Goal: Task Accomplishment & Management: Use online tool/utility

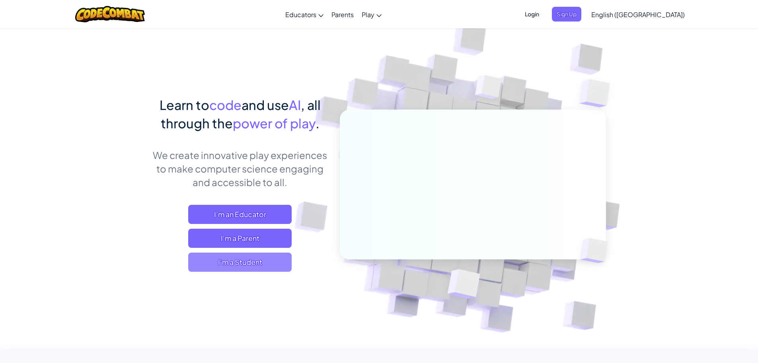
click at [260, 255] on span "I'm a Student" at bounding box center [239, 261] width 103 height 19
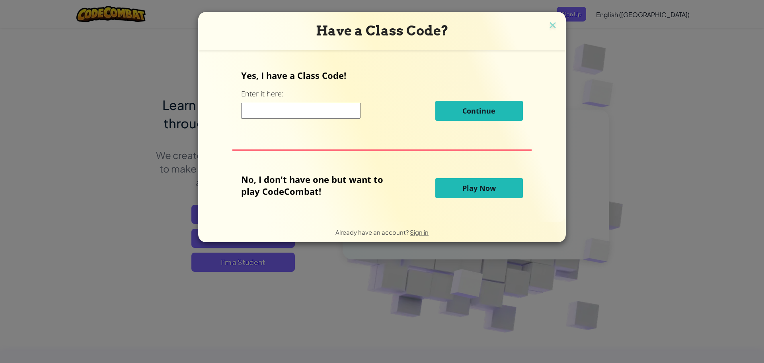
click at [267, 106] on input at bounding box center [300, 111] width 119 height 16
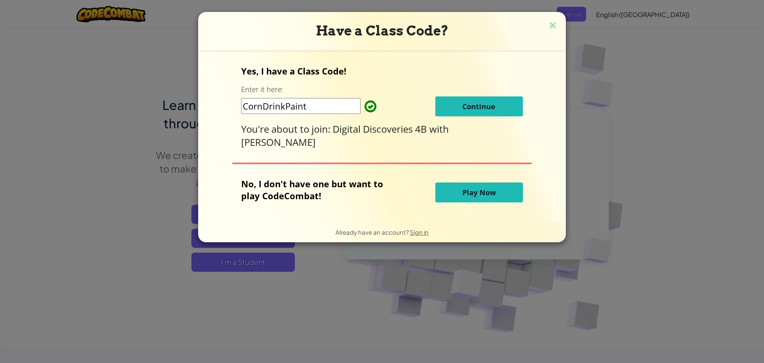
type input "CornDrinkPaint"
click at [450, 107] on button "Continue" at bounding box center [479, 106] width 88 height 20
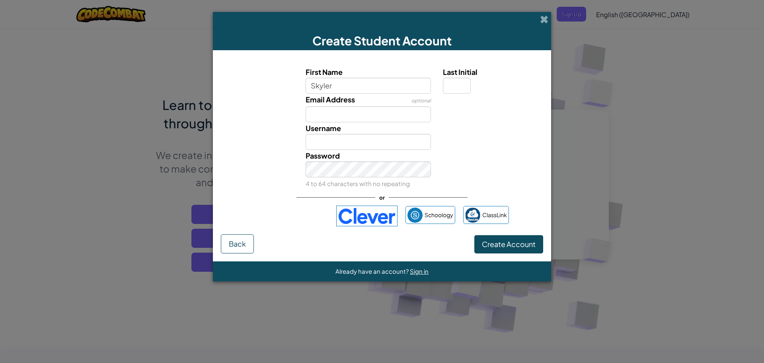
type input "Skyler"
click at [455, 84] on input "Last Initial" at bounding box center [457, 86] width 28 height 16
type input "w"
click at [403, 108] on input "Email Address" at bounding box center [369, 114] width 126 height 16
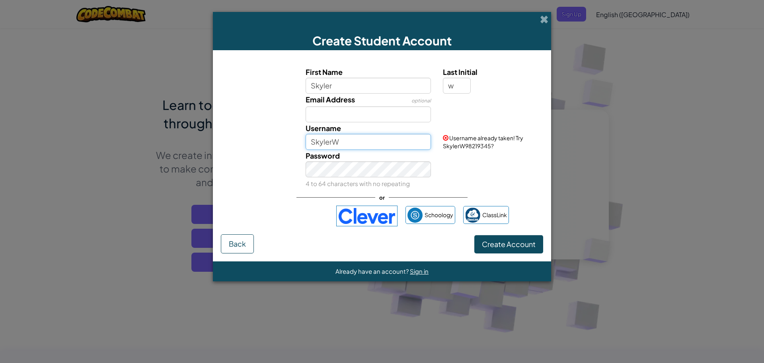
click at [363, 143] on input "SkylerW" at bounding box center [369, 142] width 126 height 16
type input "S"
drag, startPoint x: 357, startPoint y: 143, endPoint x: 328, endPoint y: 148, distance: 28.8
click at [328, 148] on input "cookie_eater" at bounding box center [369, 142] width 126 height 16
type input "cooknsteak"
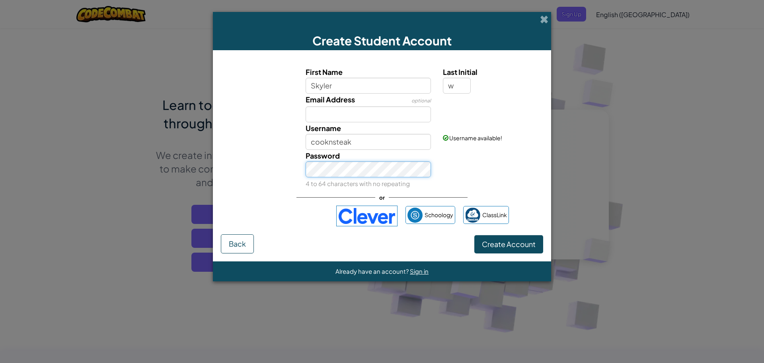
click at [474, 235] on button "Create Account" at bounding box center [508, 244] width 69 height 18
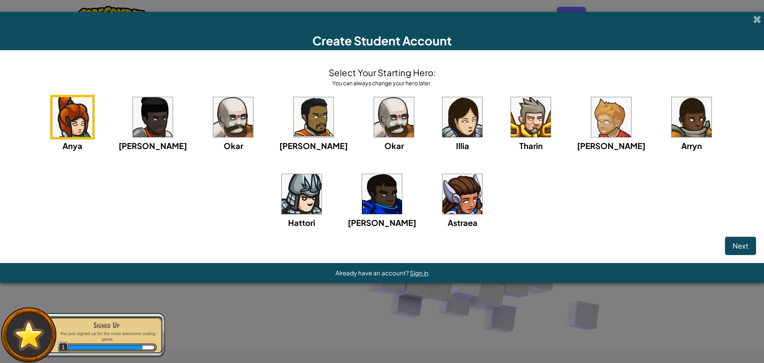
click at [374, 117] on img at bounding box center [394, 117] width 40 height 40
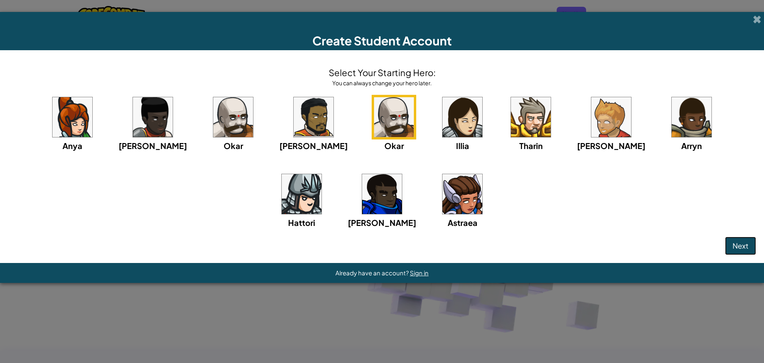
click at [737, 243] on span "Next" at bounding box center [741, 245] width 16 height 9
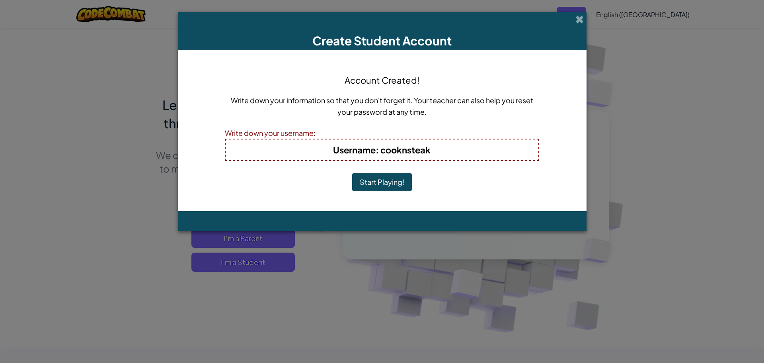
click at [379, 180] on button "Start Playing!" at bounding box center [382, 182] width 60 height 18
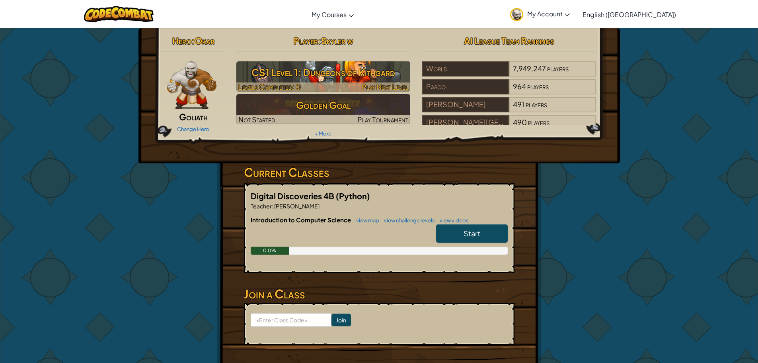
click at [361, 69] on h3 "CS1 Level 1: Dungeons of Kithgard" at bounding box center [323, 72] width 174 height 18
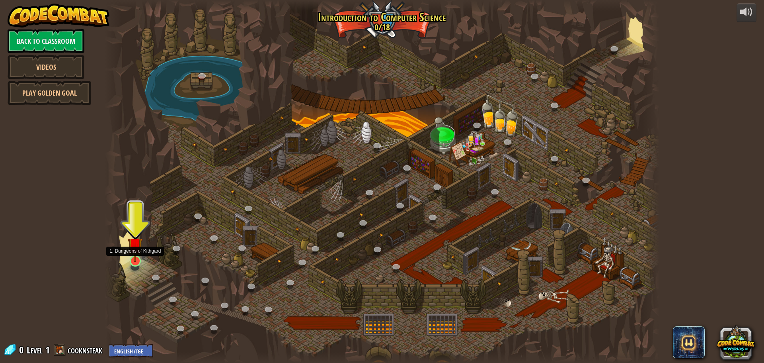
click at [139, 255] on img at bounding box center [135, 245] width 15 height 34
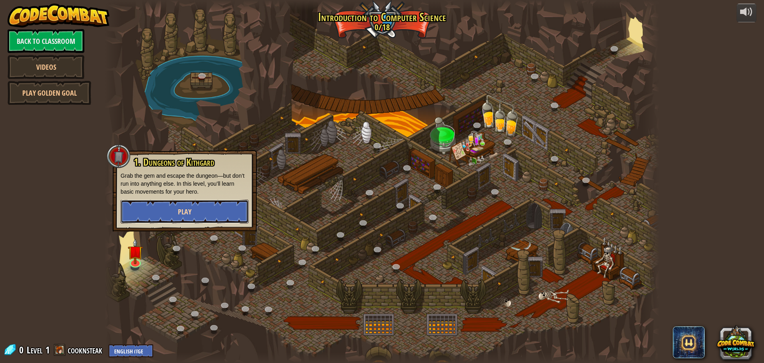
click at [173, 218] on button "Play" at bounding box center [185, 211] width 128 height 24
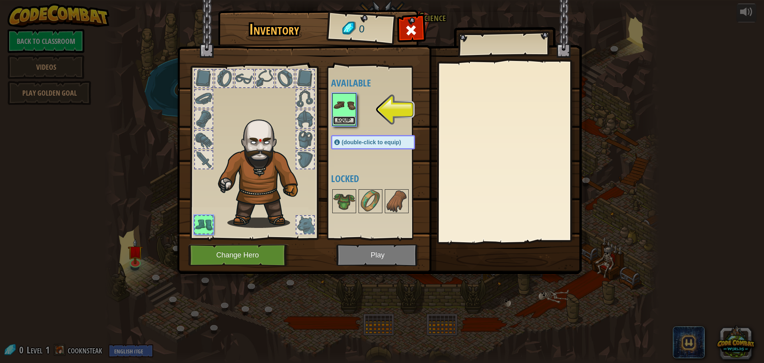
click at [352, 119] on button "Equip" at bounding box center [344, 120] width 22 height 8
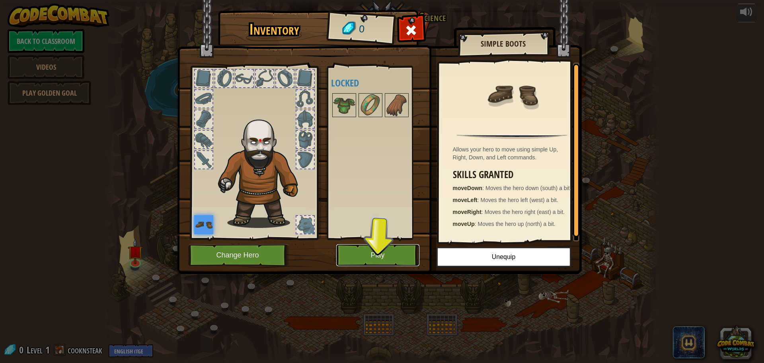
click at [390, 248] on button "Play" at bounding box center [377, 255] width 83 height 22
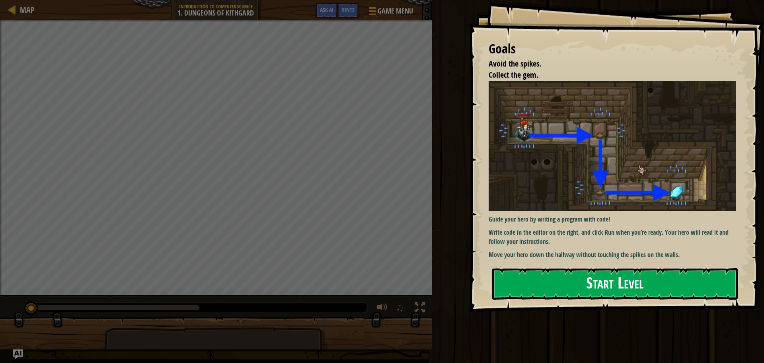
click at [540, 271] on button "Start Level" at bounding box center [615, 283] width 246 height 31
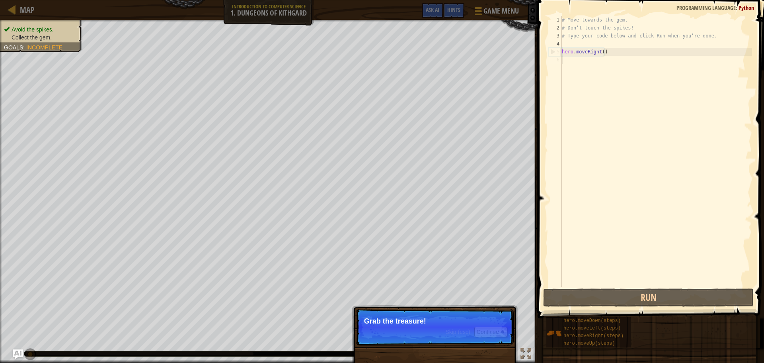
click at [481, 340] on p "Skip (esc) Continue Grab the treasure!" at bounding box center [435, 326] width 158 height 37
click at [482, 331] on button "Continue" at bounding box center [490, 331] width 33 height 10
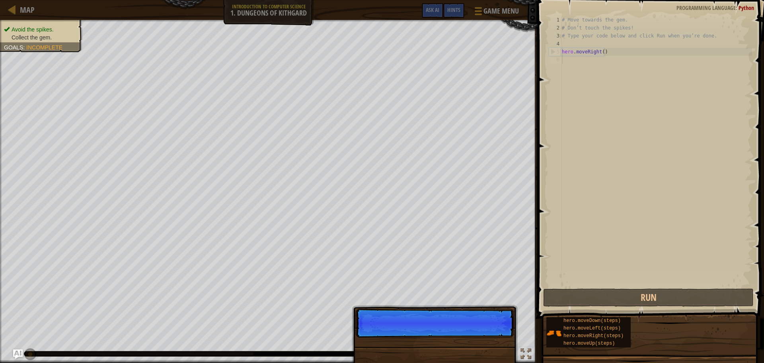
scroll to position [4, 0]
click at [482, 331] on p "Skip (esc) Continue" at bounding box center [435, 322] width 158 height 29
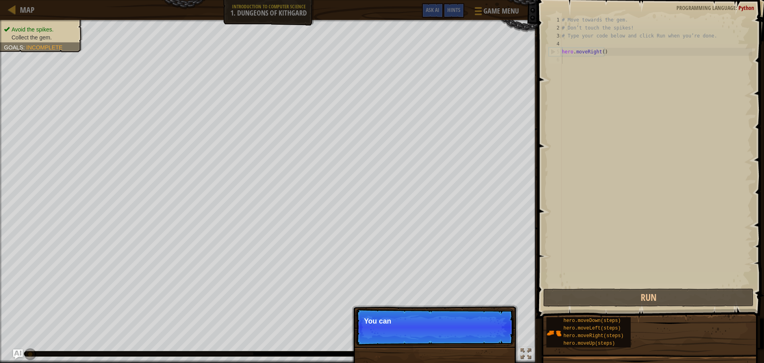
click at [482, 331] on p "Skip (esc) Continue You can" at bounding box center [435, 326] width 158 height 37
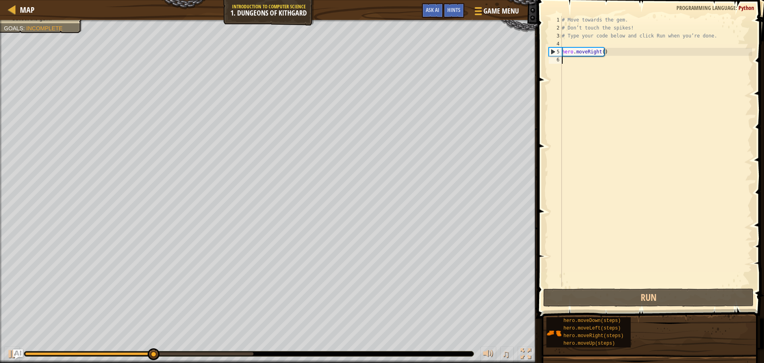
type textarea "h"
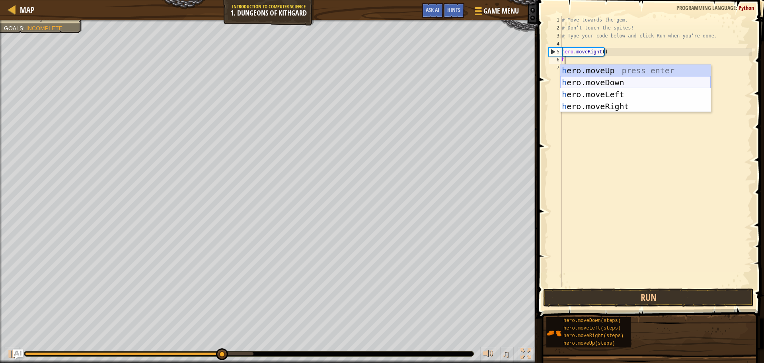
click at [620, 82] on div "h ero.moveUp press enter h ero.moveDown press enter h ero.moveLeft press enter …" at bounding box center [635, 100] width 150 height 72
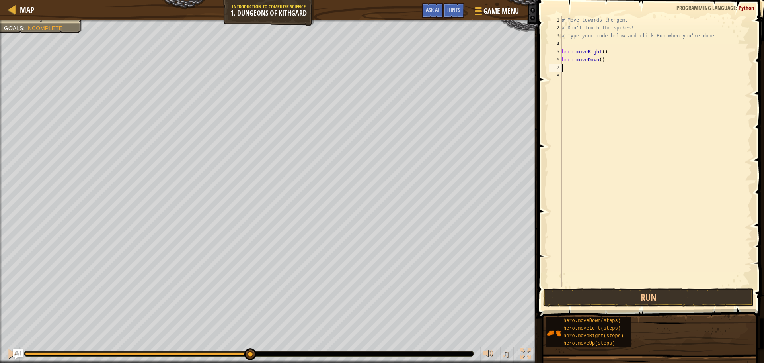
type textarea "h"
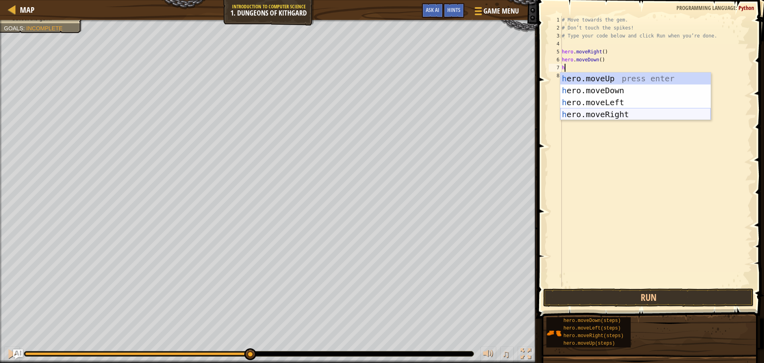
click at [601, 111] on div "h ero.moveUp press enter h ero.moveDown press enter h ero.moveLeft press enter …" at bounding box center [635, 108] width 150 height 72
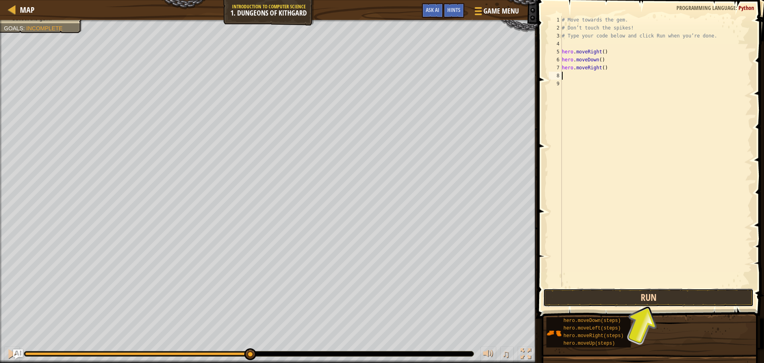
click at [613, 293] on button "Run" at bounding box center [648, 297] width 210 height 18
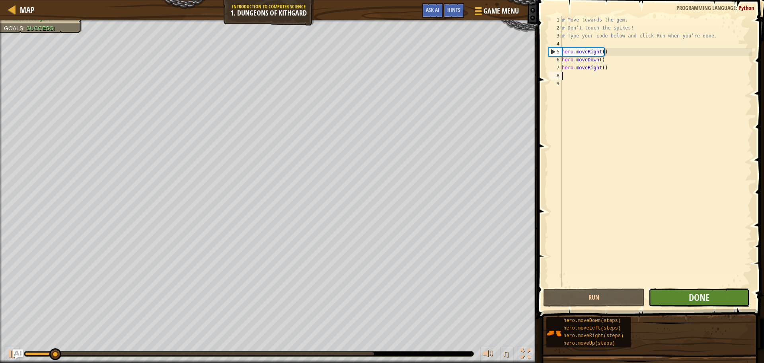
click at [679, 296] on button "Done" at bounding box center [699, 297] width 101 height 18
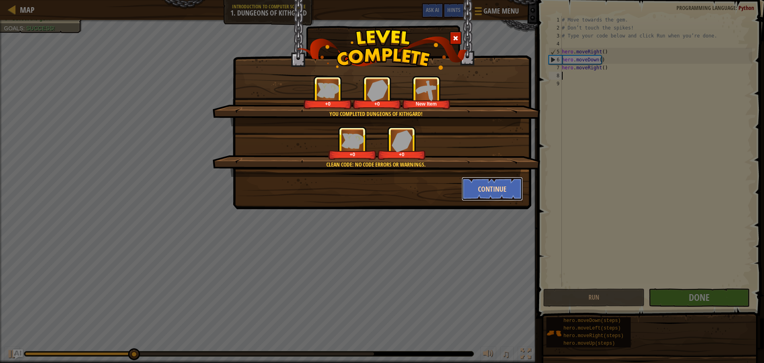
click at [482, 186] on button "Continue" at bounding box center [493, 189] width 62 height 24
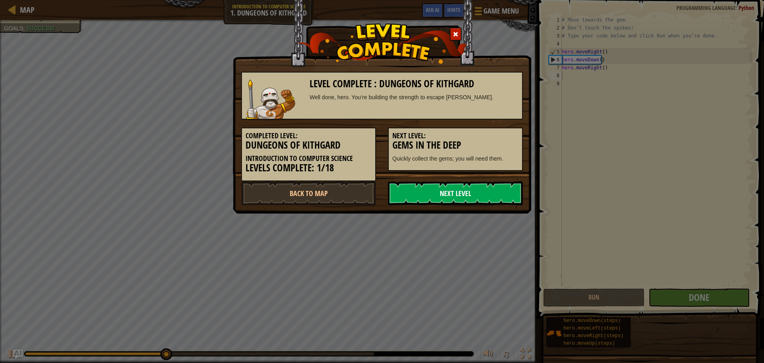
click at [481, 190] on link "Next Level" at bounding box center [455, 193] width 135 height 24
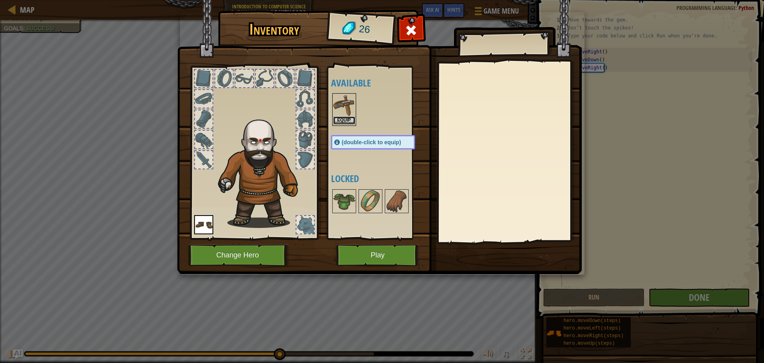
click at [340, 120] on button "Equip" at bounding box center [344, 120] width 22 height 8
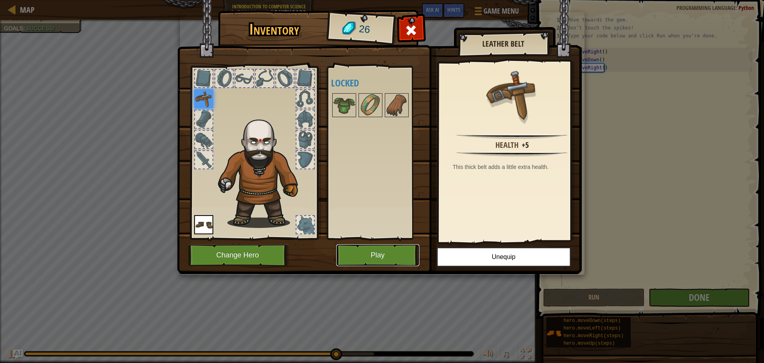
click at [404, 264] on button "Play" at bounding box center [377, 255] width 83 height 22
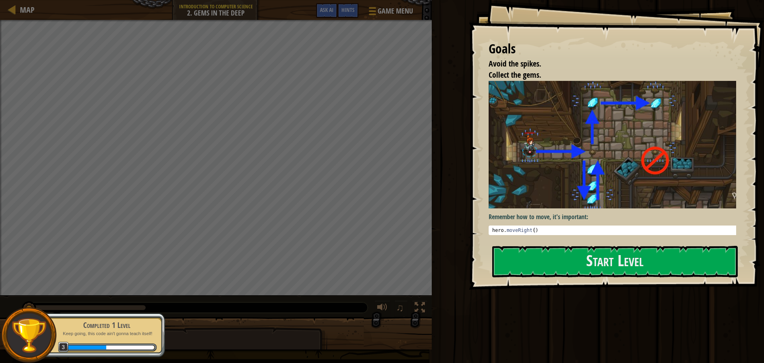
click at [548, 135] on img at bounding box center [615, 144] width 253 height 127
click at [557, 220] on div "Remember how to move, it's important: 1 hero . moveRight ( ) הההההההההההההההההה…" at bounding box center [615, 158] width 253 height 154
click at [575, 269] on button "Start Level" at bounding box center [615, 261] width 246 height 31
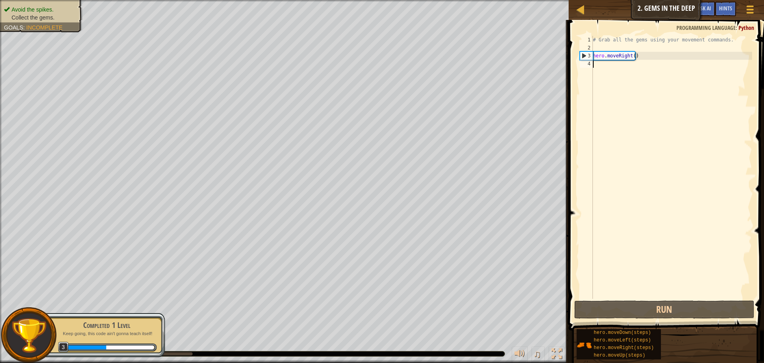
type textarea "h"
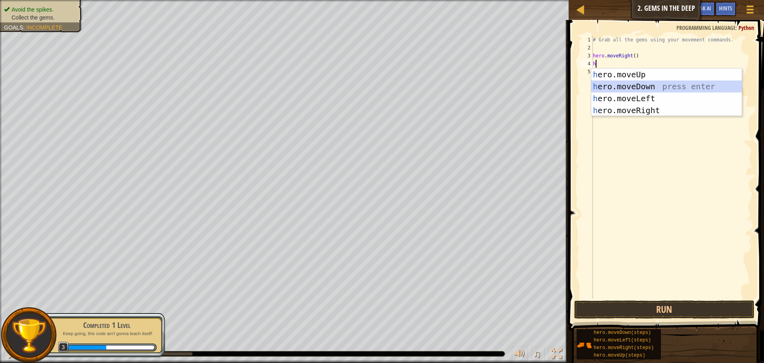
click at [643, 88] on div "h ero.moveUp press enter h ero.moveDown press enter h ero.moveLeft press enter …" at bounding box center [666, 104] width 150 height 72
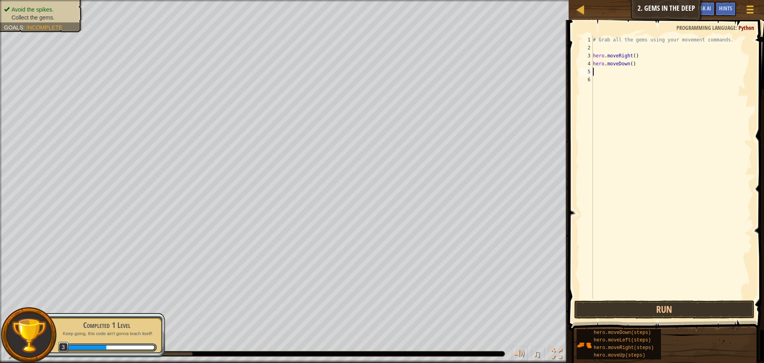
type textarea "h"
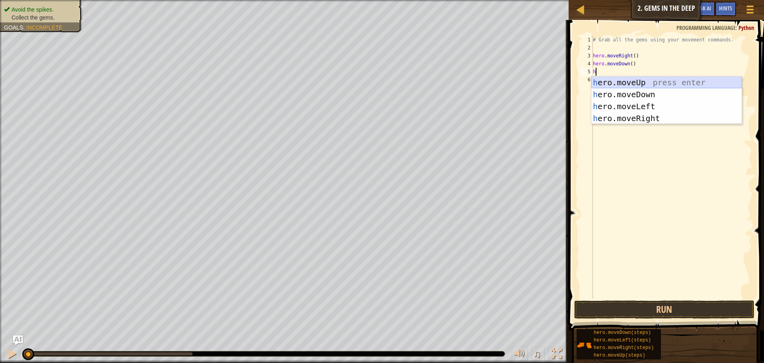
click at [633, 86] on div "h ero.moveUp press enter h ero.moveDown press enter h ero.moveLeft press enter …" at bounding box center [666, 112] width 150 height 72
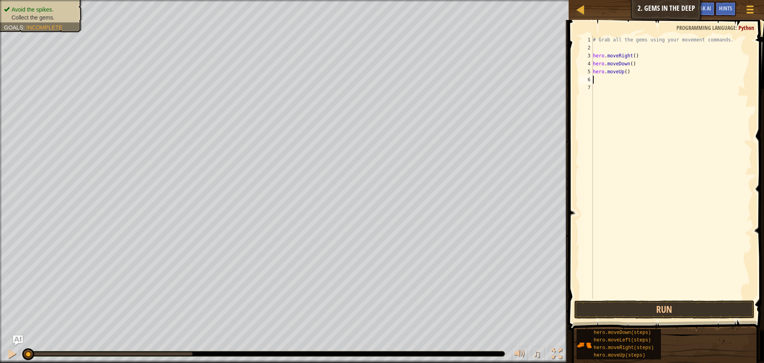
type textarea "h"
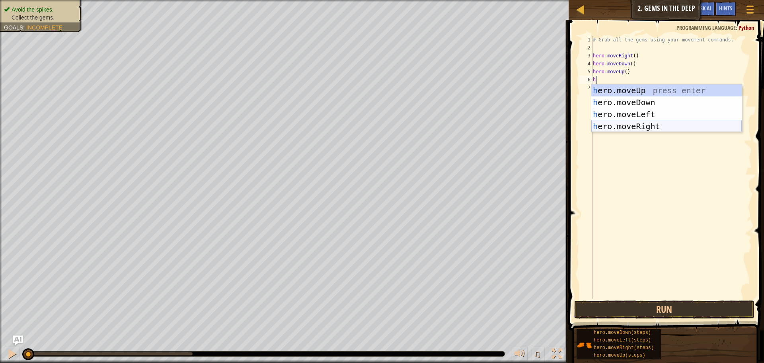
click at [627, 126] on div "h ero.moveUp press enter h ero.moveDown press enter h ero.moveLeft press enter …" at bounding box center [666, 120] width 150 height 72
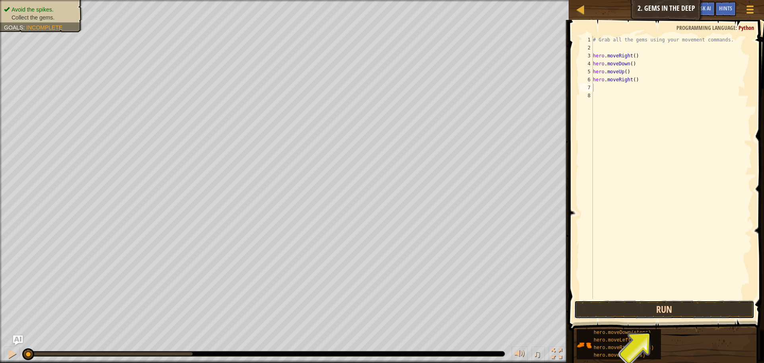
click at [651, 310] on button "Run" at bounding box center [664, 309] width 180 height 18
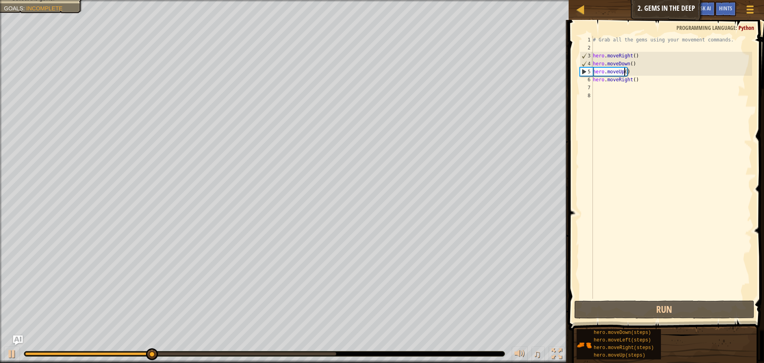
click at [624, 72] on div "# Grab all the gems using your movement commands. hero . moveRight ( ) hero . m…" at bounding box center [671, 175] width 161 height 279
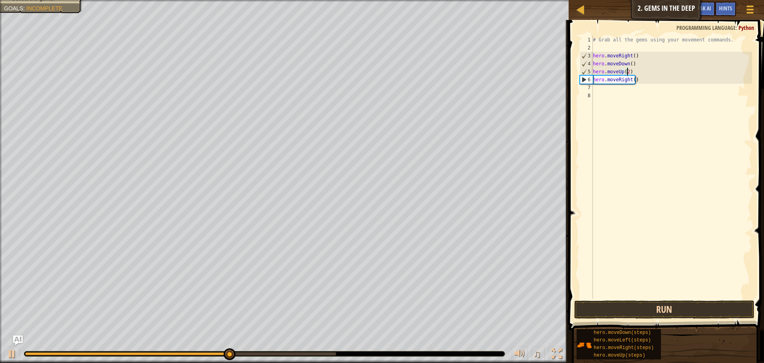
type textarea "hero.moveUp(2)"
click at [723, 305] on button "Run" at bounding box center [664, 309] width 180 height 18
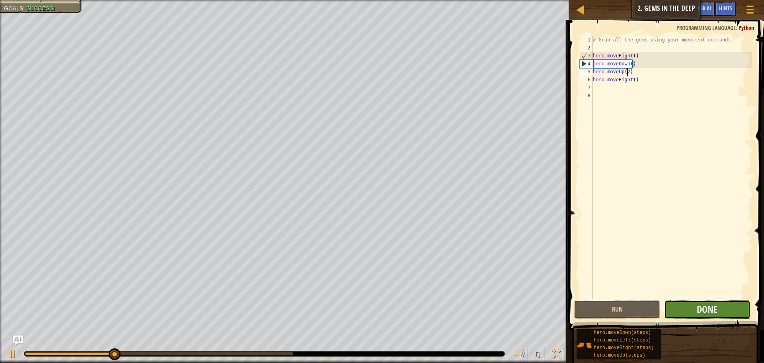
click at [741, 313] on button "Done" at bounding box center [707, 309] width 86 height 18
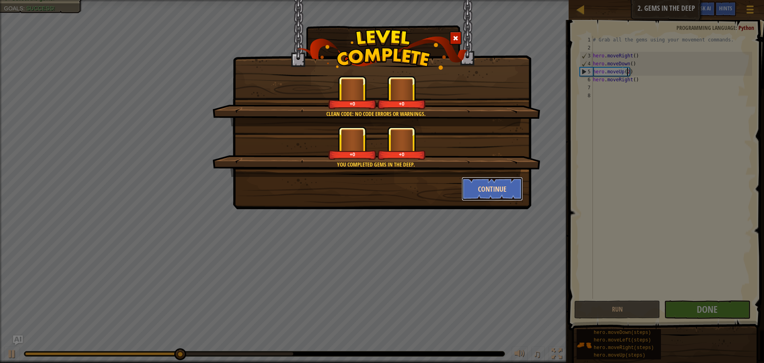
click at [495, 194] on button "Continue" at bounding box center [493, 189] width 62 height 24
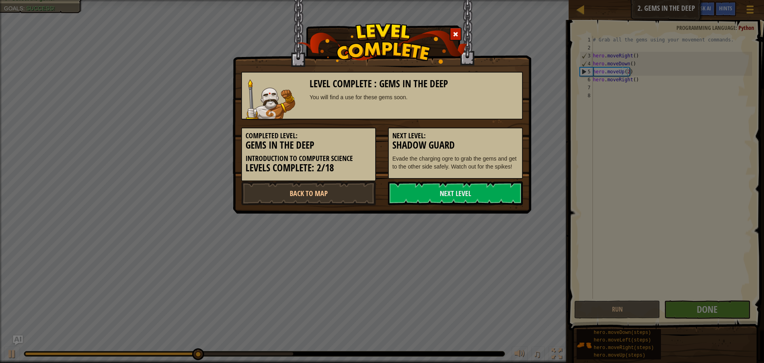
click at [495, 194] on link "Next Level" at bounding box center [455, 193] width 135 height 24
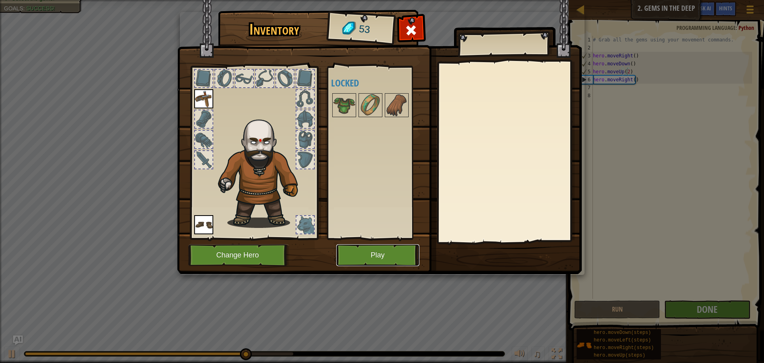
click at [366, 251] on button "Play" at bounding box center [377, 255] width 83 height 22
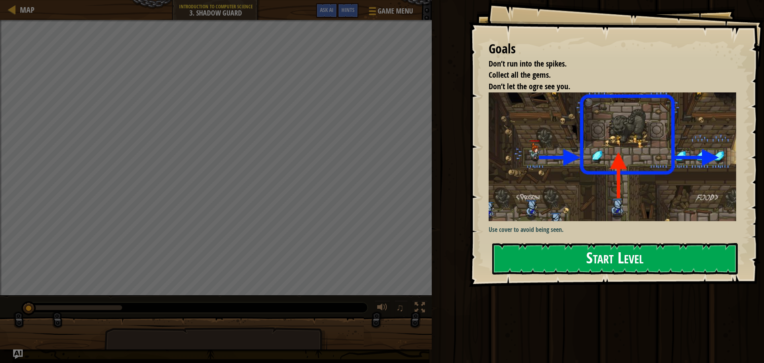
click at [531, 250] on button "Start Level" at bounding box center [615, 258] width 246 height 31
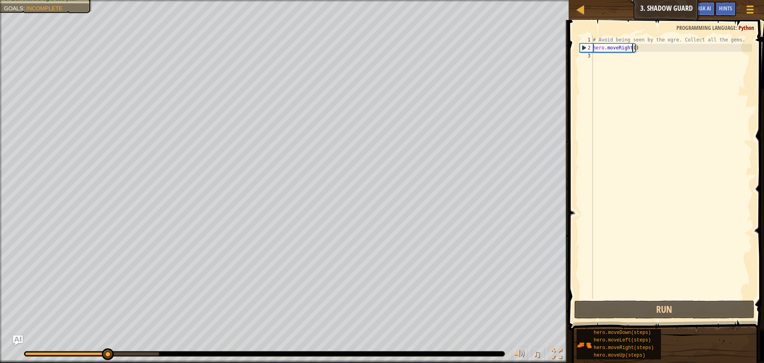
click at [632, 45] on div "# Avoid being seen by the ogre. Collect all the gems. hero . moveRight ( )" at bounding box center [671, 175] width 161 height 279
type textarea "hero.moveRight(4)"
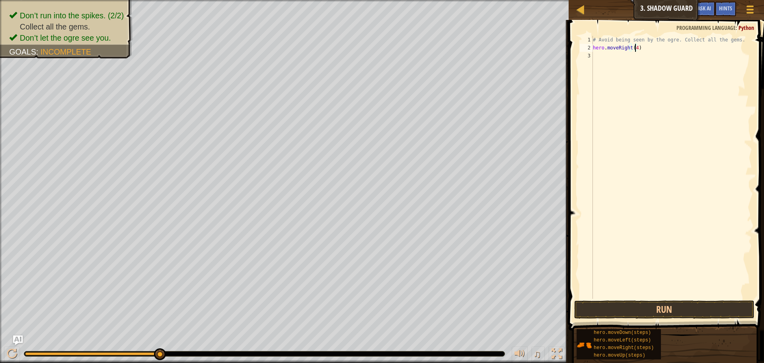
scroll to position [4, 0]
click at [681, 311] on button "Run" at bounding box center [664, 309] width 180 height 18
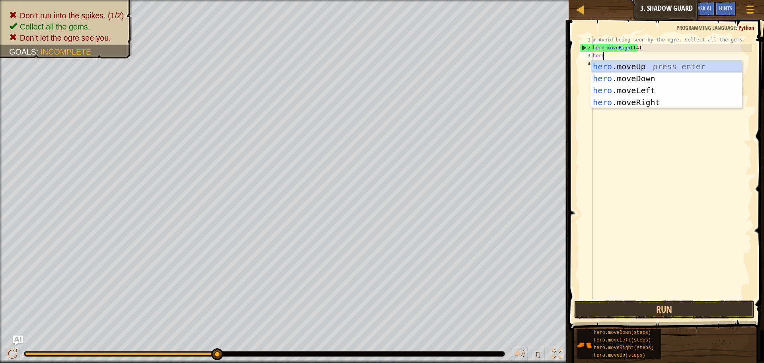
scroll to position [4, 1]
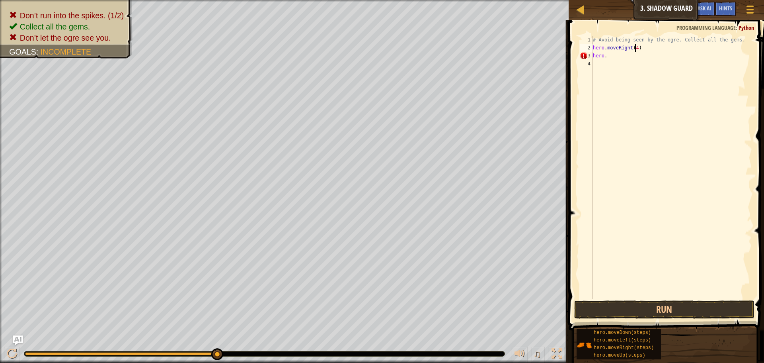
click at [634, 48] on div "# Avoid being seen by the ogre. Collect all the gems. hero . moveRight ( 4 ) he…" at bounding box center [671, 175] width 161 height 279
click at [613, 56] on div "# Avoid being seen by the ogre. Collect all the gems. hero . moveRight ( ) hero…" at bounding box center [671, 175] width 161 height 279
type textarea "hero.up"
click at [643, 71] on div "hero. move Up press enter" at bounding box center [666, 78] width 150 height 36
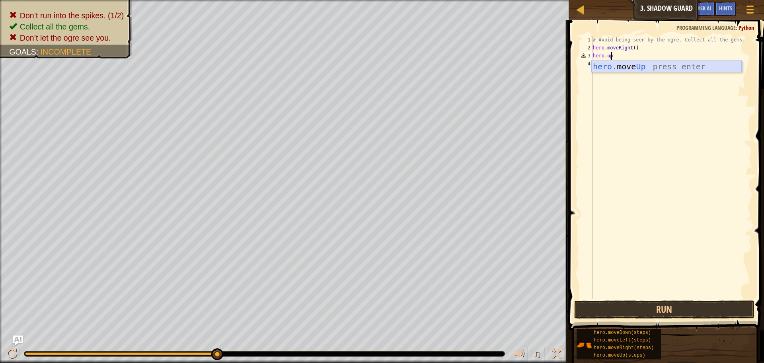
scroll to position [4, 0]
type textarea "m"
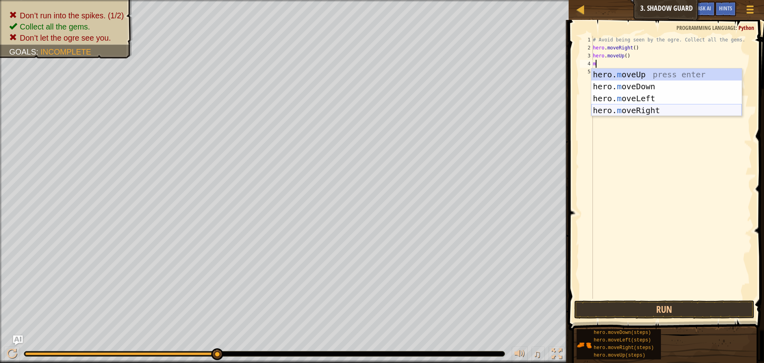
click at [626, 111] on div "hero. m oveUp press enter hero. m oveDown press enter hero. m oveLeft press ent…" at bounding box center [666, 104] width 150 height 72
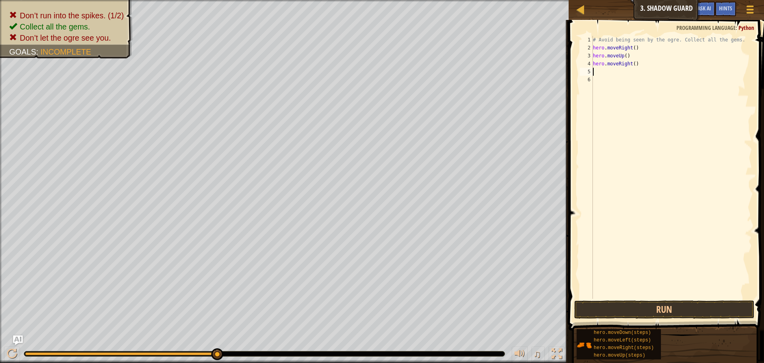
type textarea "h"
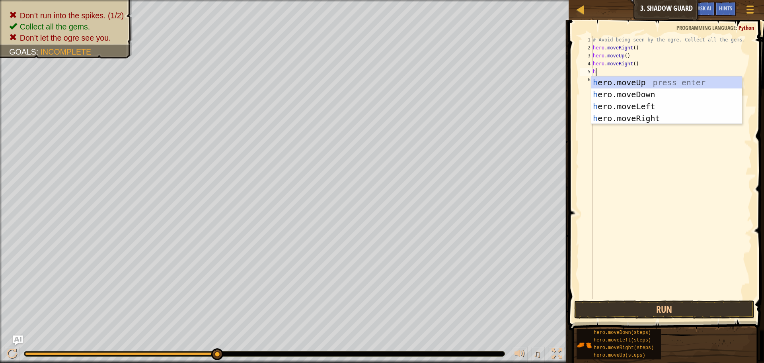
click at [637, 90] on div "h ero.moveUp press enter h ero.moveDown press enter h ero.moveLeft press enter …" at bounding box center [666, 112] width 150 height 72
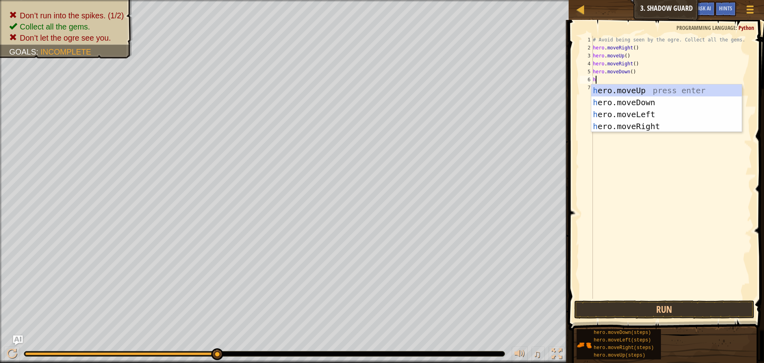
click at [636, 0] on body "Map Introduction to Computer Science 3. Shadow Guard Game Menu Done Hints Ask A…" at bounding box center [382, 0] width 764 height 0
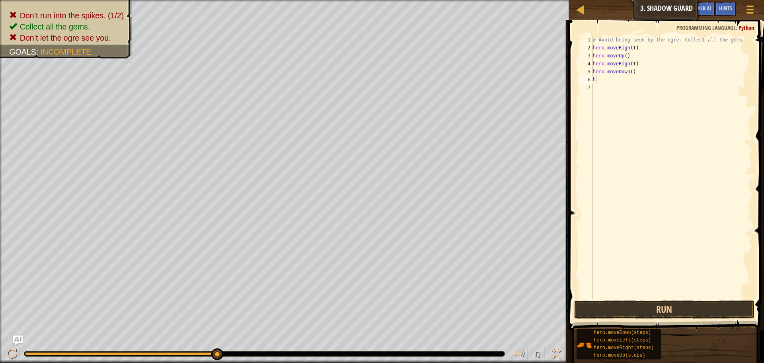
click at [616, 80] on div "# Avoid being seen by the ogre. Collect all the gems. hero . moveRight ( ) hero…" at bounding box center [671, 175] width 161 height 279
type textarea "he"
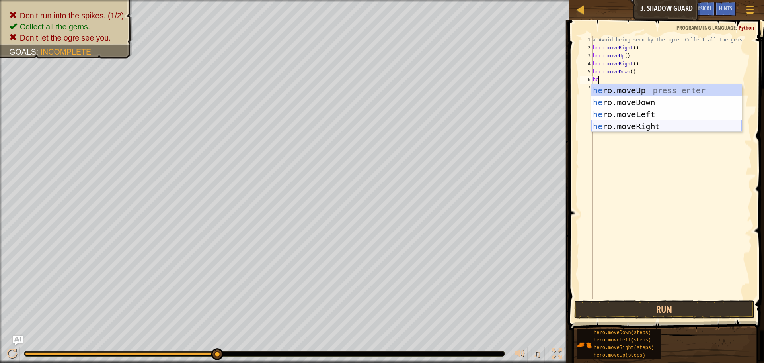
click at [625, 124] on div "he ro.moveUp press enter he ro.moveDown press enter he ro.moveLeft press enter …" at bounding box center [666, 120] width 150 height 72
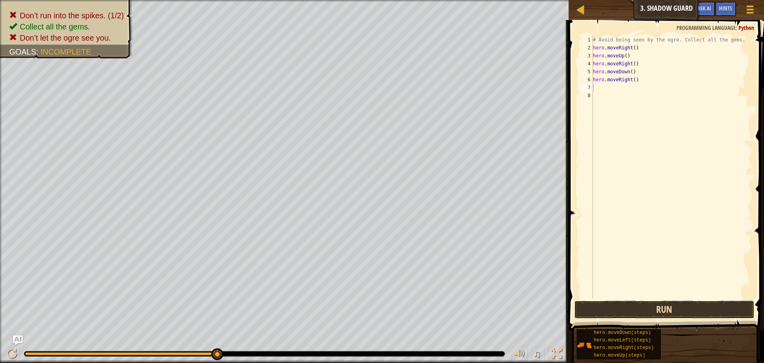
click at [653, 316] on button "Run" at bounding box center [664, 309] width 180 height 18
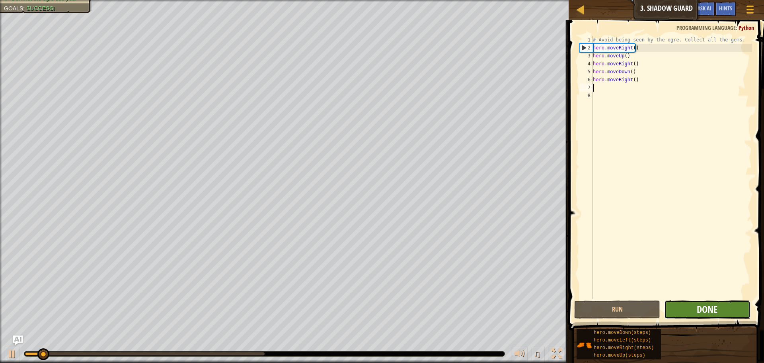
click at [703, 312] on span "Done" at bounding box center [707, 308] width 21 height 13
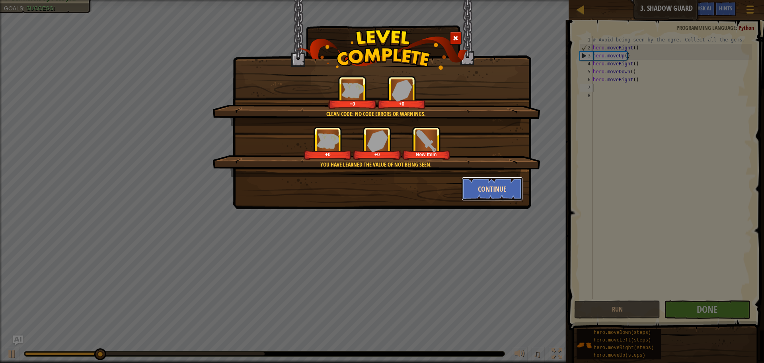
click at [492, 180] on button "Continue" at bounding box center [493, 189] width 62 height 24
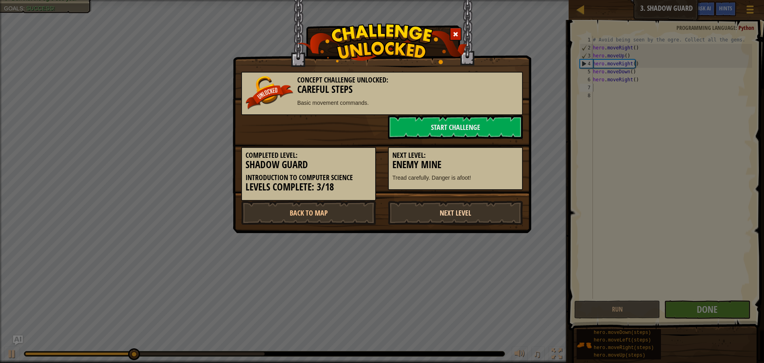
click at [460, 219] on link "Next Level" at bounding box center [455, 213] width 135 height 24
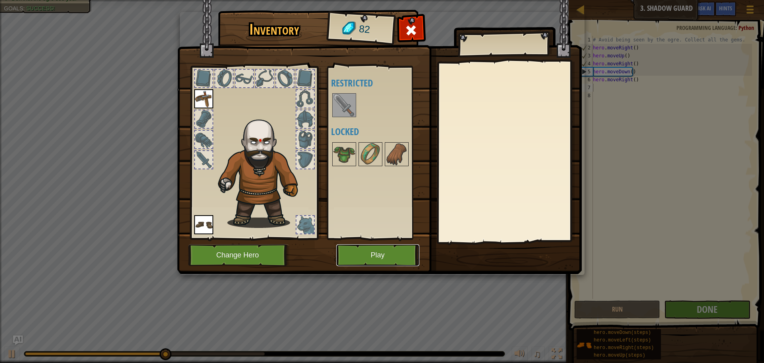
click at [394, 248] on button "Play" at bounding box center [377, 255] width 83 height 22
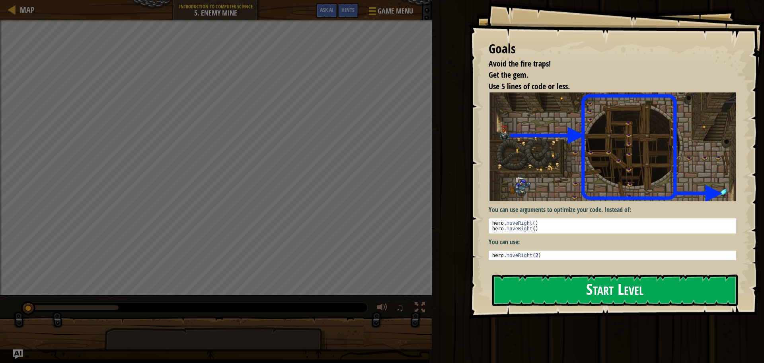
click at [585, 284] on button "Start Level" at bounding box center [615, 289] width 246 height 31
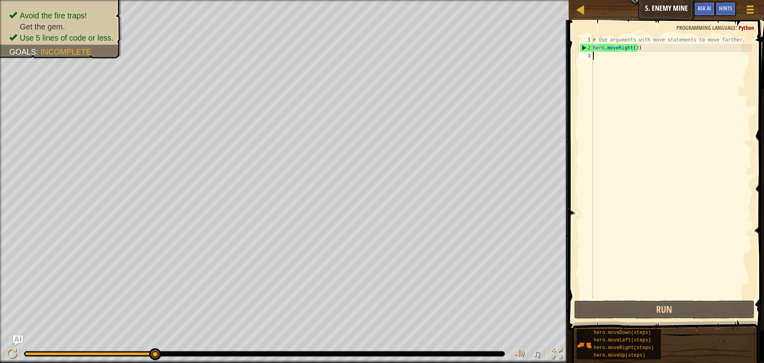
type textarea "h"
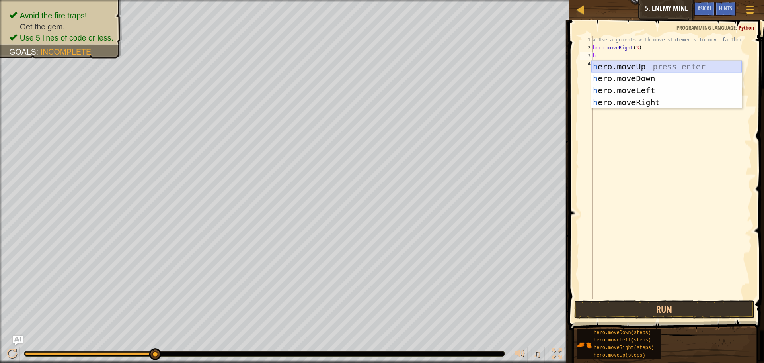
click at [667, 67] on div "h ero.moveUp press enter h ero.moveDown press enter h ero.moveLeft press enter …" at bounding box center [666, 96] width 150 height 72
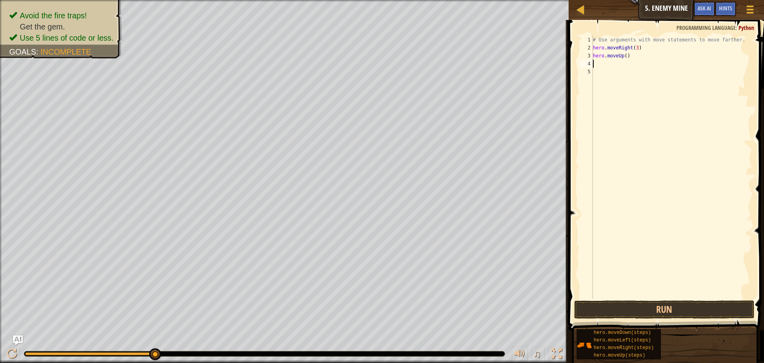
type textarea "h"
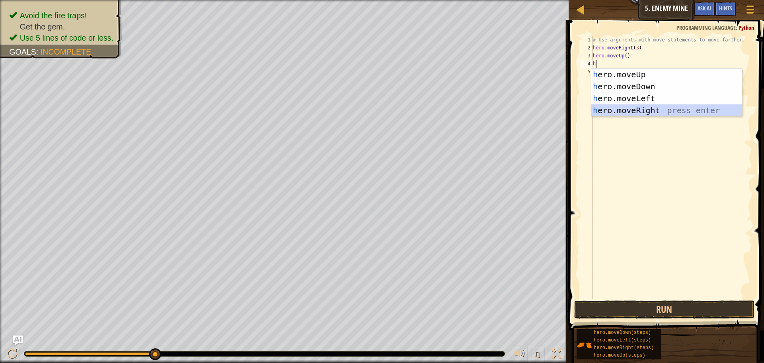
click at [632, 109] on div "h ero.moveUp press enter h ero.moveDown press enter h ero.moveLeft press enter …" at bounding box center [666, 104] width 150 height 72
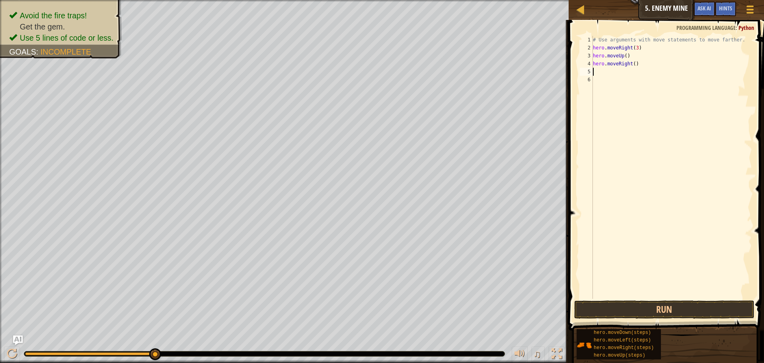
type textarea "h"
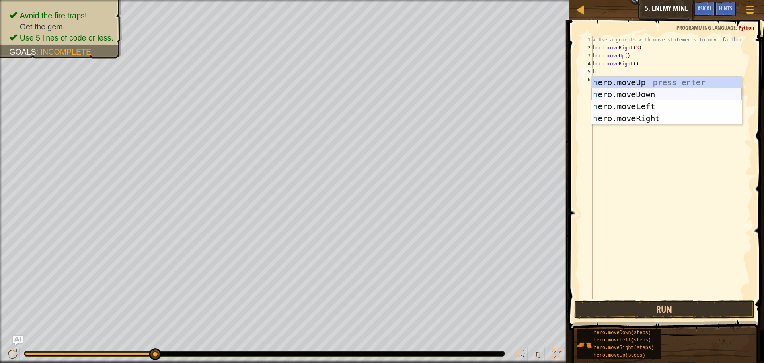
click at [630, 95] on div "h ero.moveUp press enter h ero.moveDown press enter h ero.moveLeft press enter …" at bounding box center [666, 112] width 150 height 72
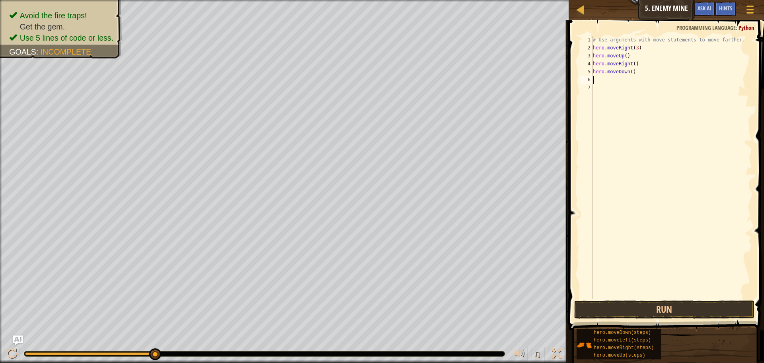
click at [629, 73] on div "# Use arguments with move statements to move farther. hero . moveRight ( 3 ) he…" at bounding box center [671, 175] width 161 height 279
type textarea "hero.moveDown(3)"
click at [626, 81] on div "# Use arguments with move statements to move farther. hero . moveRight ( 3 ) he…" at bounding box center [671, 175] width 161 height 279
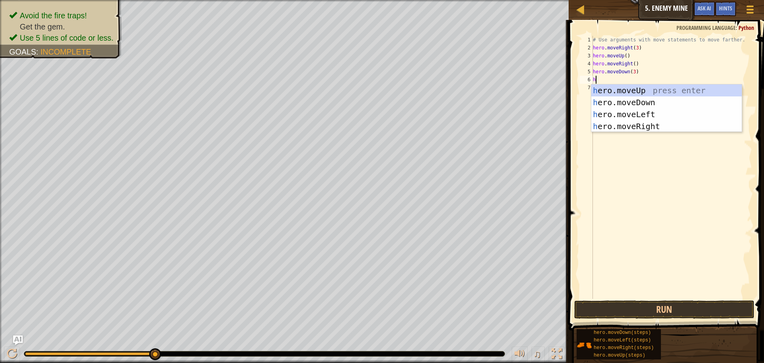
click at [625, 0] on body "Map Introduction to Computer Science 5. Enemy Mine Game Menu Done Hints Ask AI …" at bounding box center [382, 0] width 764 height 0
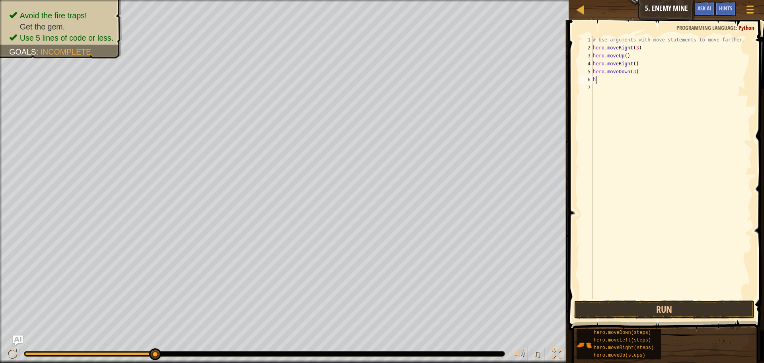
click at [614, 82] on div "# Use arguments with move statements to move farther. hero . moveRight ( 3 ) he…" at bounding box center [671, 175] width 161 height 279
type textarea "he"
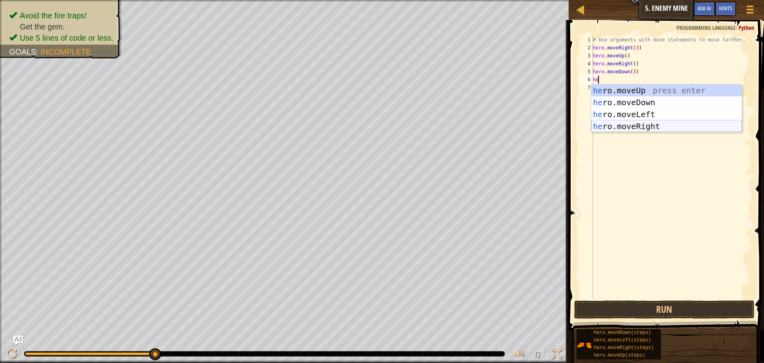
click at [637, 124] on div "he ro.moveUp press enter he ro.moveDown press enter he ro.moveLeft press enter …" at bounding box center [666, 120] width 150 height 72
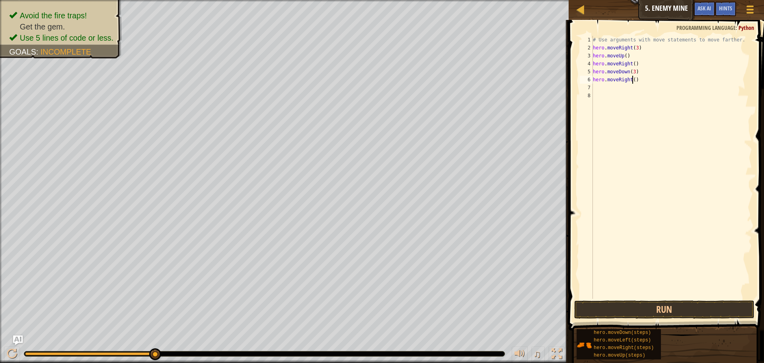
click at [631, 82] on div "# Use arguments with move statements to move farther. hero . moveRight ( 3 ) he…" at bounding box center [671, 175] width 161 height 279
type textarea "hero.moveRight(2)"
click at [667, 316] on button "Run" at bounding box center [664, 309] width 180 height 18
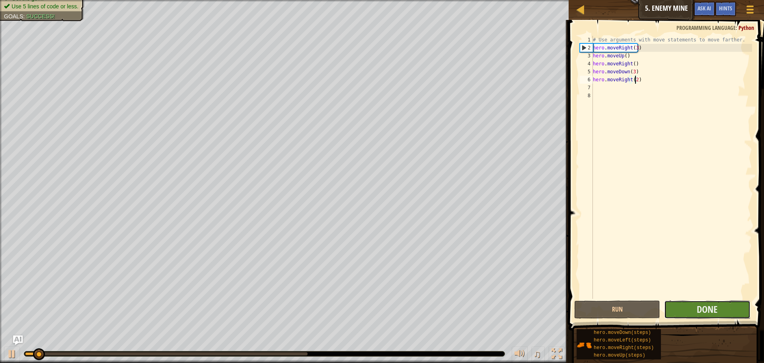
click at [684, 301] on button "Done" at bounding box center [707, 309] width 86 height 18
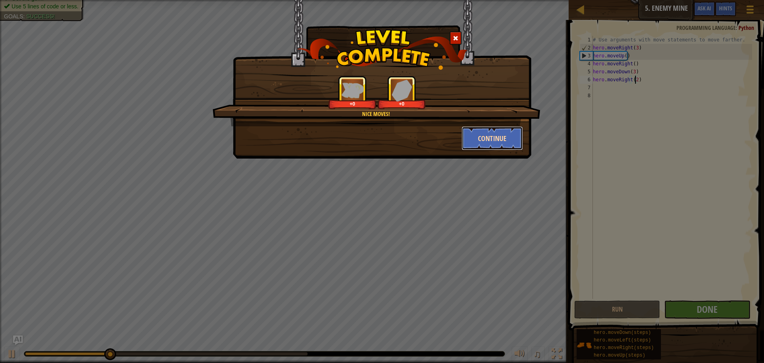
click at [513, 146] on button "Continue" at bounding box center [493, 138] width 62 height 24
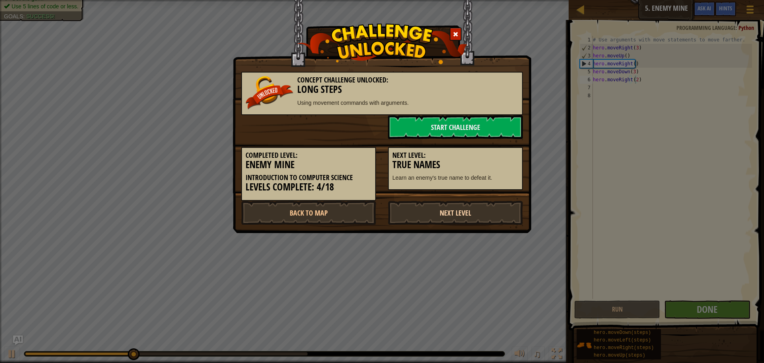
click at [456, 214] on link "Next Level" at bounding box center [455, 213] width 135 height 24
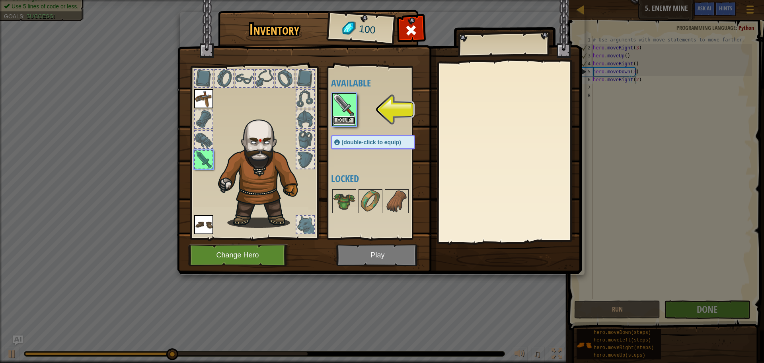
click at [342, 119] on button "Equip" at bounding box center [344, 120] width 22 height 8
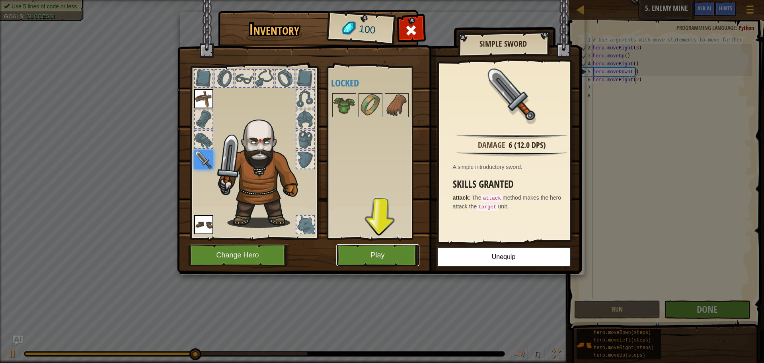
drag, startPoint x: 382, startPoint y: 259, endPoint x: 370, endPoint y: 258, distance: 11.9
click at [370, 258] on button "Play" at bounding box center [377, 255] width 83 height 22
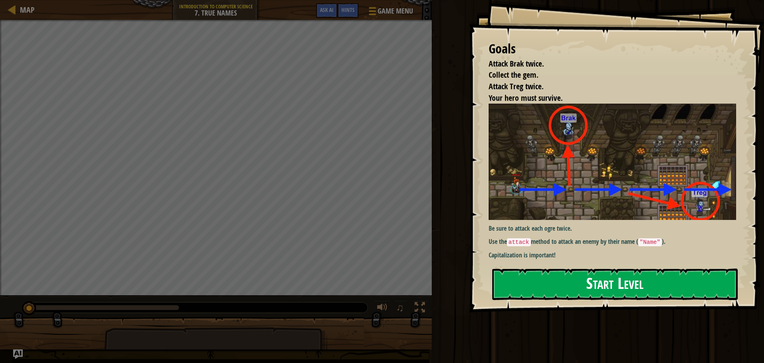
click at [552, 280] on button "Start Level" at bounding box center [615, 283] width 246 height 31
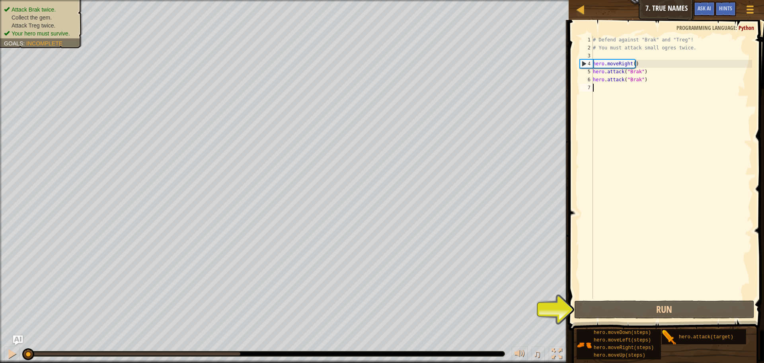
type textarea "h"
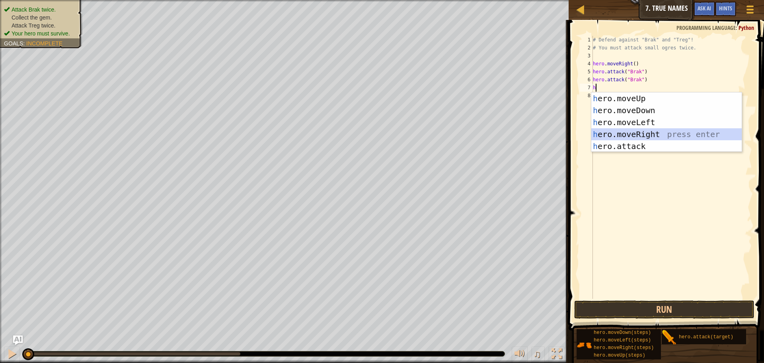
click at [650, 138] on div "h ero.moveUp press enter h ero.moveDown press enter h ero.moveLeft press enter …" at bounding box center [666, 134] width 150 height 84
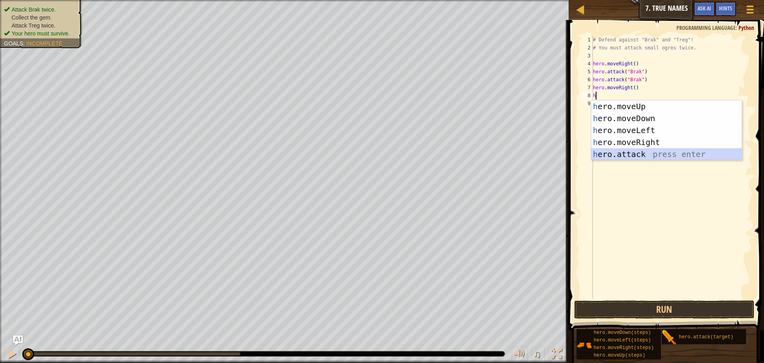
click at [643, 150] on div "h ero.moveUp press enter h ero.moveDown press enter h ero.moveLeft press enter …" at bounding box center [666, 142] width 150 height 84
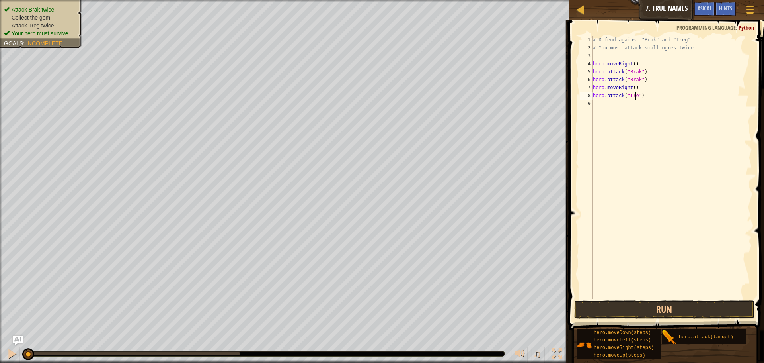
scroll to position [4, 4]
type textarea "hero.attack("Treg")"
click at [644, 101] on div "# Defend against "Brak" and "Treg"! # You must attack small ogres twice. hero .…" at bounding box center [671, 175] width 161 height 279
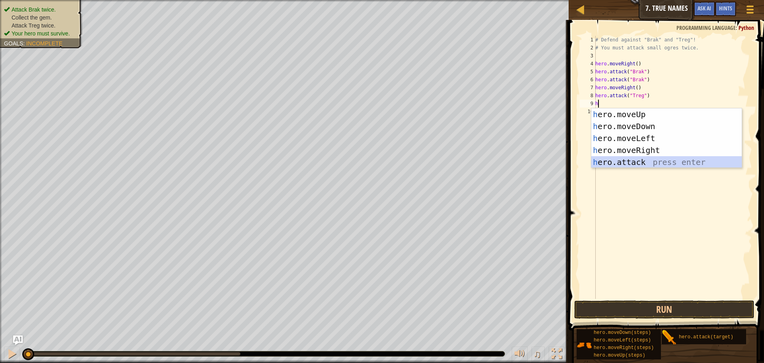
click at [654, 164] on div "h ero.moveUp press enter h ero.moveDown press enter h ero.moveLeft press enter …" at bounding box center [666, 150] width 150 height 84
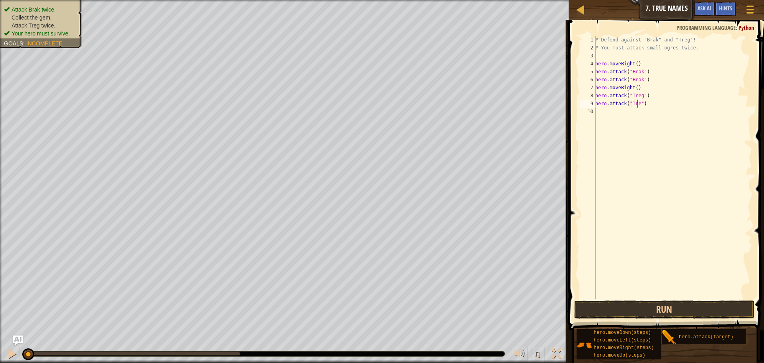
scroll to position [4, 4]
type textarea "hero.attack("Treg")"
click at [679, 316] on button "Run" at bounding box center [664, 309] width 180 height 18
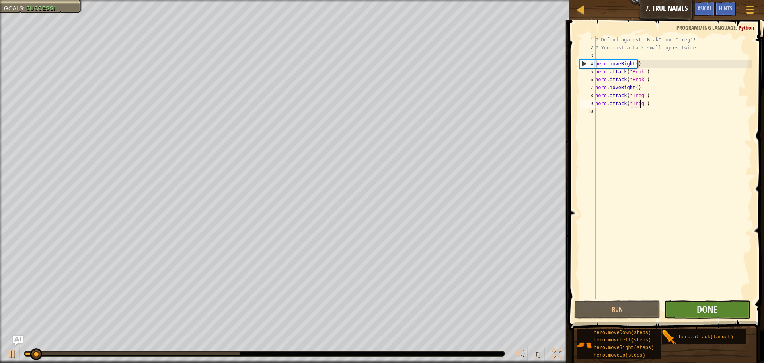
click at [695, 298] on div "# Defend against "Brak" and "Treg"! # You must attack small ogres twice. hero .…" at bounding box center [673, 175] width 158 height 279
click at [695, 311] on button "Done" at bounding box center [707, 309] width 86 height 18
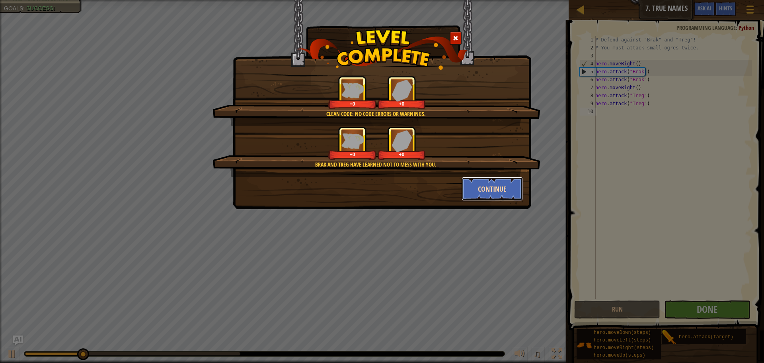
click at [473, 193] on button "Continue" at bounding box center [493, 189] width 62 height 24
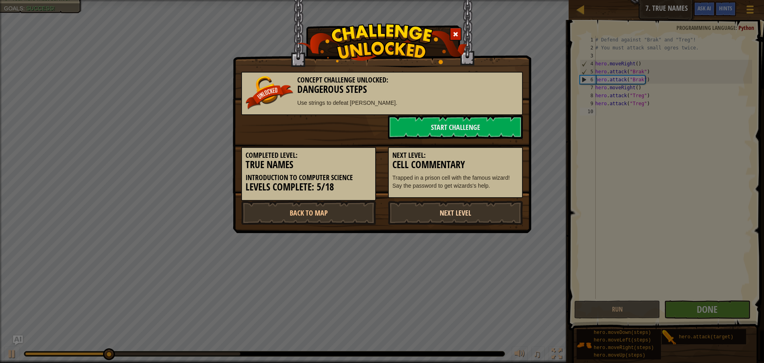
click at [461, 213] on link "Next Level" at bounding box center [455, 213] width 135 height 24
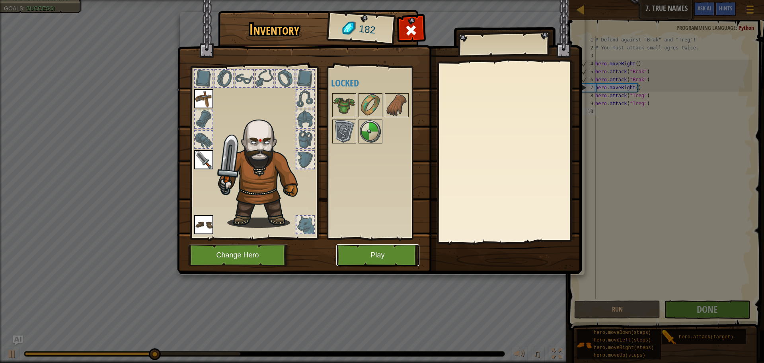
click at [401, 248] on button "Play" at bounding box center [377, 255] width 83 height 22
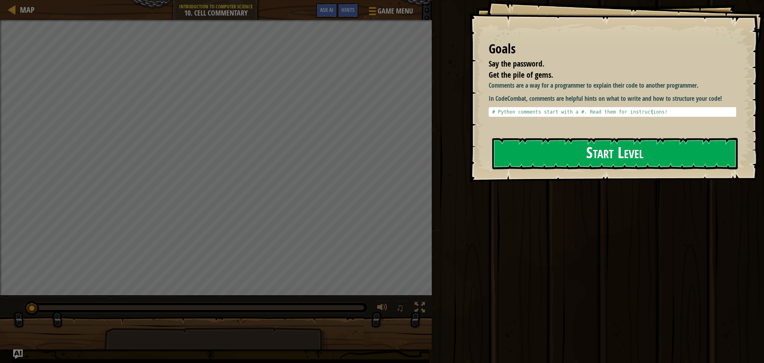
click at [497, 158] on button "Start Level" at bounding box center [615, 153] width 246 height 31
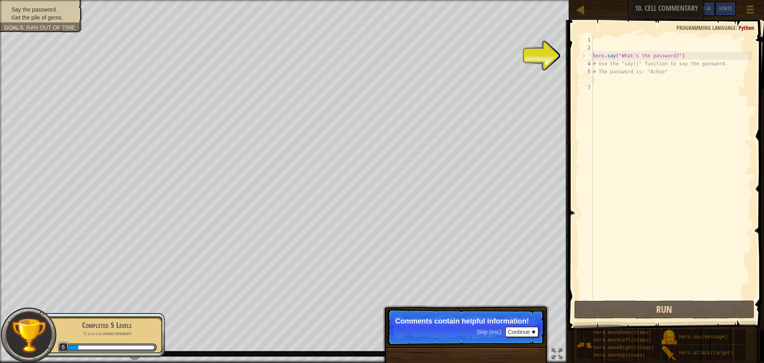
click at [599, 80] on div "hero . say ( "What's the password?" ) # Use the "say()" function to say the pas…" at bounding box center [671, 175] width 161 height 279
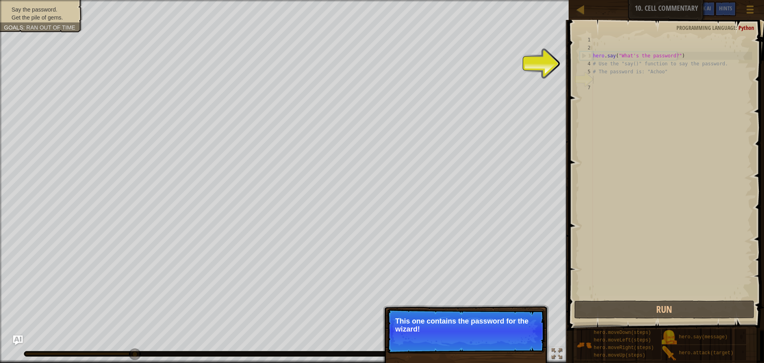
click at [494, 324] on p "This one contains the password for the wizard!" at bounding box center [465, 325] width 141 height 16
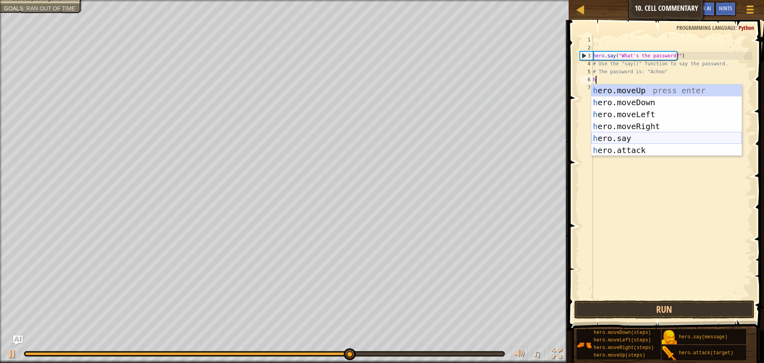
click at [630, 136] on div "h ero.moveUp press enter h ero.moveDown press enter h ero.moveLeft press enter …" at bounding box center [666, 131] width 150 height 95
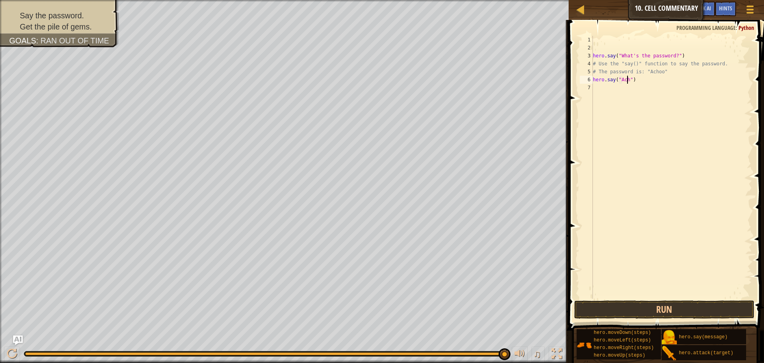
scroll to position [4, 3]
type textarea "hero.say("Achoo")"
click at [673, 313] on button "Run" at bounding box center [664, 309] width 180 height 18
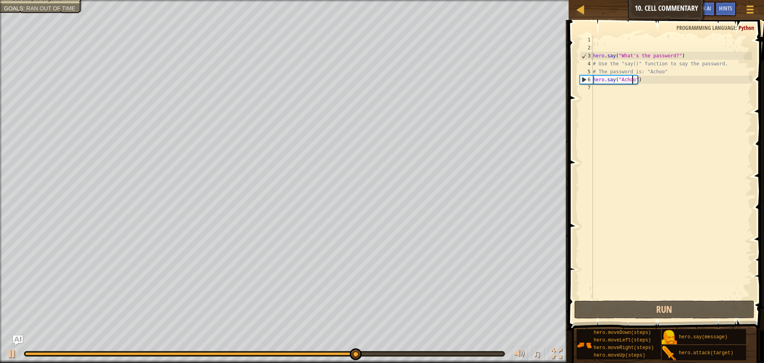
click at [656, 94] on div "hero . say ( "What's the password?" ) # Use the "say()" function to say the pas…" at bounding box center [671, 175] width 161 height 279
type textarea "h"
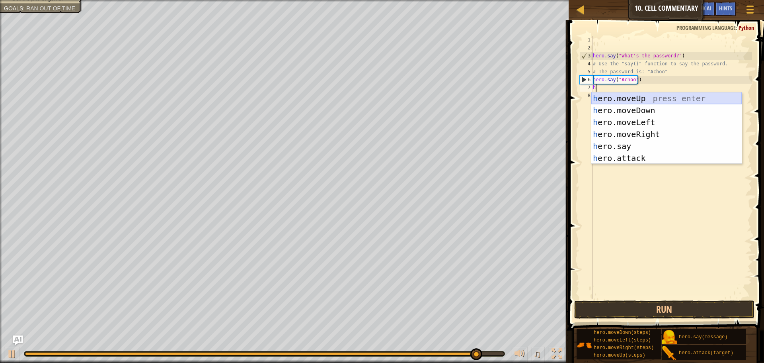
click at [649, 97] on div "h ero.moveUp press enter h ero.moveDown press enter h ero.moveLeft press enter …" at bounding box center [666, 139] width 150 height 95
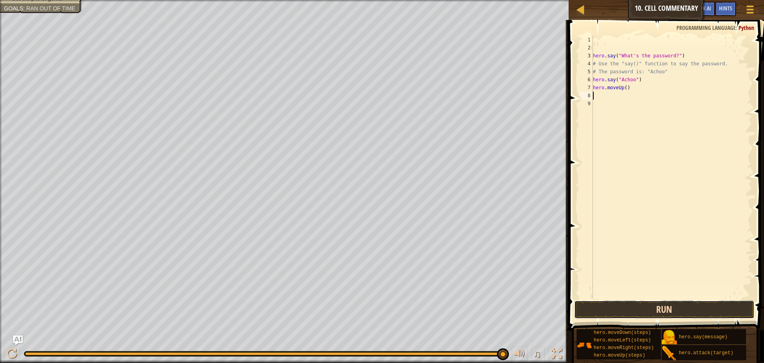
click at [633, 308] on button "Run" at bounding box center [664, 309] width 180 height 18
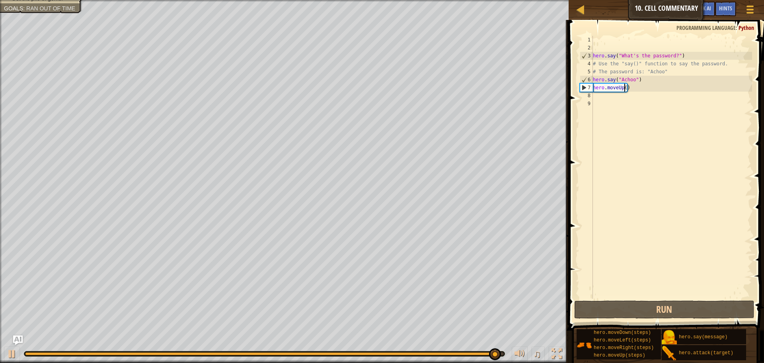
click at [624, 88] on div "hero . say ( "What's the password?" ) # Use the "say()" function to say the pas…" at bounding box center [671, 175] width 161 height 279
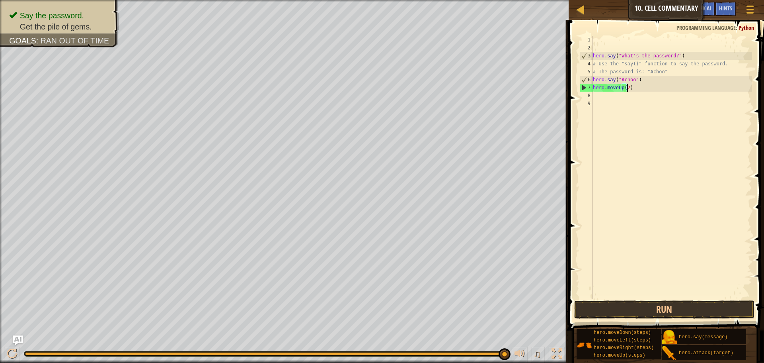
scroll to position [4, 3]
type textarea "hero.moveUp(2)"
click at [688, 303] on button "Run" at bounding box center [664, 309] width 180 height 18
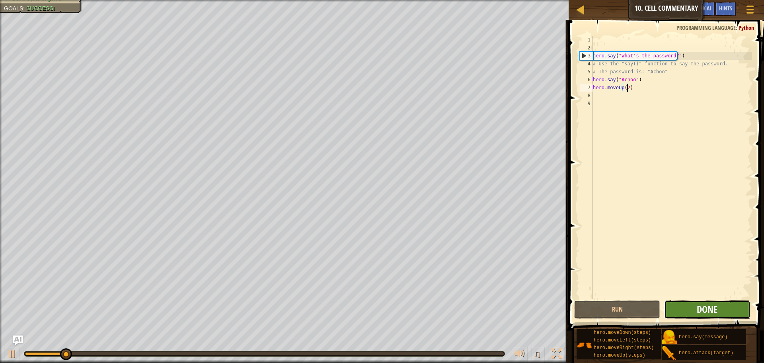
click at [709, 310] on span "Done" at bounding box center [707, 308] width 21 height 13
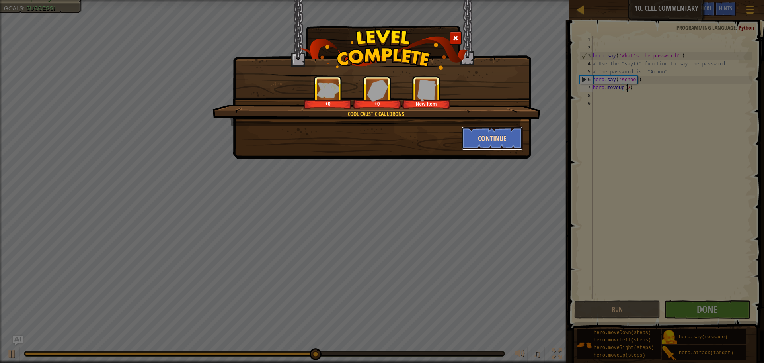
click at [471, 141] on button "Continue" at bounding box center [493, 138] width 62 height 24
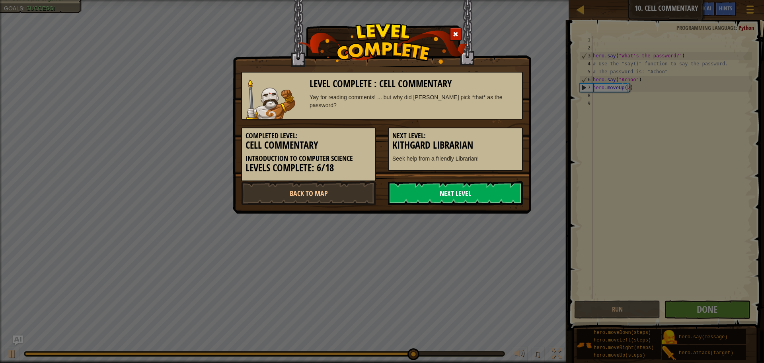
click at [467, 199] on link "Next Level" at bounding box center [455, 193] width 135 height 24
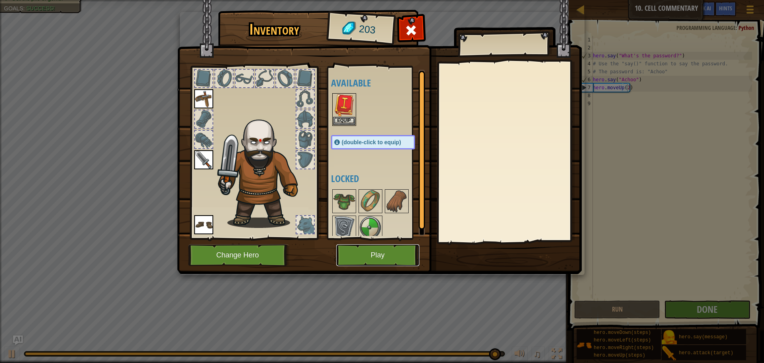
click at [413, 256] on button "Play" at bounding box center [377, 255] width 83 height 22
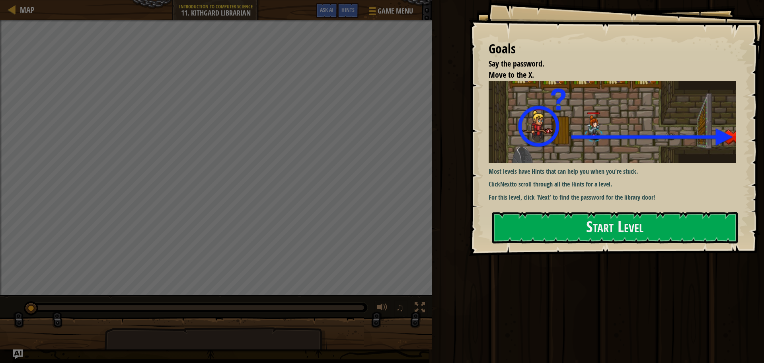
click at [707, 248] on div "Goals Say the password. Move to the X. Most levels have Hints that can help you…" at bounding box center [616, 127] width 295 height 255
drag, startPoint x: 696, startPoint y: 244, endPoint x: 700, endPoint y: 242, distance: 4.5
click at [699, 243] on div "Goals Say the password. Move to the X. Most levels have Hints that can help you…" at bounding box center [616, 127] width 295 height 255
click at [692, 230] on button "Start Level" at bounding box center [615, 227] width 246 height 31
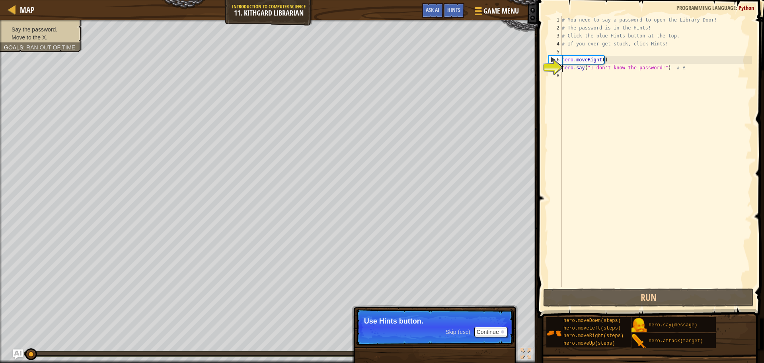
click at [459, 326] on div "Skip (esc) Continue" at bounding box center [476, 331] width 62 height 10
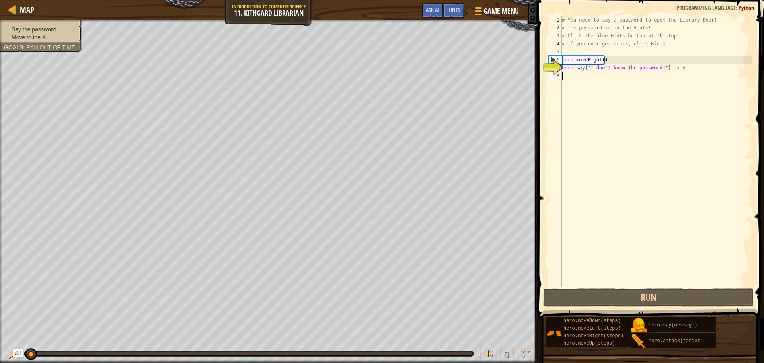
click at [571, 75] on div "# You need to say a password to open the Library Door! # The password is in the…" at bounding box center [656, 159] width 192 height 286
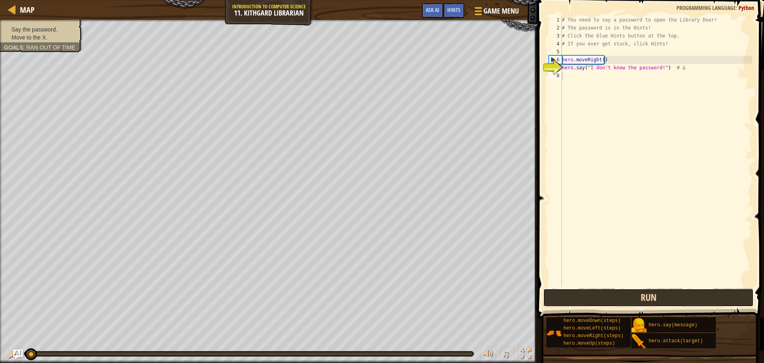
click at [608, 303] on button "Run" at bounding box center [648, 297] width 210 height 18
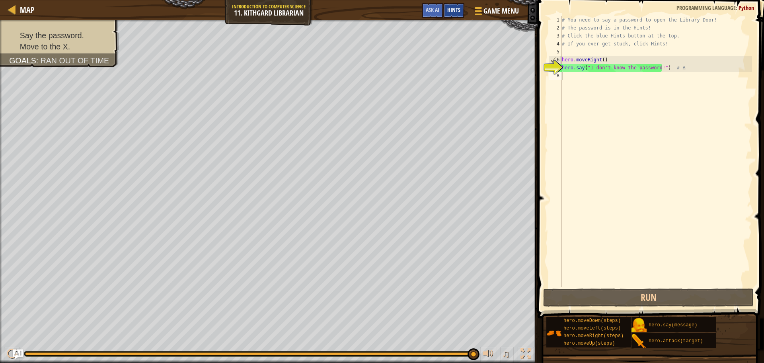
click at [446, 9] on div "Hints" at bounding box center [453, 10] width 21 height 15
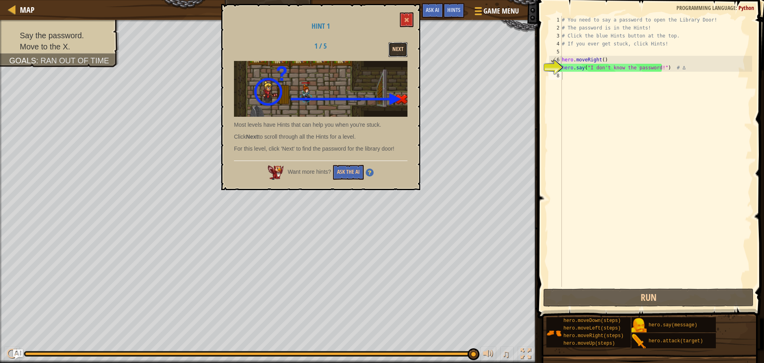
click at [403, 49] on button "Next" at bounding box center [397, 49] width 19 height 15
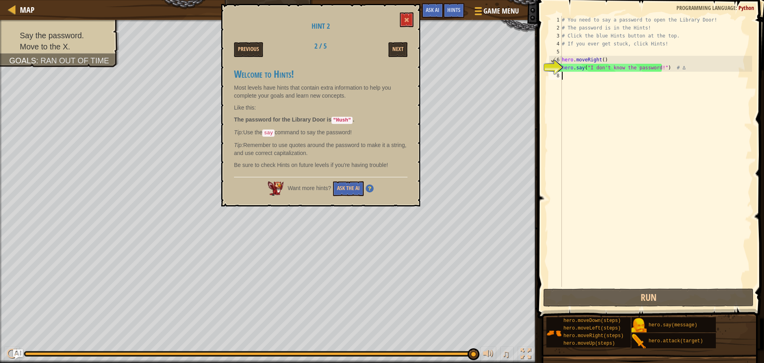
click at [570, 74] on div "# You need to say a password to open the Library Door! # The password is in the…" at bounding box center [656, 159] width 192 height 286
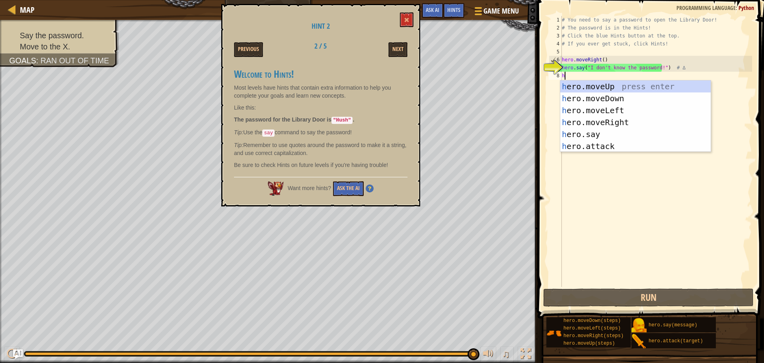
scroll to position [4, 0]
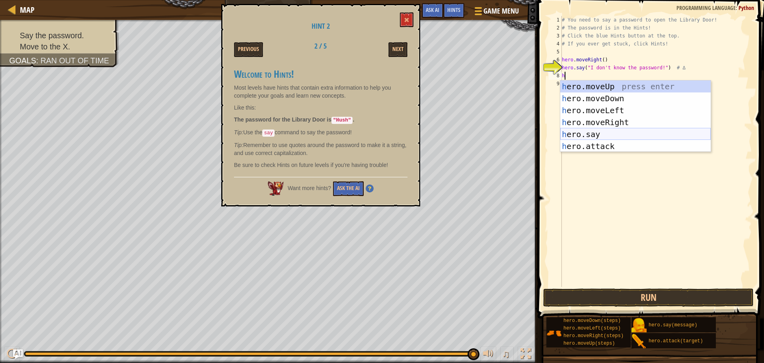
click at [611, 131] on div "h ero.moveUp press enter h ero.moveDown press enter h ero.moveLeft press enter …" at bounding box center [635, 127] width 150 height 95
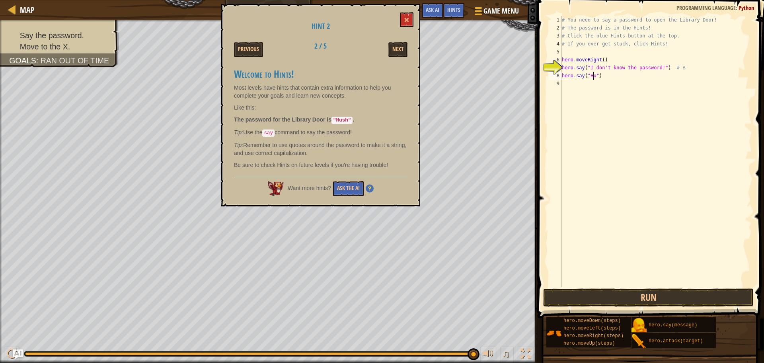
scroll to position [4, 3]
type textarea "hero.say("Hush")"
click at [647, 292] on button "Run" at bounding box center [648, 297] width 210 height 18
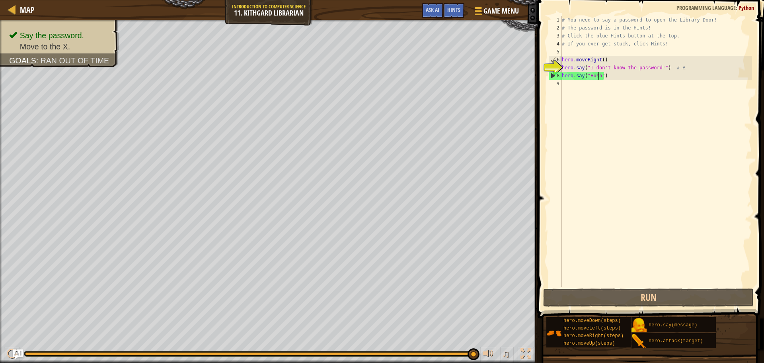
click at [623, 90] on div "# You need to say a password to open the Library Door! # The password is in the…" at bounding box center [656, 159] width 192 height 286
type textarea "h"
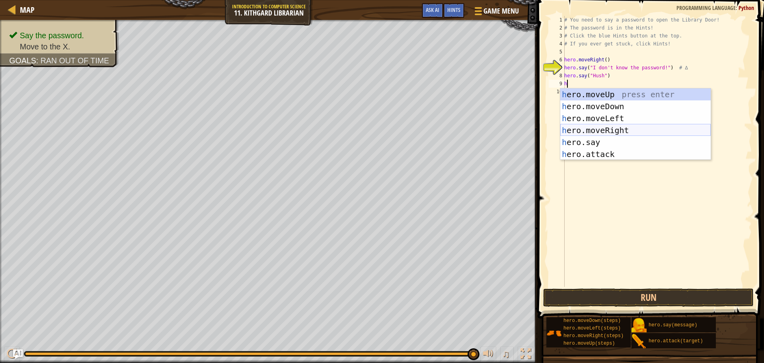
click at [602, 133] on div "h ero.moveUp press enter h ero.moveDown press enter h ero.moveLeft press enter …" at bounding box center [635, 135] width 150 height 95
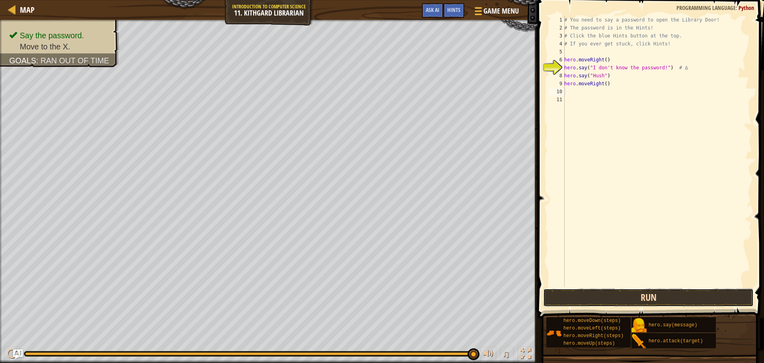
click at [670, 300] on button "Run" at bounding box center [648, 297] width 210 height 18
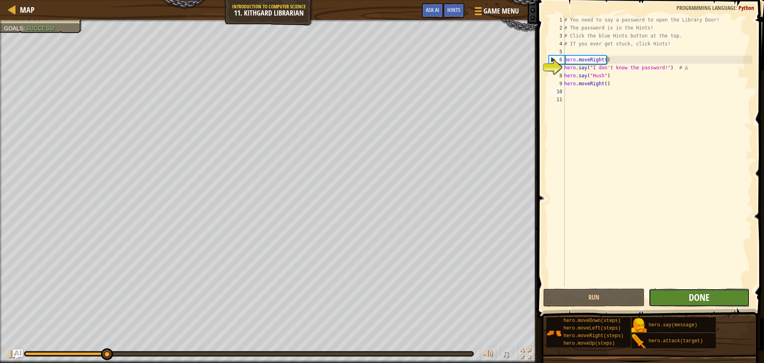
click at [708, 299] on span "Done" at bounding box center [699, 296] width 21 height 13
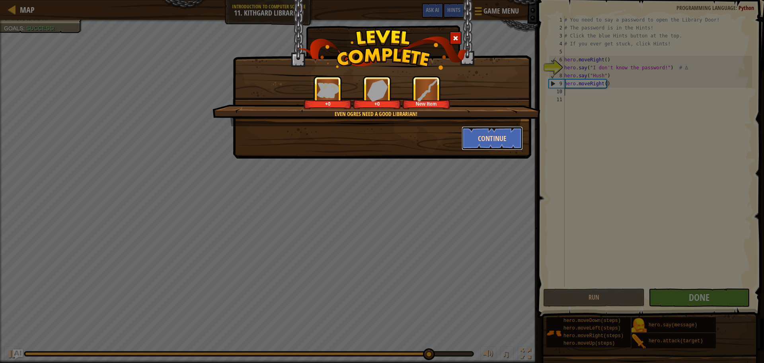
click at [504, 144] on button "Continue" at bounding box center [493, 138] width 62 height 24
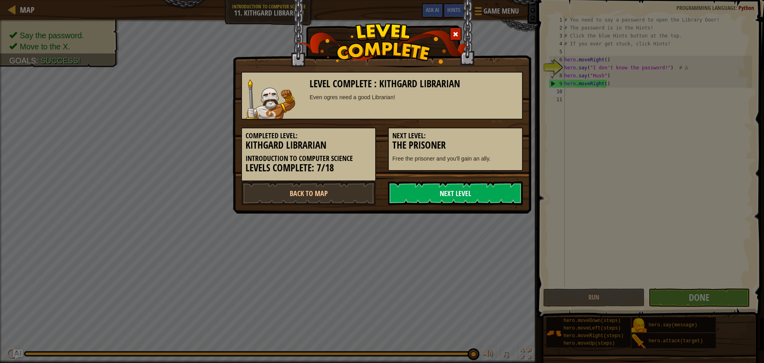
click at [444, 192] on link "Next Level" at bounding box center [455, 193] width 135 height 24
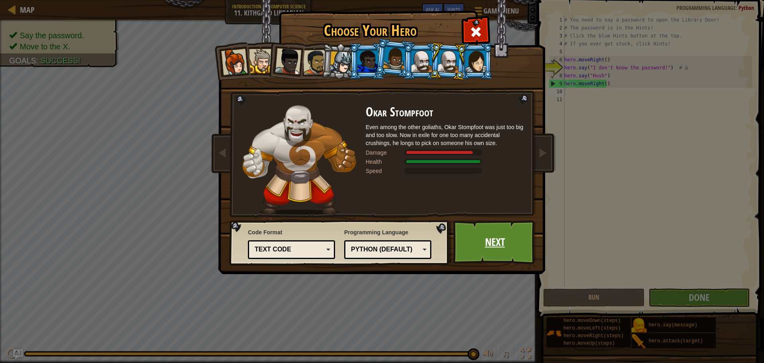
click at [508, 252] on link "Next" at bounding box center [494, 242] width 83 height 44
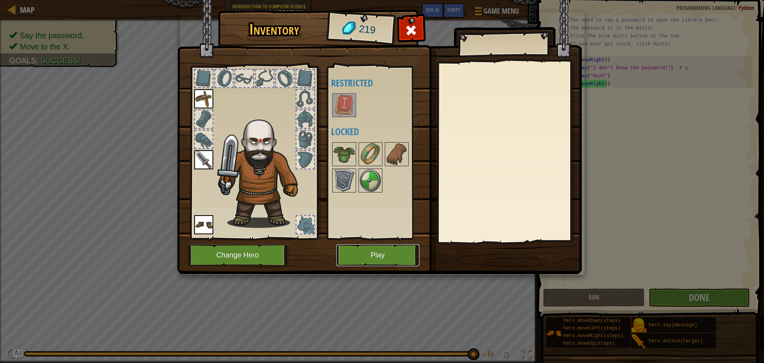
click at [411, 260] on button "Play" at bounding box center [377, 255] width 83 height 22
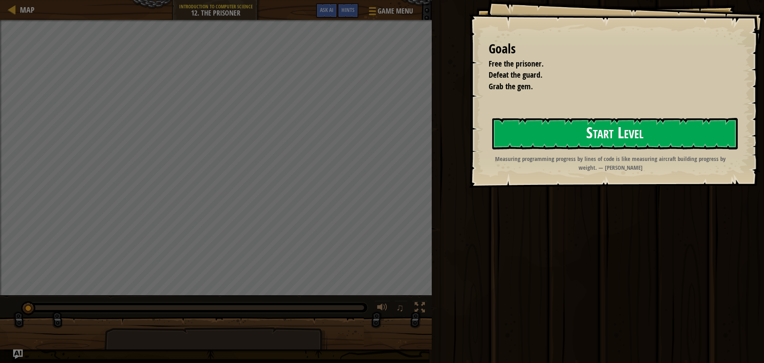
click at [589, 134] on button "Start Level" at bounding box center [615, 133] width 246 height 31
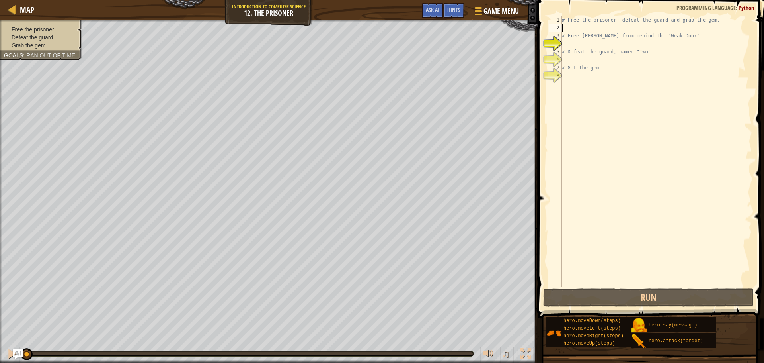
click at [619, 28] on div "# Free the prisoner, defeat the guard and grab the gem. # Free Patrick from beh…" at bounding box center [656, 159] width 192 height 286
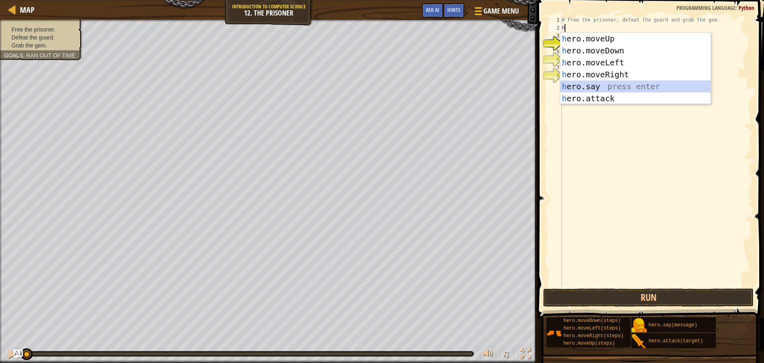
click at [608, 81] on div "h ero.moveUp press enter h ero.moveDown press enter h ero.moveLeft press enter …" at bounding box center [635, 80] width 150 height 95
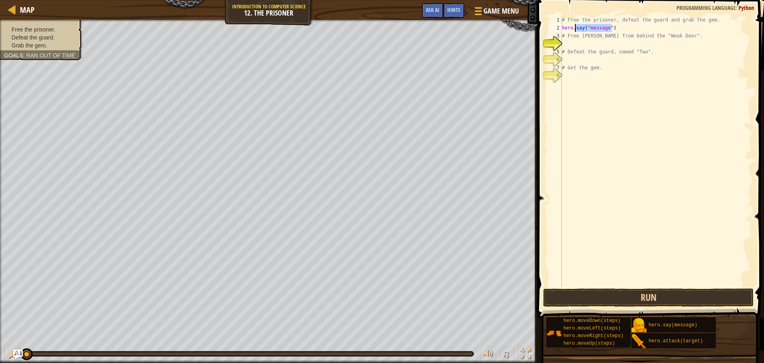
drag, startPoint x: 613, startPoint y: 27, endPoint x: 575, endPoint y: 28, distance: 37.8
click at [575, 28] on div "# Free the prisoner, defeat the guard and grab the gem. hero . say ( "message" …" at bounding box center [656, 159] width 192 height 286
type textarea "hero.m"
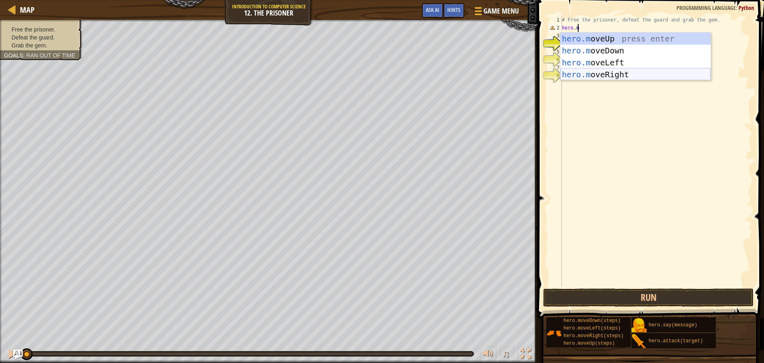
click at [578, 71] on div "hero.m oveUp press enter hero.m oveDown press enter hero.m oveLeft press enter …" at bounding box center [635, 69] width 150 height 72
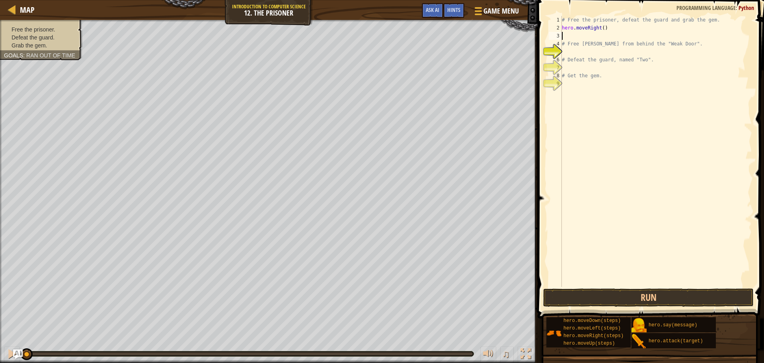
click at [576, 54] on div "# Free the prisoner, defeat the guard and grab the gem. hero . moveRight ( ) # …" at bounding box center [656, 159] width 192 height 286
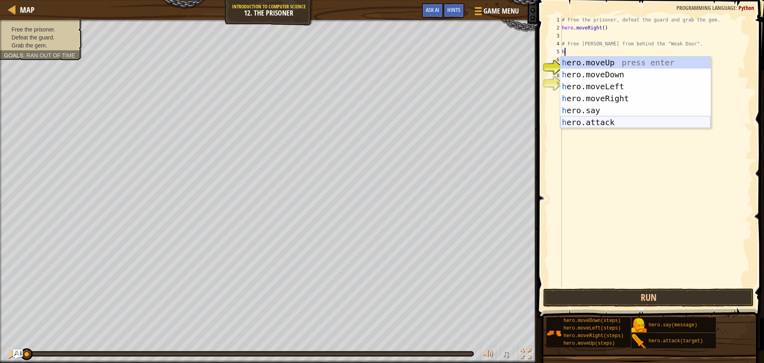
click at [576, 120] on div "h ero.moveUp press enter h ero.moveDown press enter h ero.moveLeft press enter …" at bounding box center [635, 104] width 150 height 95
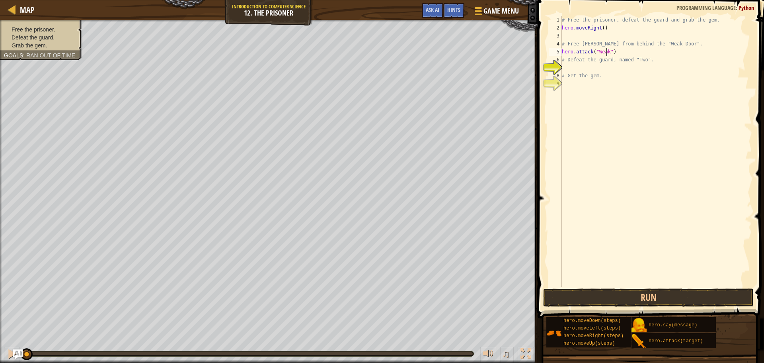
scroll to position [4, 4]
type textarea "hero.attack("Weak Door")"
click at [620, 68] on div "# Free the prisoner, defeat the guard and grab the gem. hero . moveRight ( ) # …" at bounding box center [656, 159] width 192 height 286
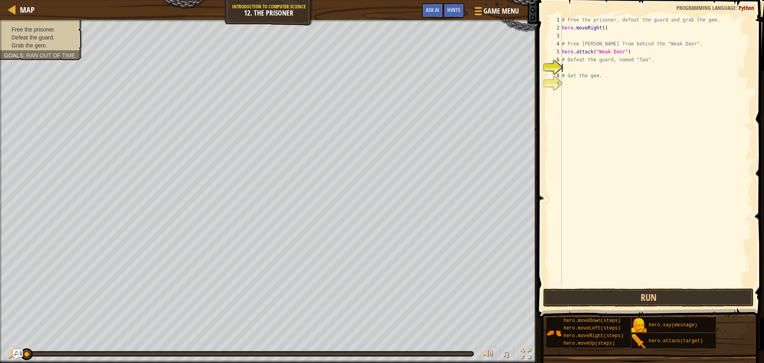
type textarea "h"
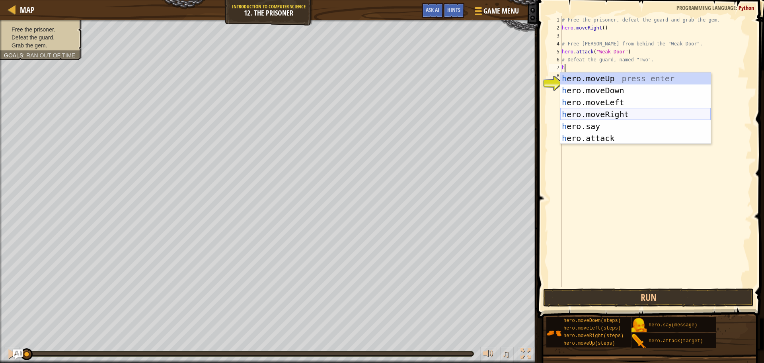
click at [571, 112] on div "h ero.moveUp press enter h ero.moveDown press enter h ero.moveLeft press enter …" at bounding box center [635, 119] width 150 height 95
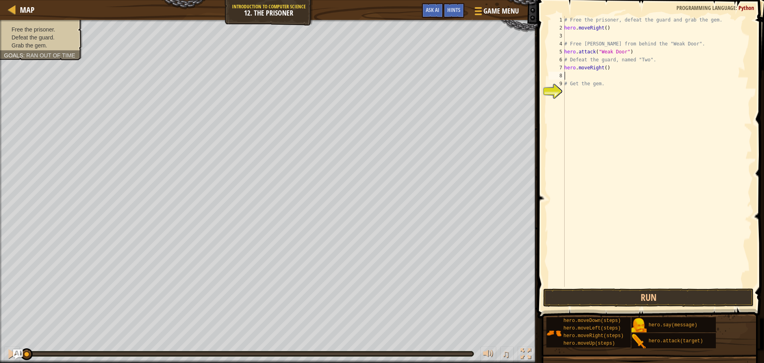
click at [604, 68] on div "# Free the prisoner, defeat the guard and grab the gem. hero . moveRight ( ) # …" at bounding box center [657, 159] width 189 height 286
type textarea "hero.moveRight(2)"
click at [601, 79] on div "# Free the prisoner, defeat the guard and grab the gem. hero . moveRight ( ) # …" at bounding box center [657, 159] width 189 height 286
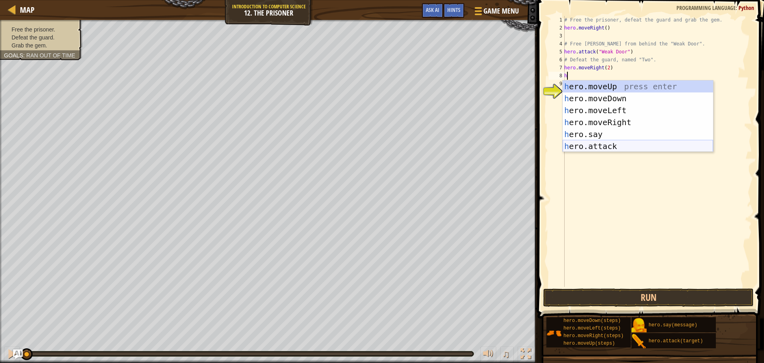
drag, startPoint x: 613, startPoint y: 143, endPoint x: 614, endPoint y: 136, distance: 7.6
click at [614, 143] on div "h ero.moveUp press enter h ero.moveDown press enter h ero.moveLeft press enter …" at bounding box center [638, 127] width 150 height 95
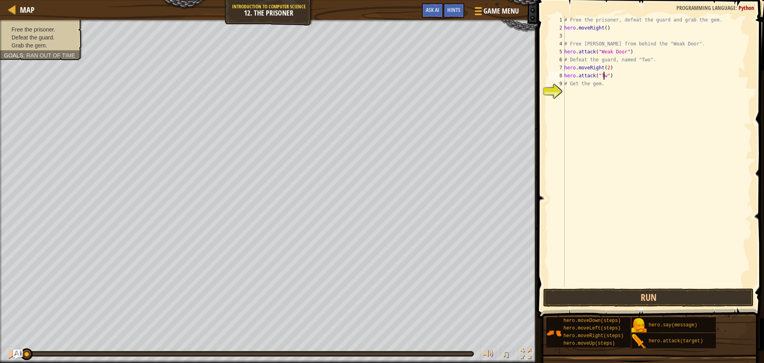
scroll to position [4, 3]
drag, startPoint x: 614, startPoint y: 76, endPoint x: 565, endPoint y: 76, distance: 49.3
click at [565, 76] on div "# Free the prisoner, defeat the guard and grab the gem. hero . moveRight ( ) # …" at bounding box center [657, 159] width 189 height 286
type textarea "hero.attack("Two")"
click at [616, 76] on div "# Free the prisoner, defeat the guard and grab the gem. hero . moveRight ( ) # …" at bounding box center [657, 151] width 189 height 271
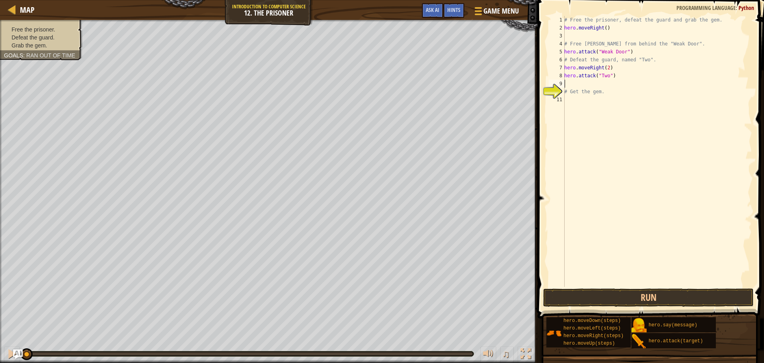
scroll to position [4, 0]
paste textarea "hero.attack("Two")"
type textarea "hero.attack("Two")"
paste textarea "hero.attack("Two")"
type textarea "hero.attack("Two")"
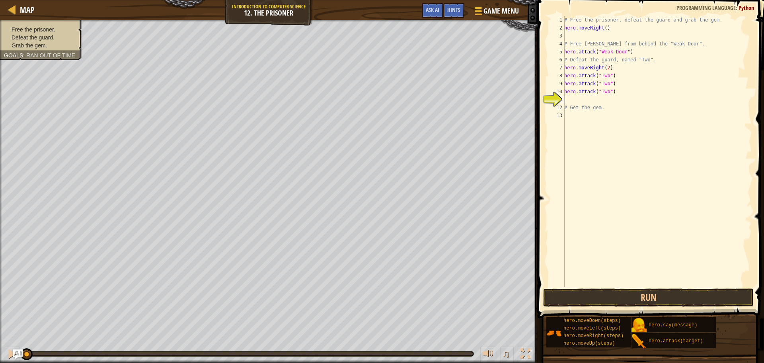
paste textarea "hero.attack("Two")"
type textarea "hero.attack("Two")"
paste textarea "hero.attack("Two")"
type textarea "hero.attack("Two")"
click at [580, 123] on div "# Free the prisoner, defeat the guard and grab the gem. hero . moveRight ( ) # …" at bounding box center [657, 159] width 189 height 286
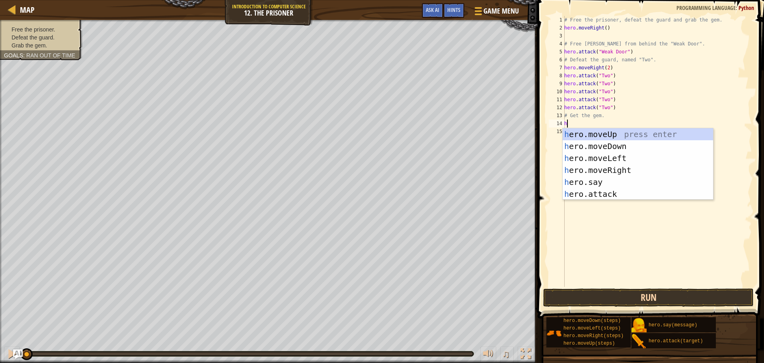
type textarea "h"
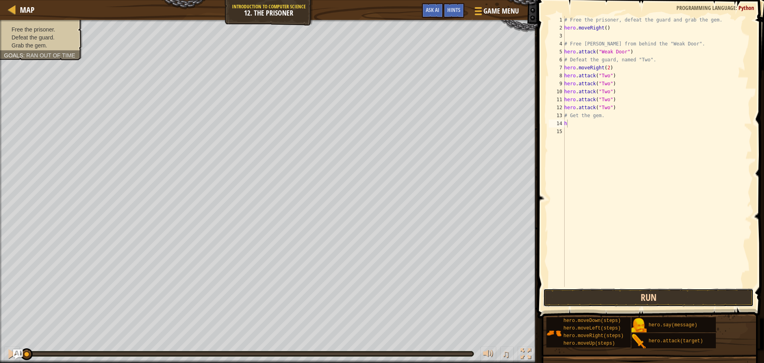
click at [641, 301] on button "Run" at bounding box center [648, 297] width 210 height 18
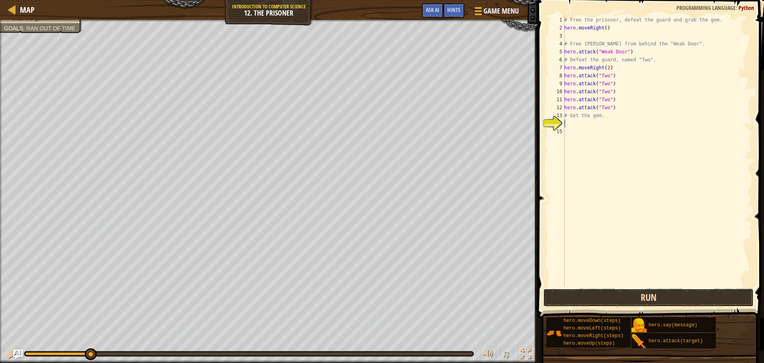
click at [602, 294] on button "Run" at bounding box center [648, 297] width 210 height 18
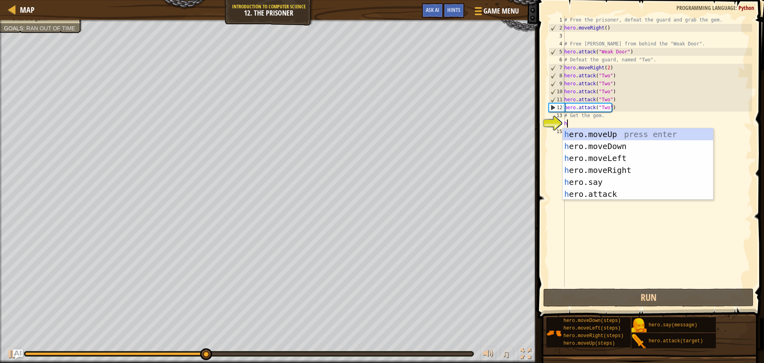
type textarea "h"
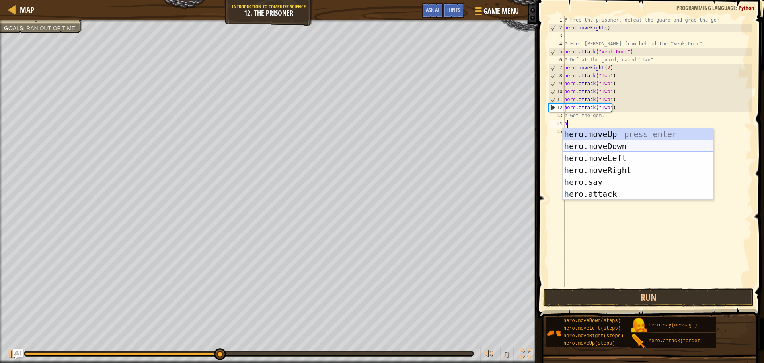
click at [614, 143] on div "h ero.moveUp press enter h ero.moveDown press enter h ero.moveLeft press enter …" at bounding box center [638, 175] width 150 height 95
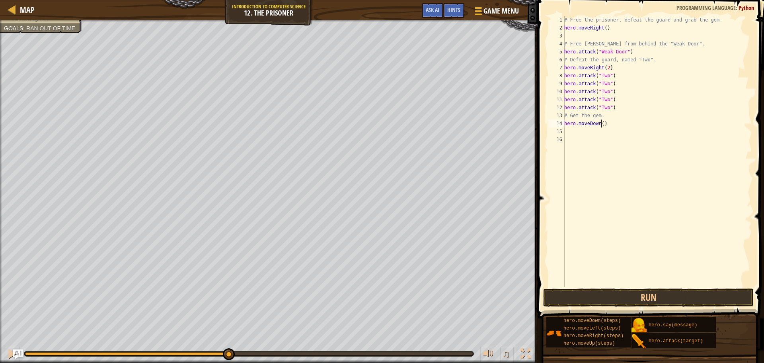
click at [601, 126] on div "# Free the prisoner, defeat the guard and grab the gem. hero . moveRight ( ) # …" at bounding box center [657, 159] width 189 height 286
type textarea "hero.moveDown(2)"
click at [600, 133] on div "# Free the prisoner, defeat the guard and grab the gem. hero . moveRight ( ) # …" at bounding box center [657, 159] width 189 height 286
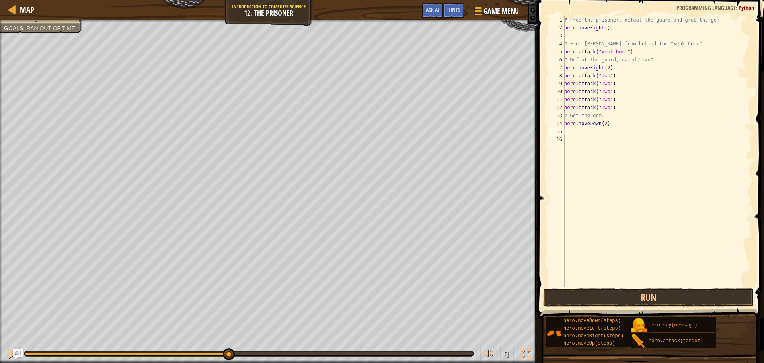
type textarea "k"
type textarea "m"
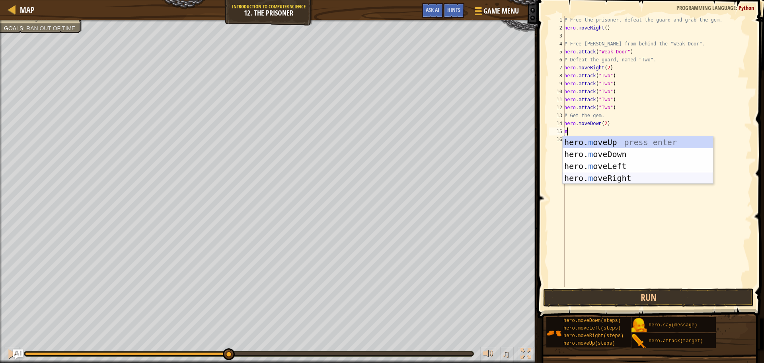
click at [586, 176] on div "hero. m oveUp press enter hero. m oveDown press enter hero. m oveLeft press ent…" at bounding box center [638, 172] width 150 height 72
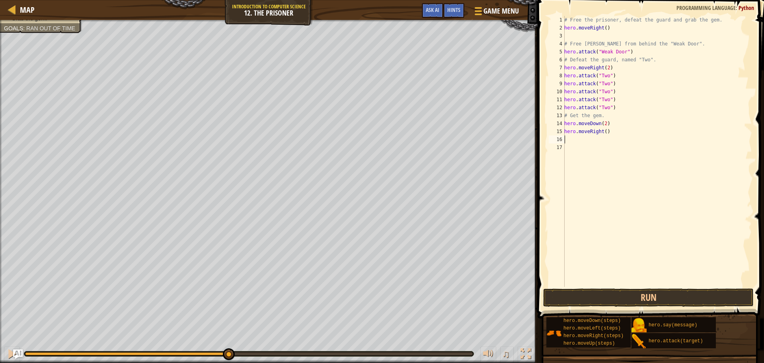
click at [604, 133] on div "# Free the prisoner, defeat the guard and grab the gem. hero . moveRight ( ) # …" at bounding box center [657, 159] width 189 height 286
type textarea "hero.moveRight(2)"
click at [663, 288] on button "Run" at bounding box center [648, 297] width 210 height 18
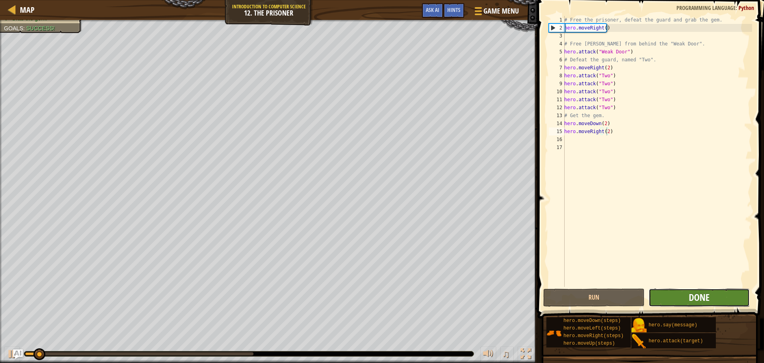
click at [695, 298] on span "Done" at bounding box center [699, 296] width 21 height 13
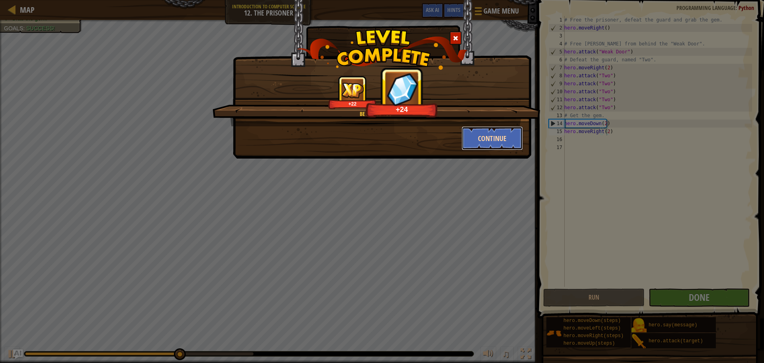
click at [515, 141] on button "Continue" at bounding box center [493, 138] width 62 height 24
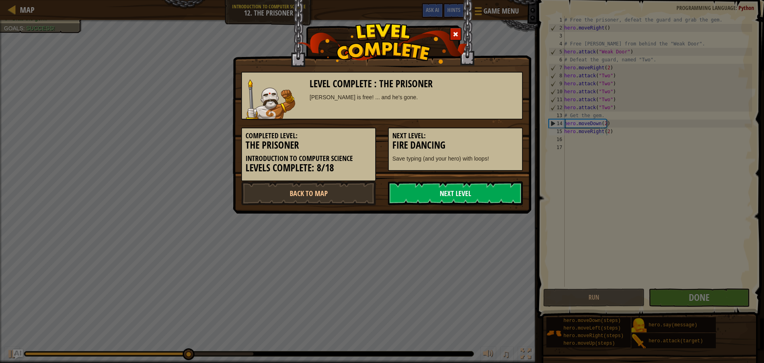
click at [510, 191] on link "Next Level" at bounding box center [455, 193] width 135 height 24
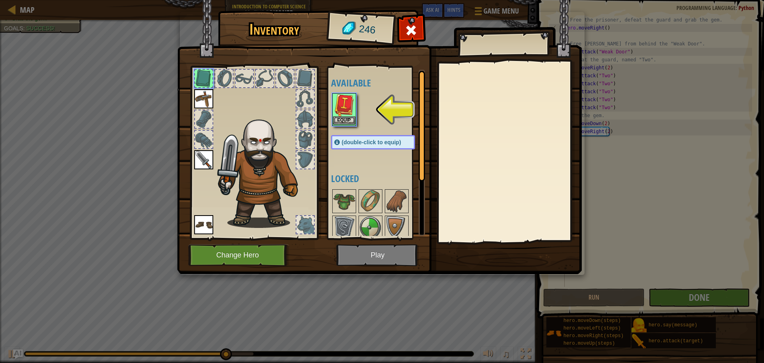
click at [337, 113] on img at bounding box center [344, 105] width 22 height 22
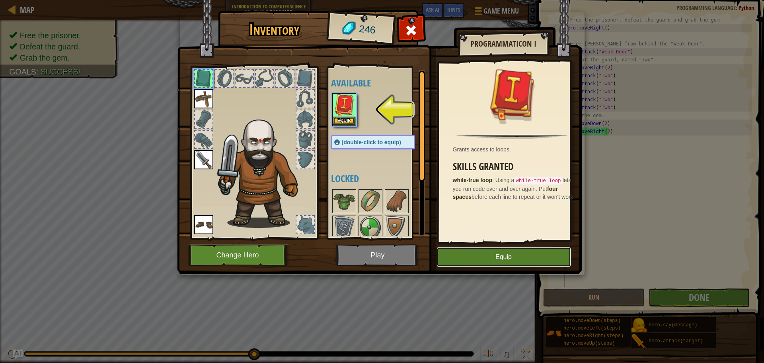
click at [480, 256] on button "Equip" at bounding box center [504, 257] width 134 height 20
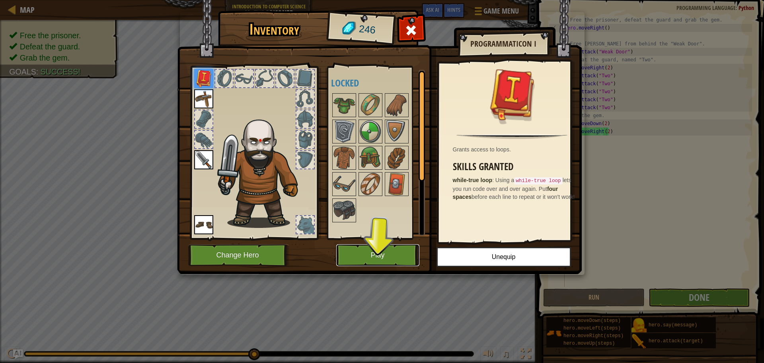
click at [409, 251] on button "Play" at bounding box center [377, 255] width 83 height 22
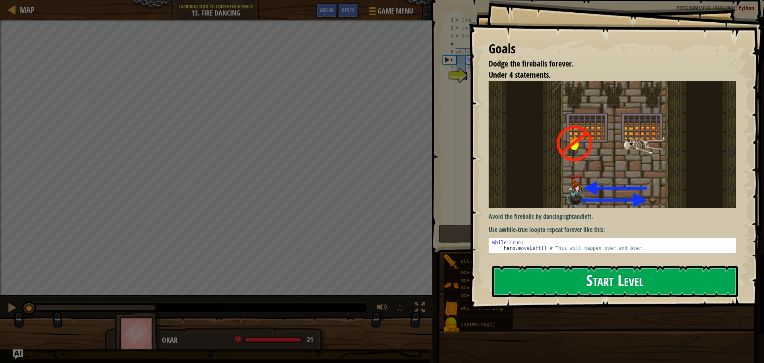
click at [555, 277] on button "Start Level" at bounding box center [615, 280] width 246 height 31
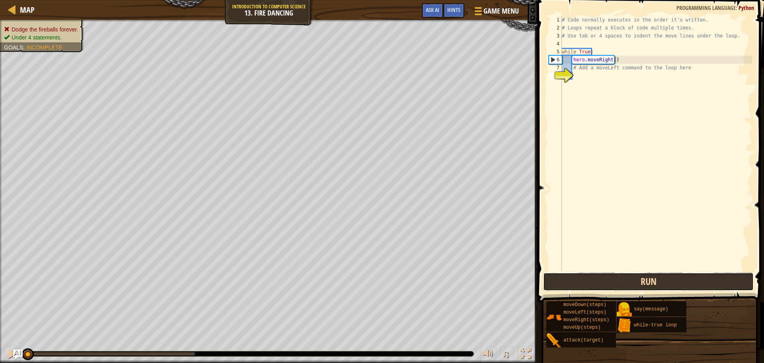
click at [605, 286] on button "Run" at bounding box center [648, 281] width 210 height 18
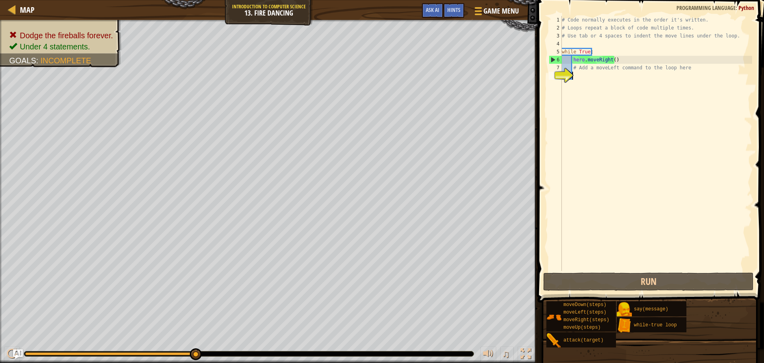
type textarea "h"
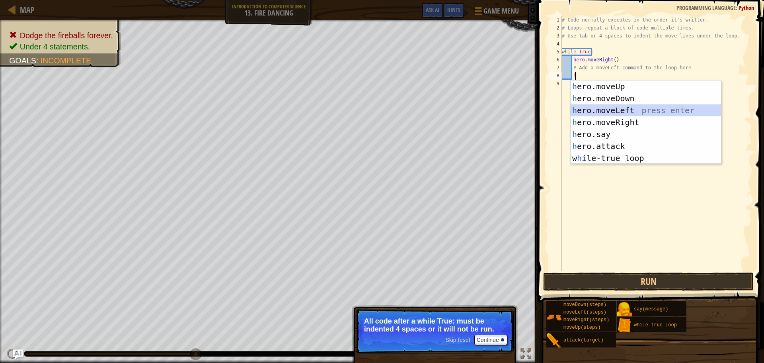
click at [653, 112] on div "h ero.moveUp press enter h ero.moveDown press enter h ero.moveLeft press enter …" at bounding box center [646, 133] width 150 height 107
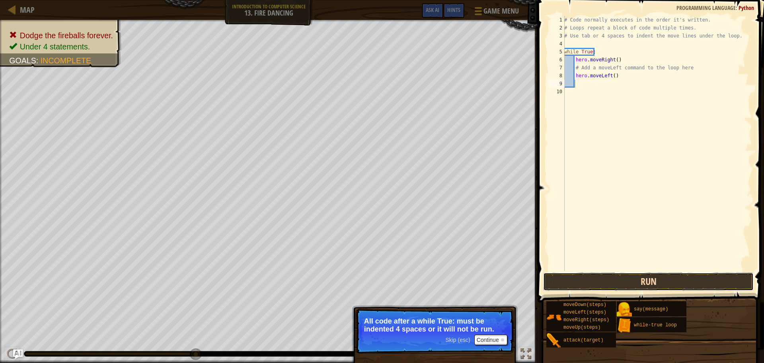
click at [628, 281] on button "Run" at bounding box center [648, 281] width 210 height 18
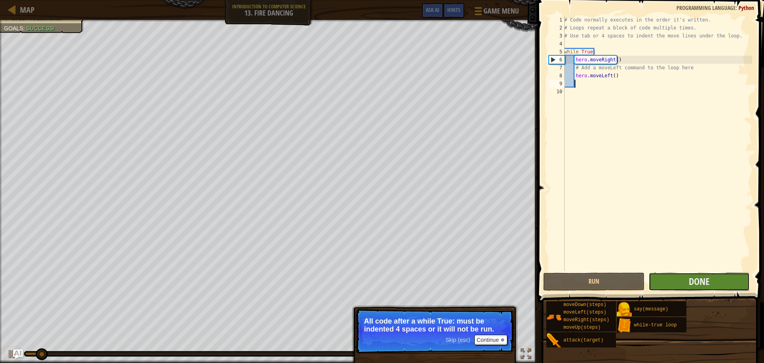
click at [686, 283] on button "Done" at bounding box center [699, 281] width 101 height 18
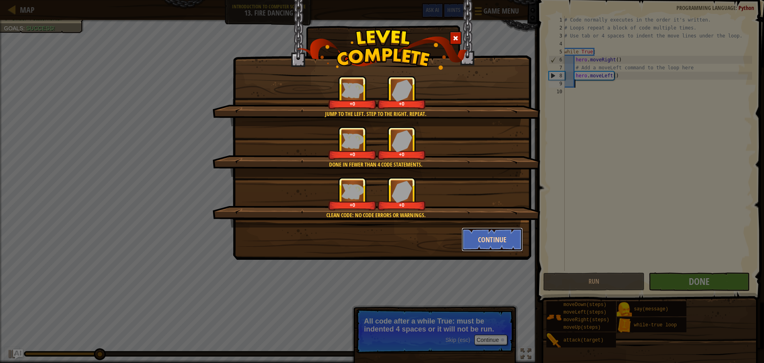
click at [474, 233] on button "Continue" at bounding box center [493, 239] width 62 height 24
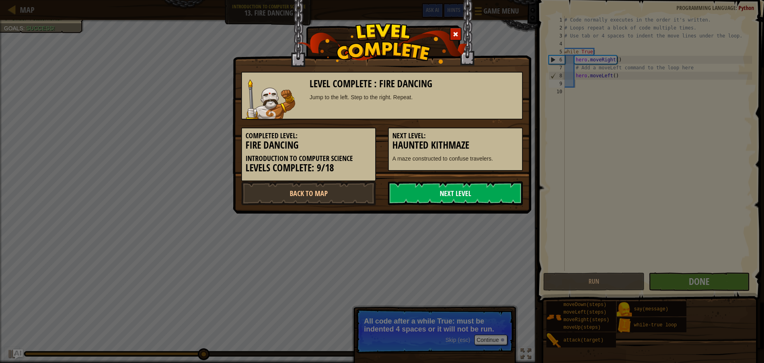
click at [461, 201] on link "Next Level" at bounding box center [455, 193] width 135 height 24
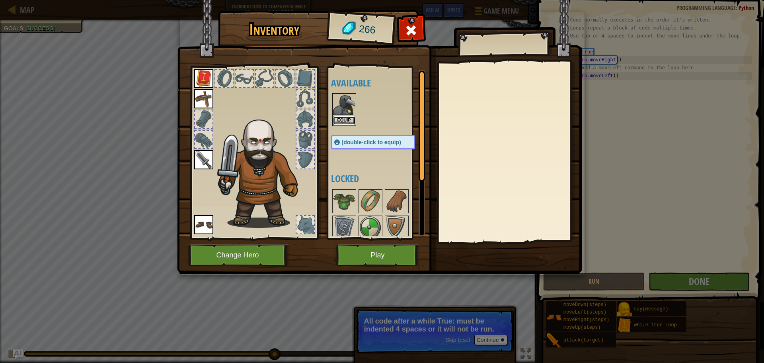
click at [340, 117] on button "Equip" at bounding box center [344, 120] width 22 height 8
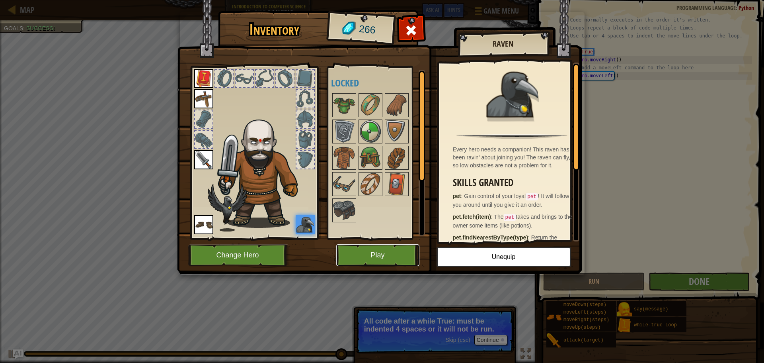
click at [400, 259] on button "Play" at bounding box center [377, 255] width 83 height 22
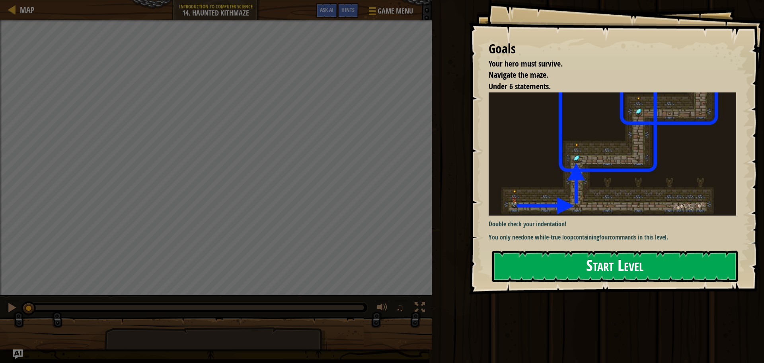
click at [550, 266] on button "Start Level" at bounding box center [615, 265] width 246 height 31
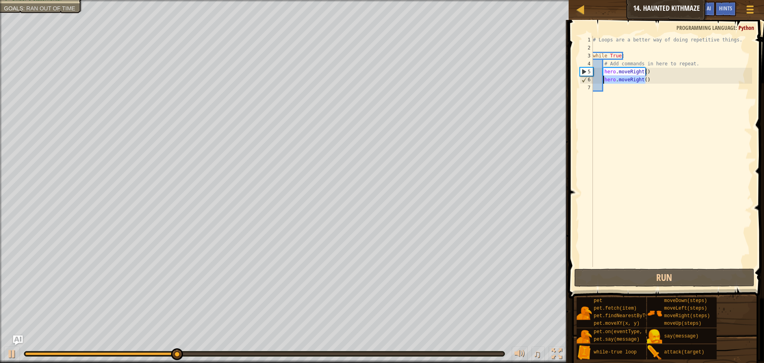
drag, startPoint x: 662, startPoint y: 83, endPoint x: 604, endPoint y: 81, distance: 57.7
click at [604, 81] on div "# Loops are a better way of doing repetitive things. while True : # Add command…" at bounding box center [671, 159] width 161 height 247
type textarea "hero.moveRight()"
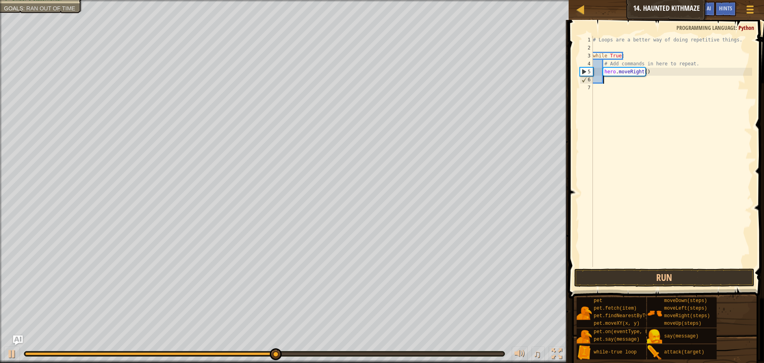
click at [643, 74] on div "# Loops are a better way of doing repetitive things. while True : # Add command…" at bounding box center [671, 159] width 161 height 247
type textarea "hero.moveRight(2)"
click at [621, 82] on div "# Loops are a better way of doing repetitive things. while True : # Add command…" at bounding box center [671, 159] width 161 height 247
type textarea "h"
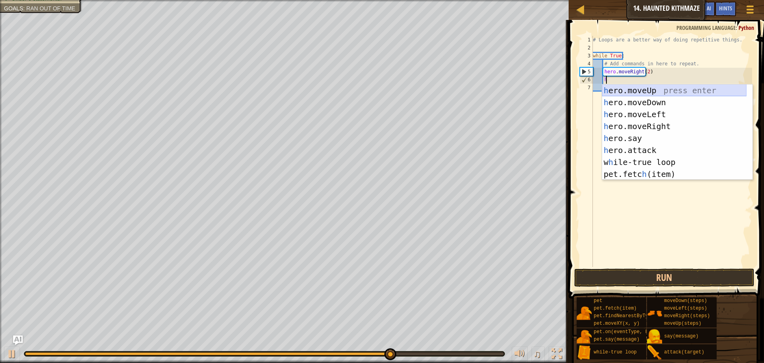
click at [670, 94] on div "h ero.moveUp press enter h ero.moveDown press enter h ero.moveLeft press enter …" at bounding box center [674, 143] width 144 height 119
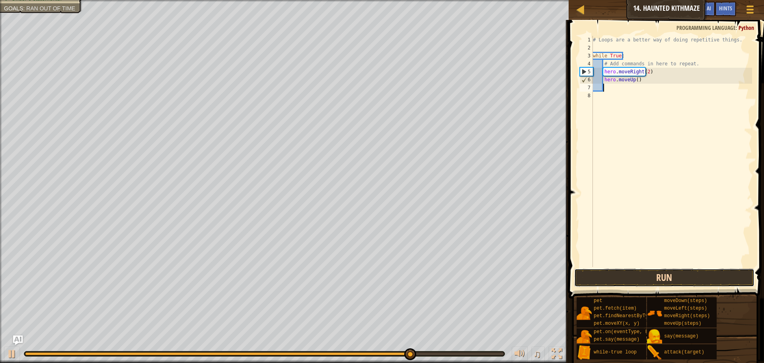
click at [683, 281] on button "Run" at bounding box center [664, 277] width 180 height 18
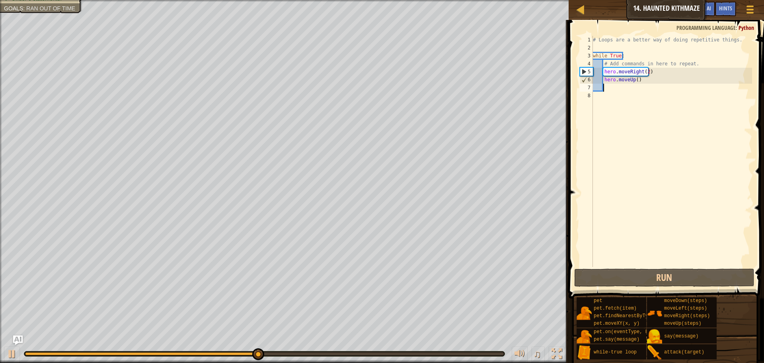
click at [645, 72] on div "# Loops are a better way of doing repetitive things. while True : # Add command…" at bounding box center [671, 159] width 161 height 247
click at [633, 81] on div "# Loops are a better way of doing repetitive things. while True : # Add command…" at bounding box center [671, 159] width 161 height 247
click at [635, 82] on div "# Loops are a better way of doing repetitive things. while True : # Add command…" at bounding box center [671, 159] width 161 height 247
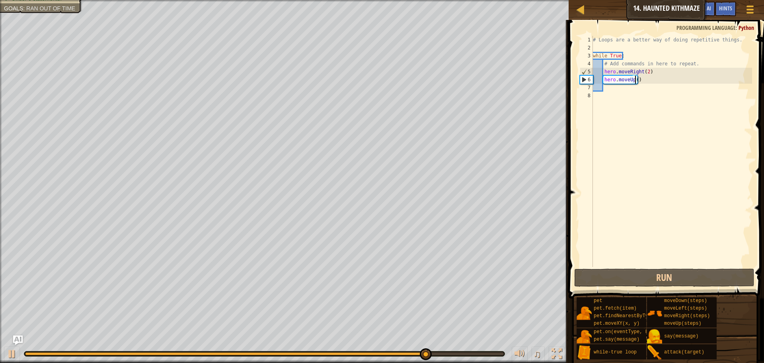
scroll to position [4, 4]
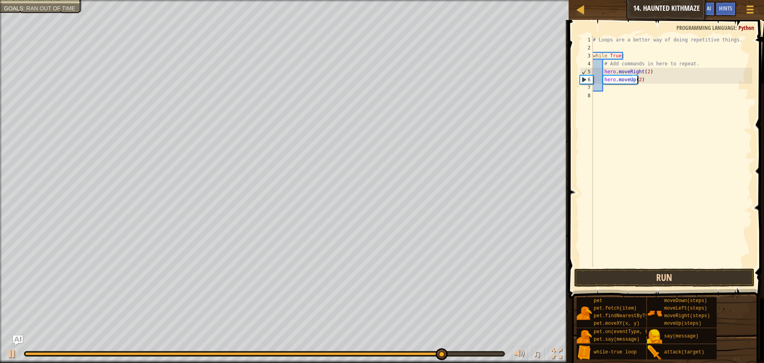
type textarea "hero.moveUp(2)"
click at [633, 275] on button "Run" at bounding box center [664, 277] width 180 height 18
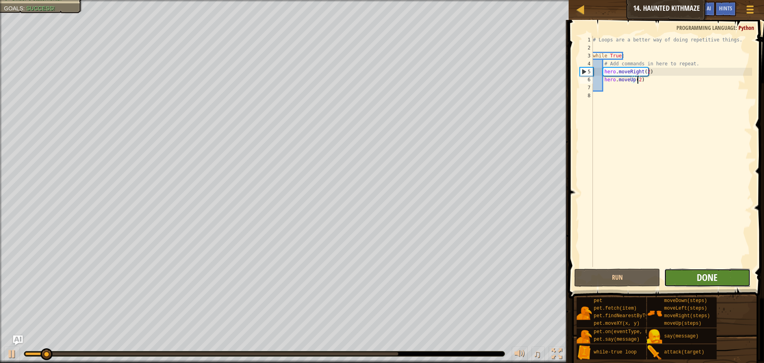
click at [707, 275] on span "Done" at bounding box center [707, 277] width 21 height 13
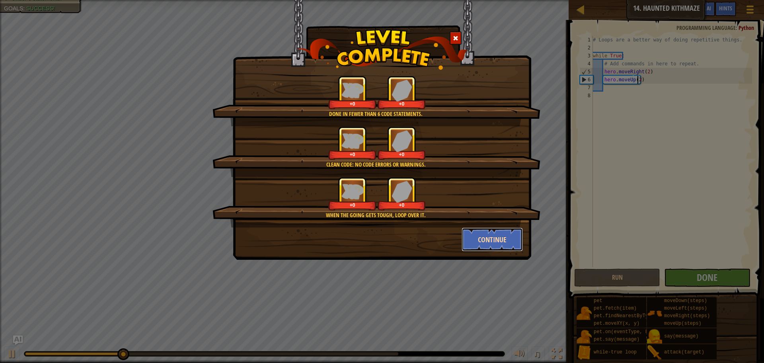
click at [494, 237] on button "Continue" at bounding box center [493, 239] width 62 height 24
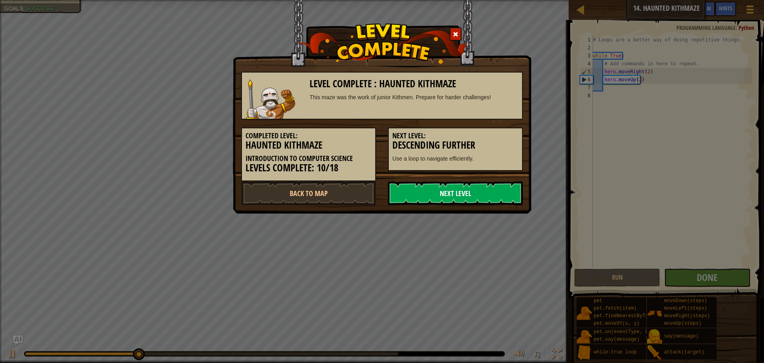
click at [485, 204] on link "Next Level" at bounding box center [455, 193] width 135 height 24
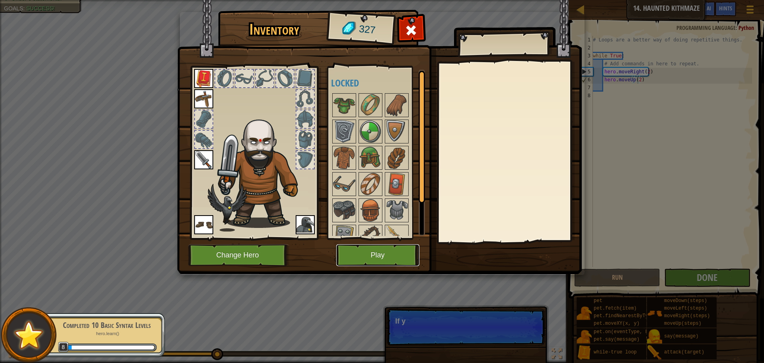
click at [355, 246] on button "Play" at bounding box center [377, 255] width 83 height 22
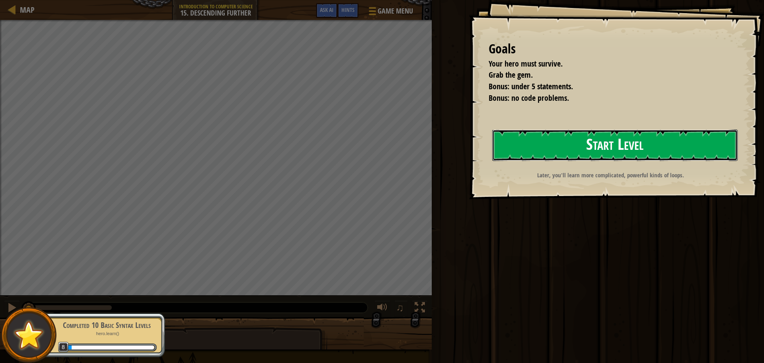
click at [524, 143] on button "Start Level" at bounding box center [615, 144] width 246 height 31
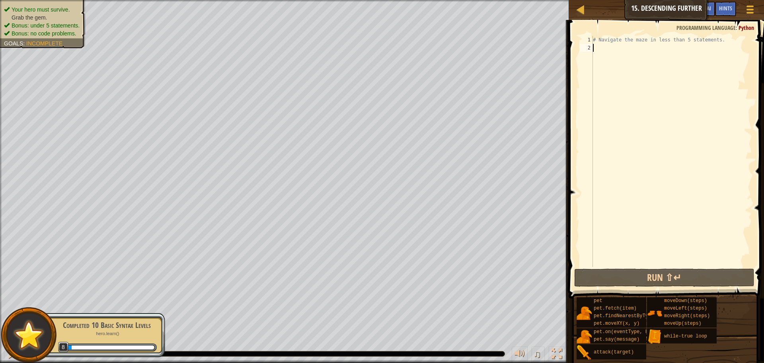
type textarea "h"
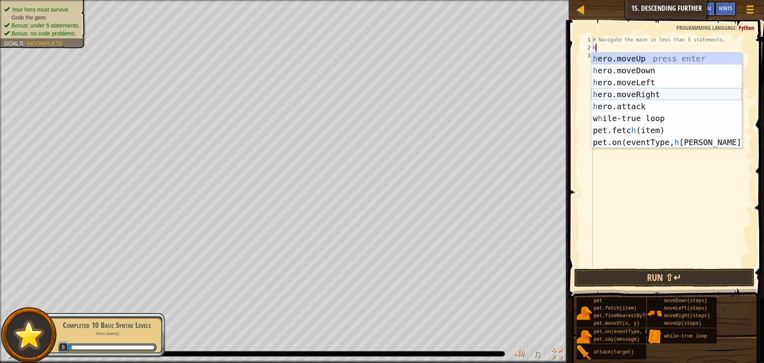
click at [669, 94] on div "h ero.moveUp press enter h ero.moveDown press enter h ero.moveLeft press enter …" at bounding box center [666, 112] width 150 height 119
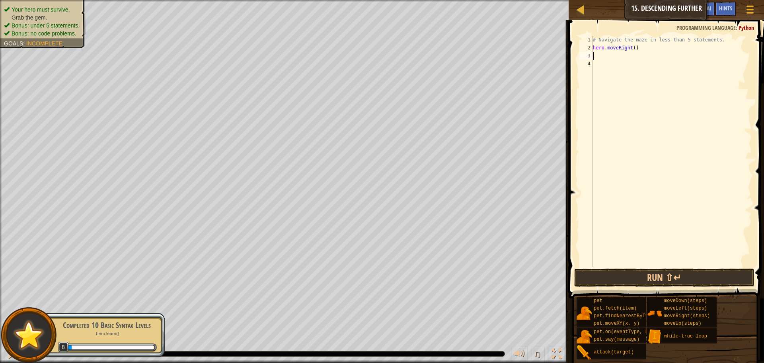
click at [632, 52] on div "# Navigate the maze in less than 5 statements. hero . moveRight ( )" at bounding box center [671, 159] width 161 height 247
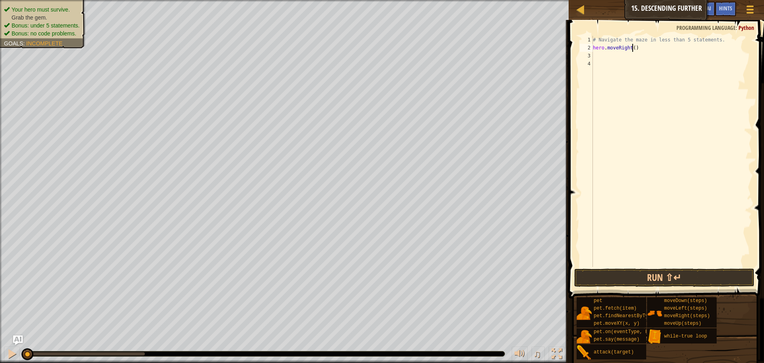
click at [631, 46] on div "# Navigate the maze in less than 5 statements. hero . moveRight ( )" at bounding box center [671, 159] width 161 height 247
type textarea "hero.moveRight(2)"
click at [627, 58] on div "# Navigate the maze in less than 5 statements. hero . moveRight ( 2 )" at bounding box center [671, 159] width 161 height 247
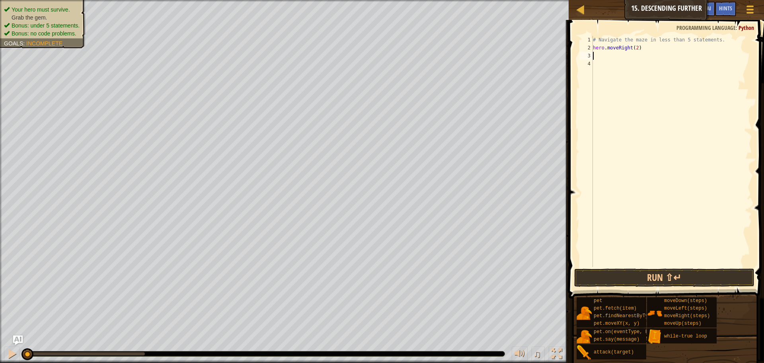
type textarea "d"
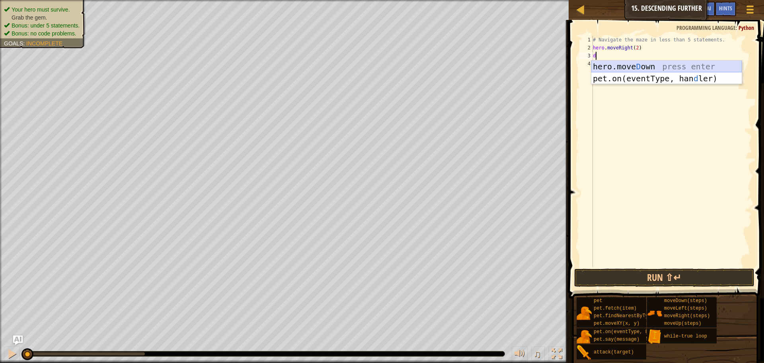
click at [661, 68] on div "hero.move D own press enter pet.on(eventType, han d ler) press enter" at bounding box center [666, 84] width 150 height 48
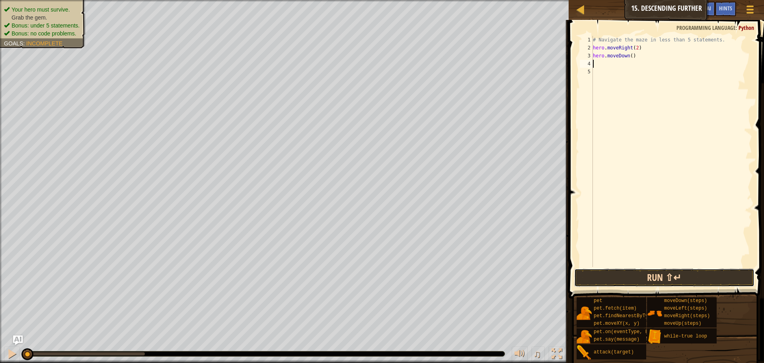
click at [664, 279] on button "Run ⇧↵" at bounding box center [664, 277] width 180 height 18
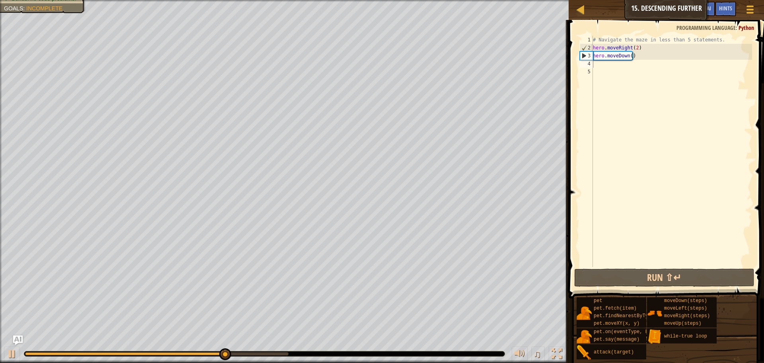
drag, startPoint x: 719, startPoint y: 35, endPoint x: 689, endPoint y: 39, distance: 30.1
click at [689, 39] on div "1 2 3 4 5 # Navigate the maze in less than 5 statements. hero . moveRight ( 2 )…" at bounding box center [665, 175] width 198 height 302
drag, startPoint x: 715, startPoint y: 39, endPoint x: 593, endPoint y: 40, distance: 122.6
click at [593, 40] on div "# Navigate the maze in less than 5 statements. hero . moveRight ( 2 ) hero . mo…" at bounding box center [671, 159] width 161 height 247
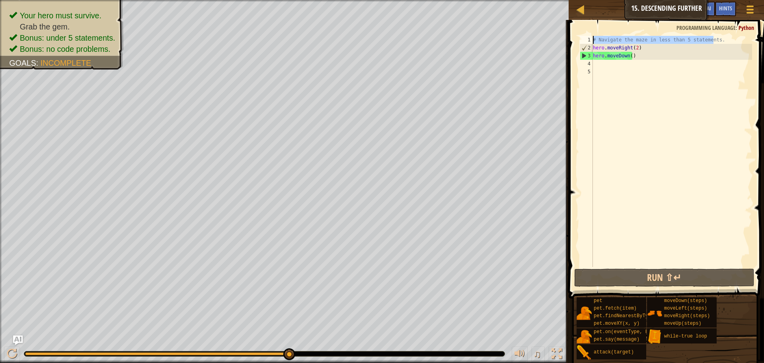
type textarea "h"
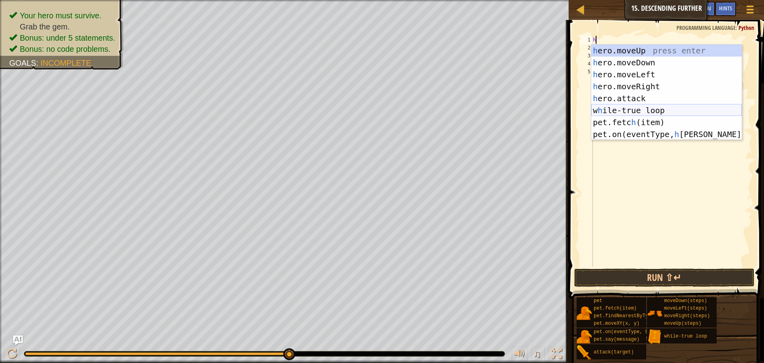
click at [612, 109] on div "h ero.moveUp press enter h ero.moveDown press enter h ero.moveLeft press enter …" at bounding box center [666, 104] width 150 height 119
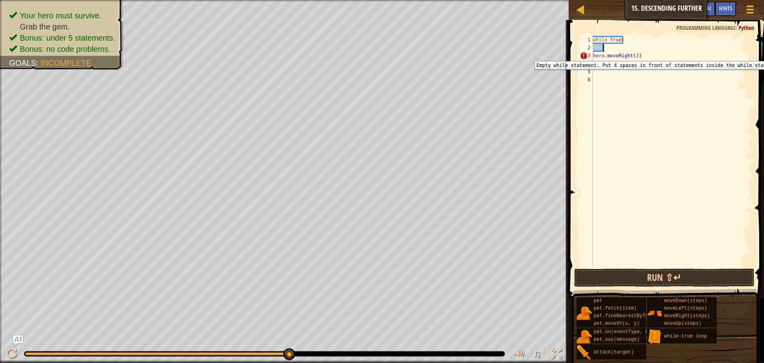
click at [592, 55] on div "3" at bounding box center [586, 56] width 13 height 8
click at [593, 56] on div "while True : hero . moveRight ( 2 ) hero . moveDown ( )" at bounding box center [671, 159] width 161 height 247
type textarea "hero.moveDown()"
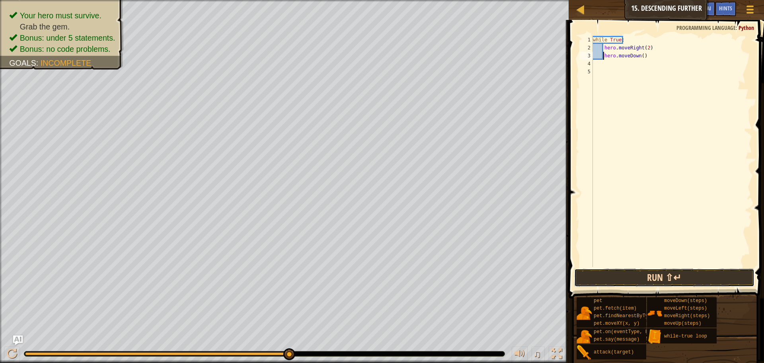
click at [674, 282] on button "Run ⇧↵" at bounding box center [664, 277] width 180 height 18
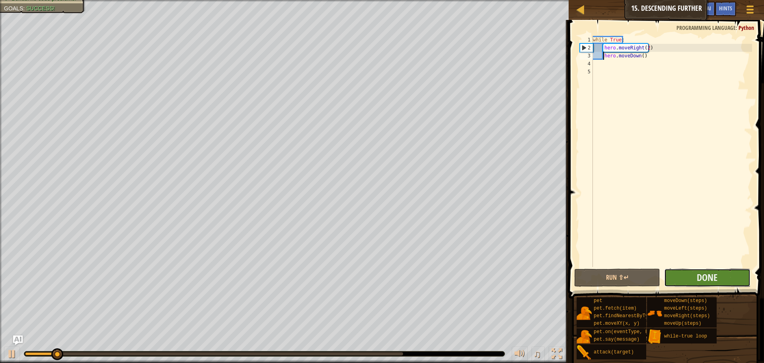
click at [694, 274] on button "Done" at bounding box center [707, 277] width 86 height 18
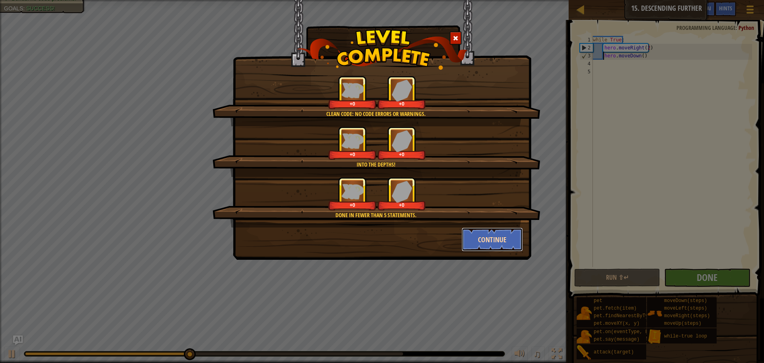
click at [507, 238] on button "Continue" at bounding box center [493, 239] width 62 height 24
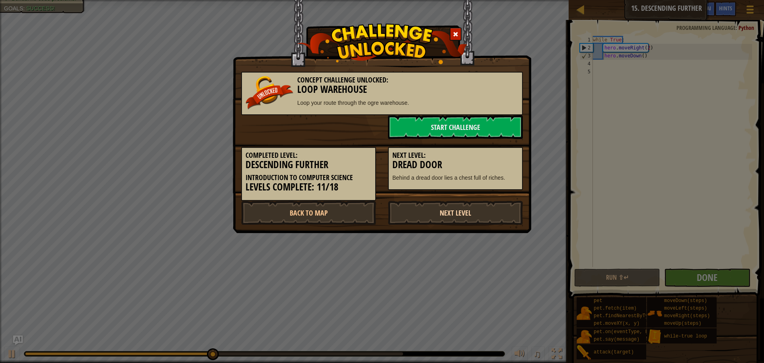
click at [464, 220] on link "Next Level" at bounding box center [455, 213] width 135 height 24
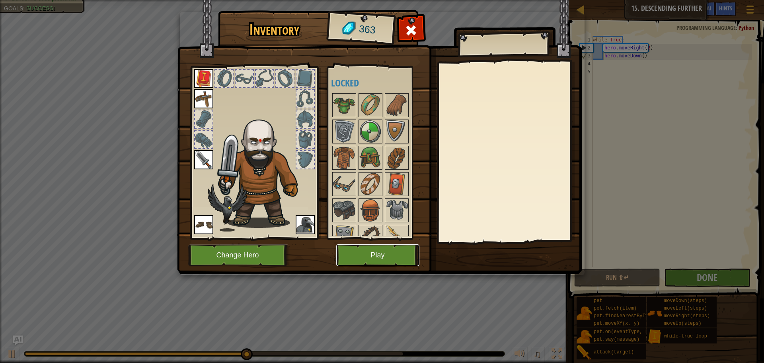
click at [401, 260] on button "Play" at bounding box center [377, 255] width 83 height 22
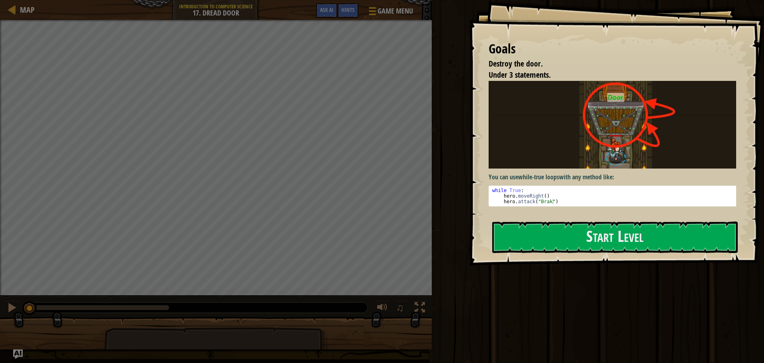
click at [533, 216] on div "Goals Destroy the door. Under 3 statements. You can use while-true loops with a…" at bounding box center [616, 132] width 295 height 265
click at [540, 216] on div "Goals Destroy the door. Under 3 statements. You can use while-true loops with a…" at bounding box center [616, 132] width 295 height 265
click at [556, 240] on button "Start Level" at bounding box center [615, 236] width 246 height 31
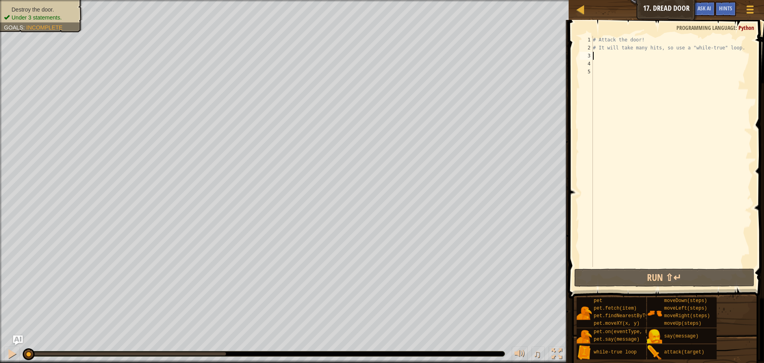
click at [630, 59] on div "# Attack the door! # It will take many hits, so use a "while-true" loop." at bounding box center [671, 159] width 161 height 247
type textarea "h"
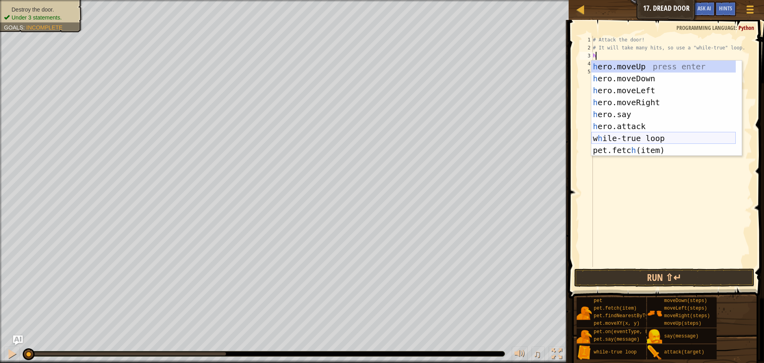
click at [607, 137] on div "h ero.moveUp press enter h ero.moveDown press enter h ero.moveLeft press enter …" at bounding box center [663, 119] width 144 height 119
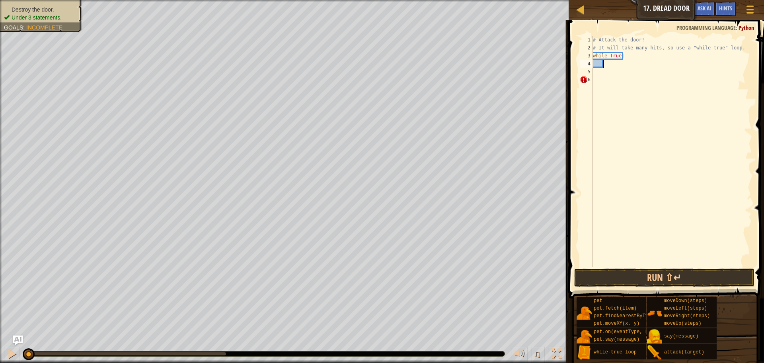
scroll to position [4, 1]
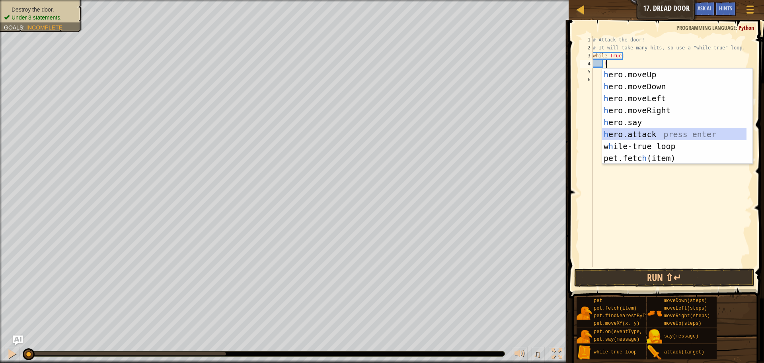
click at [642, 136] on div "h ero.moveUp press enter h ero.moveDown press enter h ero.moveLeft press enter …" at bounding box center [674, 127] width 144 height 119
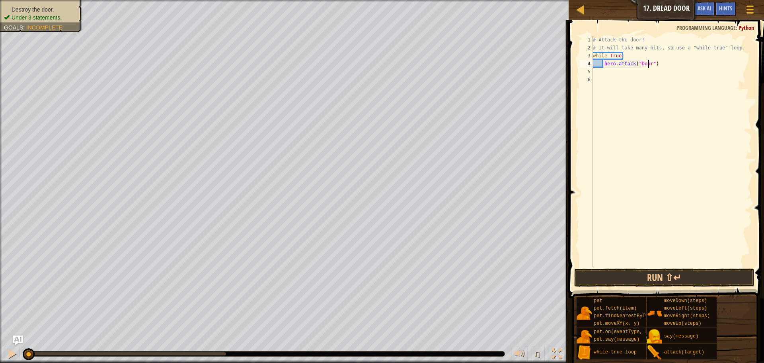
scroll to position [4, 5]
type textarea "hero.attack("Door")"
click at [690, 287] on span at bounding box center [667, 148] width 202 height 302
click at [690, 281] on button "Run ⇧↵" at bounding box center [664, 277] width 180 height 18
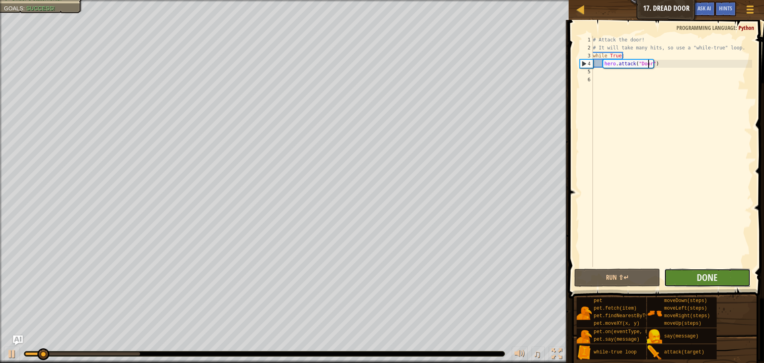
click at [690, 277] on button "Done" at bounding box center [707, 277] width 86 height 18
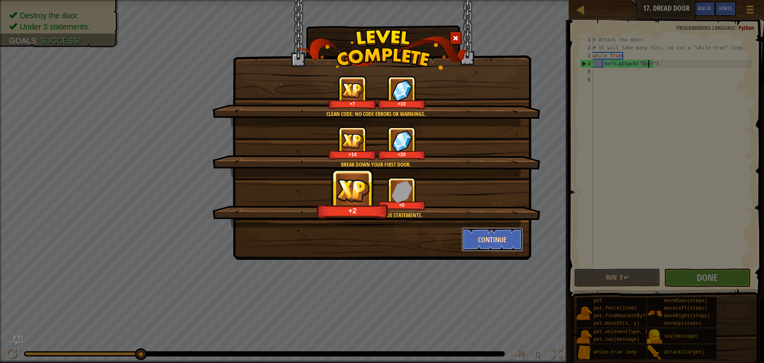
click at [487, 240] on button "Continue" at bounding box center [493, 239] width 62 height 24
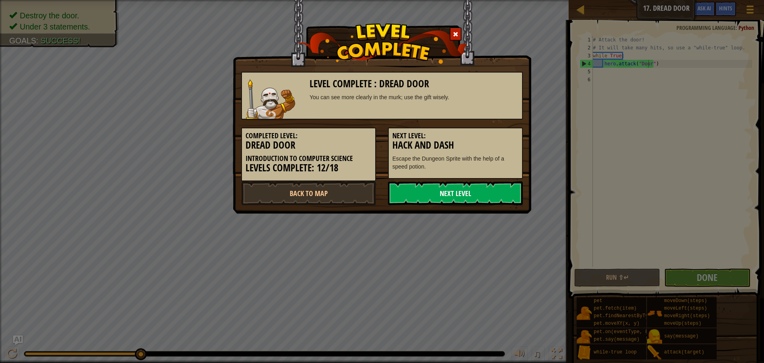
click at [465, 194] on link "Next Level" at bounding box center [455, 193] width 135 height 24
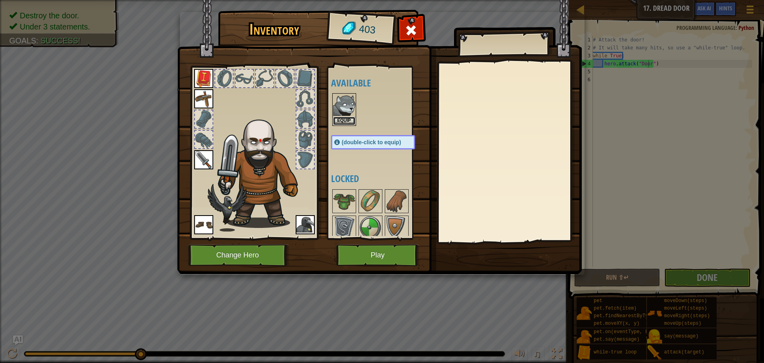
click at [347, 123] on button "Equip" at bounding box center [344, 121] width 22 height 8
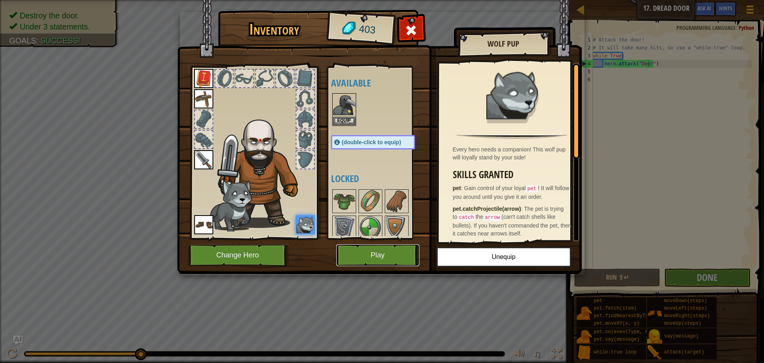
click at [390, 261] on button "Play" at bounding box center [377, 255] width 83 height 22
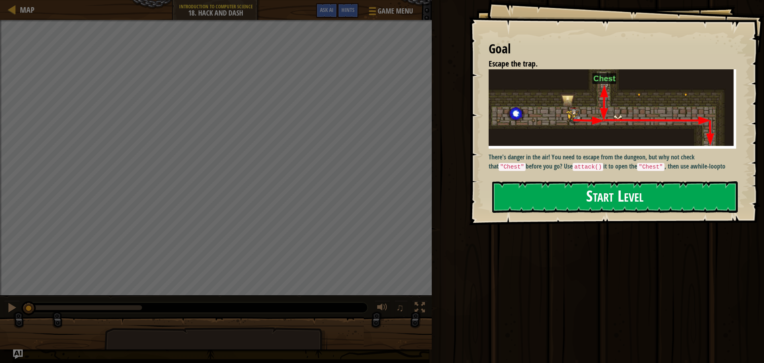
click at [534, 181] on button "Start Level" at bounding box center [615, 196] width 246 height 31
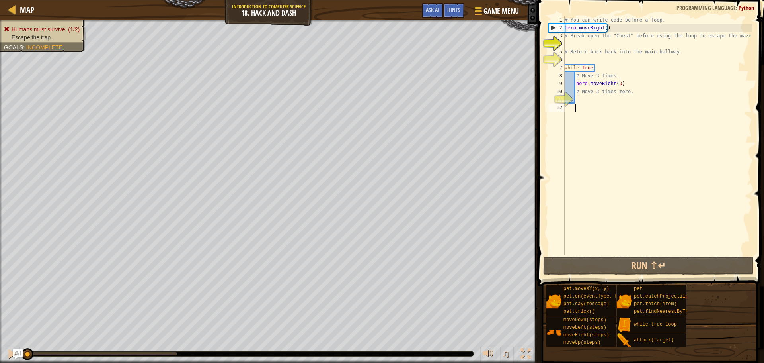
click at [618, 106] on div "# You can write code before a loop. hero . moveRight ( ) # Break open the "Ches…" at bounding box center [657, 143] width 189 height 255
drag, startPoint x: 612, startPoint y: 97, endPoint x: 616, endPoint y: 95, distance: 4.1
click at [616, 95] on div "# You can write code before a loop. hero . moveRight ( ) # Break open the "Ches…" at bounding box center [657, 143] width 189 height 255
type textarea "# Move 3 times more."
click at [602, 99] on div "# You can write code before a loop. hero . moveRight ( ) # Break open the "Ches…" at bounding box center [657, 135] width 189 height 239
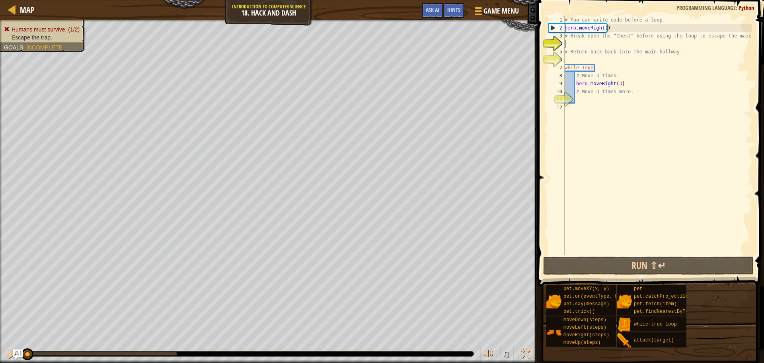
click at [592, 43] on div "# You can write code before a loop. hero . moveRight ( ) # Break open the "Ches…" at bounding box center [657, 143] width 189 height 255
type textarea "h"
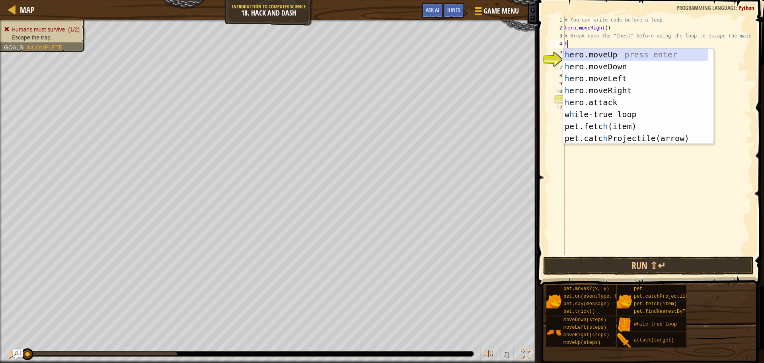
click at [610, 55] on div "h ero.moveUp press enter h ero.moveDown press enter h ero.moveLeft press enter …" at bounding box center [635, 108] width 144 height 119
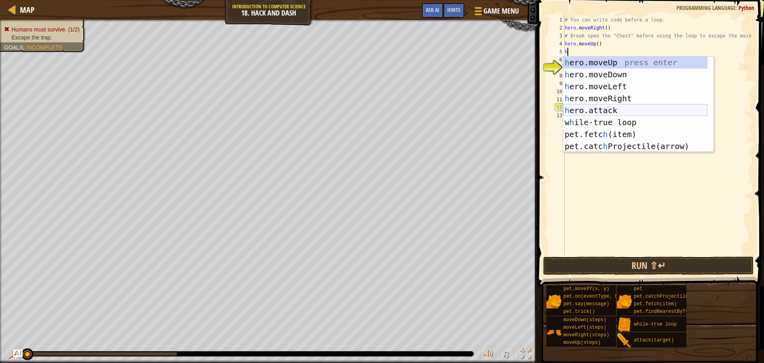
click at [609, 106] on div "h ero.moveUp press enter h ero.moveDown press enter h ero.moveLeft press enter …" at bounding box center [635, 116] width 144 height 119
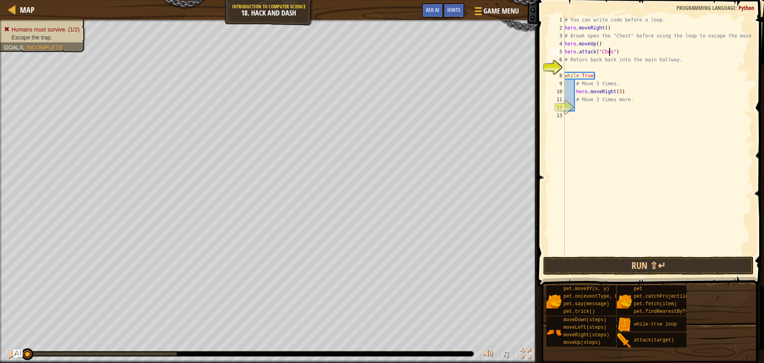
scroll to position [4, 4]
type textarea "hero.attack("Chest")"
click at [589, 107] on div "# You can write code before a loop. hero . moveRight ( ) # Break open the "Ches…" at bounding box center [657, 143] width 189 height 255
type textarea "h"
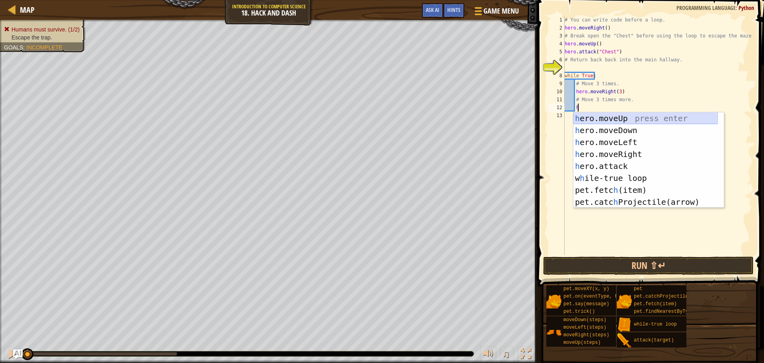
click at [624, 117] on div "h ero.moveUp press enter h ero.moveDown press enter h ero.moveLeft press enter …" at bounding box center [645, 171] width 144 height 119
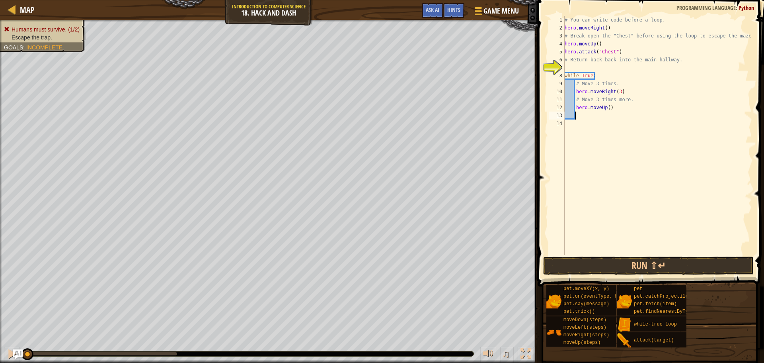
click at [607, 107] on div "# You can write code before a loop. hero . moveRight ( ) # Break open the "Ches…" at bounding box center [657, 143] width 189 height 255
click at [591, 258] on button "Run ⇧↵" at bounding box center [648, 265] width 210 height 18
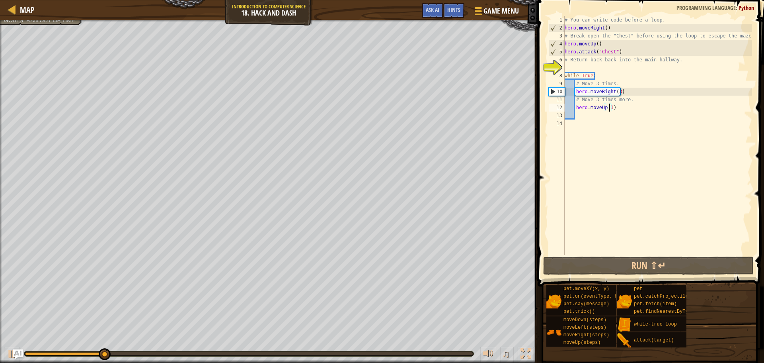
click at [624, 91] on div "# You can write code before a loop. hero . moveRight ( ) # Break open the "Ches…" at bounding box center [657, 143] width 189 height 255
click at [617, 82] on div "# You can write code before a loop. hero . moveRight ( ) # Break open the "Ches…" at bounding box center [657, 143] width 189 height 255
type textarea "# Move 3 times."
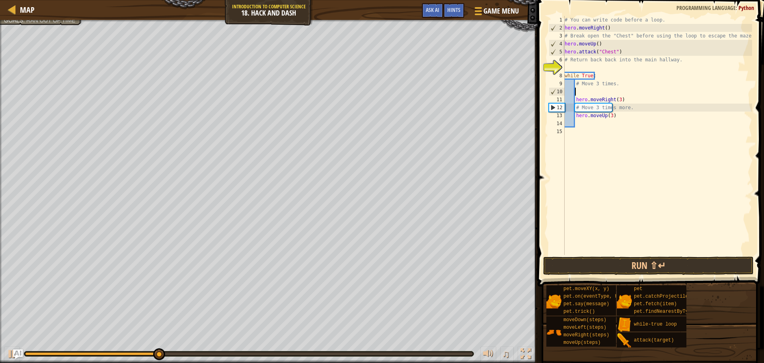
type textarea "h"
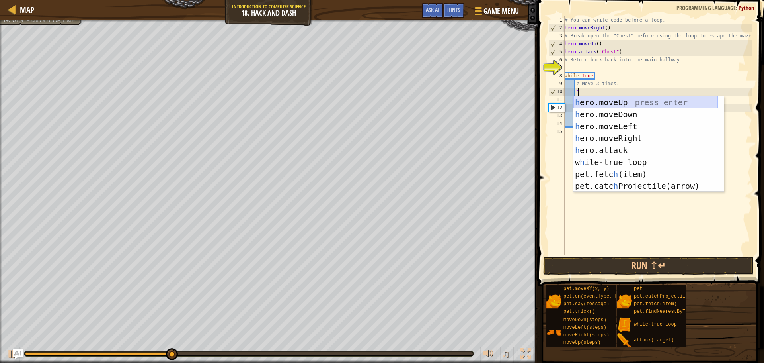
click at [625, 100] on div "h ero.moveUp press enter h ero.moveDown press enter h ero.moveLeft press enter …" at bounding box center [645, 155] width 144 height 119
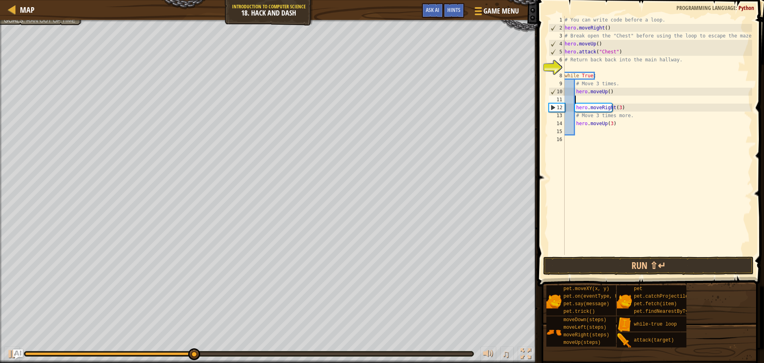
scroll to position [4, 0]
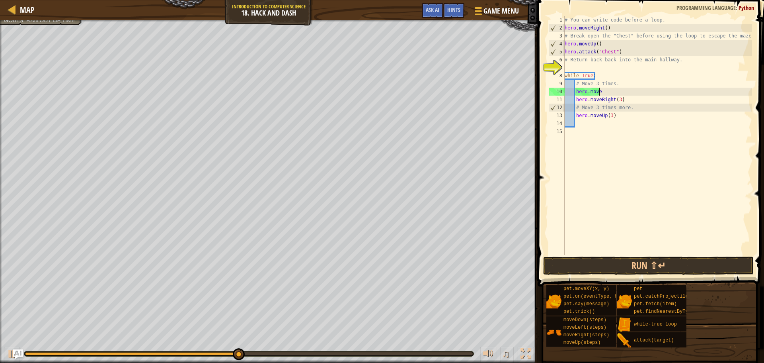
type textarea "hero.moved"
click at [626, 105] on div "hero.moveD own press enter" at bounding box center [648, 114] width 150 height 36
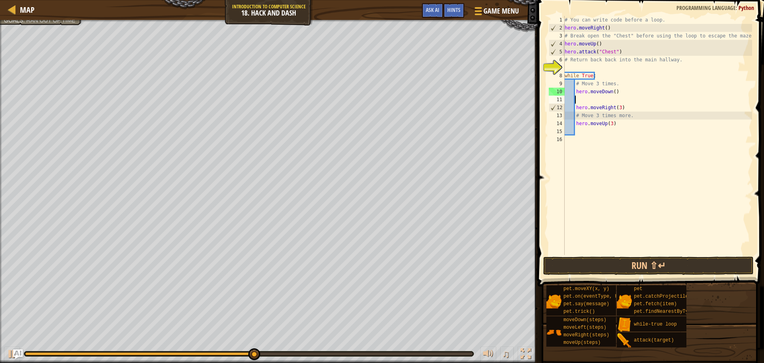
scroll to position [4, 0]
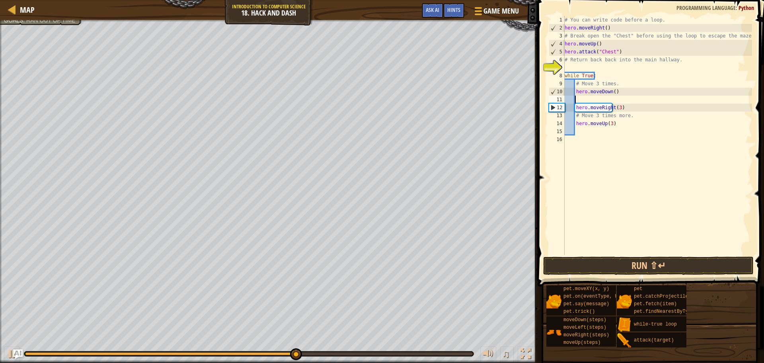
click at [614, 92] on div "# You can write code before a loop. hero . moveRight ( ) # Break open the "Ches…" at bounding box center [657, 143] width 189 height 255
type textarea "hero.moveDown()"
click at [612, 97] on div "# You can write code before a loop. hero . moveRight ( ) # Break open the "Ches…" at bounding box center [657, 143] width 189 height 255
type textarea "h"
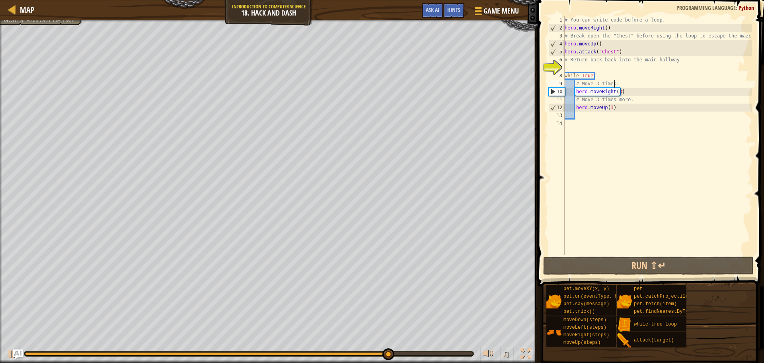
click at [603, 107] on div "# You can write code before a loop. hero . moveRight ( ) # Break open the "Ches…" at bounding box center [657, 143] width 189 height 255
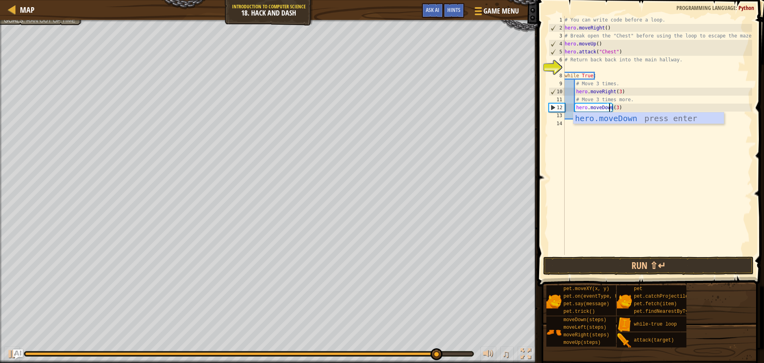
scroll to position [4, 4]
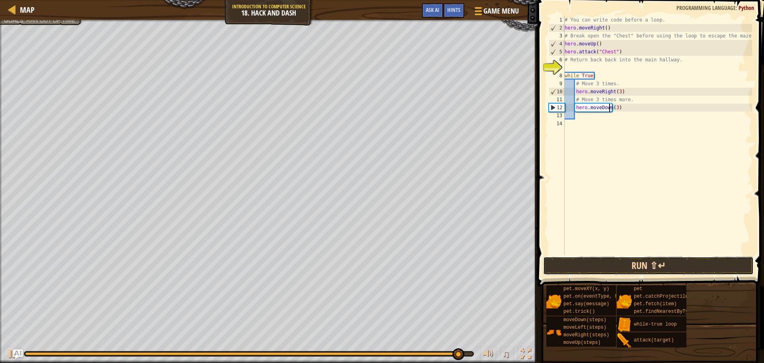
click at [638, 269] on button "Run ⇧↵" at bounding box center [648, 265] width 210 height 18
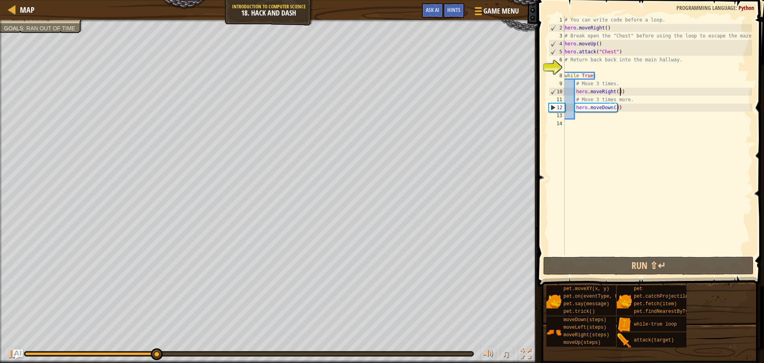
click at [631, 91] on div "# You can write code before a loop. hero . moveRight ( ) # Break open the "Ches…" at bounding box center [657, 143] width 189 height 255
type textarea "hero.moveRight(3)"
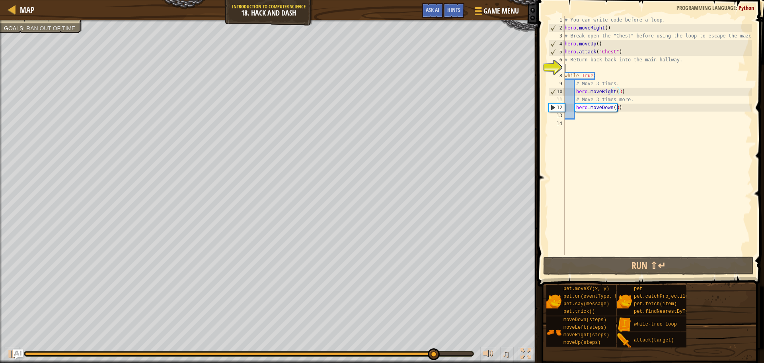
click at [596, 69] on div "# You can write code before a loop. hero . moveRight ( ) # Break open the "Ches…" at bounding box center [657, 143] width 189 height 255
type textarea "d"
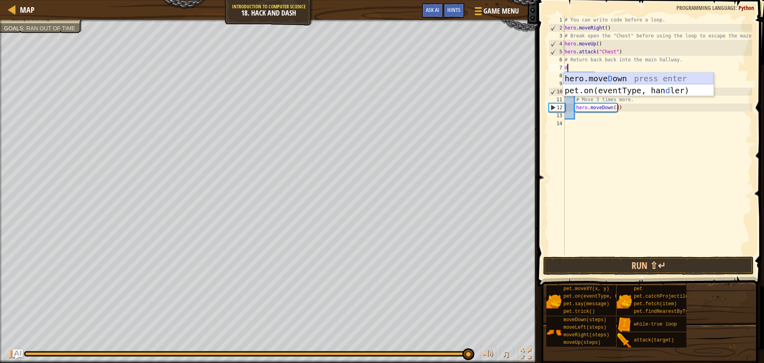
click at [587, 77] on div "hero.move D own press enter pet.on(eventType, han d ler) press enter" at bounding box center [638, 96] width 150 height 48
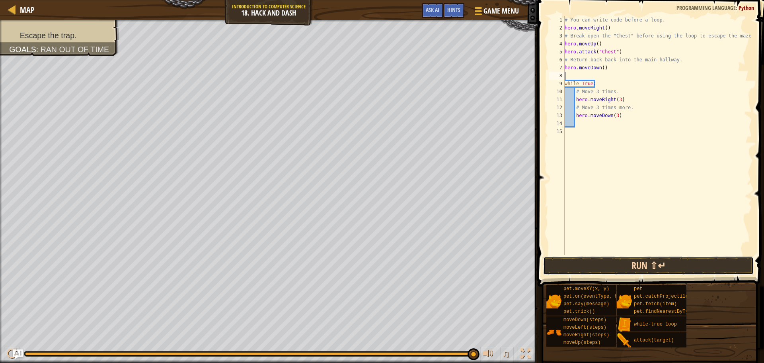
drag, startPoint x: 607, startPoint y: 265, endPoint x: 617, endPoint y: 266, distance: 10.0
click at [608, 265] on button "Run ⇧↵" at bounding box center [648, 265] width 210 height 18
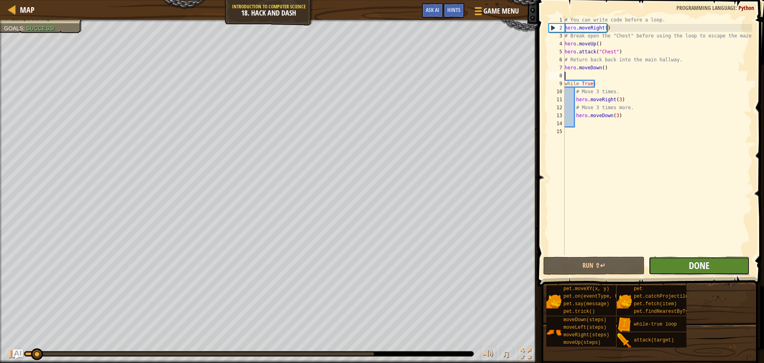
click at [702, 264] on span "Done" at bounding box center [699, 265] width 21 height 13
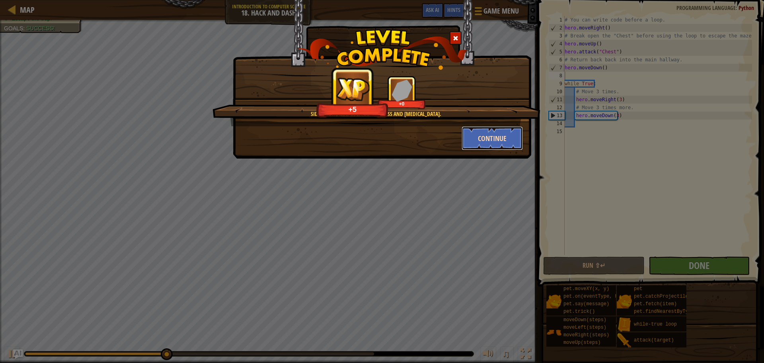
click at [482, 148] on button "Continue" at bounding box center [493, 138] width 62 height 24
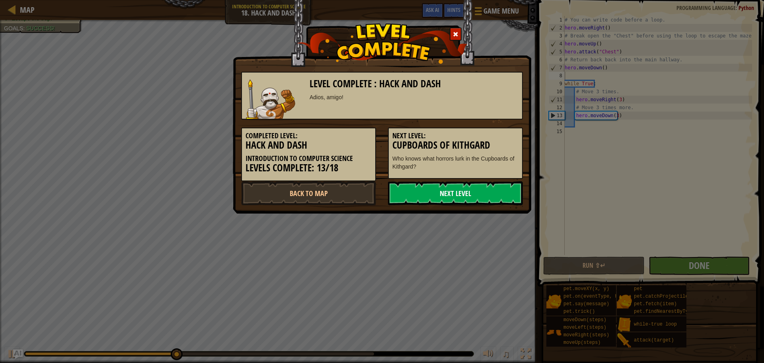
click at [469, 203] on link "Next Level" at bounding box center [455, 193] width 135 height 24
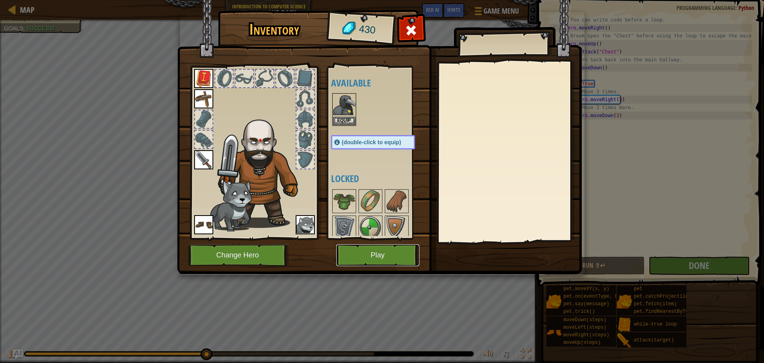
click at [388, 253] on button "Play" at bounding box center [377, 255] width 83 height 22
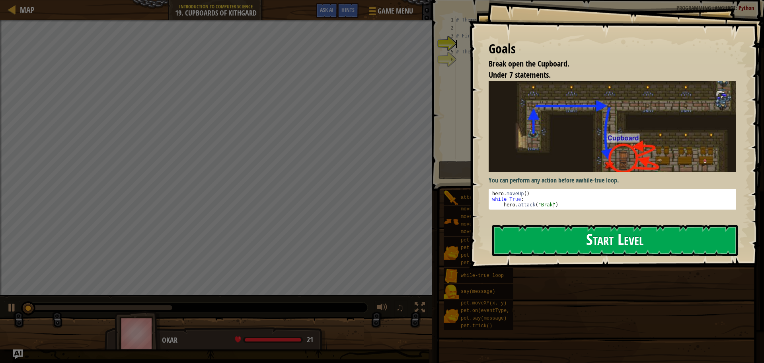
click at [518, 234] on button "Start Level" at bounding box center [615, 239] width 246 height 31
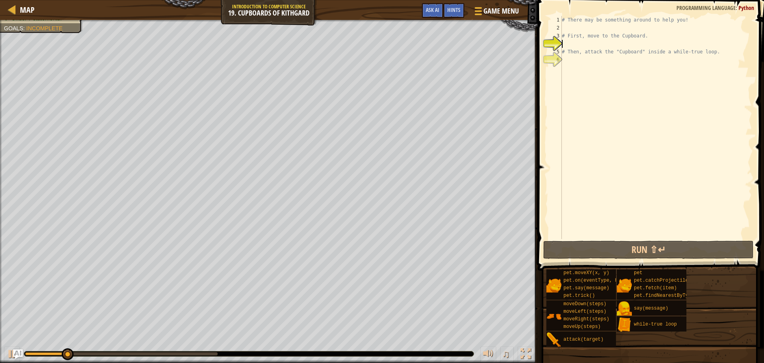
click at [623, 48] on div "# There may be something around to help you! # First, move to the Cupboard. # T…" at bounding box center [656, 135] width 192 height 239
type textarea "# Then, attack the "Cupboard" inside a while-true loop."
click at [572, 25] on div "# There may be something around to help you! # First, move to the Cupboard. # T…" at bounding box center [656, 135] width 192 height 239
type textarea "h"
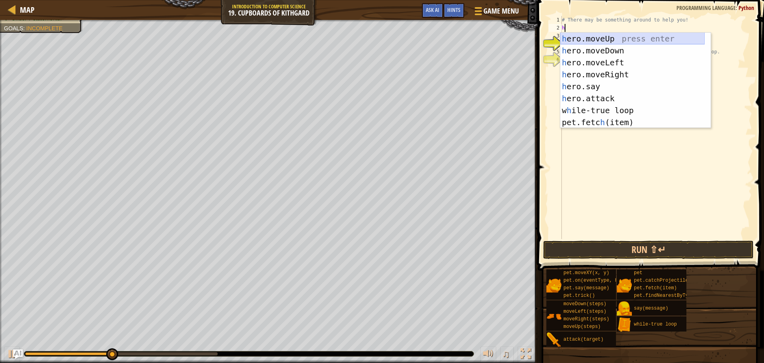
click at [580, 40] on div "h ero.moveUp press enter h ero.moveDown press enter h ero.moveLeft press enter …" at bounding box center [632, 92] width 144 height 119
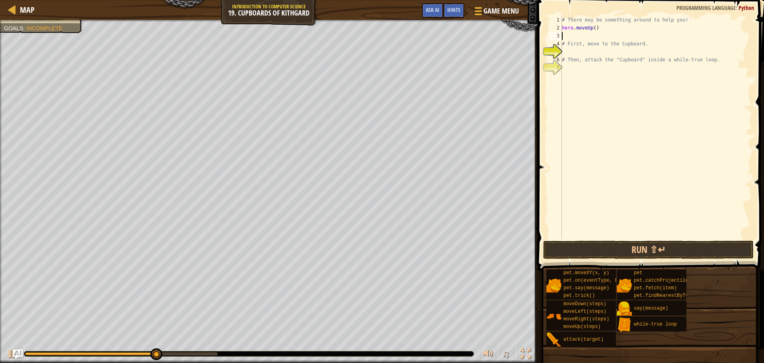
click at [566, 36] on div "# There may be something around to help you! hero . moveUp ( ) # First, move to…" at bounding box center [656, 135] width 192 height 239
type textarea "h"
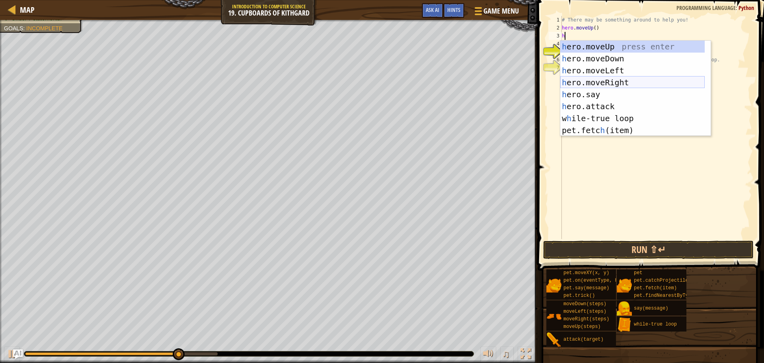
click at [581, 81] on div "h ero.moveUp press enter h ero.moveDown press enter h ero.moveLeft press enter …" at bounding box center [632, 100] width 144 height 119
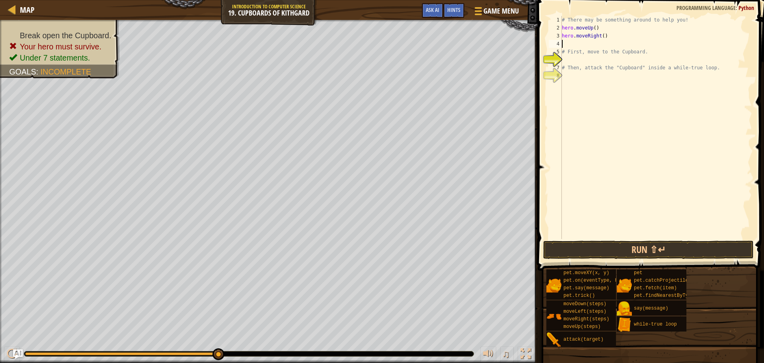
click at [600, 35] on div "# There may be something around to help you! hero . moveUp ( ) hero . moveRight…" at bounding box center [656, 135] width 192 height 239
click at [600, 38] on div "# There may be something around to help you! hero . moveUp ( ) hero . moveRight…" at bounding box center [656, 127] width 192 height 223
click at [602, 38] on div "# There may be something around to help you! hero . moveUp ( ) hero . moveRight…" at bounding box center [656, 135] width 192 height 239
click at [582, 68] on div "# There may be something around to help you! hero . moveUp ( ) hero . moveRight…" at bounding box center [656, 135] width 192 height 239
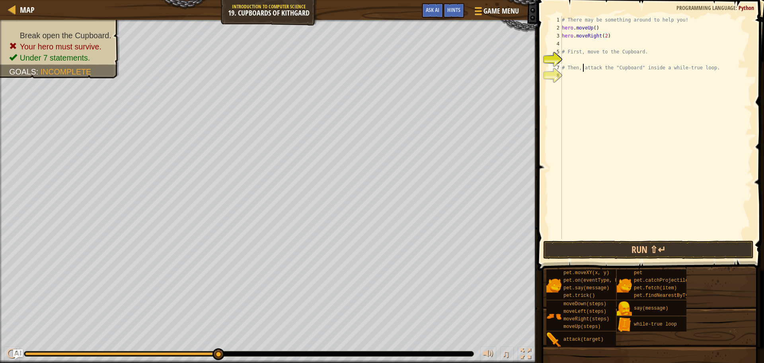
type textarea "# Then, attack the "Cupboard" inside a while-true loop."
click at [591, 62] on div "# There may be something around to help you! hero . moveUp ( ) hero . moveRight…" at bounding box center [656, 135] width 192 height 239
type textarea "m"
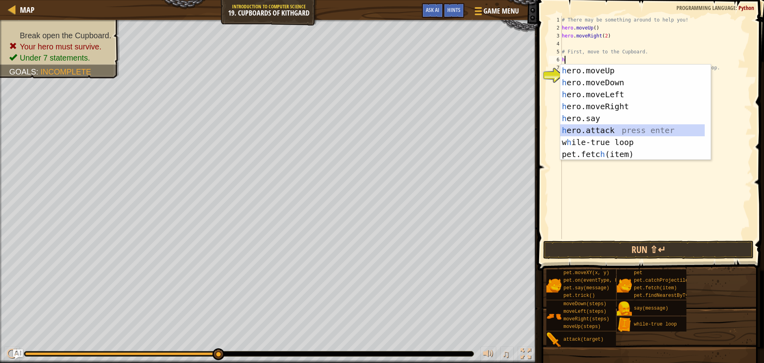
click at [667, 133] on div "h ero.moveUp press enter h ero.moveDown press enter h ero.moveLeft press enter …" at bounding box center [632, 123] width 144 height 119
type textarea "hero.attack("Enemy Name")"
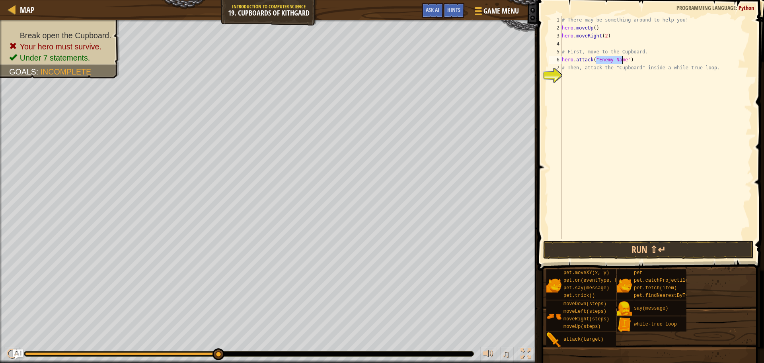
click at [583, 84] on div "# There may be something around to help you! hero . moveUp ( ) hero . moveRight…" at bounding box center [656, 135] width 192 height 239
drag, startPoint x: 627, startPoint y: 60, endPoint x: 591, endPoint y: 57, distance: 36.3
click at [591, 57] on div "# There may be something around to help you! hero . moveUp ( ) hero . moveRight…" at bounding box center [656, 135] width 192 height 239
type textarea "hero.attack()"
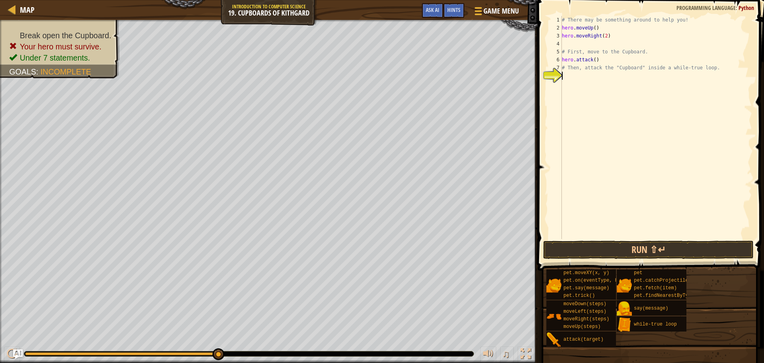
click at [591, 80] on div "# There may be something around to help you! hero . moveUp ( ) hero . moveRight…" at bounding box center [656, 135] width 192 height 239
drag, startPoint x: 583, startPoint y: 251, endPoint x: 587, endPoint y: 251, distance: 4.4
click at [587, 251] on button "Run ⇧↵" at bounding box center [648, 249] width 210 height 18
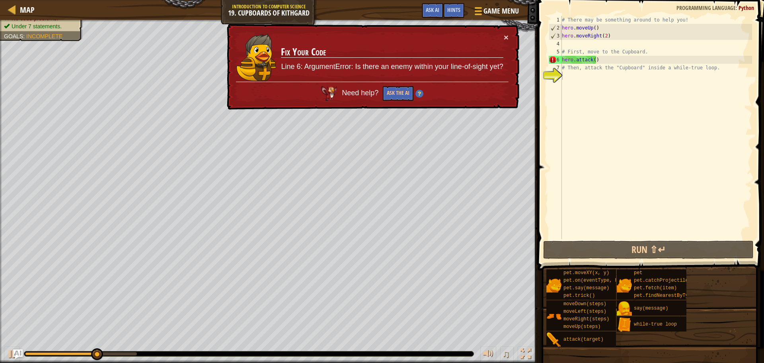
drag, startPoint x: 493, startPoint y: 35, endPoint x: 483, endPoint y: 40, distance: 11.2
click at [483, 40] on td "Fix Your Code Line 6: ArgumentError: Is there an enemy within your line-of-sigh…" at bounding box center [392, 57] width 223 height 49
click at [596, 57] on div "# There may be something around to help you! hero . moveUp ( ) hero . moveRight…" at bounding box center [656, 135] width 192 height 239
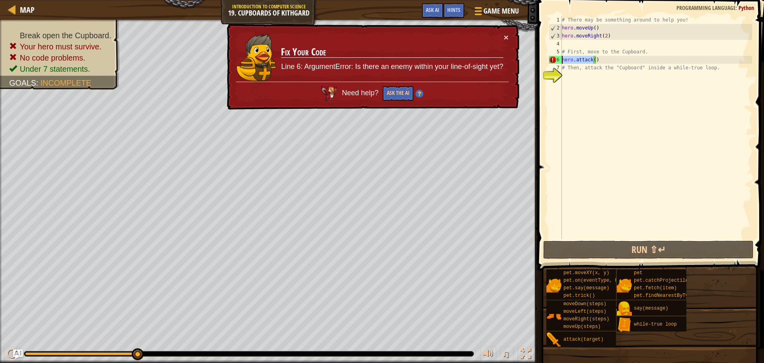
drag, startPoint x: 594, startPoint y: 58, endPoint x: 560, endPoint y: 63, distance: 33.8
click at [560, 63] on div "hero.attack() 1 2 3 4 5 6 7 8 # There may be something around to help you! hero…" at bounding box center [649, 127] width 205 height 223
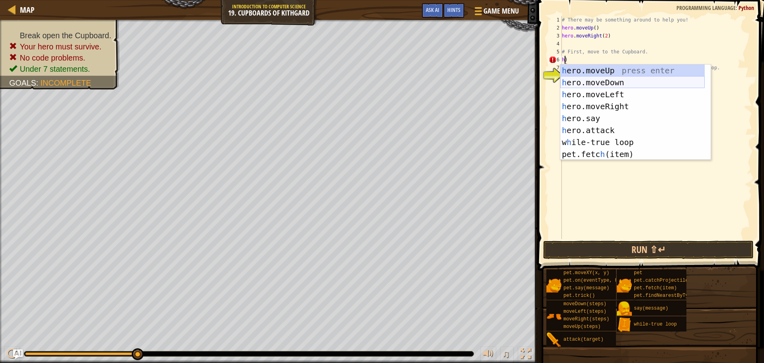
click at [609, 78] on div "h ero.moveUp press enter h ero.moveDown press enter h ero.moveLeft press enter …" at bounding box center [632, 123] width 144 height 119
type textarea "hero.moveDown()"
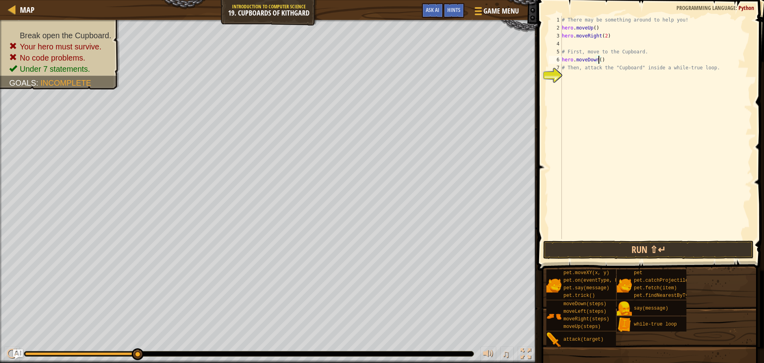
click at [598, 80] on div "# There may be something around to help you! hero . moveUp ( ) hero . moveRight…" at bounding box center [656, 135] width 192 height 239
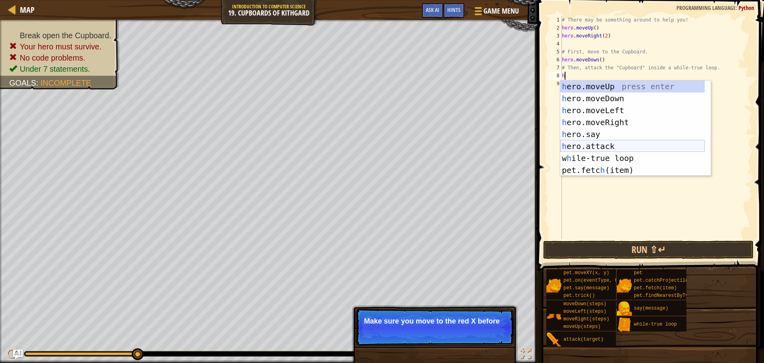
click at [586, 144] on div "h ero.moveUp press enter h ero.moveDown press enter h ero.moveLeft press enter …" at bounding box center [632, 139] width 144 height 119
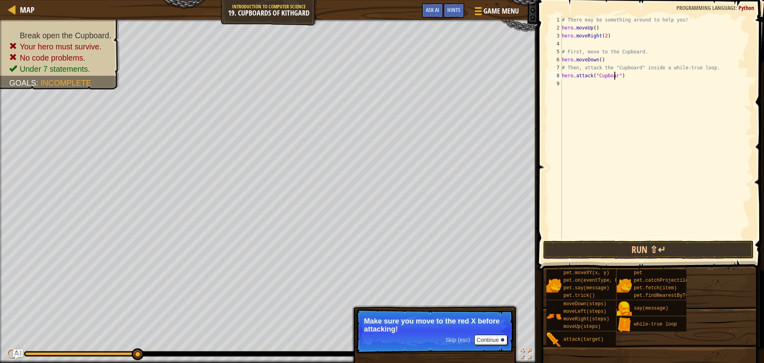
scroll to position [4, 4]
type textarea "hero.attack("Cupboard")"
click at [690, 255] on button "Run ⇧↵" at bounding box center [648, 249] width 210 height 18
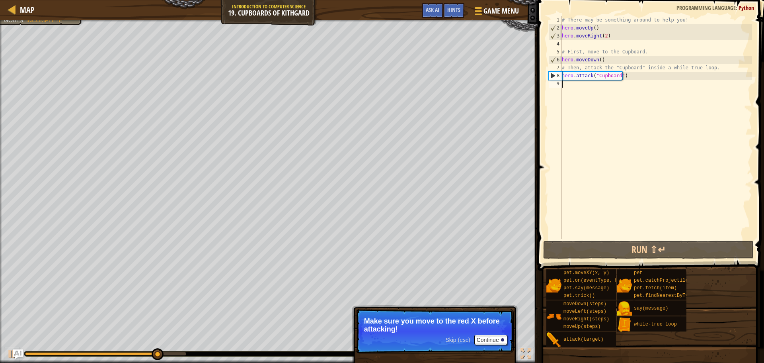
click at [626, 86] on div "# There may be something around to help you! hero . moveUp ( ) hero . moveRight…" at bounding box center [656, 135] width 192 height 239
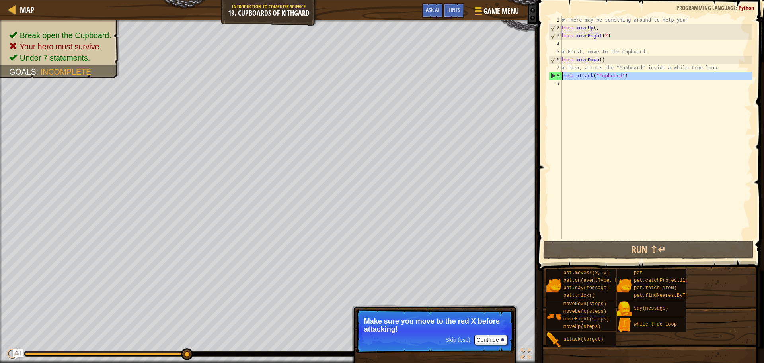
drag, startPoint x: 634, startPoint y: 80, endPoint x: 563, endPoint y: 74, distance: 71.1
click at [563, 74] on div "# There may be something around to help you! hero . moveUp ( ) hero . moveRight…" at bounding box center [656, 135] width 192 height 239
type textarea "hero.attack("Cupboard")"
click at [573, 82] on div "# There may be something around to help you! hero . moveUp ( ) hero . moveRight…" at bounding box center [656, 127] width 192 height 223
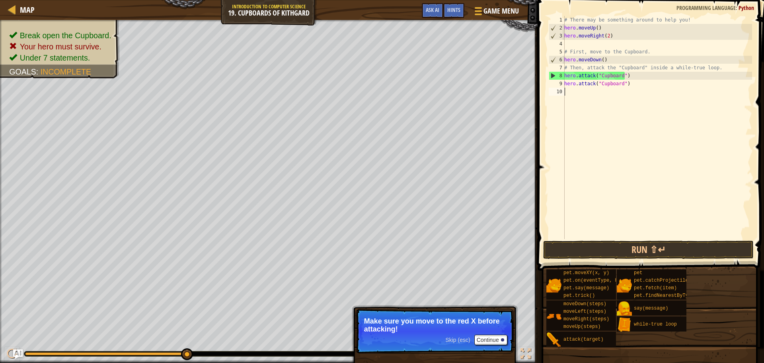
click at [569, 92] on div "# There may be something around to help you! hero . moveUp ( ) hero . moveRight…" at bounding box center [657, 135] width 189 height 239
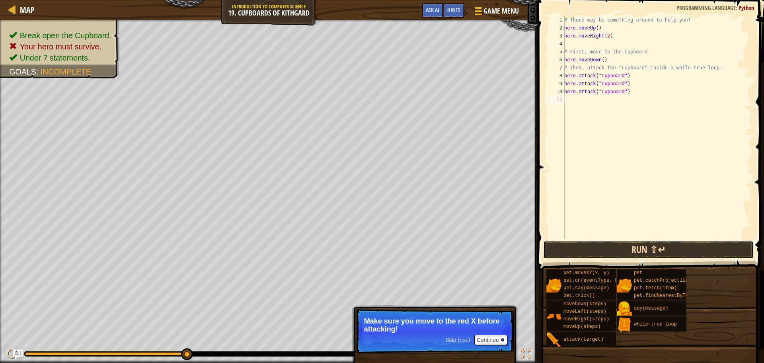
click at [629, 244] on button "Run ⇧↵" at bounding box center [648, 249] width 210 height 18
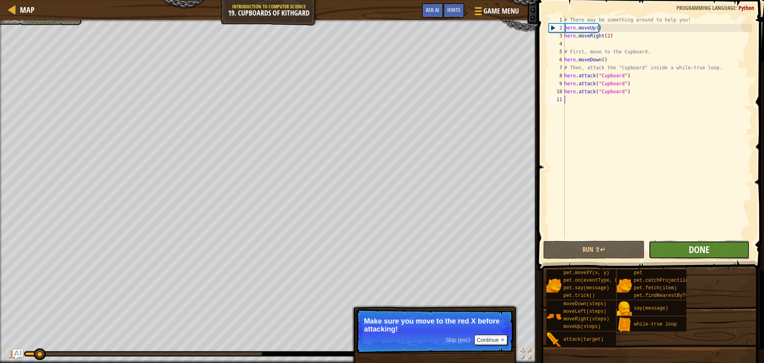
click at [692, 255] on span "Done" at bounding box center [699, 249] width 21 height 13
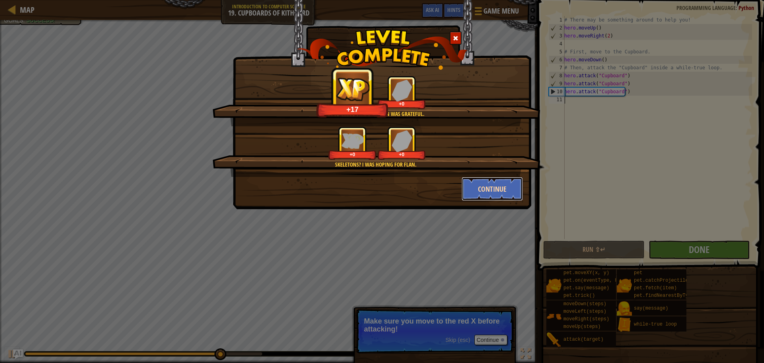
click at [502, 193] on button "Continue" at bounding box center [493, 189] width 62 height 24
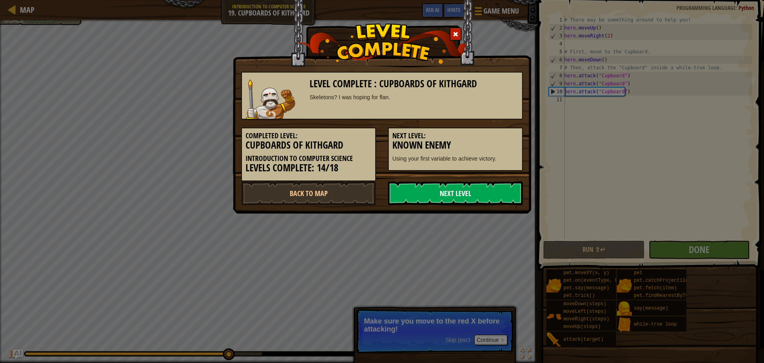
click at [495, 195] on link "Next Level" at bounding box center [455, 193] width 135 height 24
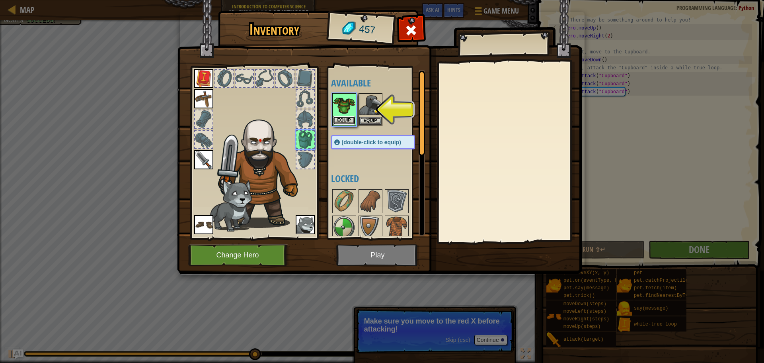
click at [341, 116] on button "Equip" at bounding box center [344, 120] width 22 height 8
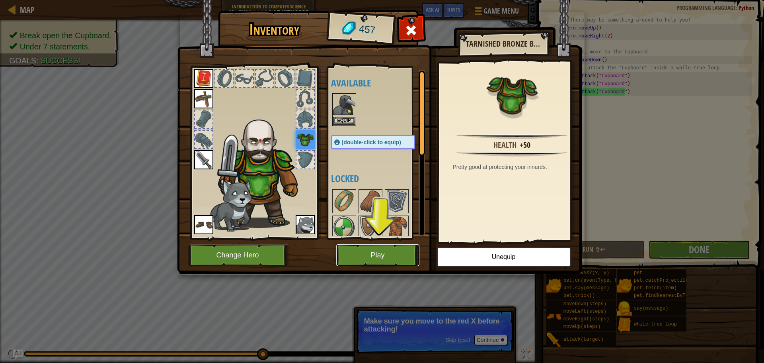
click at [366, 254] on button "Play" at bounding box center [377, 255] width 83 height 22
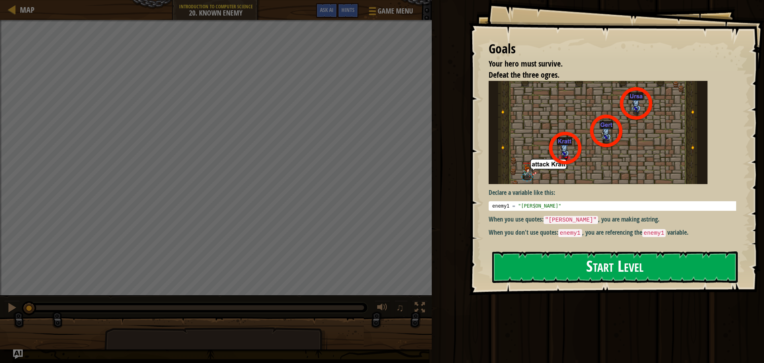
click at [518, 266] on button "Start Level" at bounding box center [615, 266] width 246 height 31
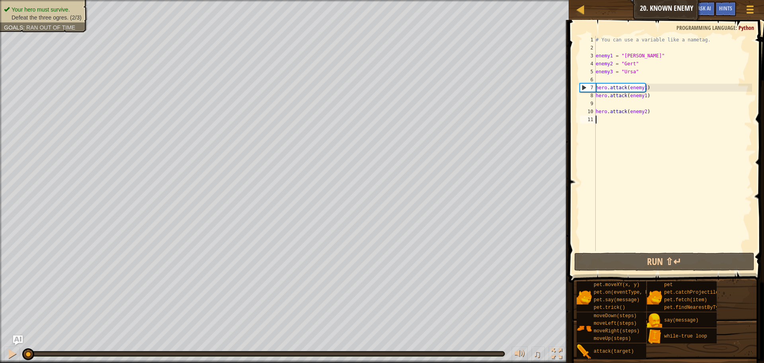
click at [642, 89] on div "# You can use a variable like a nametag. enemy1 = "Kratt" enemy2 = "Gert" enemy…" at bounding box center [673, 151] width 158 height 231
type textarea "hero.attack(enemy1)"
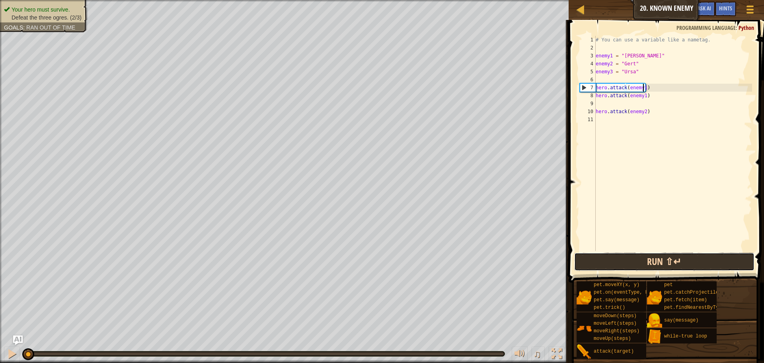
click at [647, 263] on button "Run ⇧↵" at bounding box center [664, 261] width 180 height 18
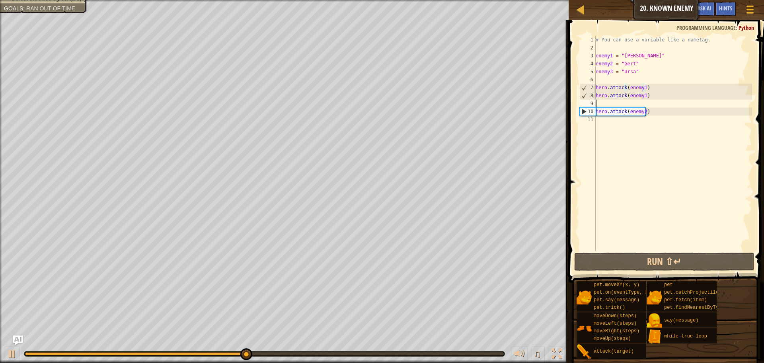
click at [645, 103] on div "# You can use a variable like a nametag. enemy1 = "Kratt" enemy2 = "Gert" enemy…" at bounding box center [673, 151] width 158 height 231
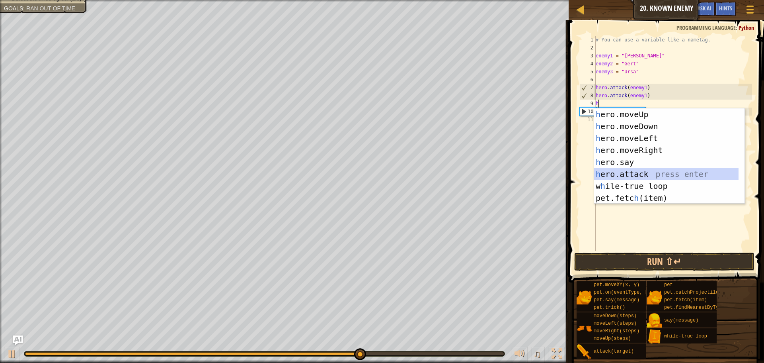
click at [656, 175] on div "h ero.moveUp press enter h ero.moveDown press enter h ero.moveLeft press enter …" at bounding box center [666, 167] width 144 height 119
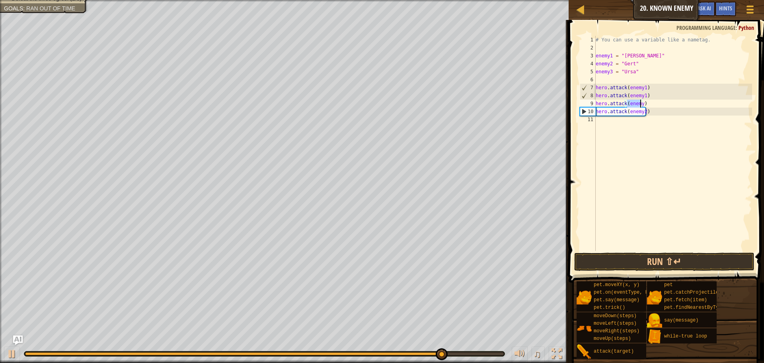
click at [638, 99] on div "# You can use a variable like a nametag. enemy1 = "Kratt" enemy2 = "Gert" enemy…" at bounding box center [673, 143] width 158 height 215
click at [641, 101] on div "# You can use a variable like a nametag. enemy1 = "Kratt" enemy2 = "Gert" enemy…" at bounding box center [673, 151] width 158 height 231
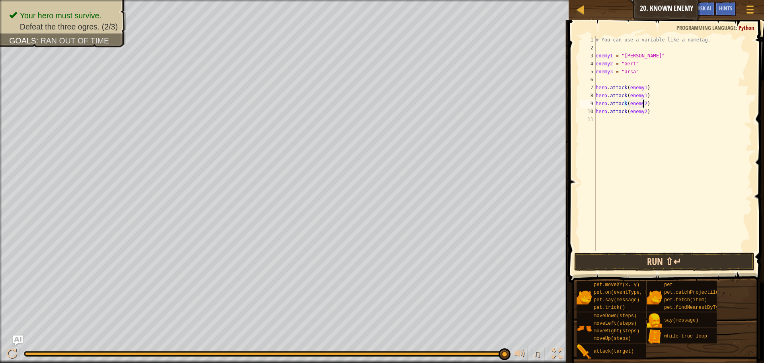
type textarea "hero.attack(enemy2)"
click at [651, 263] on button "Run ⇧↵" at bounding box center [664, 261] width 180 height 18
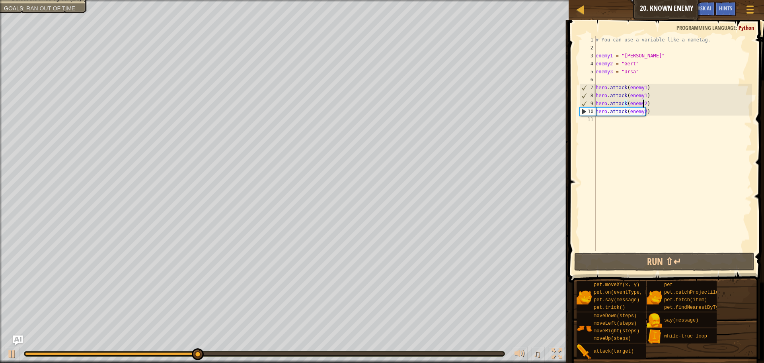
click at [662, 121] on div "# You can use a variable like a nametag. enemy1 = "Kratt" enemy2 = "Gert" enemy…" at bounding box center [673, 151] width 158 height 231
click at [656, 105] on div "# You can use a variable like a nametag. enemy1 = "Kratt" enemy2 = "Gert" enemy…" at bounding box center [673, 151] width 158 height 231
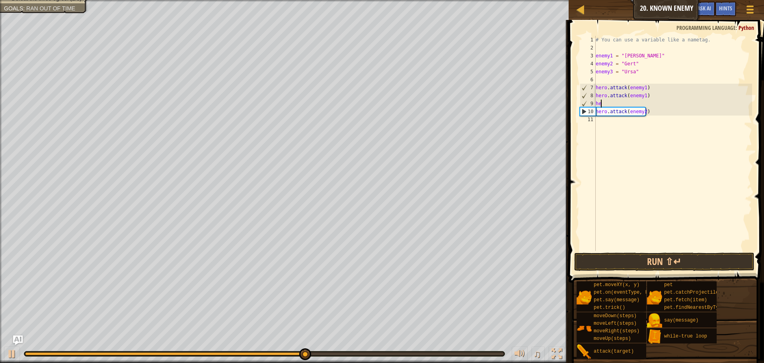
type textarea "h"
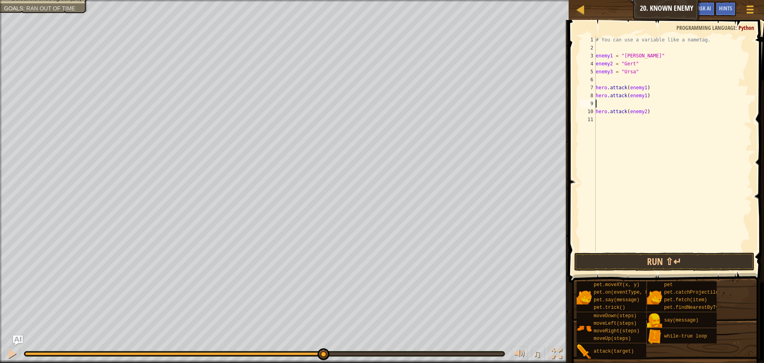
click at [654, 118] on div "# You can use a variable like a nametag. enemy1 = "Kratt" enemy2 = "Gert" enemy…" at bounding box center [673, 151] width 158 height 231
click at [666, 114] on div "# You can use a variable like a nametag. enemy1 = "Kratt" enemy2 = "Gert" enemy…" at bounding box center [673, 151] width 158 height 231
type textarea "hero.attack(enemy2)"
click at [605, 103] on div "# You can use a variable like a nametag. enemy1 = "Kratt" enemy2 = "Gert" enemy…" at bounding box center [673, 151] width 158 height 231
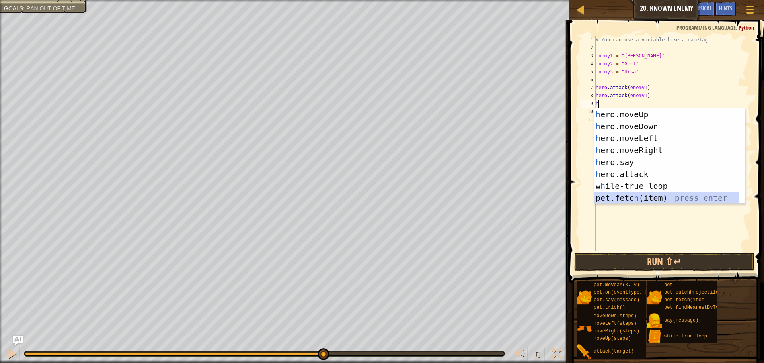
click at [649, 200] on div "h ero.moveUp press enter h ero.moveDown press enter h ero.moveLeft press enter …" at bounding box center [666, 167] width 144 height 119
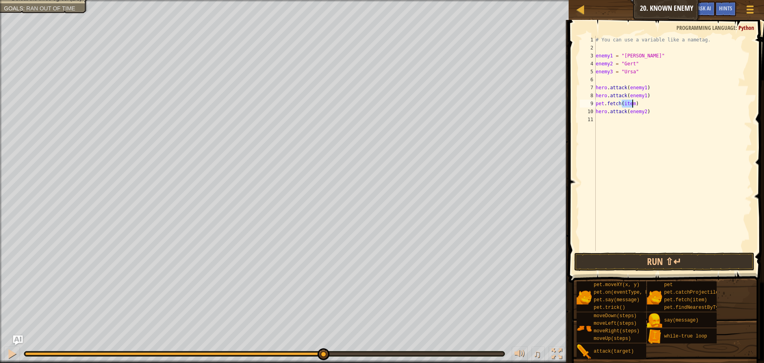
click at [645, 103] on div "# You can use a variable like a nametag. enemy1 = "Kratt" enemy2 = "Gert" enemy…" at bounding box center [673, 151] width 158 height 231
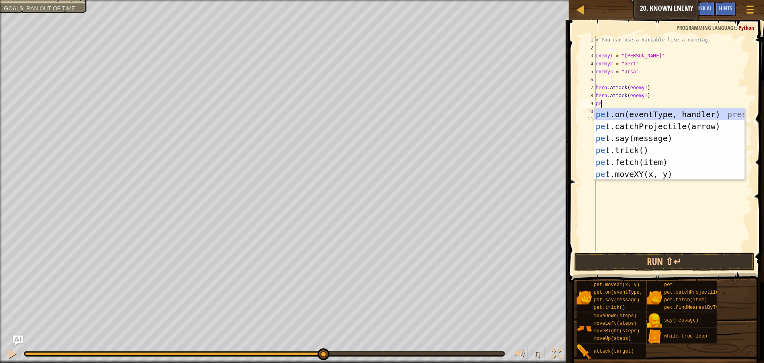
type textarea "p"
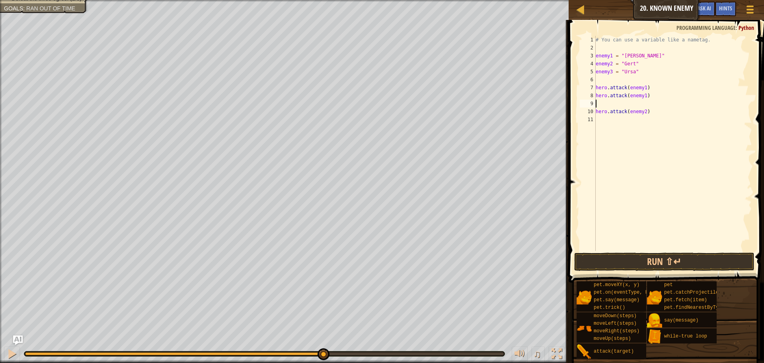
type textarea "h"
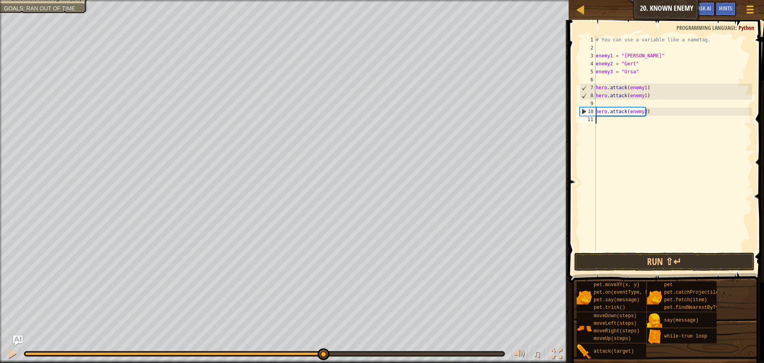
click at [633, 119] on div "# You can use a variable like a nametag. enemy1 = "Kratt" enemy2 = "Gert" enemy…" at bounding box center [673, 151] width 158 height 231
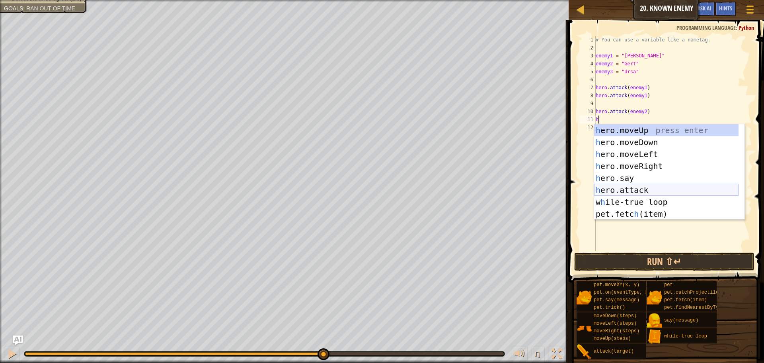
click at [635, 186] on div "h ero.moveUp press enter h ero.moveDown press enter h ero.moveLeft press enter …" at bounding box center [666, 183] width 144 height 119
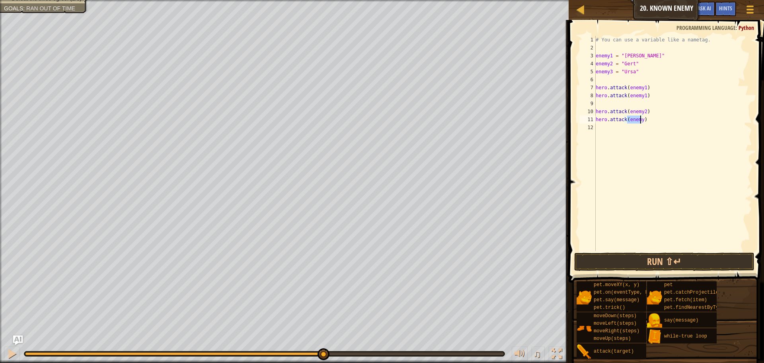
click at [641, 122] on div "# You can use a variable like a nametag. enemy1 = "Kratt" enemy2 = "Gert" enemy…" at bounding box center [673, 143] width 158 height 215
type textarea "hero.attack(enemy2)"
click at [659, 262] on button "Run ⇧↵" at bounding box center [664, 261] width 180 height 18
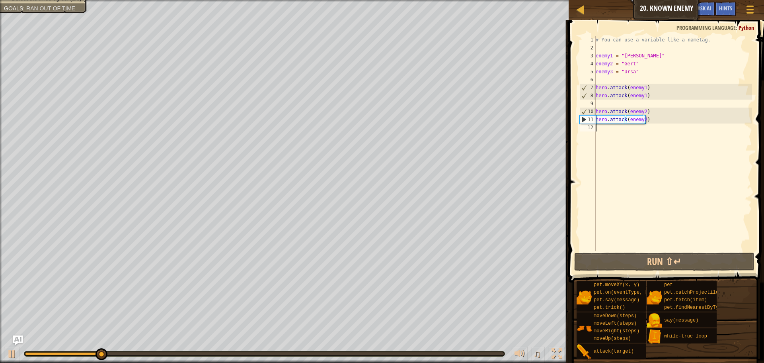
click at [663, 136] on div "# You can use a variable like a nametag. enemy1 = "Kratt" enemy2 = "Gert" enemy…" at bounding box center [673, 151] width 158 height 231
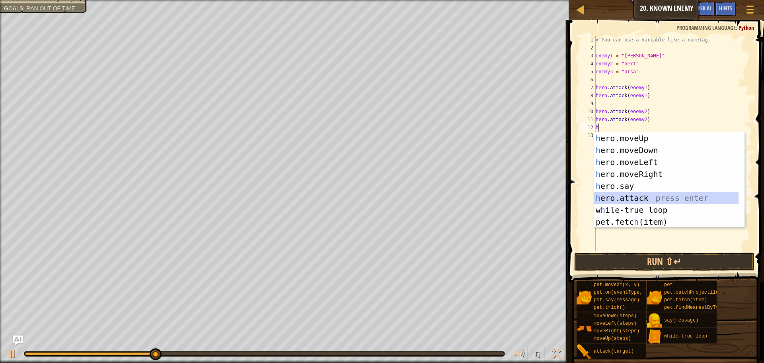
click at [614, 193] on div "h ero.moveUp press enter h ero.moveDown press enter h ero.moveLeft press enter …" at bounding box center [666, 191] width 144 height 119
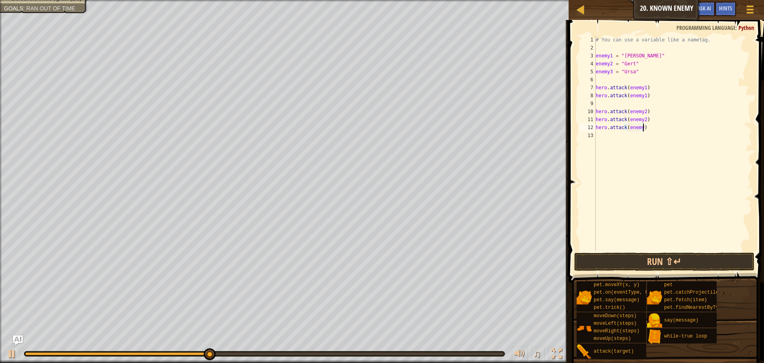
click at [642, 130] on div "# You can use a variable like a nametag. enemy1 = "Kratt" enemy2 = "Gert" enemy…" at bounding box center [673, 151] width 158 height 231
click at [639, 128] on div "# You can use a variable like a nametag. enemy1 = "Kratt" enemy2 = "Gert" enemy…" at bounding box center [673, 151] width 158 height 231
click at [639, 129] on div "# You can use a variable like a nametag. enemy1 = "Kratt" enemy2 = "Gert" enemy…" at bounding box center [673, 151] width 158 height 231
click at [641, 130] on div "# You can use a variable like a nametag. enemy1 = "Kratt" enemy2 = "Gert" enemy…" at bounding box center [673, 151] width 158 height 231
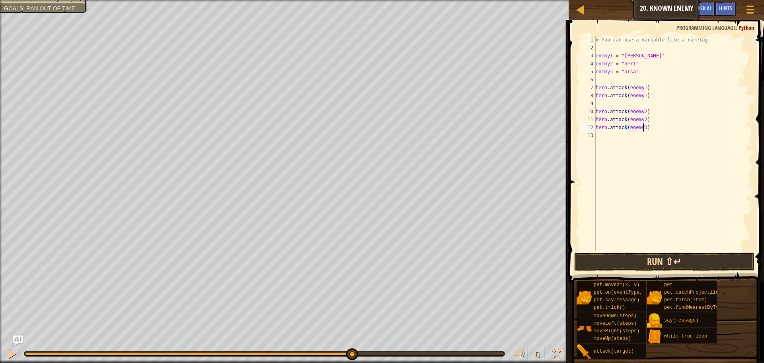
type textarea "hero.attack(enemy3)"
click at [632, 260] on button "Run ⇧↵" at bounding box center [664, 261] width 180 height 18
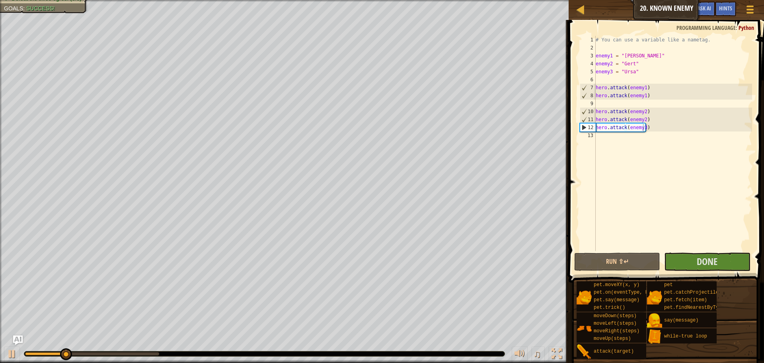
click at [663, 263] on div "Run ⇧↵ Submit Done" at bounding box center [664, 261] width 180 height 18
click at [669, 264] on button "Done" at bounding box center [707, 261] width 86 height 18
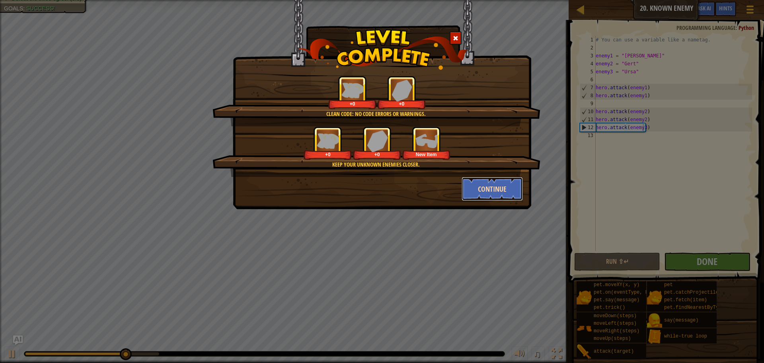
click at [516, 195] on button "Continue" at bounding box center [493, 189] width 62 height 24
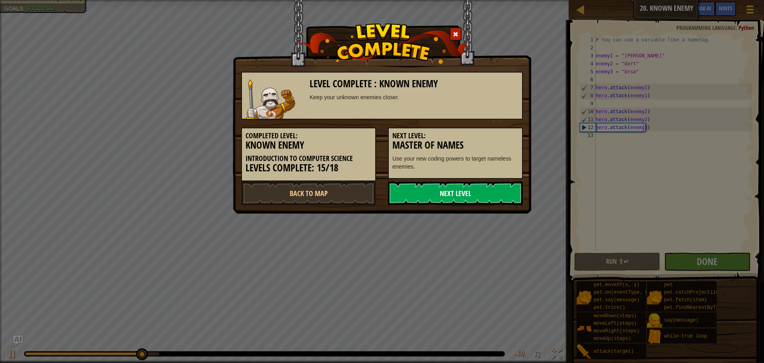
click at [409, 195] on link "Next Level" at bounding box center [455, 193] width 135 height 24
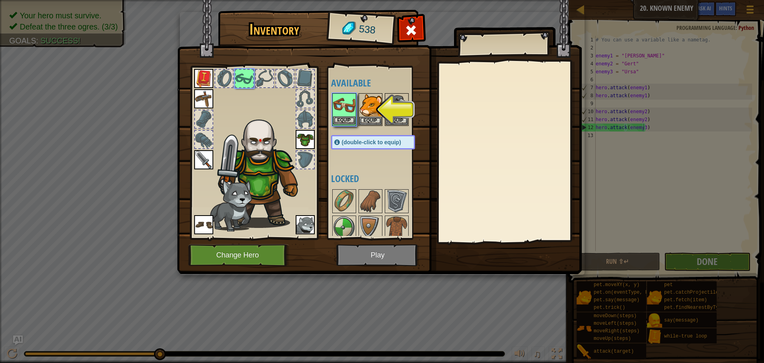
click at [347, 115] on img at bounding box center [344, 105] width 22 height 22
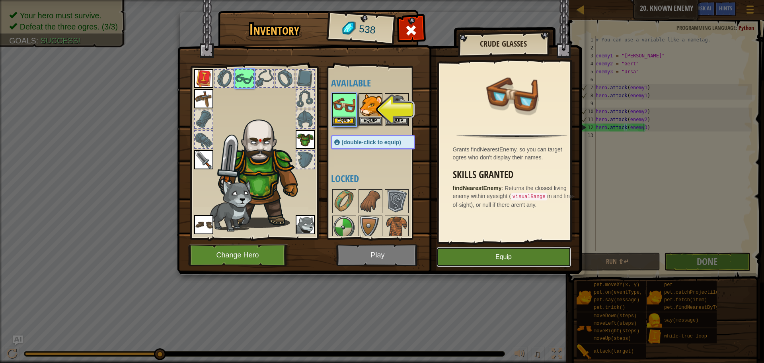
click at [479, 252] on button "Equip" at bounding box center [504, 257] width 134 height 20
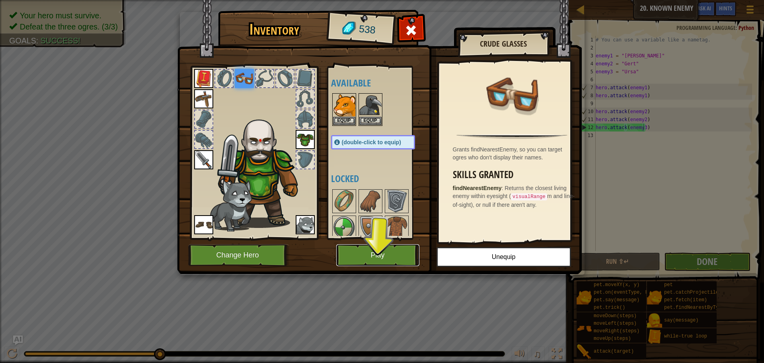
click at [392, 262] on button "Play" at bounding box center [377, 255] width 83 height 22
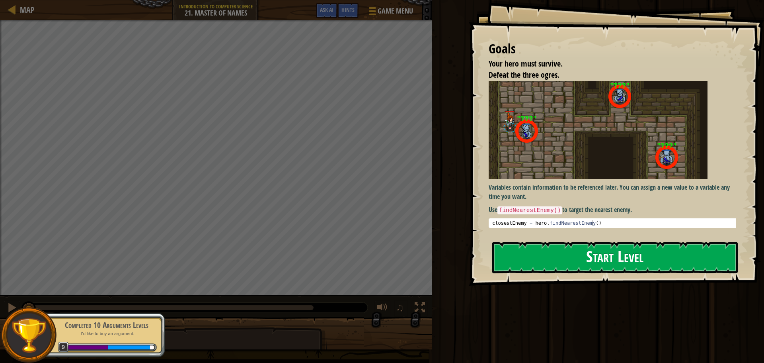
click at [591, 257] on button "Start Level" at bounding box center [615, 257] width 246 height 31
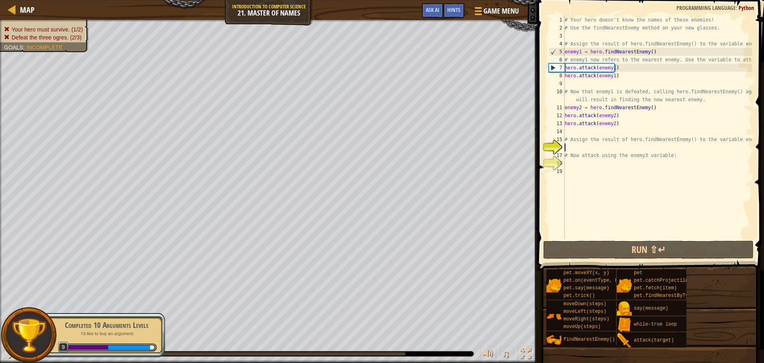
click at [592, 145] on div "# Your hero doesn't know the names of these enemies! # Use the findNearestEnemy…" at bounding box center [657, 135] width 189 height 239
type textarea "h"
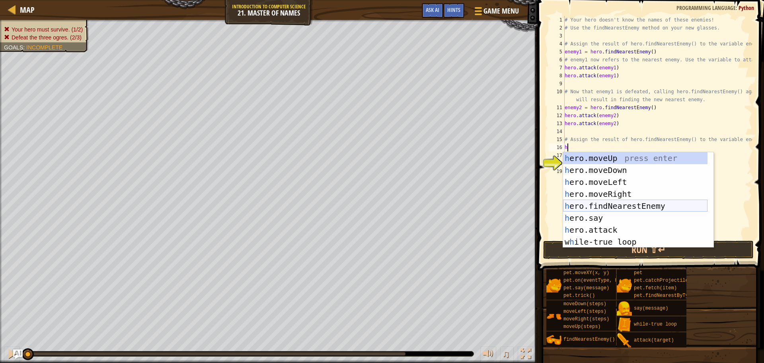
click at [595, 207] on div "h ero.moveUp press enter h ero.moveDown press enter h ero.moveLeft press enter …" at bounding box center [635, 211] width 144 height 119
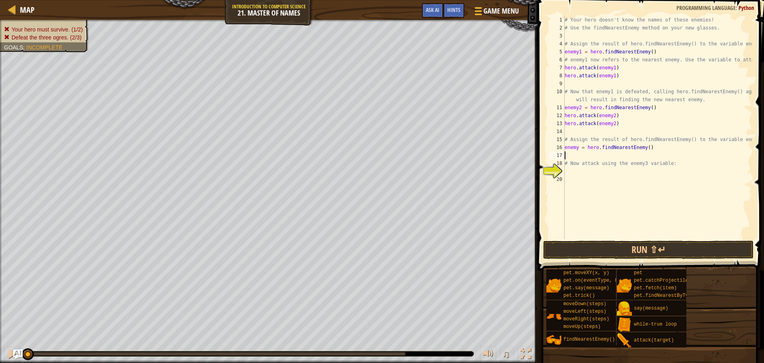
click at [589, 173] on div "# Your hero doesn't know the names of these enemies! # Use the findNearestEnemy…" at bounding box center [657, 135] width 189 height 239
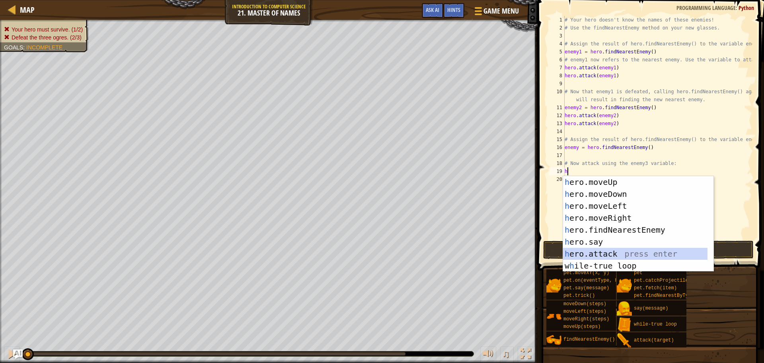
click at [611, 253] on div "h ero.moveUp press enter h ero.moveDown press enter h ero.moveLeft press enter …" at bounding box center [635, 235] width 144 height 119
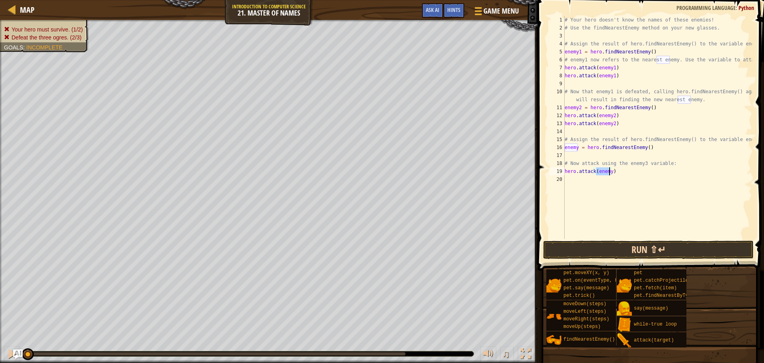
type textarea "hero.attack(enemy)"
click at [613, 248] on button "Run ⇧↵" at bounding box center [648, 249] width 210 height 18
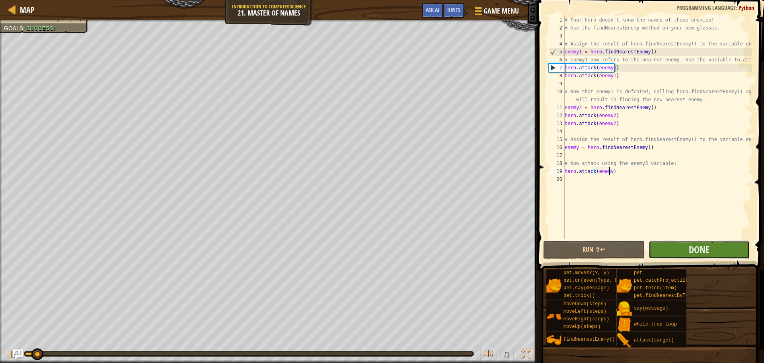
click at [664, 246] on button "Done" at bounding box center [699, 249] width 101 height 18
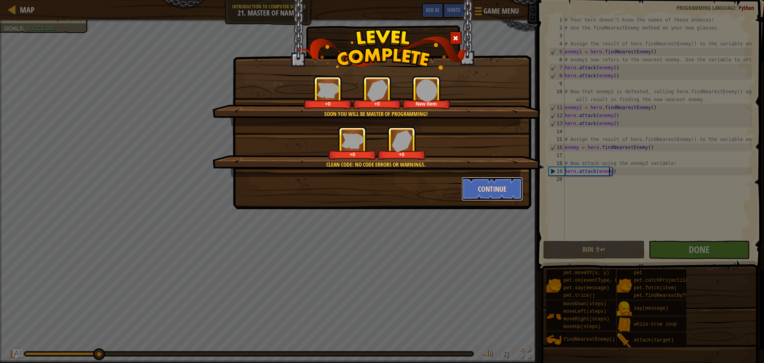
click at [489, 188] on button "Continue" at bounding box center [493, 189] width 62 height 24
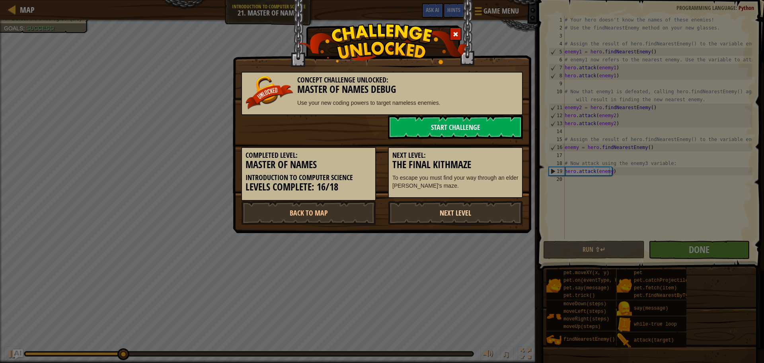
click at [455, 209] on link "Next Level" at bounding box center [455, 213] width 135 height 24
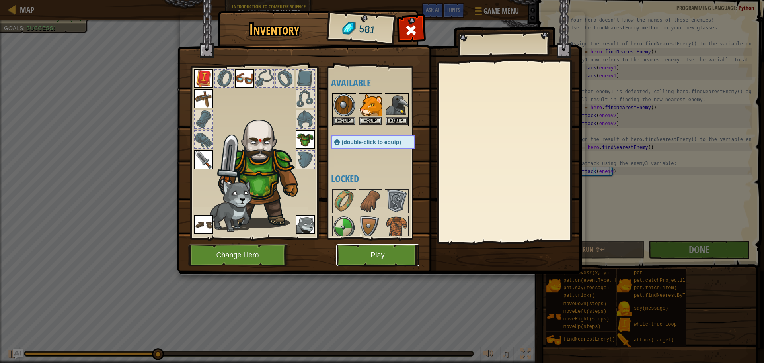
click at [372, 258] on button "Play" at bounding box center [377, 255] width 83 height 22
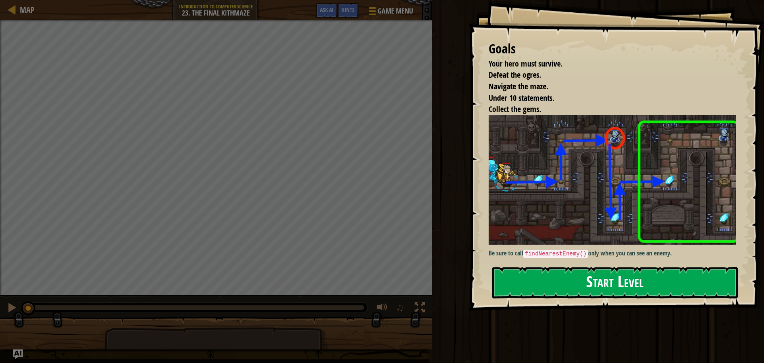
click at [601, 270] on button "Start Level" at bounding box center [615, 282] width 246 height 31
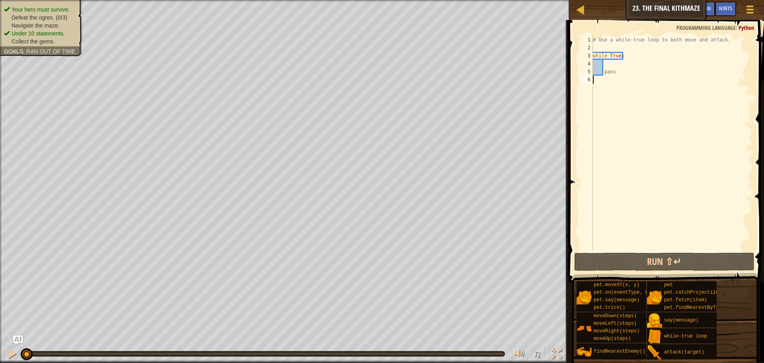
click at [616, 76] on div "# Use a while-true loop to both move and attack. while True : pass" at bounding box center [671, 151] width 161 height 231
click at [617, 75] on div "# Use a while-true loop to both move and attack. while True : pass" at bounding box center [671, 151] width 161 height 231
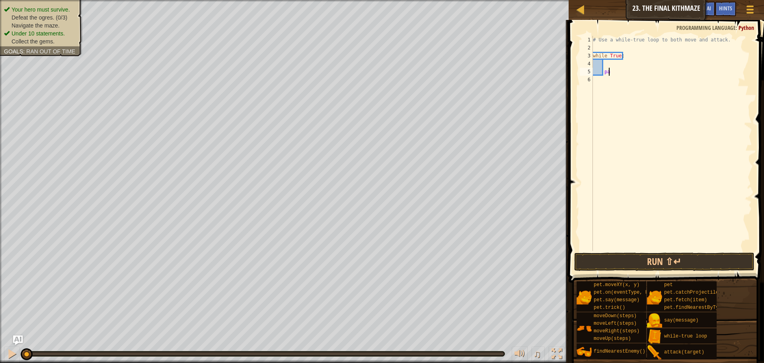
type textarea "p"
type textarea "h"
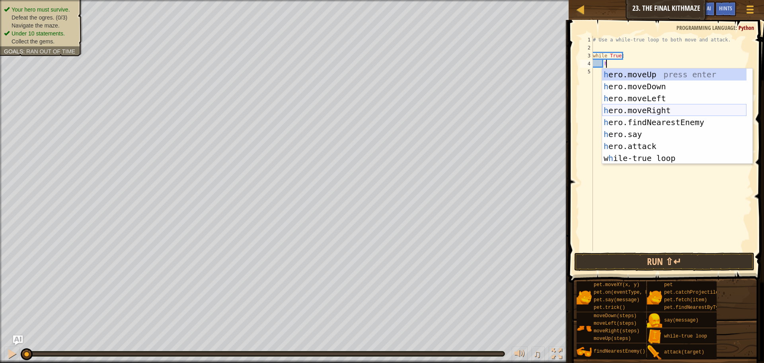
click at [657, 110] on div "h ero.moveUp press enter h ero.moveDown press enter h ero.moveLeft press enter …" at bounding box center [674, 127] width 144 height 119
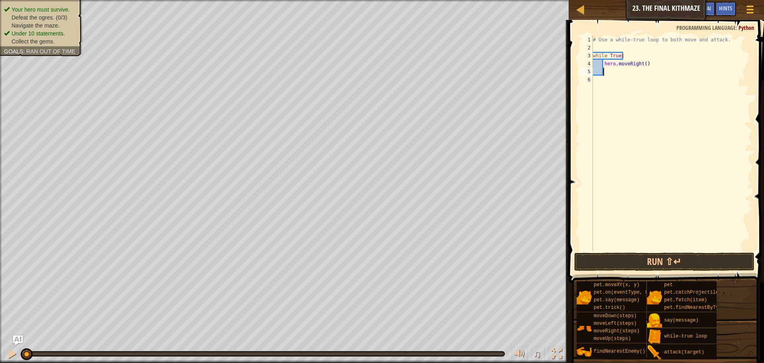
type textarea "h"
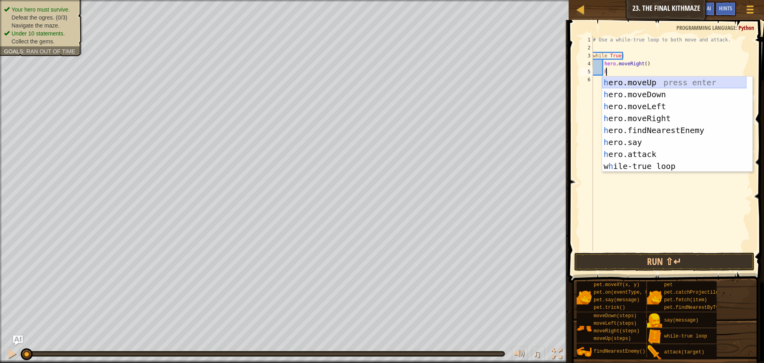
click at [663, 85] on div "h ero.moveUp press enter h ero.moveDown press enter h ero.moveLeft press enter …" at bounding box center [674, 135] width 144 height 119
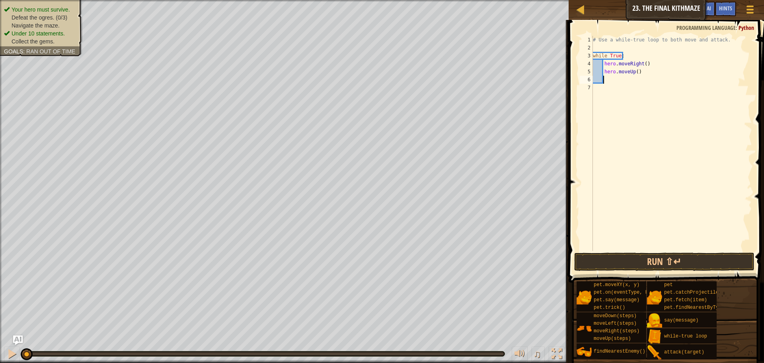
type textarea "h"
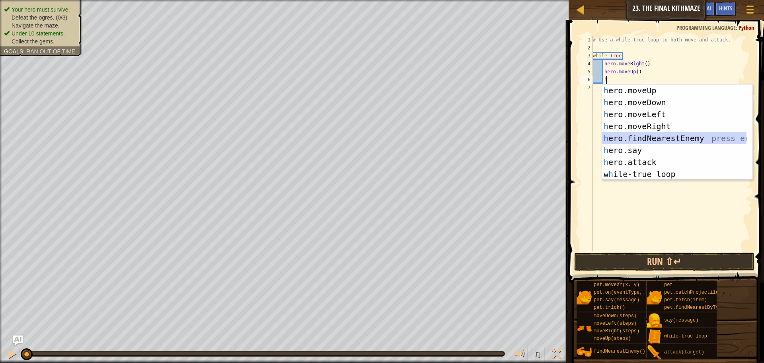
click at [658, 136] on div "h ero.moveUp press enter h ero.moveDown press enter h ero.moveLeft press enter …" at bounding box center [674, 143] width 144 height 119
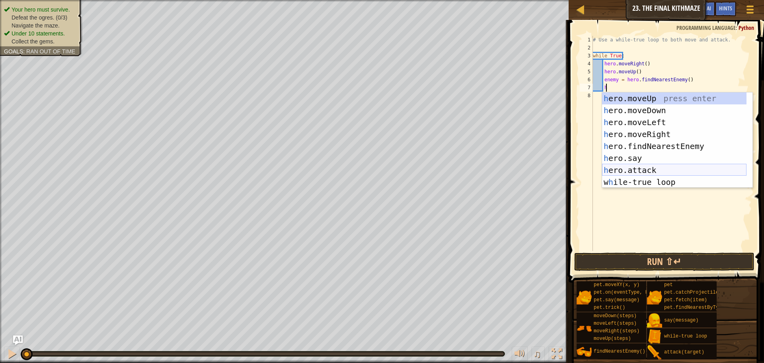
click at [651, 169] on div "h ero.moveUp press enter h ero.moveDown press enter h ero.moveLeft press enter …" at bounding box center [674, 151] width 144 height 119
type textarea "hero.attack(enemy)"
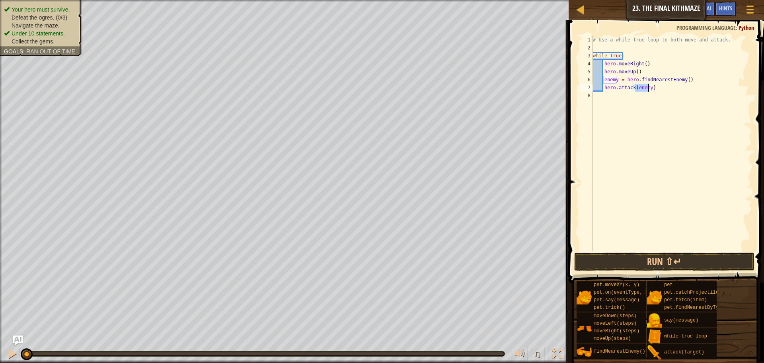
click at [660, 94] on div "# Use a while-true loop to both move and attack. while True : hero . moveRight …" at bounding box center [671, 151] width 161 height 231
click at [704, 259] on button "Run ⇧↵" at bounding box center [664, 261] width 180 height 18
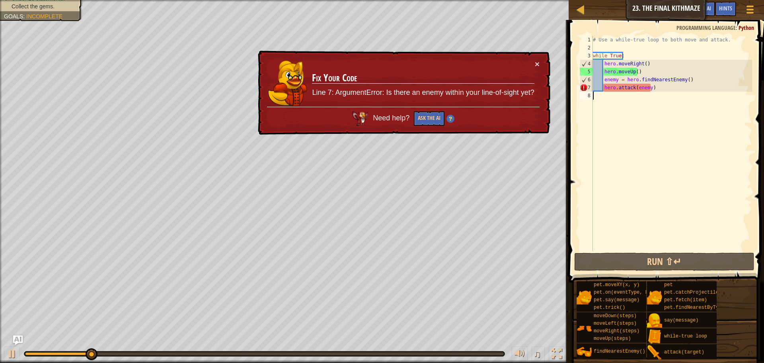
click at [657, 86] on div "# Use a while-true loop to both move and attack. while True : hero . moveRight …" at bounding box center [671, 151] width 161 height 231
type textarea "hero.attack(enemy)"
click at [663, 89] on div "# Use a while-true loop to both move and attack. while True : hero . moveRight …" at bounding box center [671, 151] width 161 height 231
click at [661, 92] on div "# Use a while-true loop to both move and attack. while True : hero . moveRight …" at bounding box center [671, 151] width 161 height 231
click at [679, 88] on div "# Use a while-true loop to both move and attack. while True : hero . moveRight …" at bounding box center [671, 151] width 161 height 231
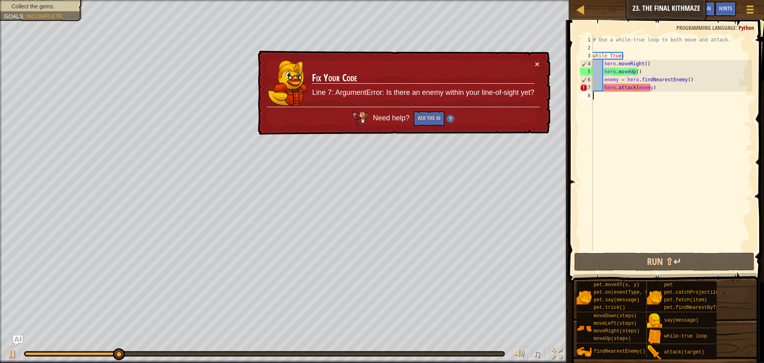
type textarea "hero.attack(enemy)"
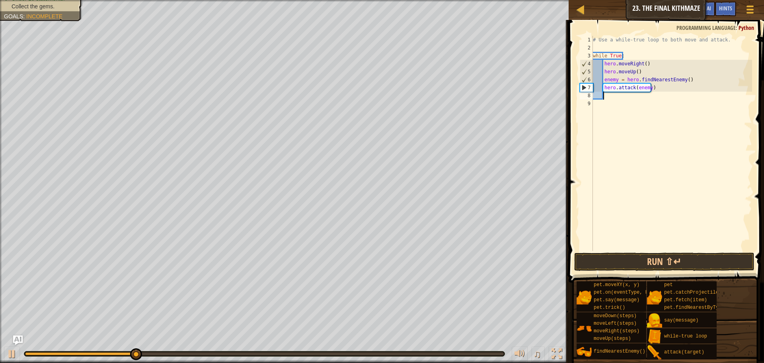
type textarea "h"
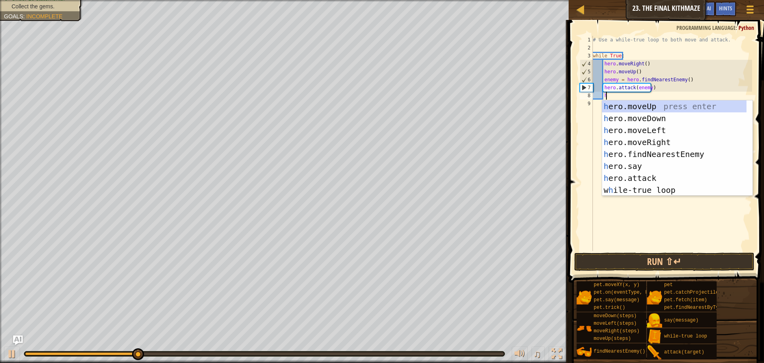
scroll to position [4, 1]
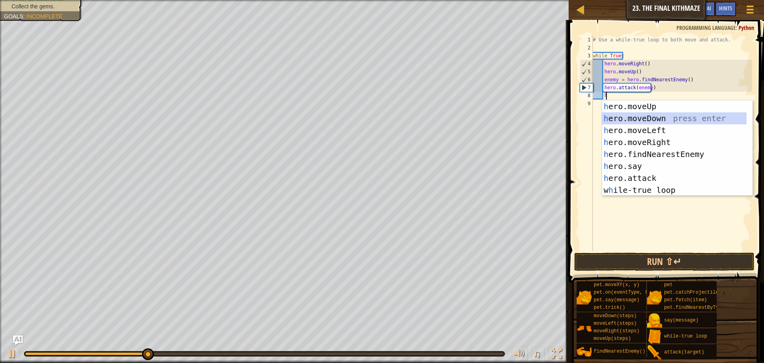
click at [661, 116] on div "h ero.moveUp press enter h ero.moveDown press enter h ero.moveLeft press enter …" at bounding box center [674, 159] width 144 height 119
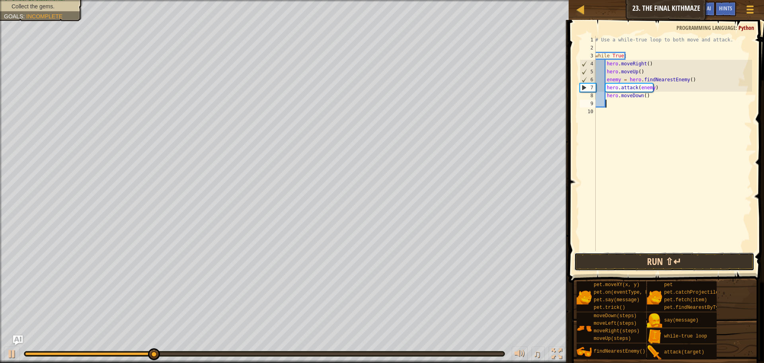
click at [641, 257] on button "Run ⇧↵" at bounding box center [664, 261] width 180 height 18
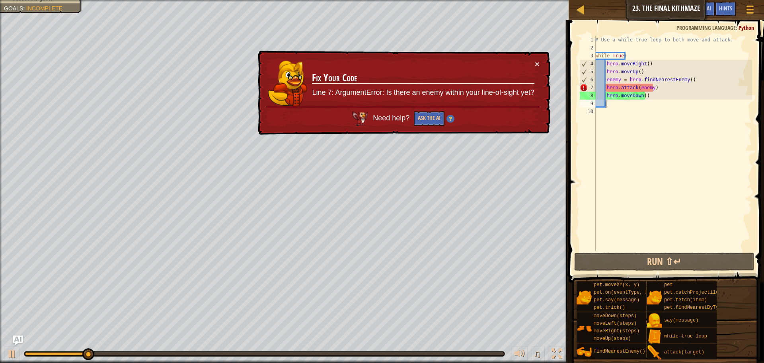
click at [659, 91] on div "# Use a while-true loop to both move and attack. while True : hero . moveRight …" at bounding box center [673, 151] width 158 height 231
type textarea "hero.attack(enemy)"
click at [664, 88] on div "# Use a while-true loop to both move and attack. while True : hero . moveRight …" at bounding box center [673, 151] width 158 height 231
click at [663, 88] on div "# Use a while-true loop to both move and attack. while True : hero . moveRight …" at bounding box center [673, 151] width 158 height 231
click at [666, 88] on div "# Use a while-true loop to both move and attack. while True : hero . moveRight …" at bounding box center [673, 151] width 158 height 231
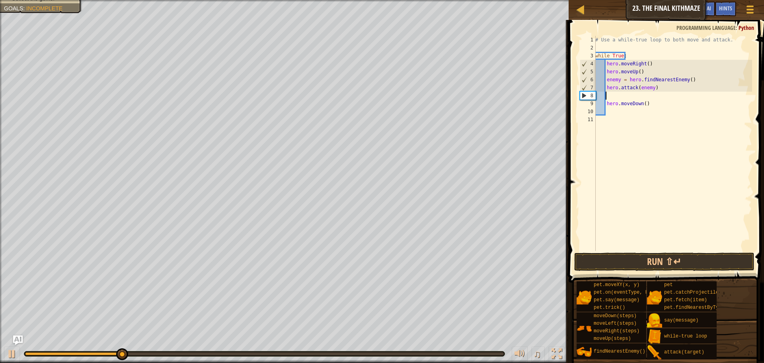
scroll to position [4, 1]
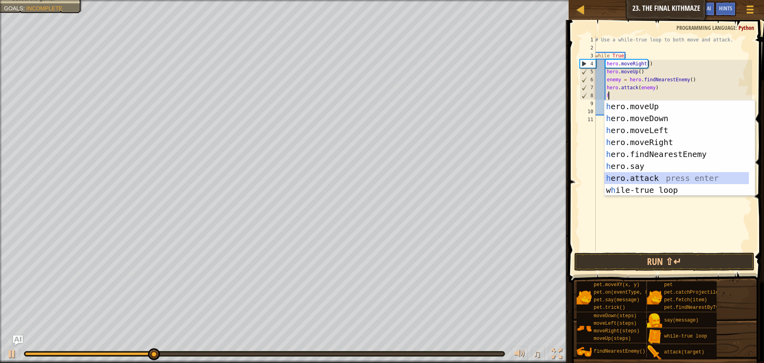
click at [655, 175] on div "h ero.moveUp press enter h ero.moveDown press enter h ero.moveLeft press enter …" at bounding box center [676, 159] width 144 height 119
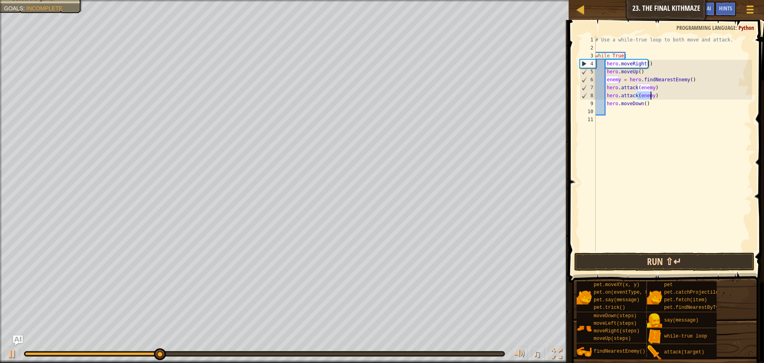
type textarea "hero.attack(enemy)"
click at [648, 259] on button "Run ⇧↵" at bounding box center [664, 261] width 180 height 18
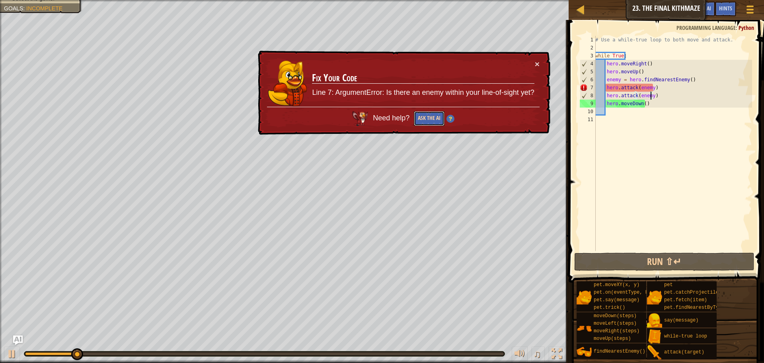
click at [423, 113] on button "Ask the AI" at bounding box center [428, 118] width 31 height 15
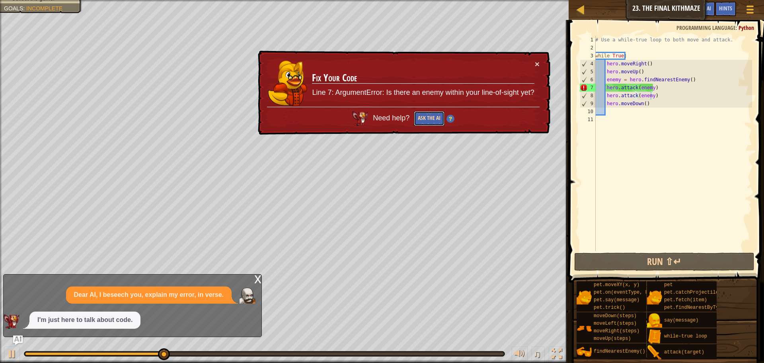
click at [432, 111] on button "Ask the AI" at bounding box center [429, 118] width 31 height 15
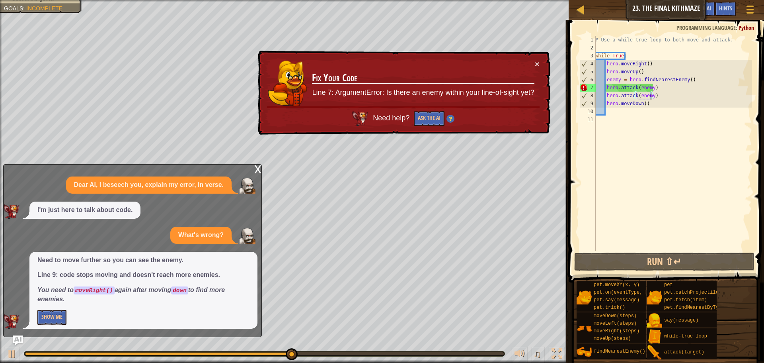
click at [672, 107] on div "# Use a while-true loop to both move and attack. while True : hero . moveRight …" at bounding box center [673, 151] width 158 height 231
type textarea "m"
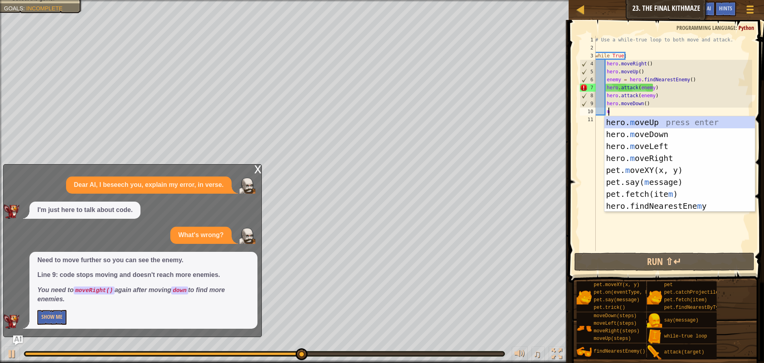
scroll to position [4, 1]
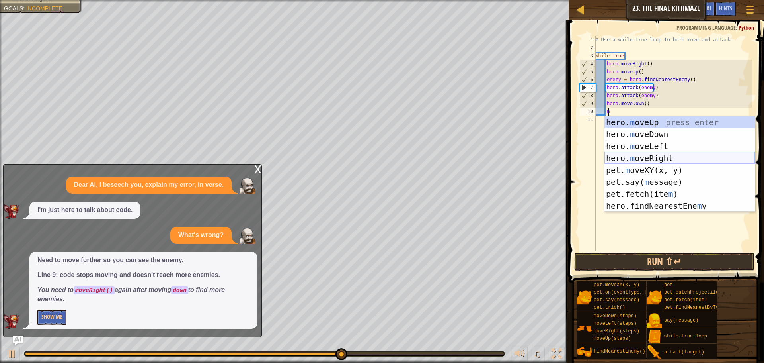
click at [643, 156] on div "hero. m oveUp press enter hero. m oveDown press enter hero. m oveLeft press ent…" at bounding box center [679, 175] width 150 height 119
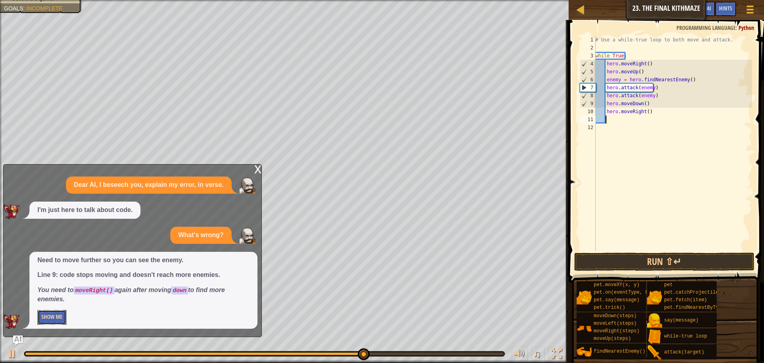
click at [41, 314] on button "Show Me" at bounding box center [51, 317] width 29 height 15
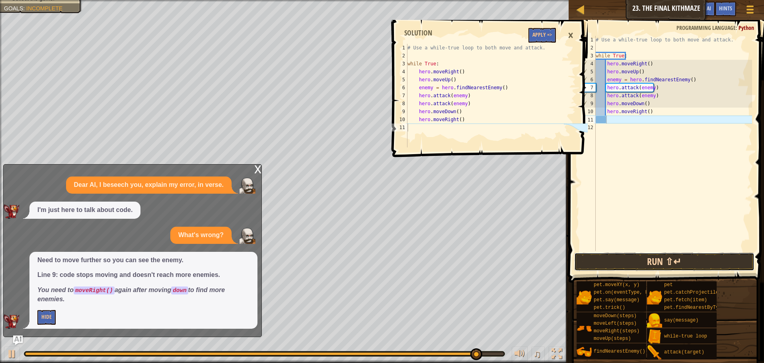
click at [620, 267] on button "Run ⇧↵" at bounding box center [664, 261] width 180 height 18
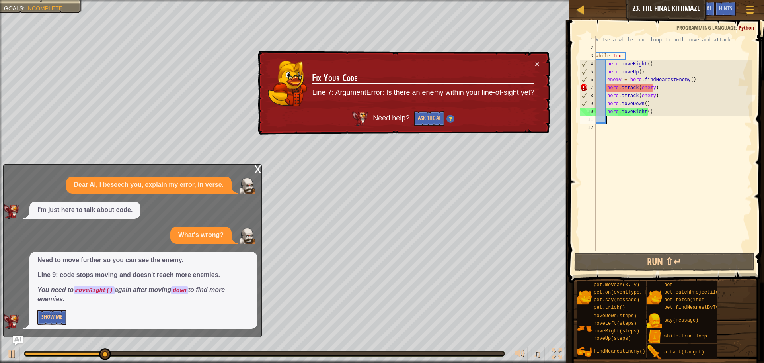
click at [529, 61] on td "Fix Your Code Line 7: ArgumentError: Is there an enemy within your line-of-sigh…" at bounding box center [423, 83] width 223 height 49
click at [531, 62] on td "Fix Your Code Line 7: ArgumentError: Is there an enemy within your line-of-sigh…" at bounding box center [423, 83] width 223 height 49
click at [534, 60] on td "Fix Your Code Line 7: ArgumentError: Is there an enemy within your line-of-sigh…" at bounding box center [423, 83] width 223 height 47
click at [537, 74] on div "× Fix Your Code Line 7: ArgumentError: Is there an enemy within your line-of-si…" at bounding box center [403, 92] width 294 height 86
click at [537, 65] on button "×" at bounding box center [537, 64] width 5 height 8
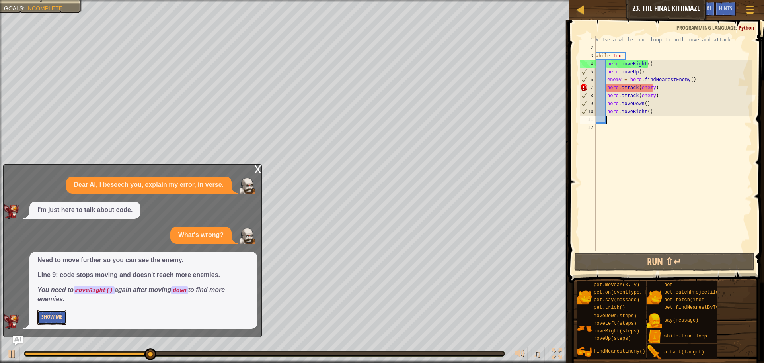
click at [38, 315] on button "Show Me" at bounding box center [51, 317] width 29 height 15
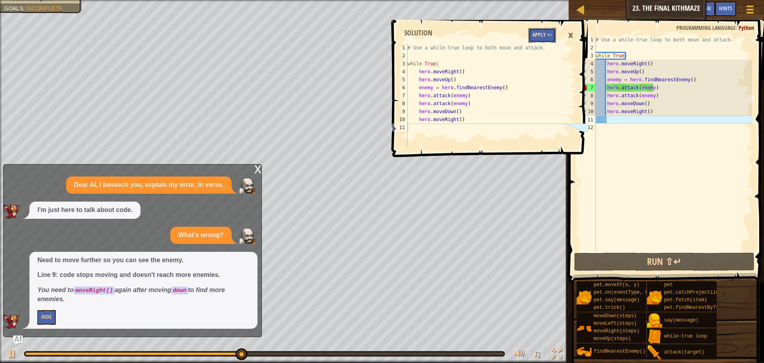
click at [543, 40] on button "Apply =>" at bounding box center [541, 35] width 27 height 15
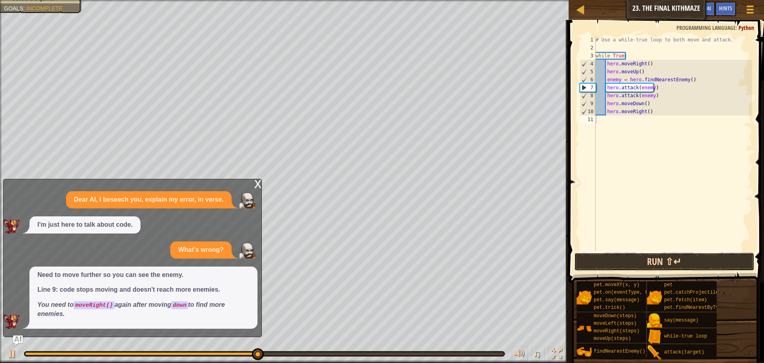
click at [639, 265] on button "Run ⇧↵" at bounding box center [664, 261] width 180 height 18
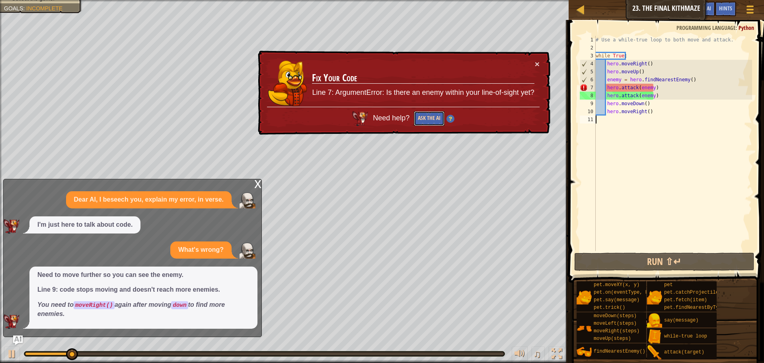
click at [437, 119] on button "Ask the AI" at bounding box center [429, 118] width 31 height 15
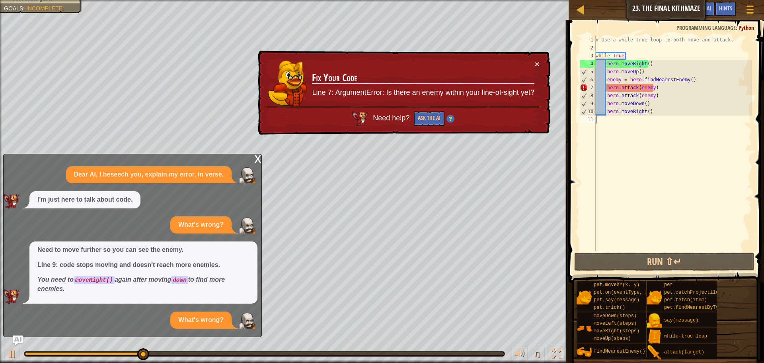
scroll to position [29, 0]
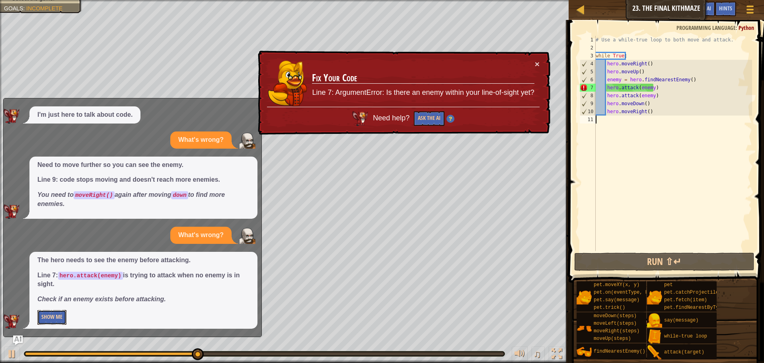
click at [53, 312] on button "Show Me" at bounding box center [51, 317] width 29 height 15
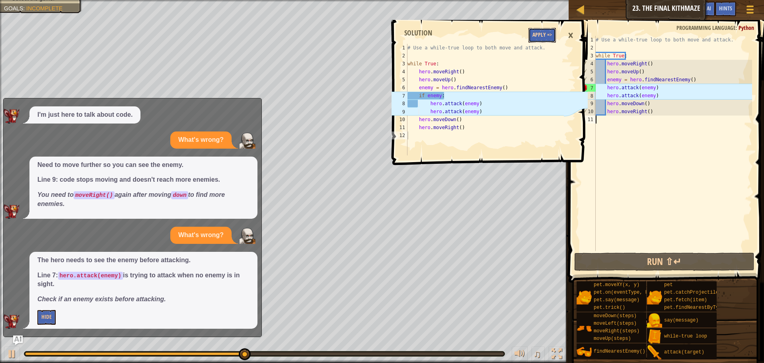
click at [553, 41] on button "Apply =>" at bounding box center [541, 35] width 27 height 15
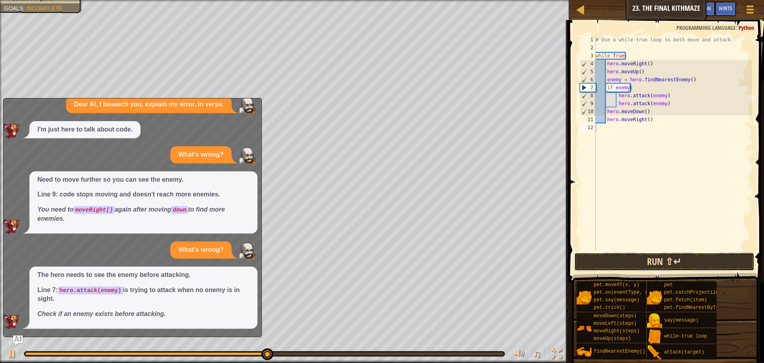
click at [578, 257] on button "Run ⇧↵" at bounding box center [664, 261] width 180 height 18
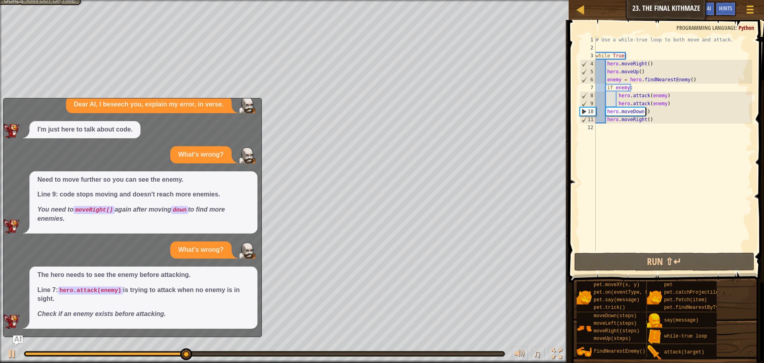
click at [649, 110] on div "# Use a while-true loop to both move and attack. while True : hero . moveRight …" at bounding box center [673, 151] width 158 height 231
click at [668, 101] on div "# Use a while-true loop to both move and attack. while True : hero . moveRight …" at bounding box center [673, 151] width 158 height 231
type textarea "hero.attack(enemy)"
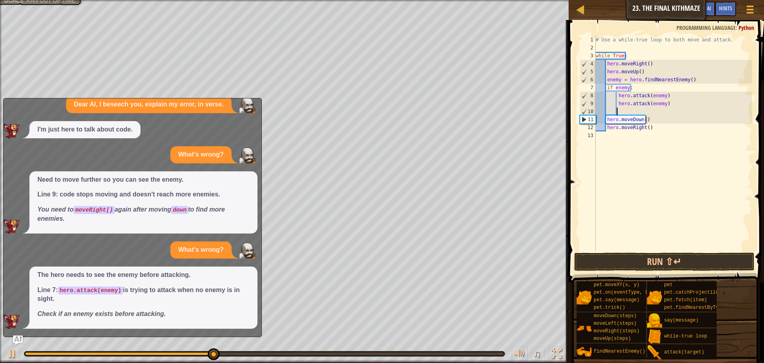
type textarea ","
type textarea "m"
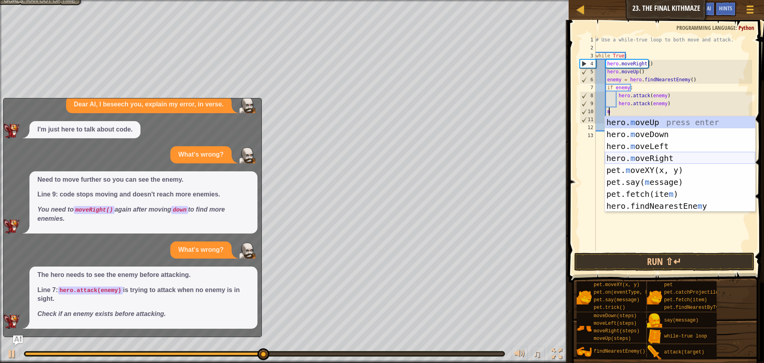
click at [666, 156] on div "hero. m oveUp press enter hero. m oveDown press enter hero. m oveLeft press ent…" at bounding box center [680, 175] width 150 height 119
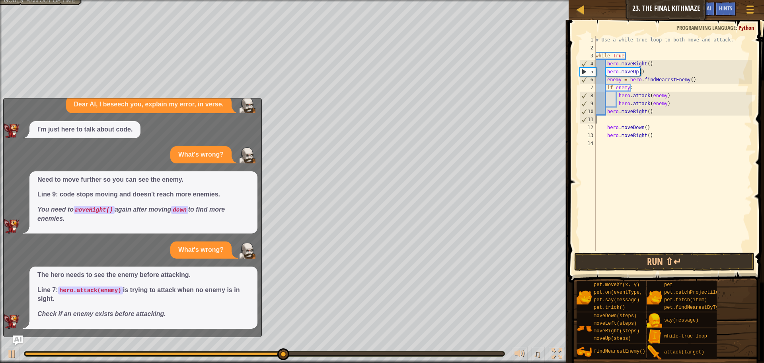
scroll to position [4, 0]
click at [662, 259] on button "Run ⇧↵" at bounding box center [664, 261] width 180 height 18
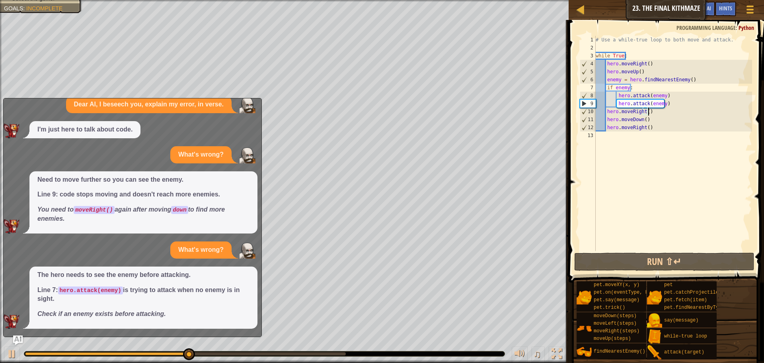
click at [649, 127] on div "# Use a while-true loop to both move and attack. while True : hero . moveRight …" at bounding box center [673, 151] width 158 height 231
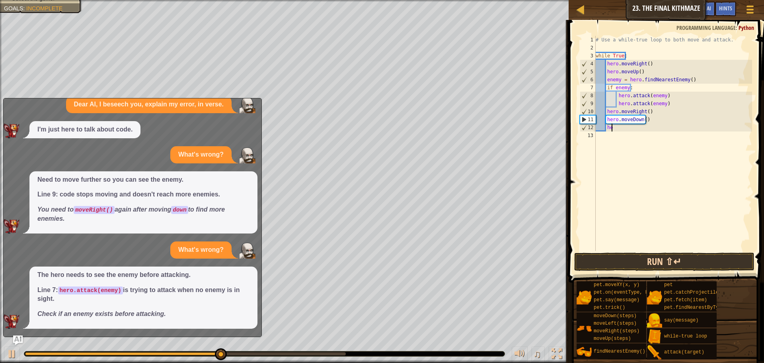
type textarea "h"
click at [641, 262] on button "Run ⇧↵" at bounding box center [664, 261] width 180 height 18
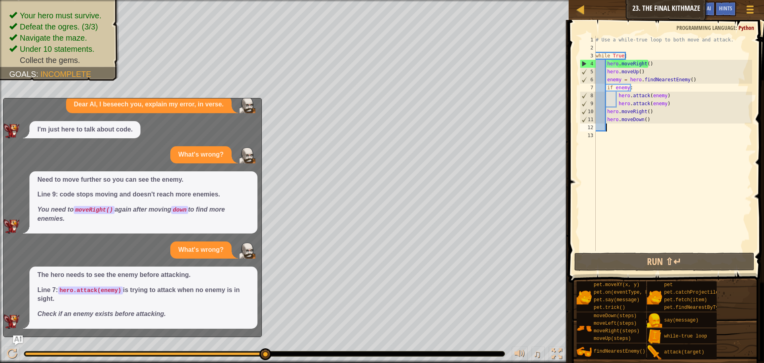
click at [643, 120] on div "# Use a while-true loop to both move and attack. while True : hero . moveRight …" at bounding box center [673, 151] width 158 height 231
type textarea "hero.moveDown(2)"
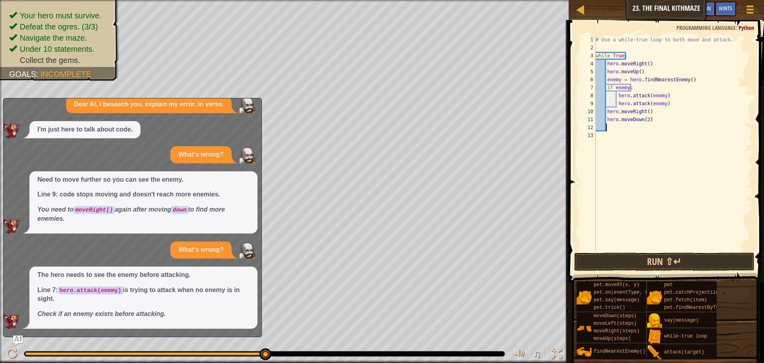
click at [639, 125] on div "# Use a while-true loop to both move and attack. while True : hero . moveRight …" at bounding box center [673, 151] width 158 height 231
type textarea "h"
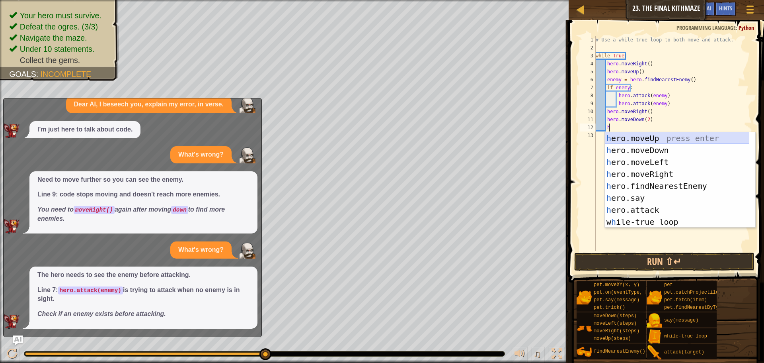
click at [651, 140] on div "h ero.moveUp press enter h ero.moveDown press enter h ero.moveLeft press enter …" at bounding box center [677, 191] width 144 height 119
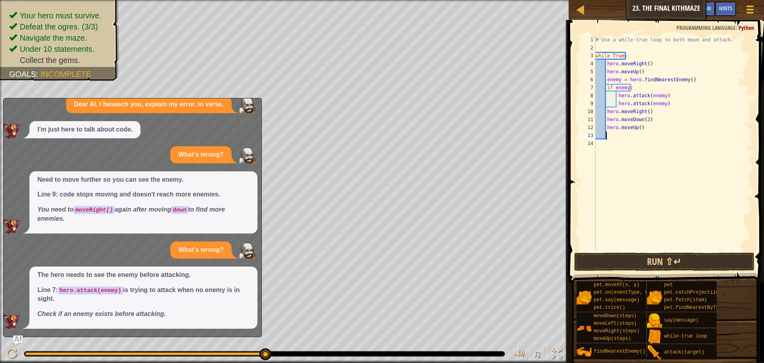
scroll to position [4, 0]
click at [682, 256] on button "Run ⇧↵" at bounding box center [664, 261] width 180 height 18
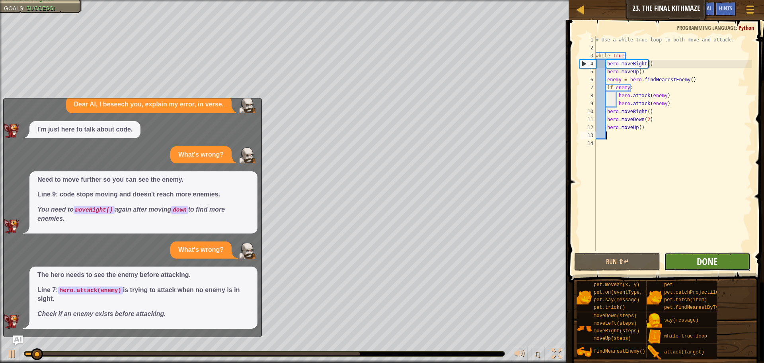
click at [705, 258] on span "Done" at bounding box center [707, 261] width 21 height 13
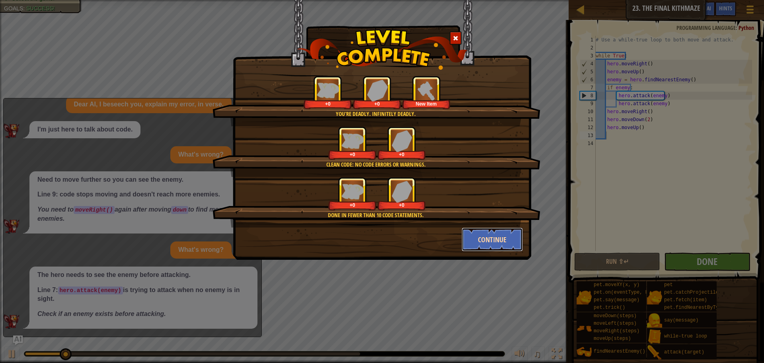
click at [491, 248] on button "Continue" at bounding box center [493, 239] width 62 height 24
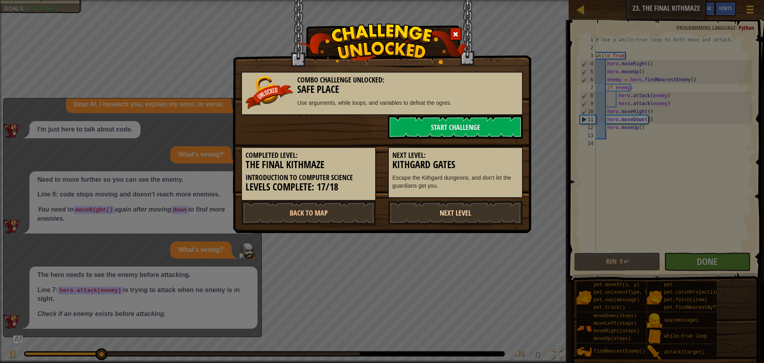
click at [427, 218] on link "Next Level" at bounding box center [455, 213] width 135 height 24
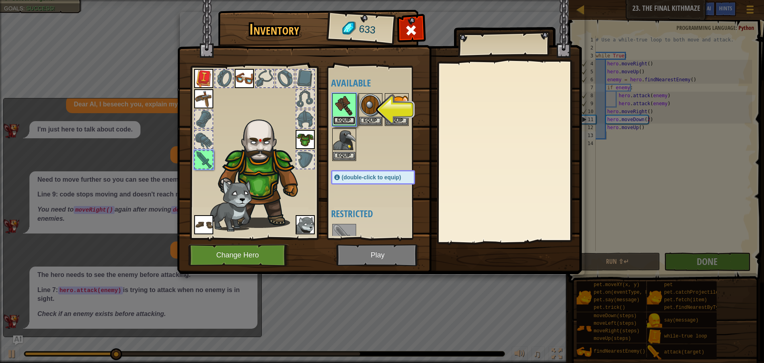
click at [355, 123] on button "Equip" at bounding box center [344, 120] width 22 height 8
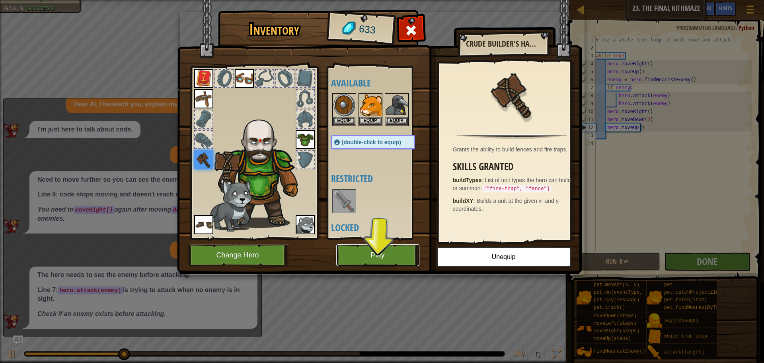
click at [391, 256] on button "Play" at bounding box center [377, 255] width 83 height 22
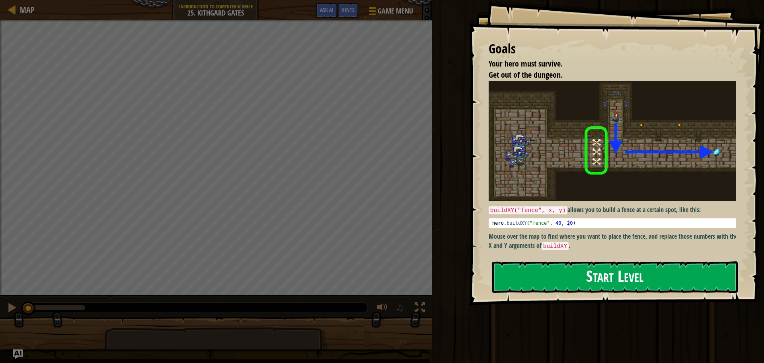
click at [588, 266] on button "Start Level" at bounding box center [615, 276] width 246 height 31
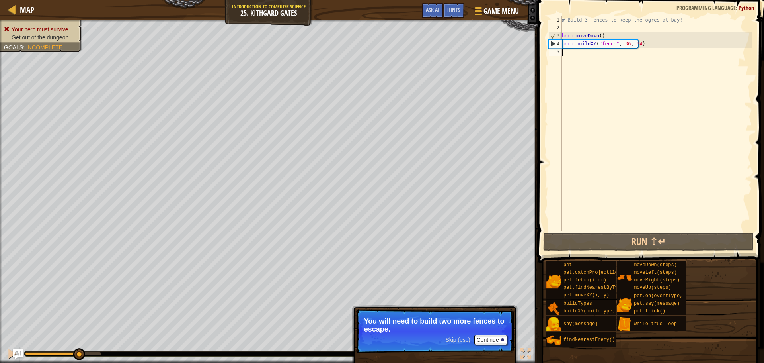
click at [574, 55] on div "# Build 3 fences to keep the ogres at bay! hero . moveDown ( ) hero . buildXY (…" at bounding box center [656, 131] width 192 height 231
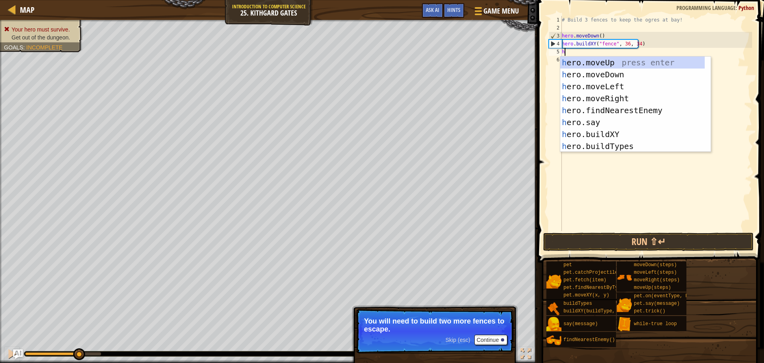
scroll to position [4, 0]
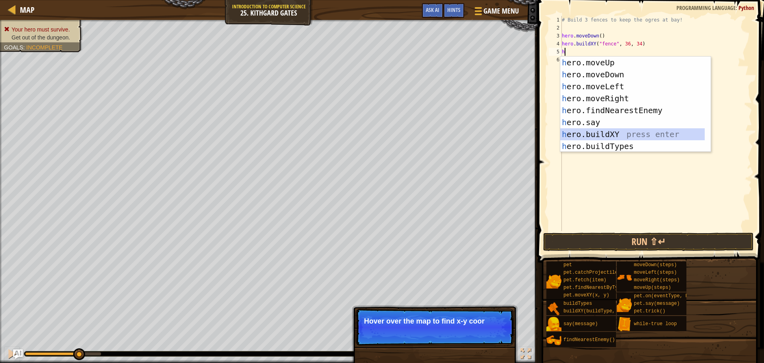
click at [614, 131] on div "h ero.moveUp press enter h ero.moveDown press enter h ero.moveLeft press enter …" at bounding box center [632, 116] width 144 height 119
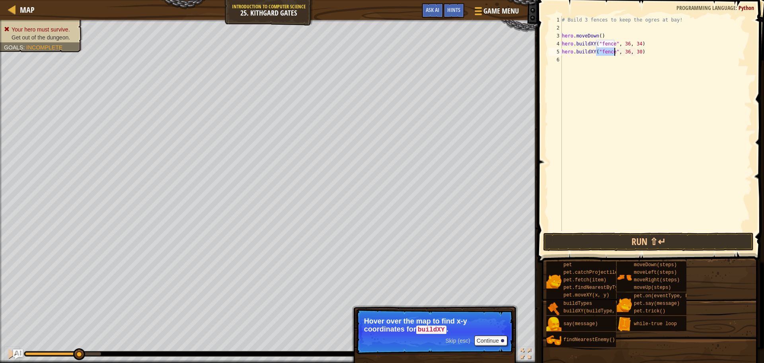
click at [635, 51] on div "# Build 3 fences to keep the ogres at bay! hero . moveDown ( ) hero . buildXY (…" at bounding box center [656, 131] width 192 height 231
type textarea "hero.buildXY("fence", 36, 31)"
click at [597, 62] on div "# Build 3 fences to keep the ogres at bay! hero . moveDown ( ) hero . buildXY (…" at bounding box center [656, 131] width 192 height 231
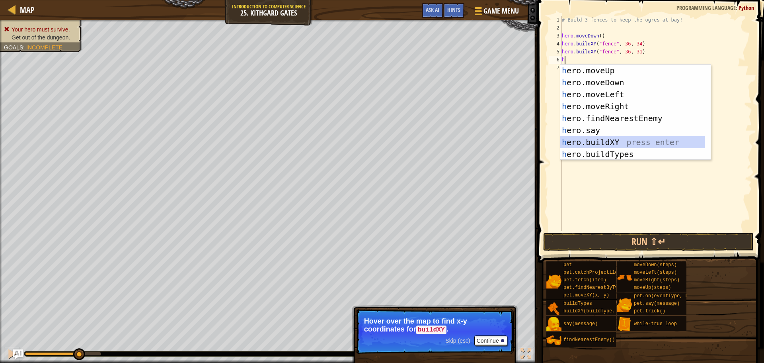
click at [610, 137] on div "h ero.moveUp press enter h ero.moveDown press enter h ero.moveLeft press enter …" at bounding box center [632, 123] width 144 height 119
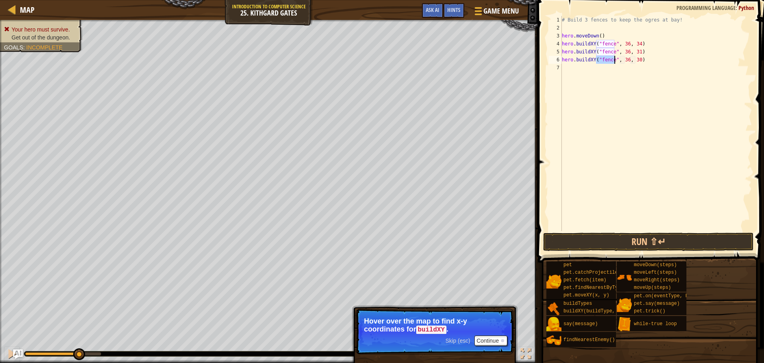
click at [635, 58] on div "# Build 3 fences to keep the ogres at bay! hero . moveDown ( ) hero . buildXY (…" at bounding box center [656, 131] width 192 height 231
click at [669, 243] on button "Run ⇧↵" at bounding box center [648, 241] width 210 height 18
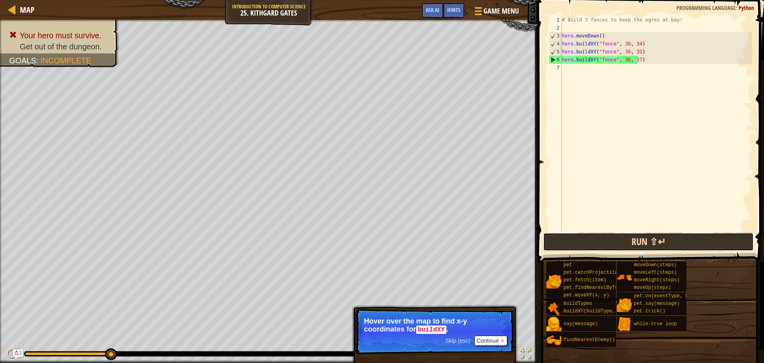
click at [655, 246] on button "Run ⇧↵" at bounding box center [648, 241] width 210 height 18
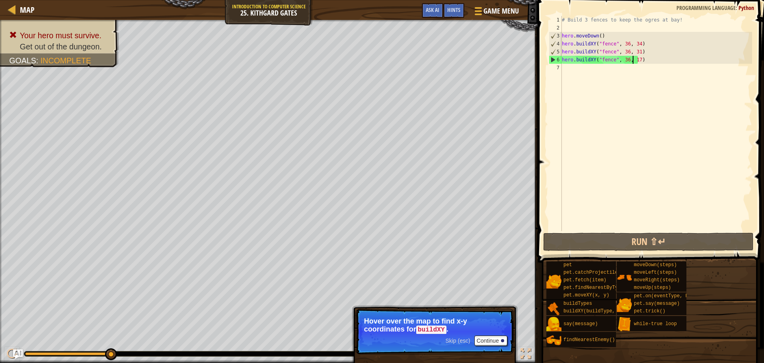
click at [633, 62] on div "# Build 3 fences to keep the ogres at bay! hero . moveDown ( ) hero . buildXY (…" at bounding box center [656, 131] width 192 height 231
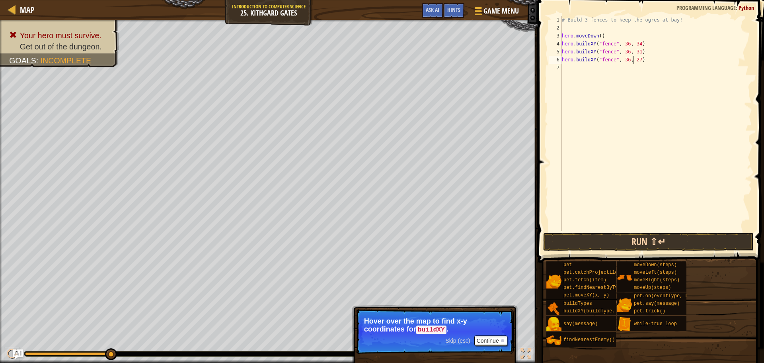
type textarea "hero.buildXY("fence", 36, 27)"
click at [688, 236] on button "Run ⇧↵" at bounding box center [648, 241] width 210 height 18
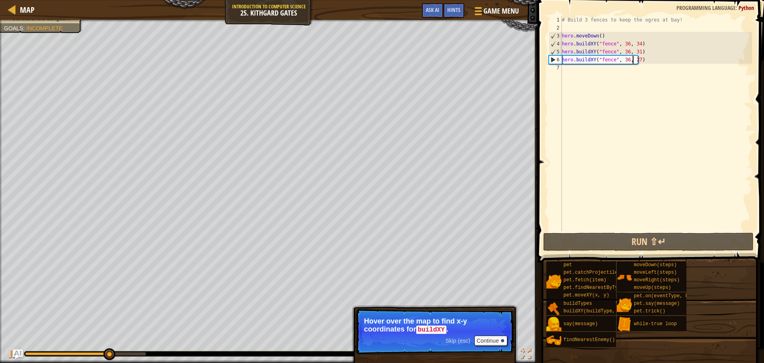
click at [563, 69] on div "# Build 3 fences to keep the ogres at bay! hero . moveDown ( ) hero . buildXY (…" at bounding box center [656, 131] width 192 height 231
type textarea "h"
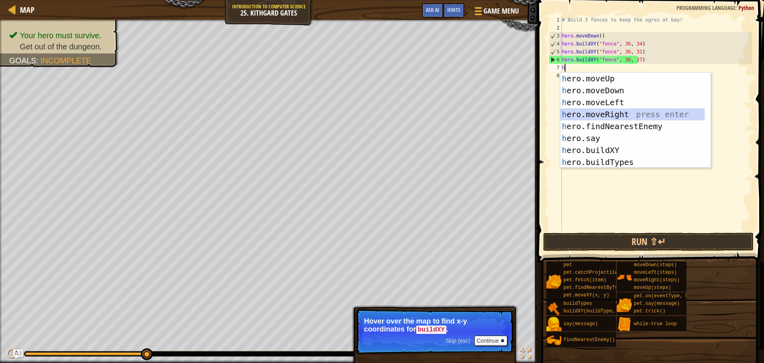
click at [602, 111] on div "h ero.moveUp press enter h ero.moveDown press enter h ero.moveLeft press enter …" at bounding box center [632, 131] width 144 height 119
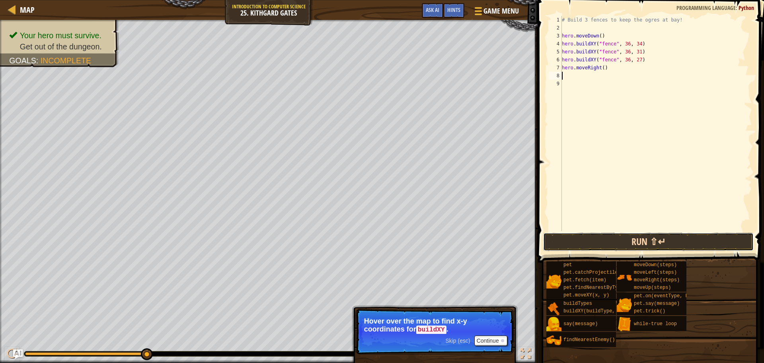
click at [605, 240] on button "Run ⇧↵" at bounding box center [648, 241] width 210 height 18
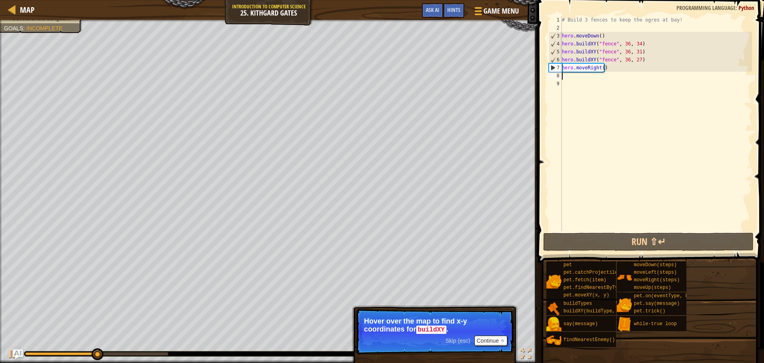
click at [601, 68] on div "# Build 3 fences to keep the ogres at bay! hero . moveDown ( ) hero . buildXY (…" at bounding box center [656, 131] width 192 height 231
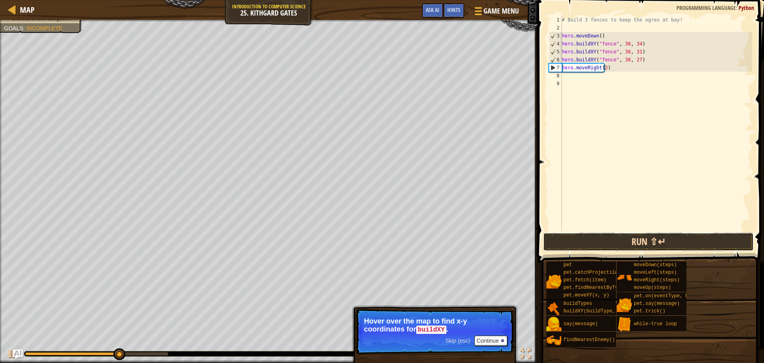
click at [678, 238] on button "Run ⇧↵" at bounding box center [648, 241] width 210 height 18
type textarea "hero.moveRight(3)"
click at [646, 229] on div "# Build 3 fences to keep the ogres at bay! hero . moveDown ( ) hero . buildXY (…" at bounding box center [656, 131] width 192 height 231
click at [642, 238] on button "Run ⇧↵" at bounding box center [648, 241] width 210 height 18
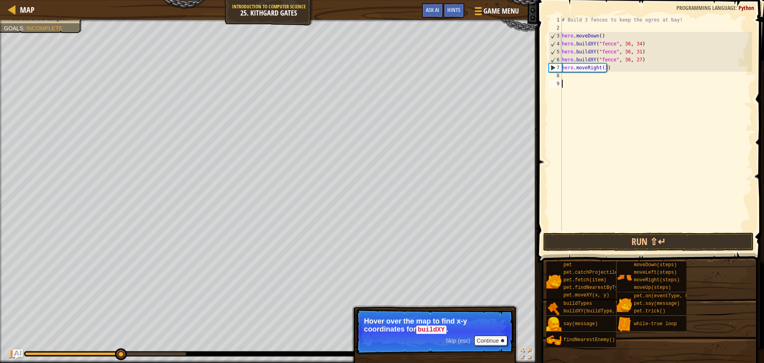
scroll to position [4, 0]
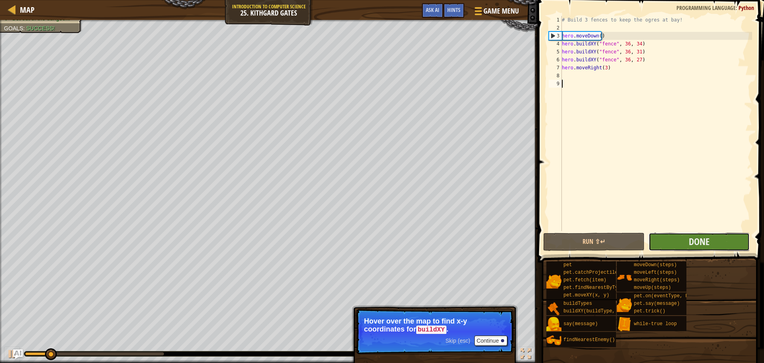
click at [658, 240] on button "Done" at bounding box center [699, 241] width 101 height 18
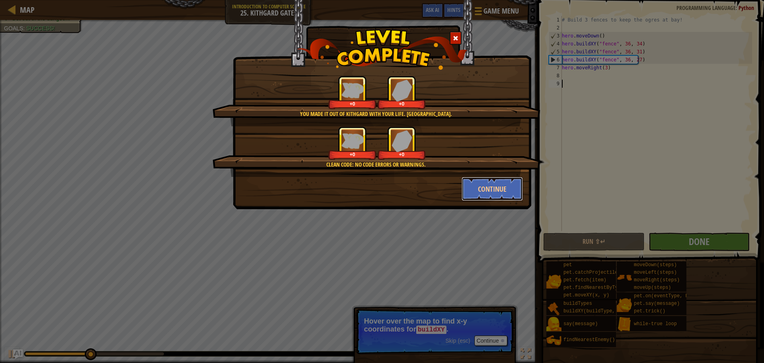
click at [499, 191] on button "Continue" at bounding box center [493, 189] width 62 height 24
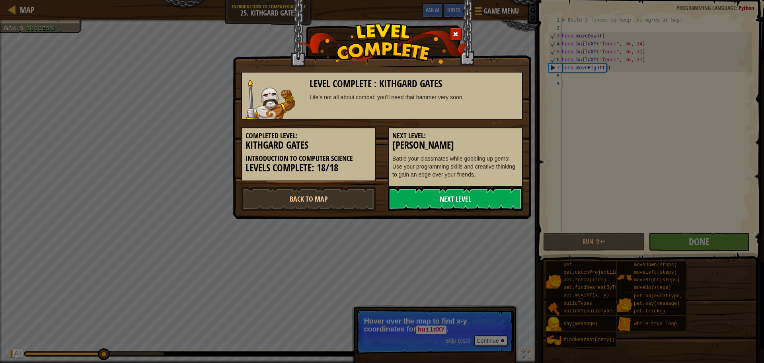
click at [479, 194] on link "Next Level" at bounding box center [455, 199] width 135 height 24
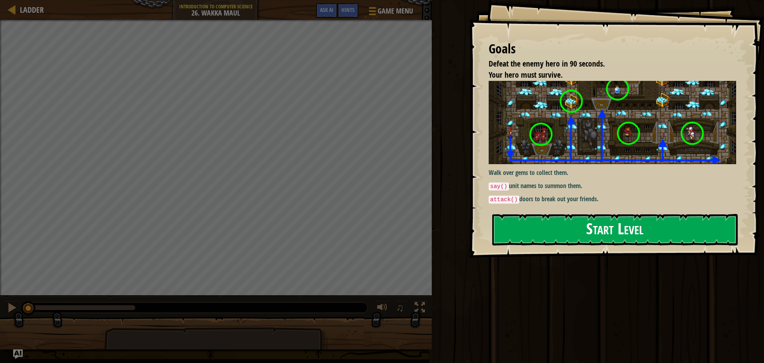
click at [614, 233] on button "Start Level" at bounding box center [615, 229] width 246 height 31
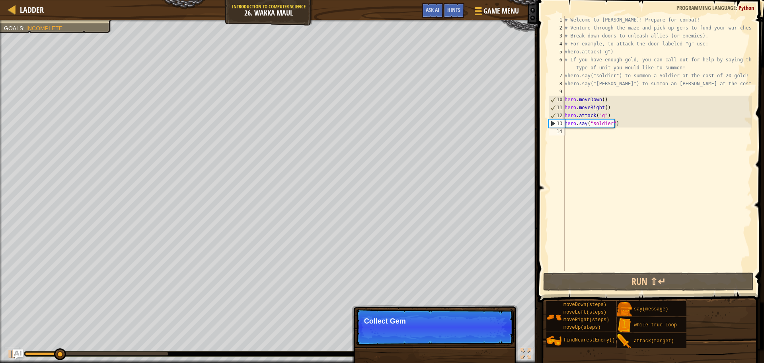
click at [440, 318] on p "Collect Gem" at bounding box center [434, 321] width 141 height 8
click at [440, 318] on p "Collect Gems to af" at bounding box center [434, 321] width 141 height 8
type textarea "`"
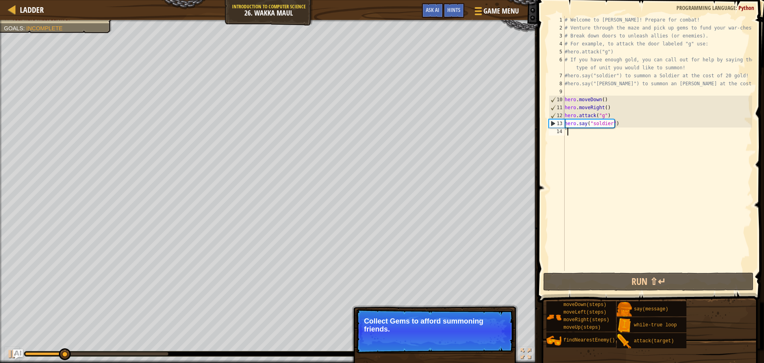
scroll to position [4, 0]
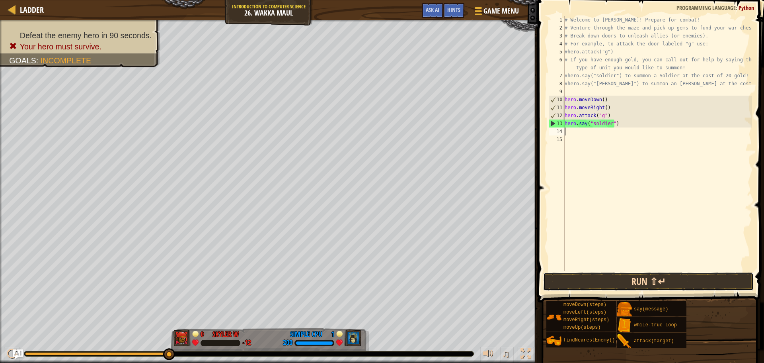
click at [630, 288] on button "Run ⇧↵" at bounding box center [648, 281] width 210 height 18
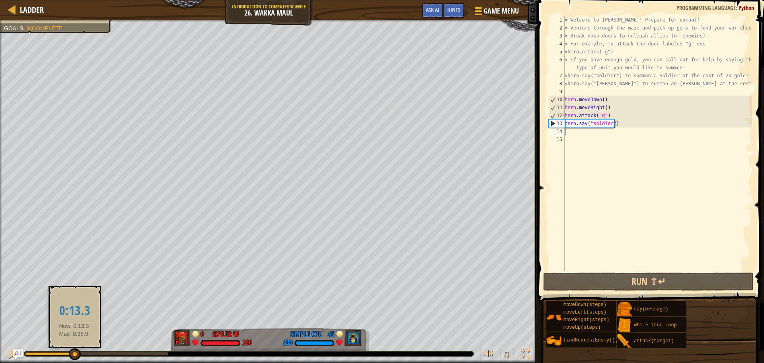
drag, startPoint x: 67, startPoint y: 353, endPoint x: 74, endPoint y: 349, distance: 7.7
click at [74, 349] on div at bounding box center [75, 354] width 12 height 12
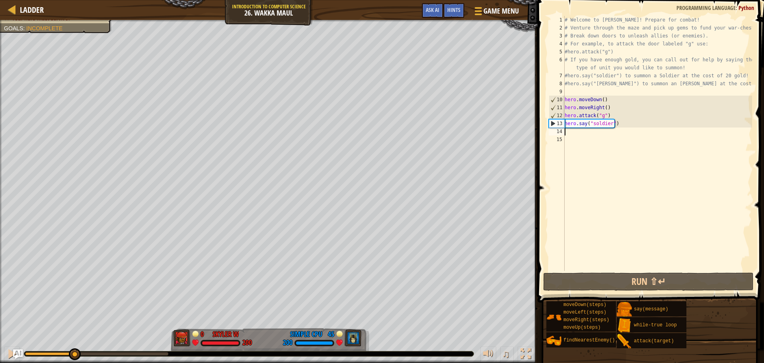
type textarea "h"
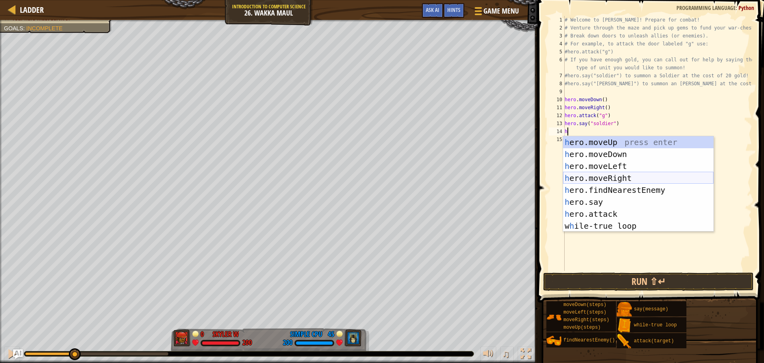
click at [636, 175] on div "h ero.moveUp press enter h ero.moveDown press enter h ero.moveLeft press enter …" at bounding box center [638, 195] width 150 height 119
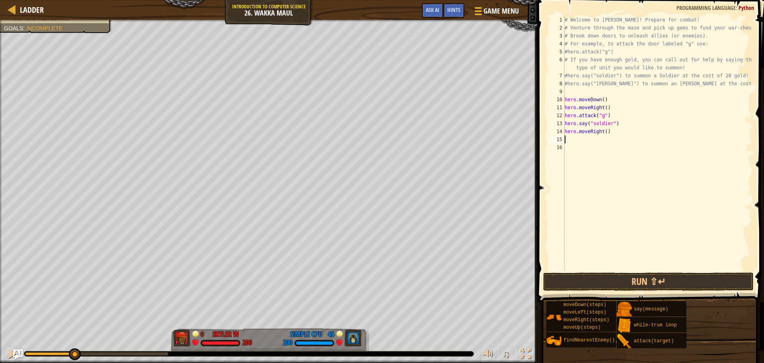
click at [604, 130] on div "# Welcome to [PERSON_NAME]! Prepare for combat! # Venture through the maze and …" at bounding box center [657, 151] width 189 height 271
type textarea "hero.moveRight(4)"
click at [601, 141] on div "# Welcome to [PERSON_NAME]! Prepare for combat! # Venture through the maze and …" at bounding box center [657, 151] width 189 height 271
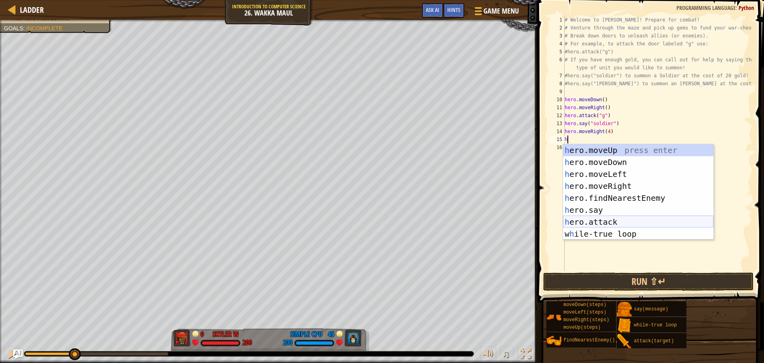
click at [585, 219] on div "h ero.moveUp press enter h ero.moveDown press enter h ero.moveLeft press enter …" at bounding box center [638, 203] width 150 height 119
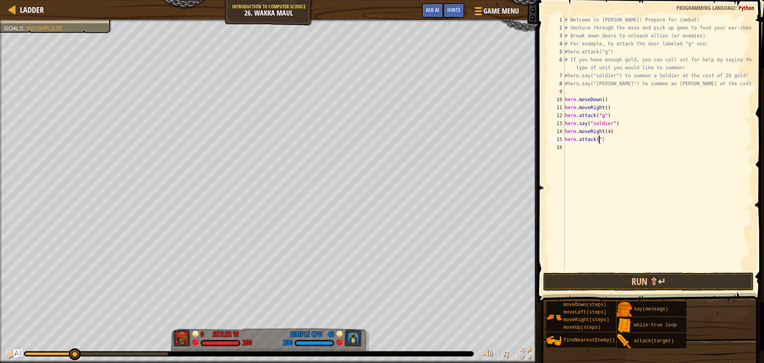
scroll to position [4, 3]
type textarea "hero.attack("h")"
click at [589, 146] on div "# Welcome to [PERSON_NAME]! Prepare for combat! # Venture through the maze and …" at bounding box center [657, 151] width 189 height 271
click at [598, 160] on div "hero.attac k press enter" at bounding box center [638, 170] width 150 height 36
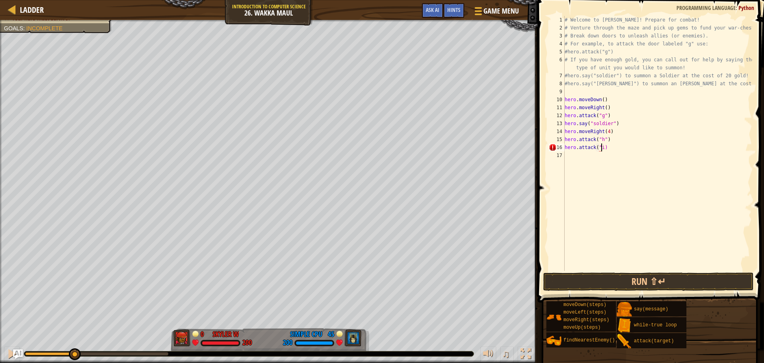
scroll to position [4, 3]
type textarea "hero.attack("i")"
click at [621, 279] on button "Run ⇧↵" at bounding box center [648, 281] width 210 height 18
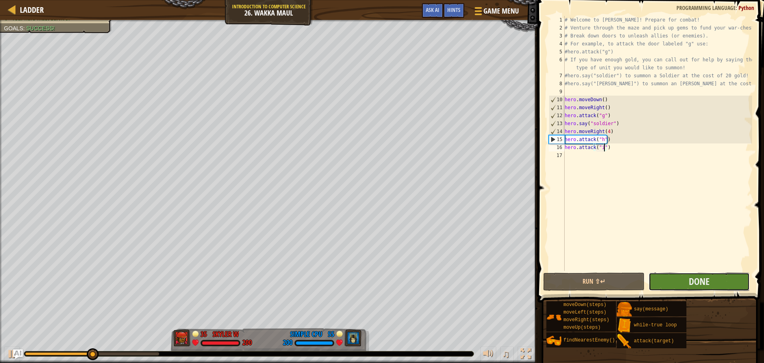
click at [713, 283] on button "Done" at bounding box center [699, 281] width 101 height 18
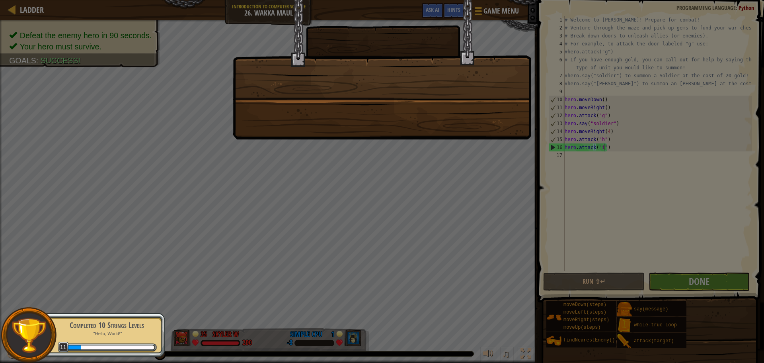
click at [296, 232] on div at bounding box center [382, 181] width 764 height 363
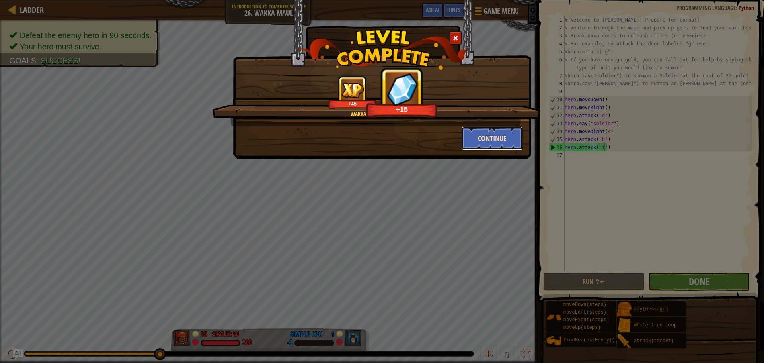
click at [494, 136] on button "Continue" at bounding box center [493, 138] width 62 height 24
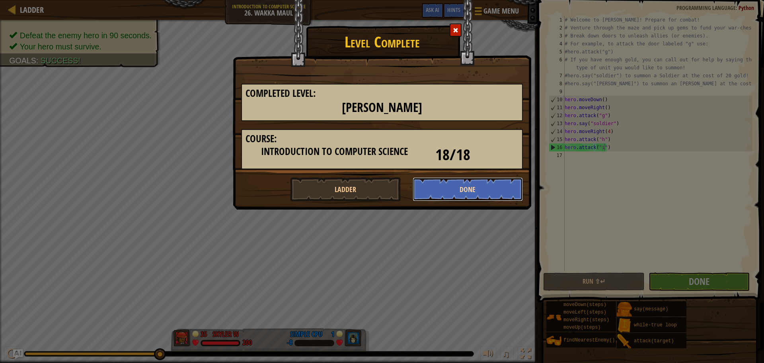
click at [509, 198] on button "Done" at bounding box center [468, 189] width 111 height 24
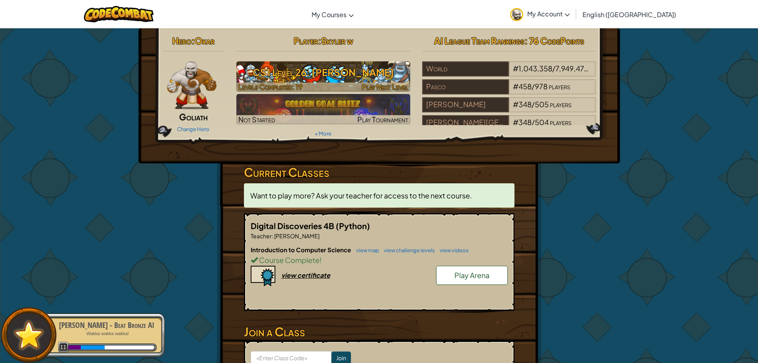
click at [372, 89] on span "Play Next Level" at bounding box center [385, 86] width 47 height 9
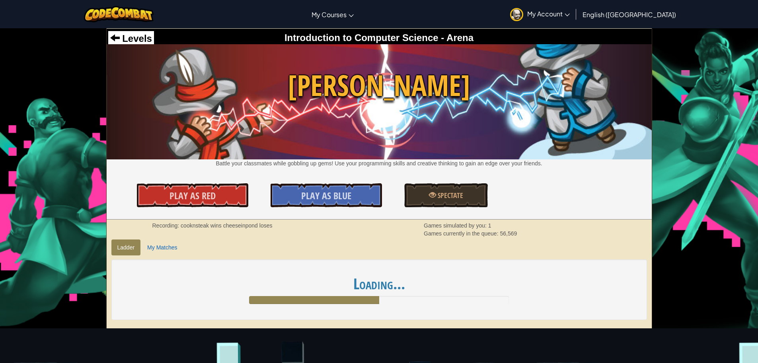
click at [137, 32] on div "Levels" at bounding box center [131, 38] width 46 height 15
click at [129, 40] on span "Levels" at bounding box center [136, 38] width 32 height 11
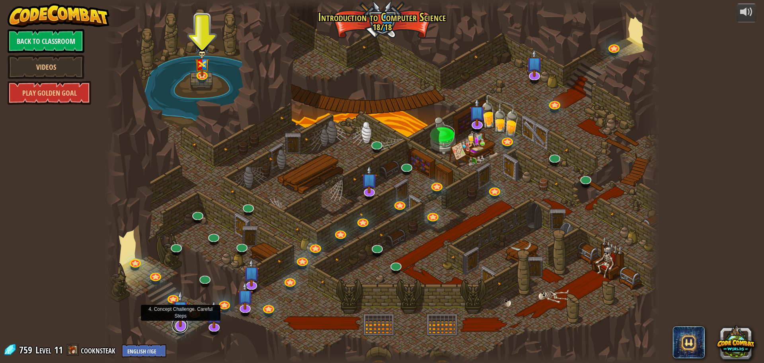
click at [178, 331] on link at bounding box center [180, 325] width 16 height 16
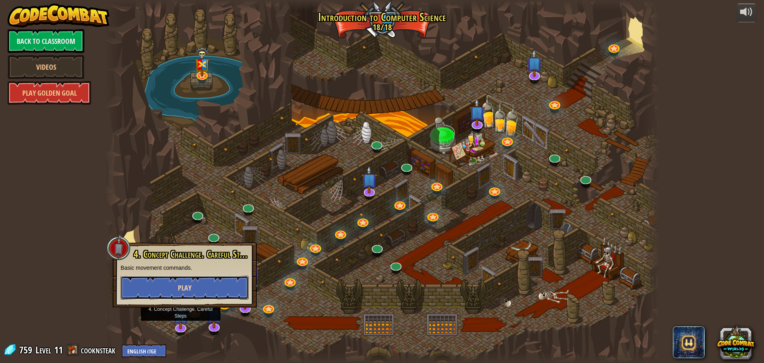
click at [203, 288] on button "Play" at bounding box center [185, 287] width 128 height 24
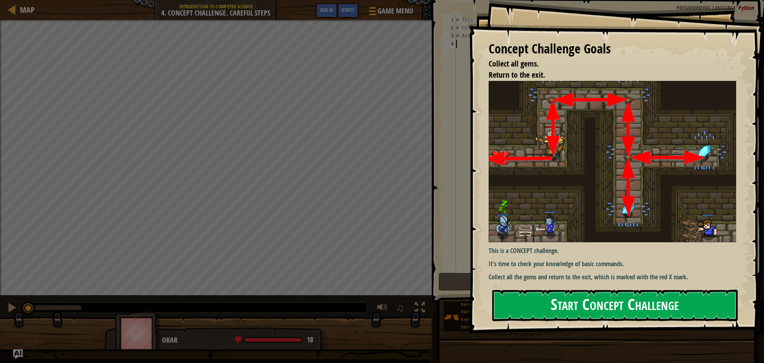
click at [580, 308] on button "Start Concept Challenge" at bounding box center [615, 304] width 246 height 31
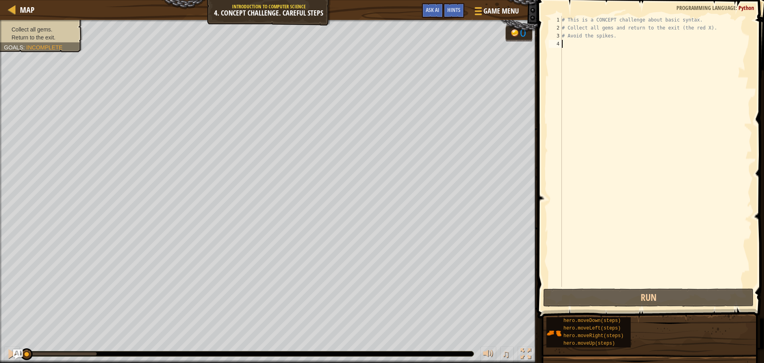
type textarea "h"
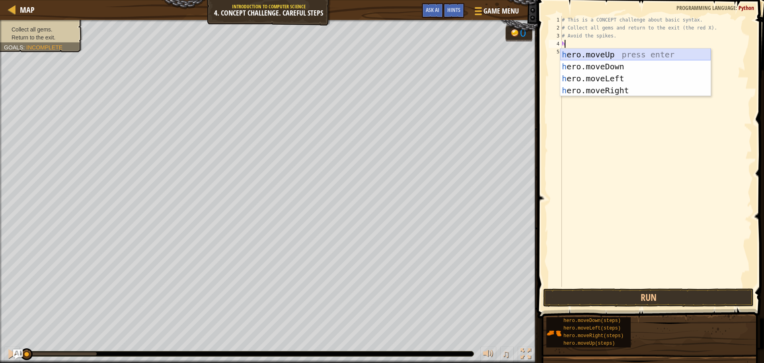
click at [603, 52] on div "h ero.moveUp press enter h ero.moveDown press enter h ero.moveLeft press enter …" at bounding box center [635, 85] width 150 height 72
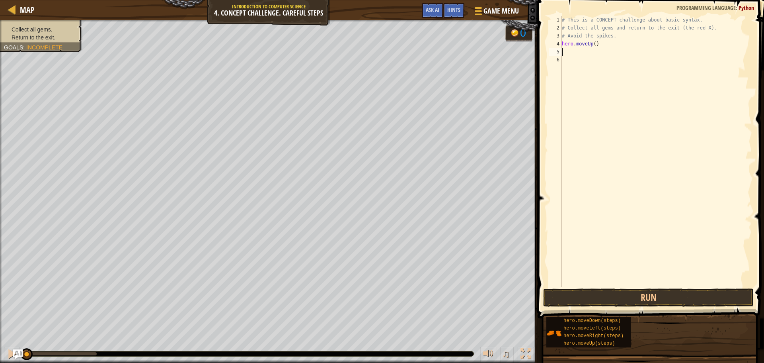
type textarea "h"
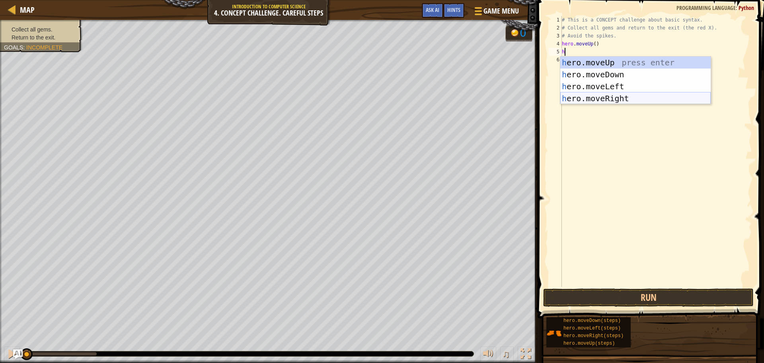
click at [590, 94] on div "h ero.moveUp press enter h ero.moveDown press enter h ero.moveLeft press enter …" at bounding box center [635, 93] width 150 height 72
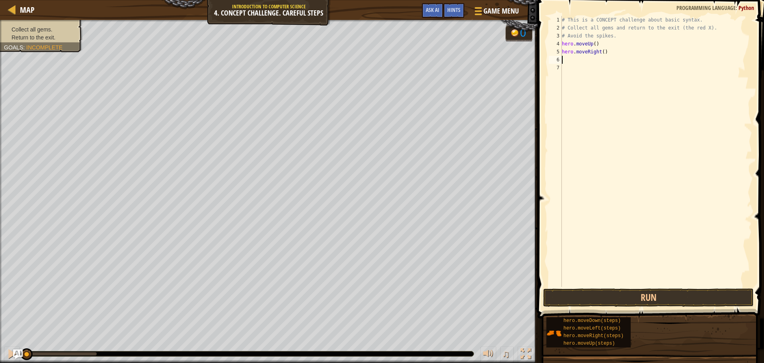
type textarea "h"
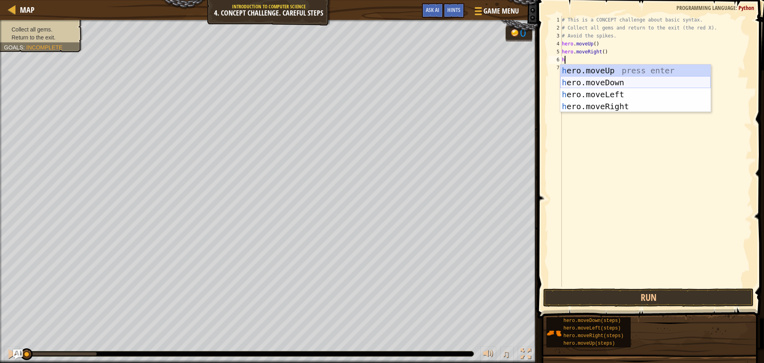
click at [604, 84] on div "h ero.moveUp press enter h ero.moveDown press enter h ero.moveLeft press enter …" at bounding box center [635, 100] width 150 height 72
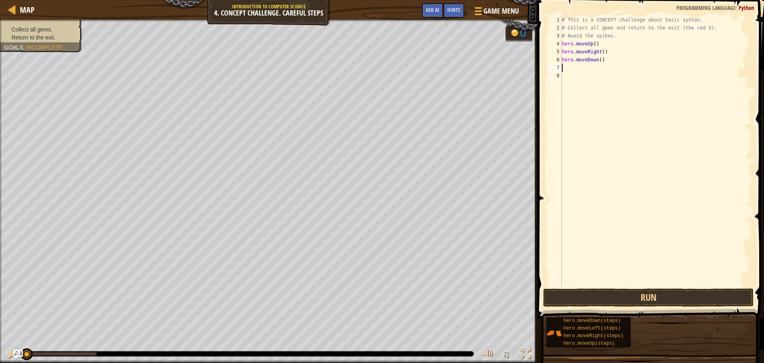
click at [598, 61] on div "# This is a CONCEPT challenge about basic syntax. # Collect all gems and return…" at bounding box center [656, 159] width 192 height 286
type textarea "hero.moveDown(2)"
click at [596, 70] on div "# This is a CONCEPT challenge about basic syntax. # Collect all gems and return…" at bounding box center [656, 159] width 192 height 286
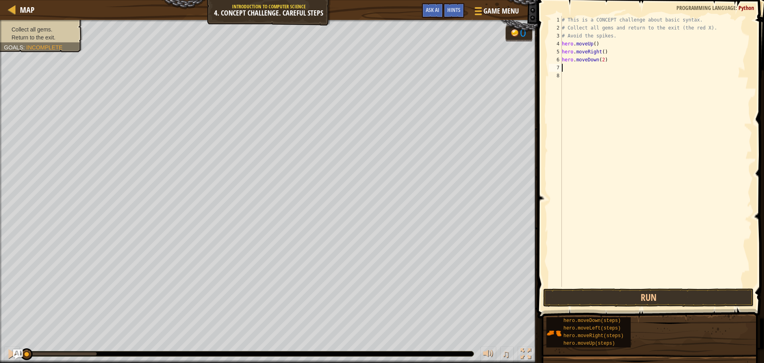
type textarea "h"
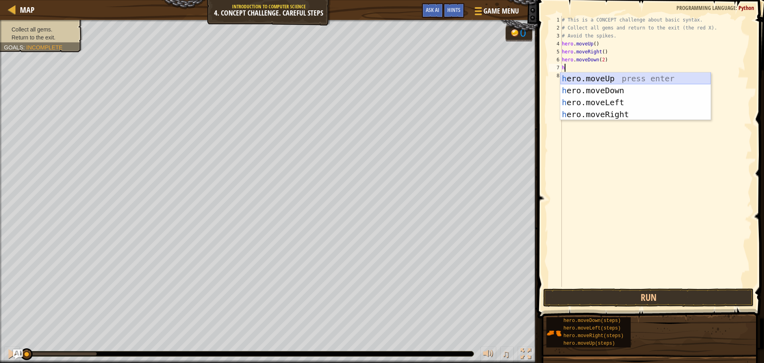
click at [608, 81] on div "h ero.moveUp press enter h ero.moveDown press enter h ero.moveLeft press enter …" at bounding box center [635, 108] width 150 height 72
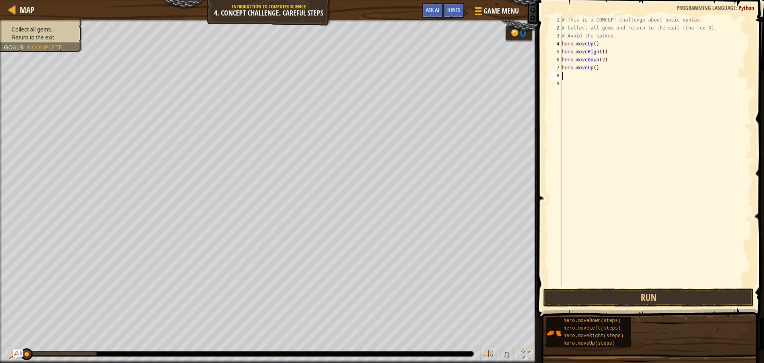
type textarea "h"
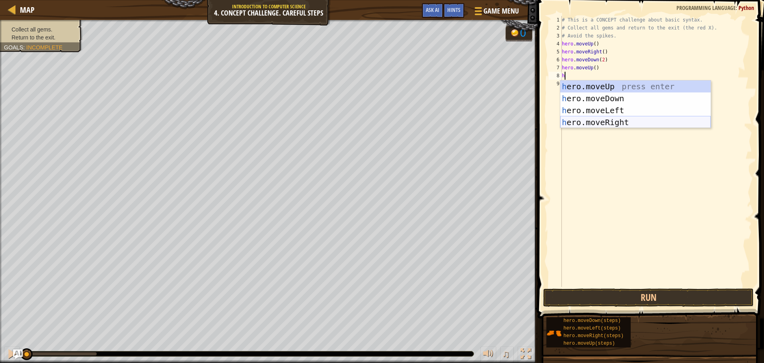
click at [611, 123] on div "h ero.moveUp press enter h ero.moveDown press enter h ero.moveLeft press enter …" at bounding box center [635, 116] width 150 height 72
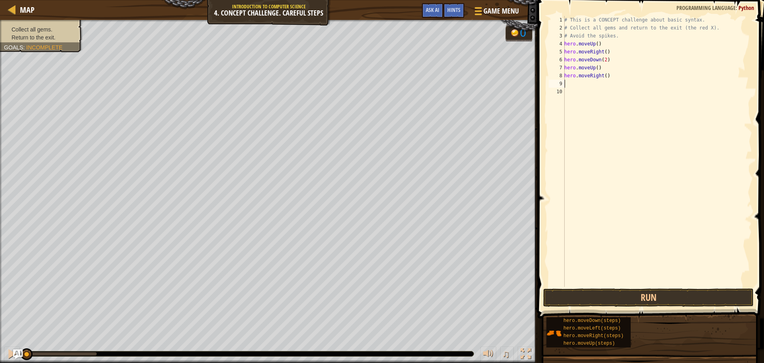
type textarea "h"
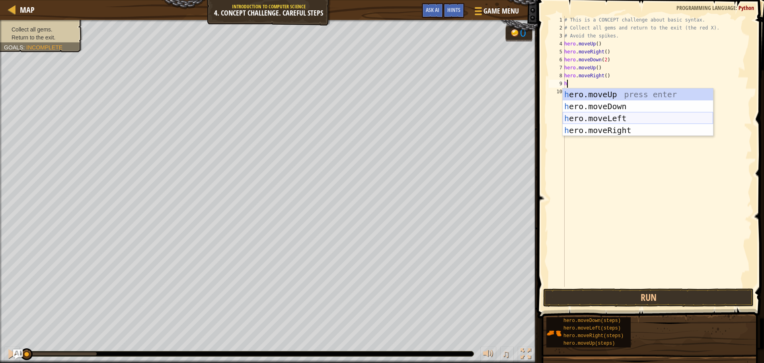
click at [615, 115] on div "h ero.moveUp press enter h ero.moveDown press enter h ero.moveLeft press enter …" at bounding box center [638, 124] width 150 height 72
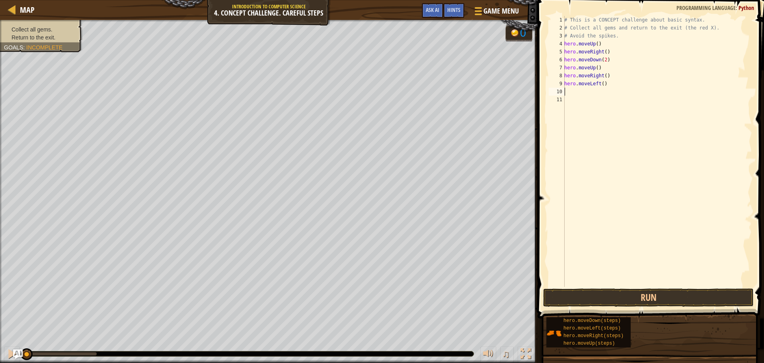
type textarea "h"
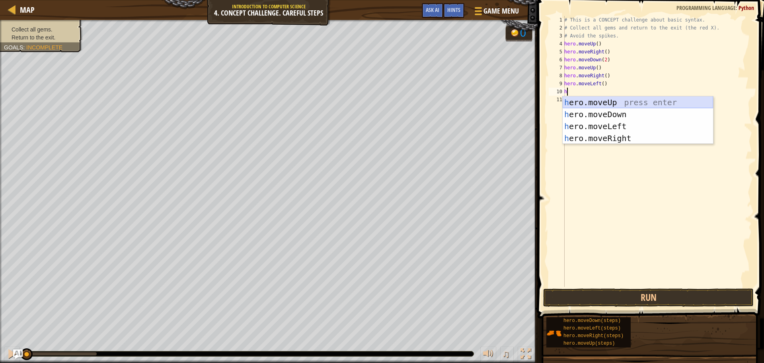
click at [610, 102] on div "h ero.moveUp press enter h ero.moveDown press enter h ero.moveLeft press enter …" at bounding box center [638, 132] width 150 height 72
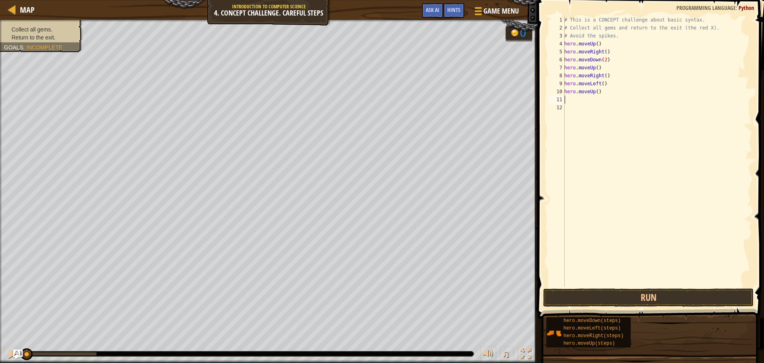
type textarea "h"
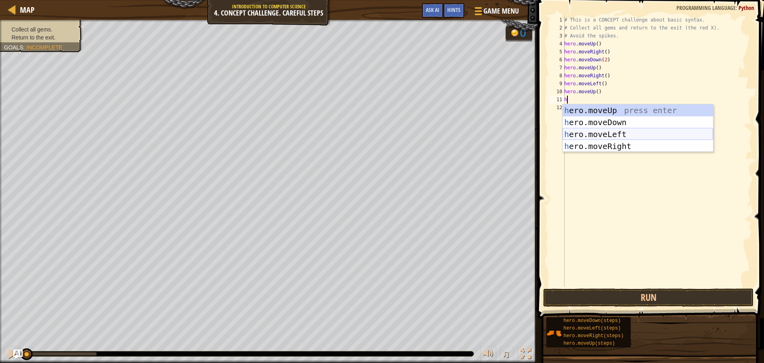
click at [612, 138] on div "h ero.moveUp press enter h ero.moveDown press enter h ero.moveLeft press enter …" at bounding box center [638, 140] width 150 height 72
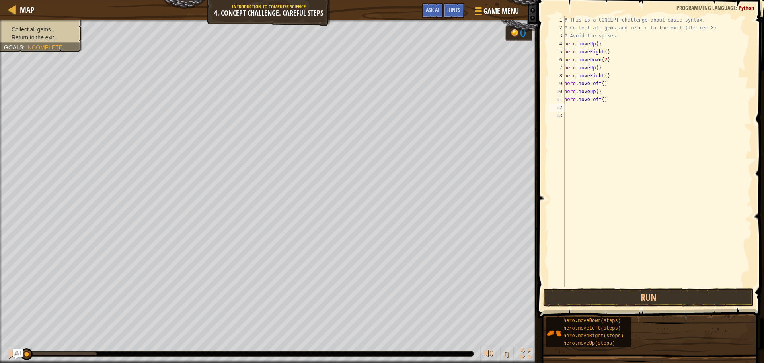
type textarea "h"
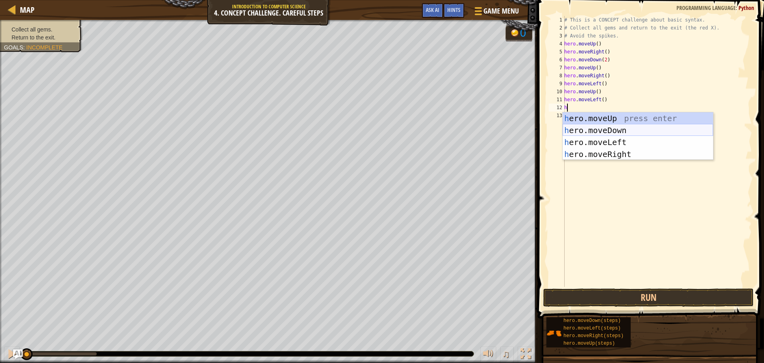
click at [603, 128] on div "h ero.moveUp press enter h ero.moveDown press enter h ero.moveLeft press enter …" at bounding box center [638, 148] width 150 height 72
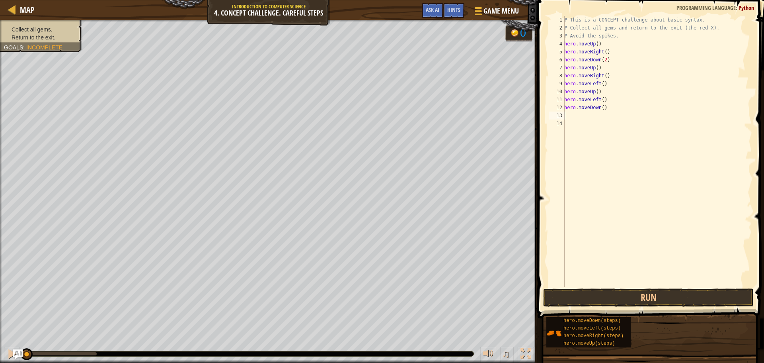
type textarea "h"
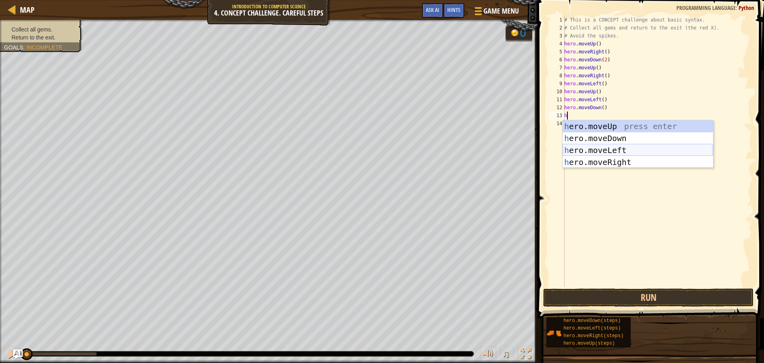
click at [591, 151] on div "h ero.moveUp press enter h ero.moveDown press enter h ero.moveLeft press enter …" at bounding box center [638, 156] width 150 height 72
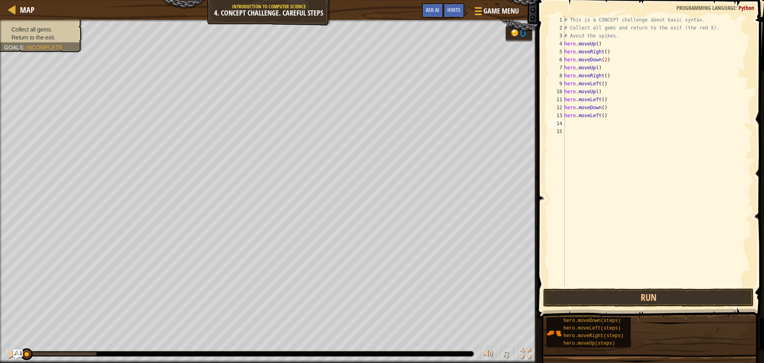
click at [633, 308] on span at bounding box center [651, 147] width 233 height 341
click at [633, 304] on button "Run" at bounding box center [648, 297] width 210 height 18
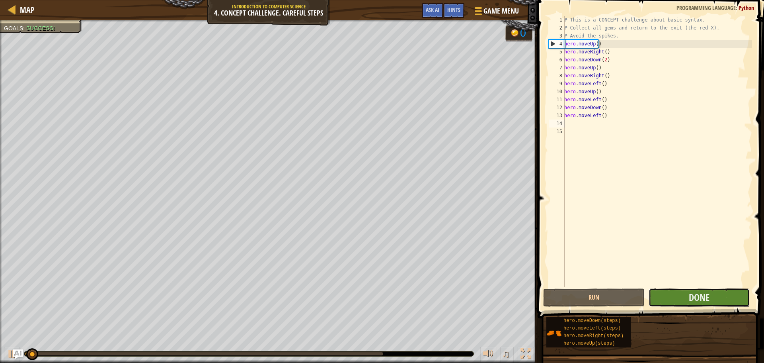
click at [682, 291] on button "Done" at bounding box center [699, 297] width 101 height 18
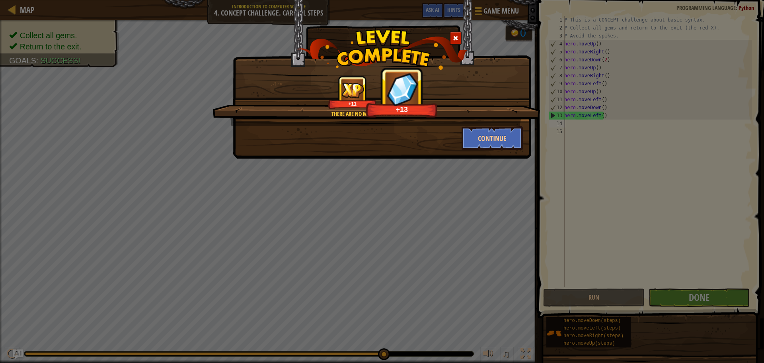
click at [515, 153] on div "There are no mazes that can stop me! +11 +13 Continue" at bounding box center [382, 79] width 298 height 158
click at [504, 141] on button "Continue" at bounding box center [493, 138] width 62 height 24
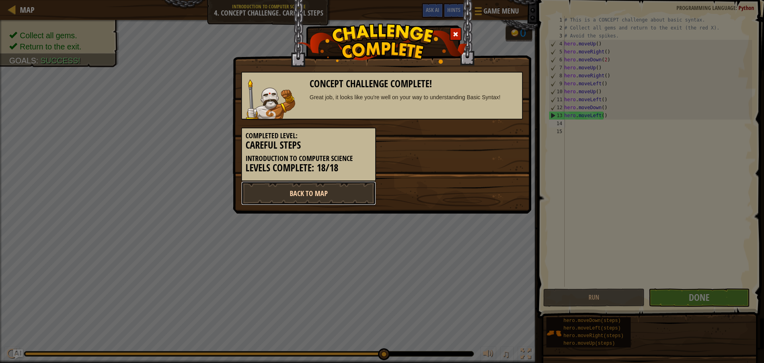
click at [355, 193] on link "Back to Map" at bounding box center [308, 193] width 135 height 24
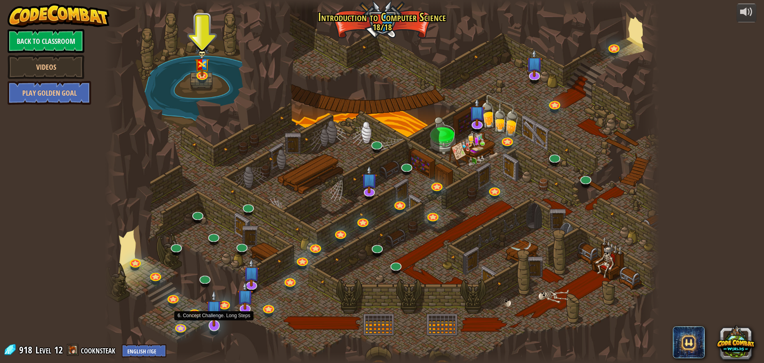
click at [216, 323] on img at bounding box center [214, 307] width 16 height 37
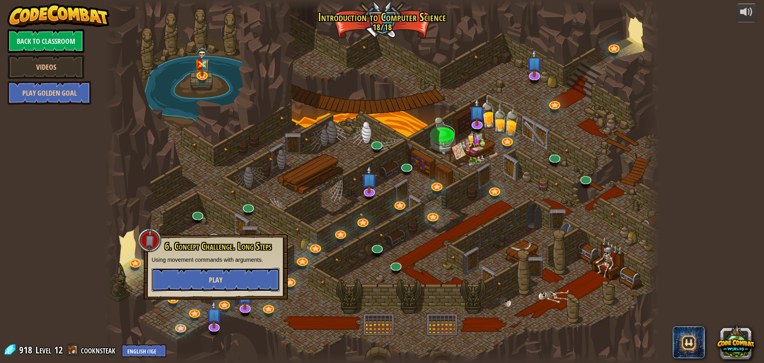
click at [250, 284] on button "Play" at bounding box center [216, 279] width 128 height 24
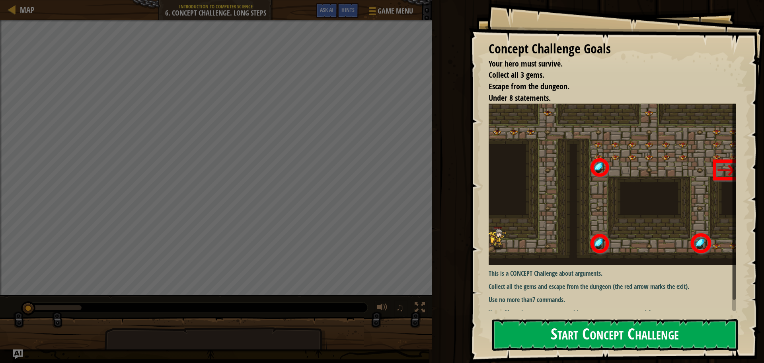
click at [553, 339] on button "Start Concept Challenge" at bounding box center [615, 334] width 246 height 31
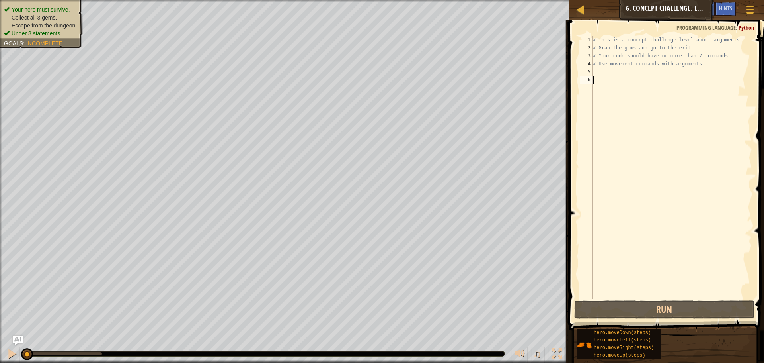
click at [608, 73] on div "# This is a concept challenge level about arguments. # Grab the gems and go to …" at bounding box center [671, 175] width 161 height 279
type textarea "h"
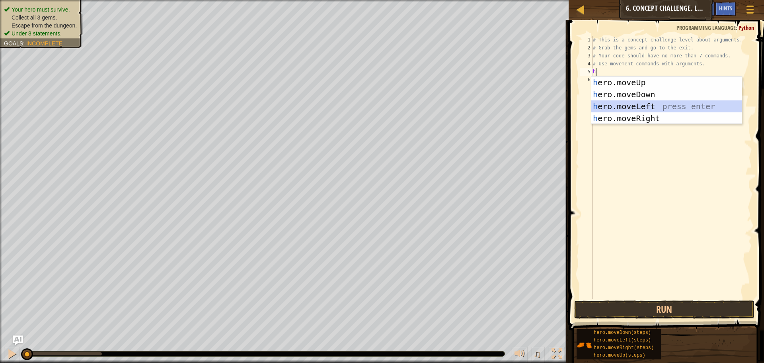
click at [641, 108] on div "h ero.moveUp press enter h ero.moveDown press enter h ero.moveLeft press enter …" at bounding box center [666, 112] width 150 height 72
type textarea "h"
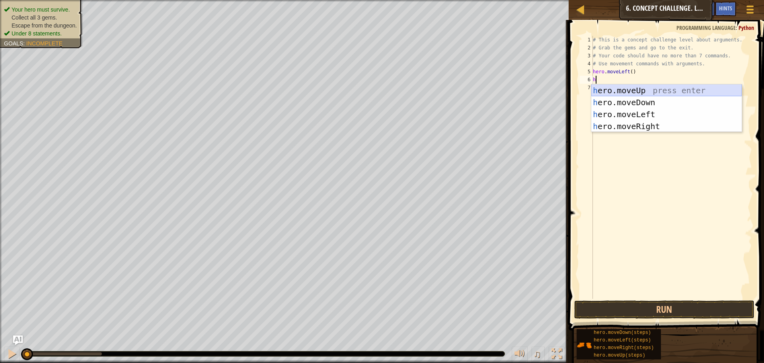
click at [647, 91] on div "h ero.moveUp press enter h ero.moveDown press enter h ero.moveLeft press enter …" at bounding box center [666, 120] width 150 height 72
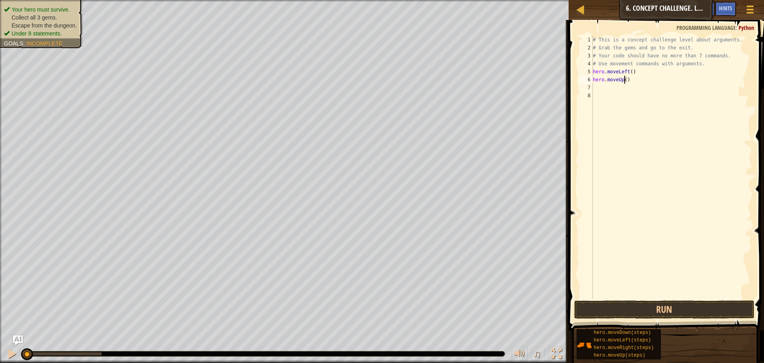
click at [625, 80] on div "# This is a concept challenge level about arguments. # Grab the gems and go to …" at bounding box center [671, 175] width 161 height 279
type textarea "hero.moveUp(3)"
click at [625, 90] on div "# This is a concept challenge level about arguments. # Grab the gems and go to …" at bounding box center [671, 175] width 161 height 279
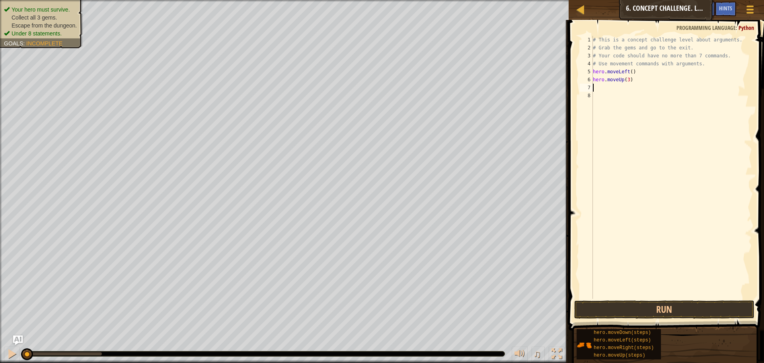
type textarea "h"
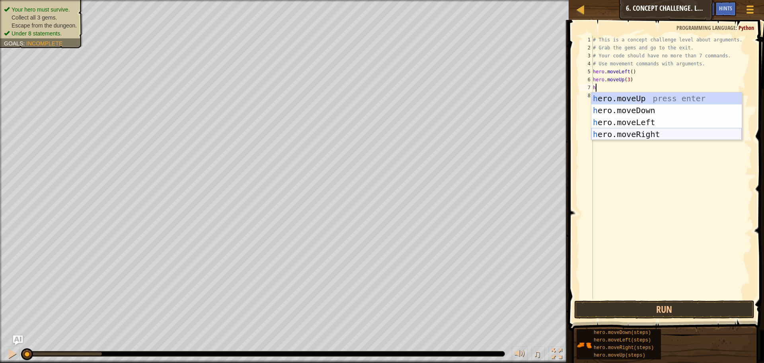
click at [614, 131] on div "h ero.moveUp press enter h ero.moveDown press enter h ero.moveLeft press enter …" at bounding box center [666, 128] width 150 height 72
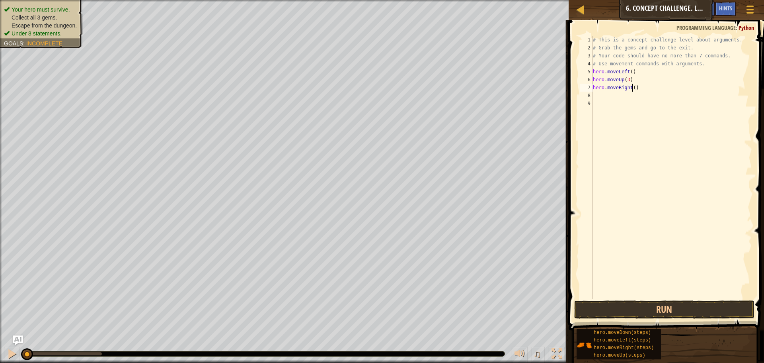
click at [632, 86] on div "# This is a concept challenge level about arguments. # Grab the gems and go to …" at bounding box center [671, 175] width 161 height 279
type textarea "hero.moveRight(2)"
click at [621, 94] on div "# This is a concept challenge level about arguments. # Grab the gems and go to …" at bounding box center [671, 175] width 161 height 279
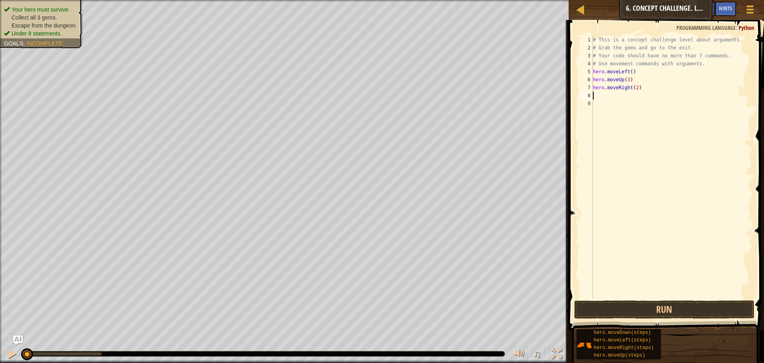
type textarea "h"
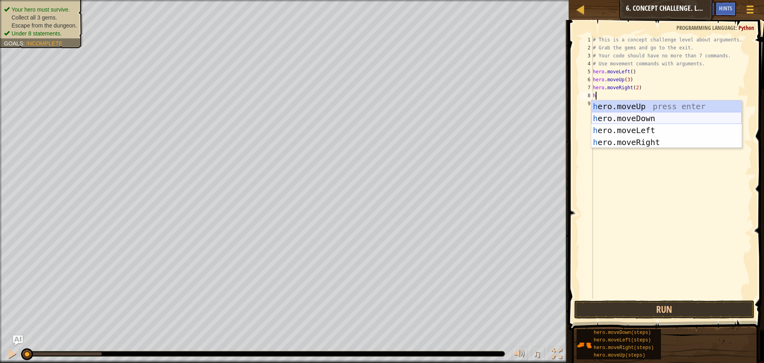
click at [606, 117] on div "h ero.moveUp press enter h ero.moveDown press enter h ero.moveLeft press enter …" at bounding box center [666, 136] width 150 height 72
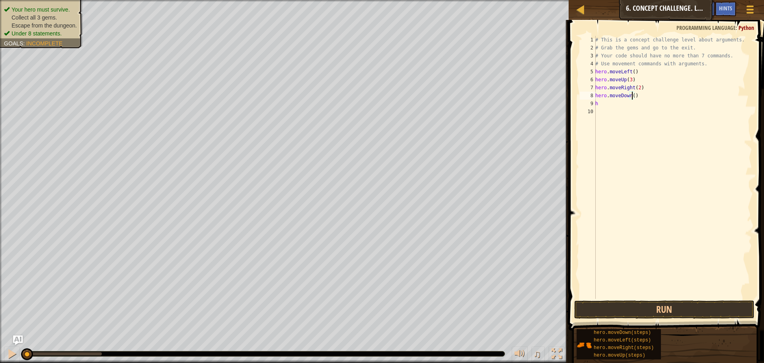
click at [633, 97] on div "# This is a concept challenge level about arguments. # Grab the gems and go to …" at bounding box center [673, 175] width 158 height 279
type textarea "hero.moveDown(3)"
click at [625, 109] on div "# This is a concept challenge level about arguments. # Grab the gems and go to …" at bounding box center [673, 175] width 158 height 279
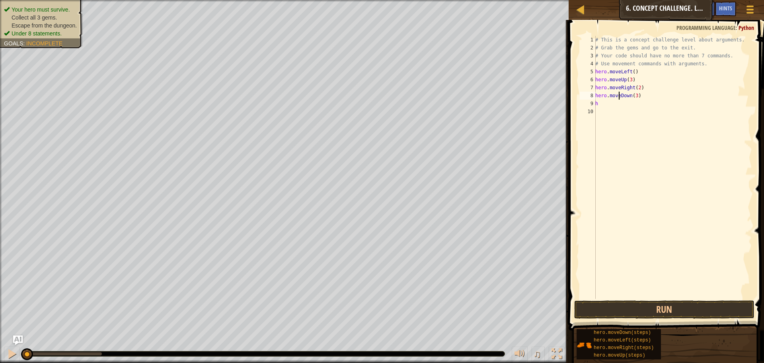
click at [620, 96] on div "# This is a concept challenge level about arguments. # Grab the gems and go to …" at bounding box center [673, 175] width 158 height 279
click at [616, 99] on div "# This is a concept challenge level about arguments. # Grab the gems and go to …" at bounding box center [673, 175] width 158 height 279
click at [614, 102] on div "# This is a concept challenge level about arguments. # Grab the gems and go to …" at bounding box center [673, 175] width 158 height 279
type textarea "he"
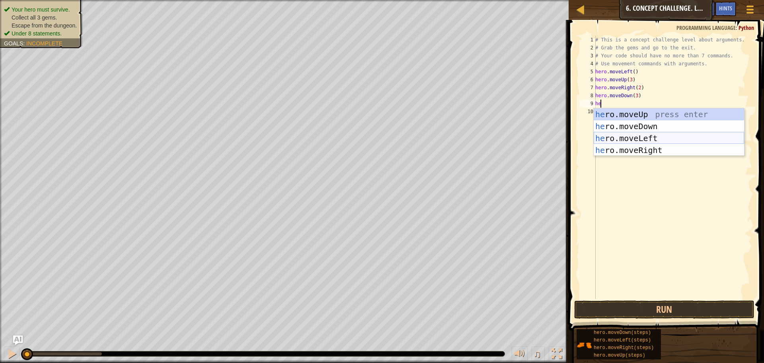
click at [647, 134] on div "he ro.moveUp press enter he ro.moveDown press enter he ro.moveLeft press enter …" at bounding box center [669, 144] width 150 height 72
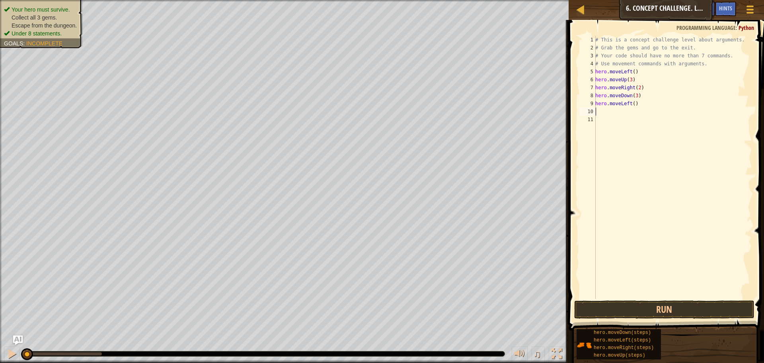
click at [633, 102] on div "# This is a concept challenge level about arguments. # Grab the gems and go to …" at bounding box center [673, 175] width 158 height 279
type textarea "hero.moveLeft()"
click at [625, 119] on div "# This is a concept challenge level about arguments. # Grab the gems and go to …" at bounding box center [673, 175] width 158 height 279
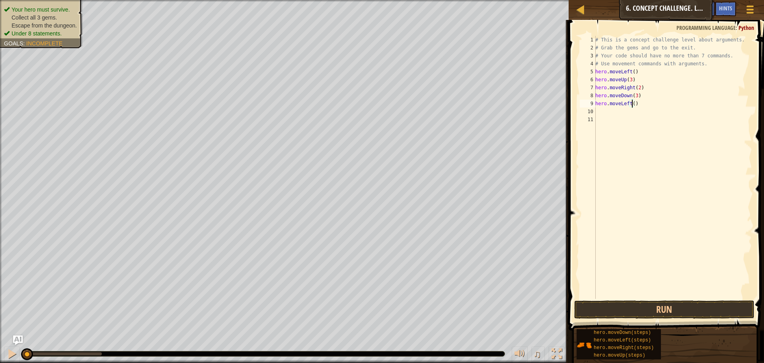
scroll to position [4, 0]
type textarea "u"
click at [623, 0] on body "Map Introduction to Computer Science 6. Concept Challenge. Long Steps Game Menu…" at bounding box center [382, 0] width 764 height 0
click at [618, 115] on div "# This is a concept challenge level about arguments. # Grab the gems and go to …" at bounding box center [673, 175] width 158 height 279
type textarea "h"
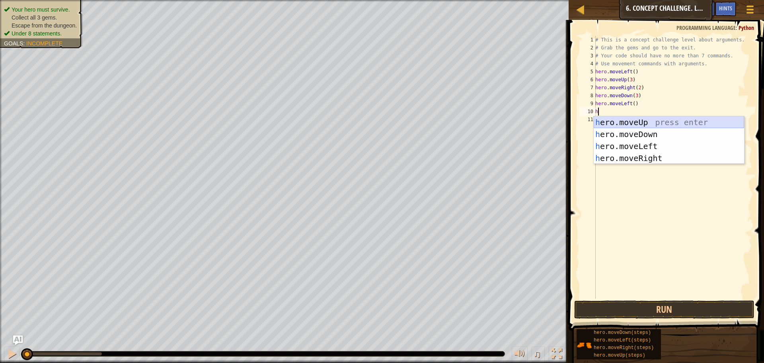
click at [643, 124] on div "h ero.moveUp press enter h ero.moveDown press enter h ero.moveLeft press enter …" at bounding box center [669, 152] width 150 height 72
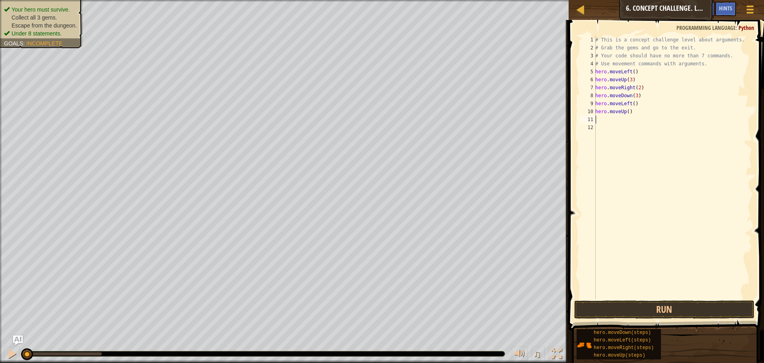
click at [626, 113] on div "# This is a concept challenge level about arguments. # Grab the gems and go to …" at bounding box center [673, 175] width 158 height 279
type textarea "hero.moveUp(2)"
click at [618, 121] on div "# This is a concept challenge level about arguments. # Grab the gems and go to …" at bounding box center [673, 175] width 158 height 279
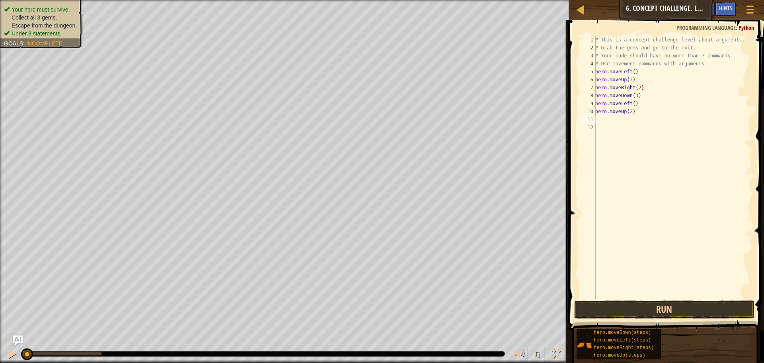
type textarea "h"
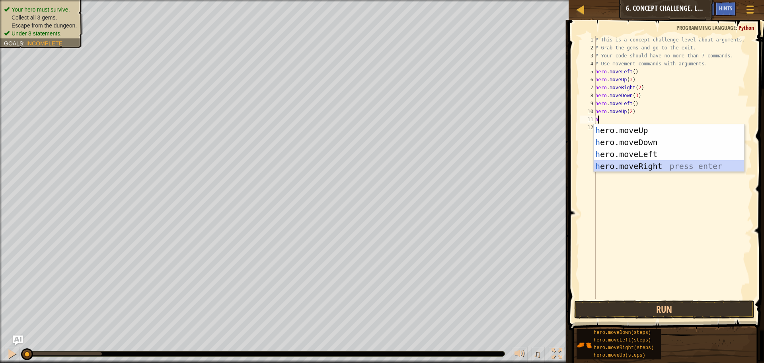
click at [630, 171] on div "h ero.moveUp press enter h ero.moveDown press enter h ero.moveLeft press enter …" at bounding box center [669, 160] width 150 height 72
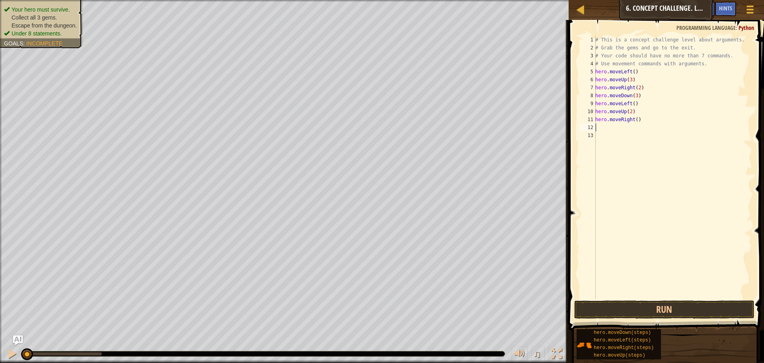
type textarea "h"
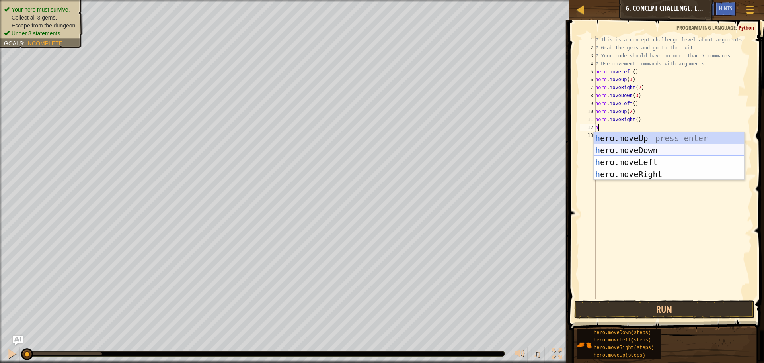
click at [639, 147] on div "h ero.moveUp press enter h ero.moveDown press enter h ero.moveLeft press enter …" at bounding box center [669, 168] width 150 height 72
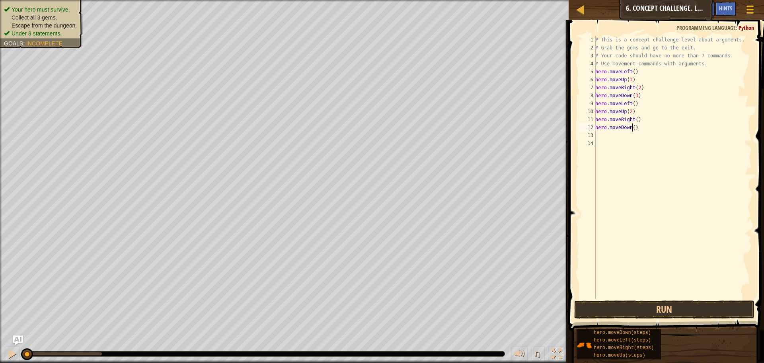
click at [633, 128] on div "# This is a concept challenge level about arguments. # Grab the gems and go to …" at bounding box center [673, 175] width 158 height 279
type textarea "hero.moveDown(2)"
click at [626, 138] on div "# This is a concept challenge level about arguments. # Grab the gems and go to …" at bounding box center [673, 175] width 158 height 279
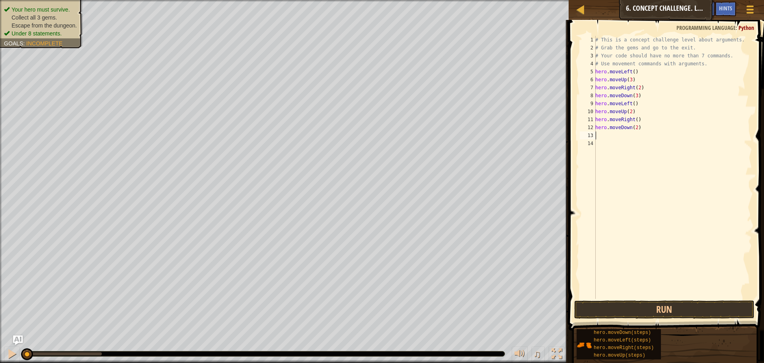
type textarea "h"
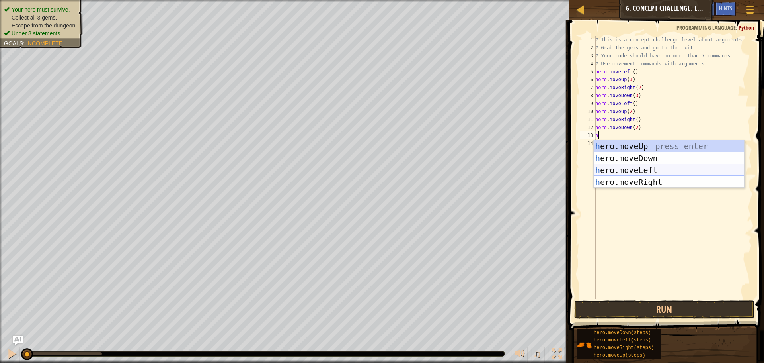
click at [629, 171] on div "h ero.moveUp press enter h ero.moveDown press enter h ero.moveLeft press enter …" at bounding box center [669, 176] width 150 height 72
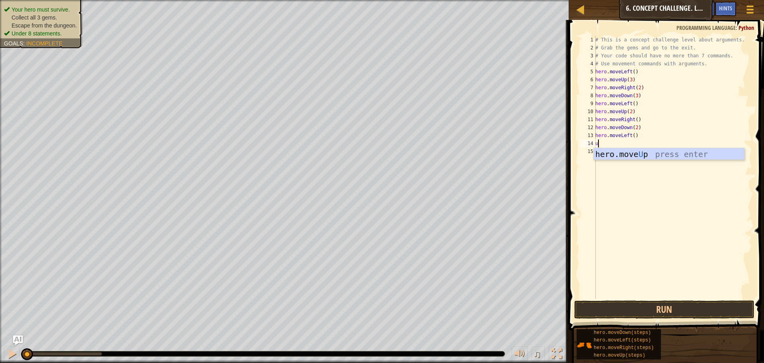
type textarea "u"
click at [637, 158] on div "hero.move U p press enter" at bounding box center [669, 166] width 150 height 36
click at [626, 140] on div "# This is a concept challenge level about arguments. # Grab the gems and go to …" at bounding box center [673, 175] width 158 height 279
type textarea "hero.moveUp(2)"
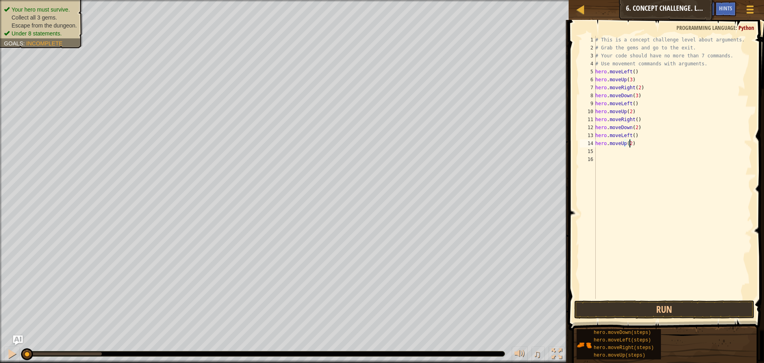
click at [614, 153] on div "# This is a concept challenge level about arguments. # Grab the gems and go to …" at bounding box center [673, 175] width 158 height 279
type textarea "h"
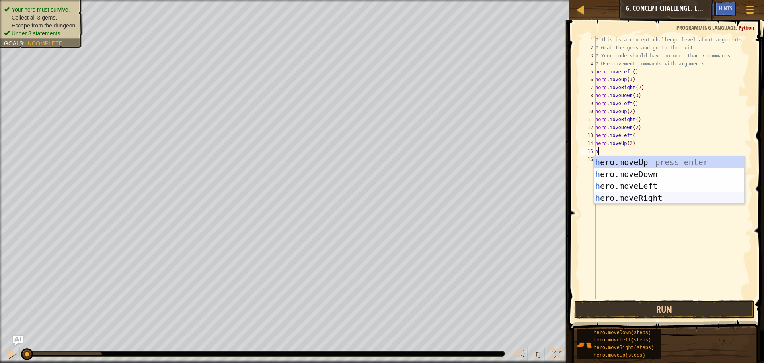
click at [612, 198] on div "h ero.moveUp press enter h ero.moveDown press enter h ero.moveLeft press enter …" at bounding box center [669, 192] width 150 height 72
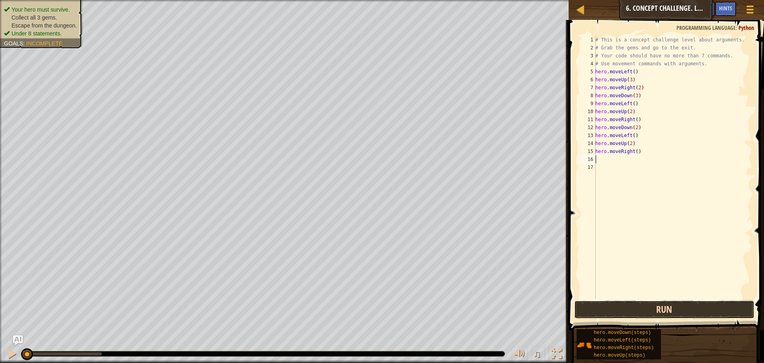
click at [637, 312] on button "Run" at bounding box center [664, 309] width 180 height 18
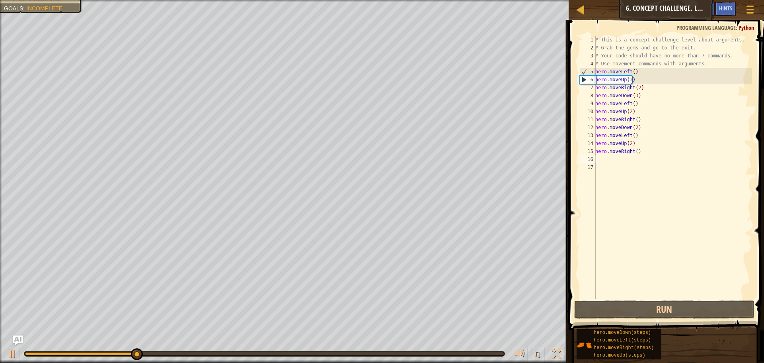
click at [628, 71] on div "# This is a concept challenge level about arguments. # Grab the gems and go to …" at bounding box center [673, 175] width 158 height 279
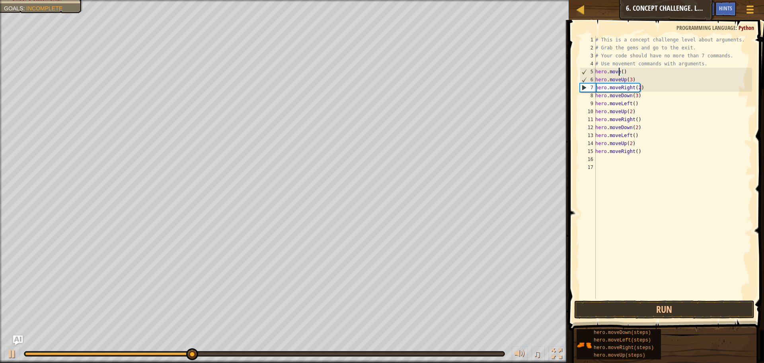
scroll to position [4, 2]
click at [666, 80] on div "hero.moveR ight press enter" at bounding box center [669, 94] width 150 height 36
click at [640, 73] on div "# This is a concept challenge level about arguments. # Grab the gems and go to …" at bounding box center [673, 175] width 158 height 279
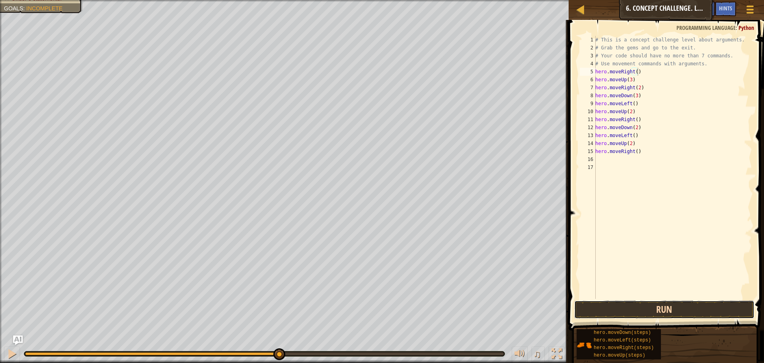
click at [685, 306] on button "Run" at bounding box center [664, 309] width 180 height 18
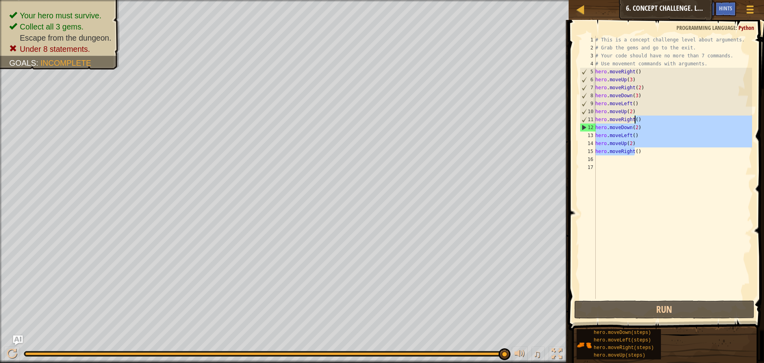
drag, startPoint x: 636, startPoint y: 150, endPoint x: 635, endPoint y: 122, distance: 27.9
click at [635, 122] on div "# This is a concept challenge level about arguments. # Grab the gems and go to …" at bounding box center [673, 175] width 158 height 279
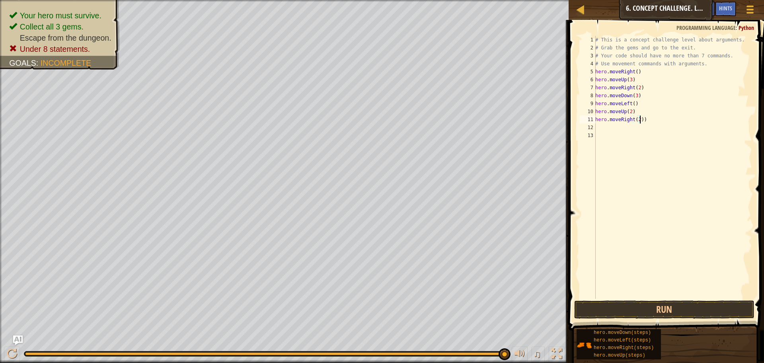
scroll to position [4, 4]
click at [638, 320] on span at bounding box center [667, 163] width 202 height 333
click at [645, 309] on button "Run" at bounding box center [664, 309] width 180 height 18
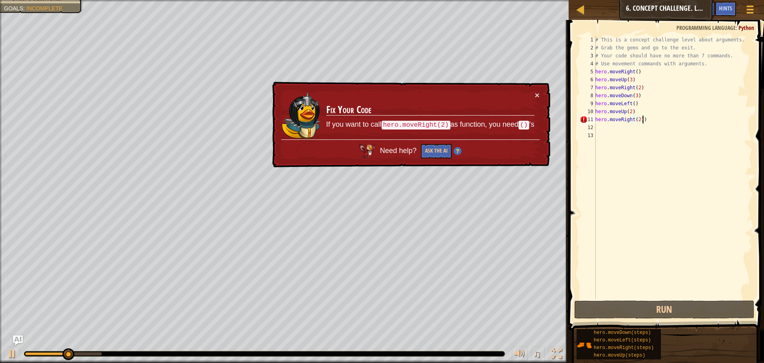
click at [656, 119] on div "# This is a concept challenge level about arguments. # Grab the gems and go to …" at bounding box center [673, 175] width 158 height 279
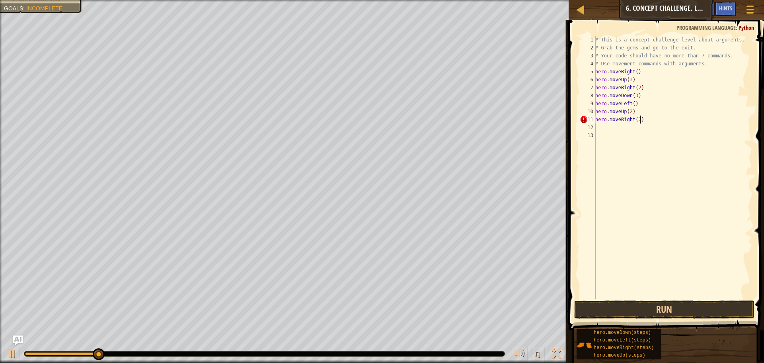
scroll to position [4, 3]
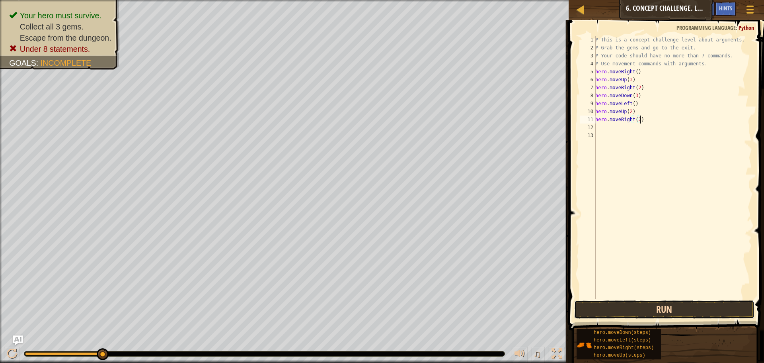
click at [649, 312] on button "Run" at bounding box center [664, 309] width 180 height 18
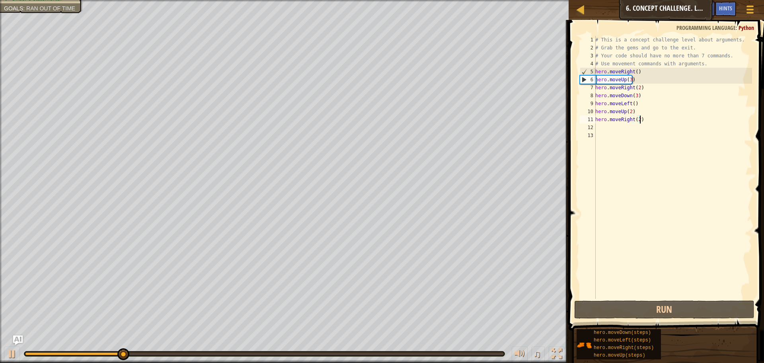
click at [636, 120] on div "# This is a concept challenge level about arguments. # Grab the gems and go to …" at bounding box center [673, 175] width 158 height 279
click at [638, 121] on div "# This is a concept challenge level about arguments. # Grab the gems and go to …" at bounding box center [673, 175] width 158 height 279
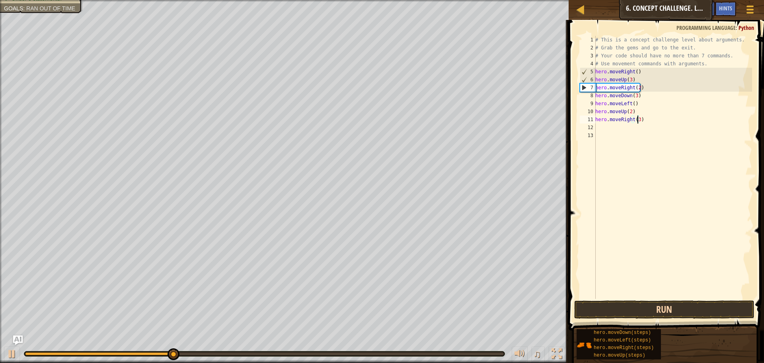
type textarea "hero.moveRight(3)"
click at [639, 306] on button "Run" at bounding box center [664, 309] width 180 height 18
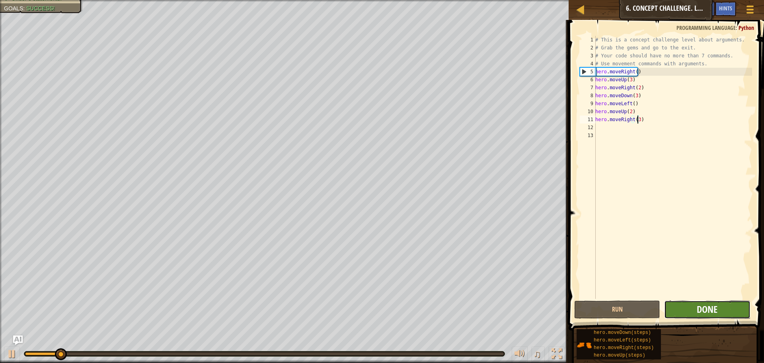
click at [697, 303] on button "Done" at bounding box center [707, 309] width 86 height 18
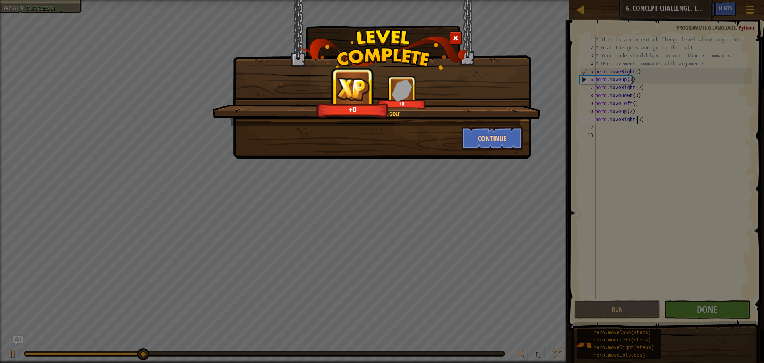
click at [507, 152] on div "It's like playing golf. +0 +0 Continue" at bounding box center [382, 79] width 298 height 158
click at [504, 133] on button "Continue" at bounding box center [493, 138] width 62 height 24
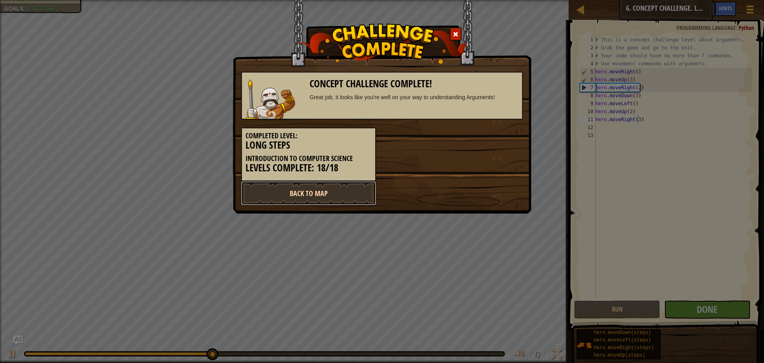
click at [343, 201] on link "Back to Map" at bounding box center [308, 193] width 135 height 24
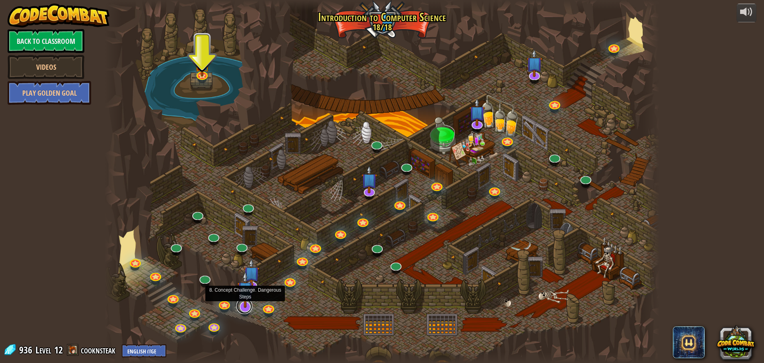
click at [245, 308] on link at bounding box center [244, 306] width 16 height 16
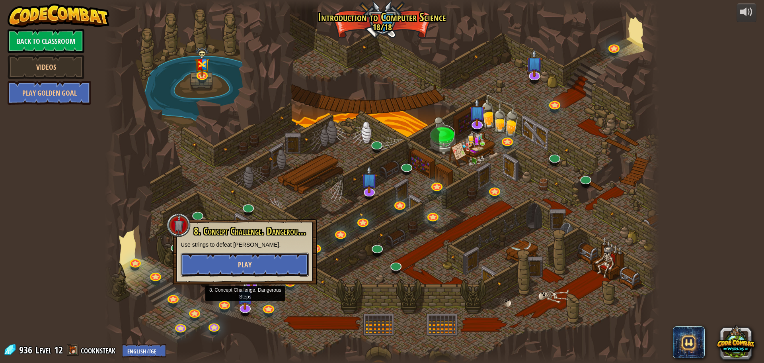
click at [278, 264] on button "Play" at bounding box center [245, 264] width 128 height 24
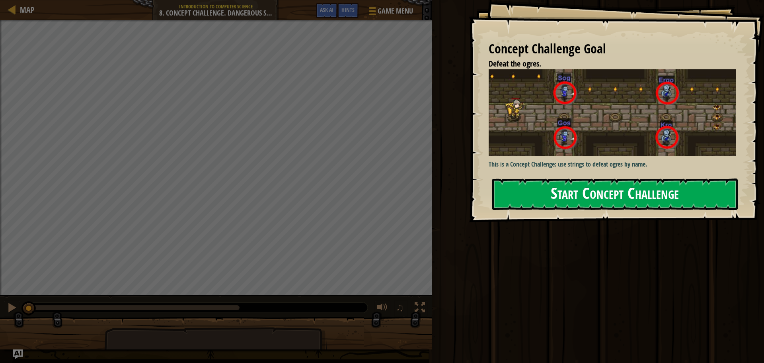
click at [526, 201] on button "Start Concept Challenge" at bounding box center [615, 193] width 246 height 31
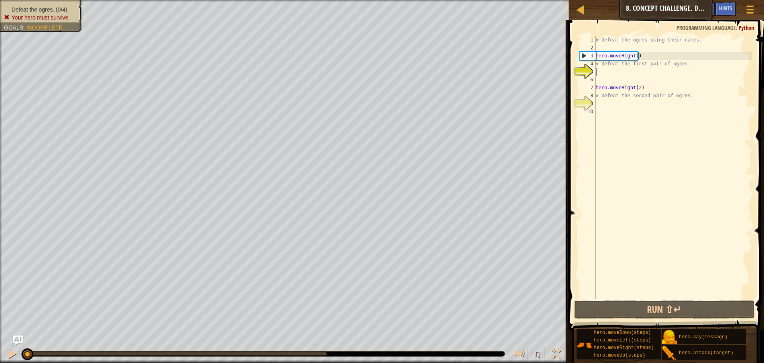
scroll to position [4, 0]
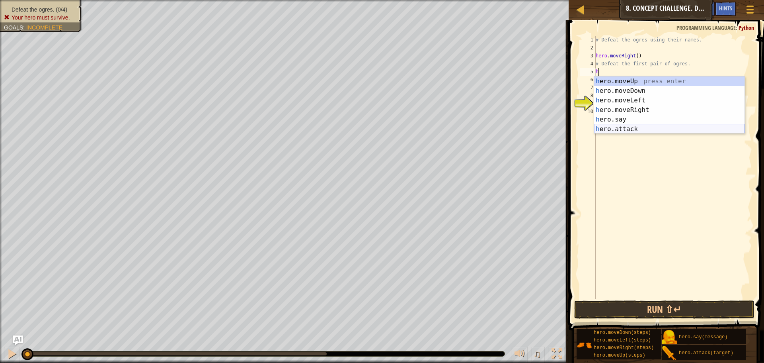
click at [639, 131] on div "h ero.moveUp press enter h ero.moveDown press enter h ero.moveLeft press enter …" at bounding box center [669, 114] width 150 height 76
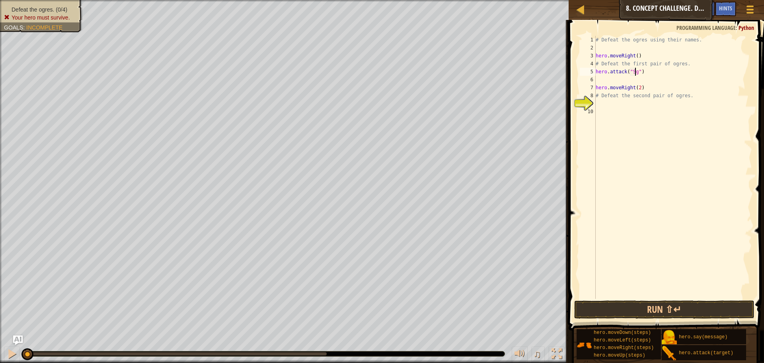
scroll to position [4, 3]
type textarea "hero.attack("Sog")"
click at [659, 77] on div "# Defeat the ogres using their names. hero . moveRight ( ) # Defeat the first p…" at bounding box center [673, 175] width 158 height 279
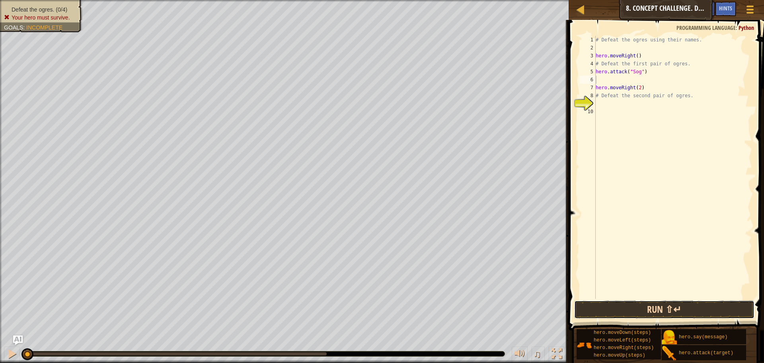
click at [661, 310] on button "Run ⇧↵" at bounding box center [664, 309] width 180 height 18
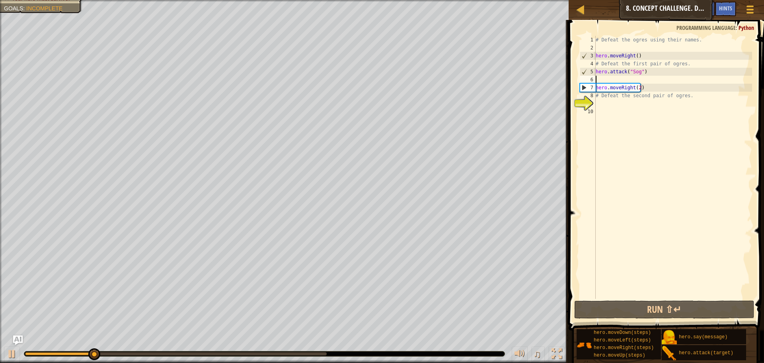
click at [659, 79] on div "# Defeat the ogres using their names. hero . moveRight ( ) # Defeat the first p…" at bounding box center [673, 175] width 158 height 279
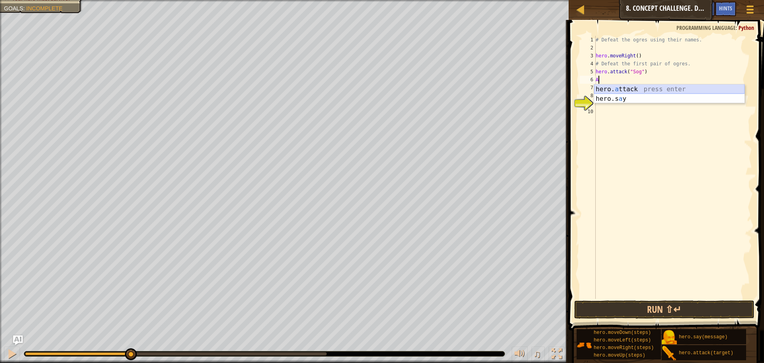
click at [653, 90] on div "hero. a ttack press enter hero.s a y press enter" at bounding box center [669, 103] width 150 height 38
type textarea "hero.attack("Sog")"
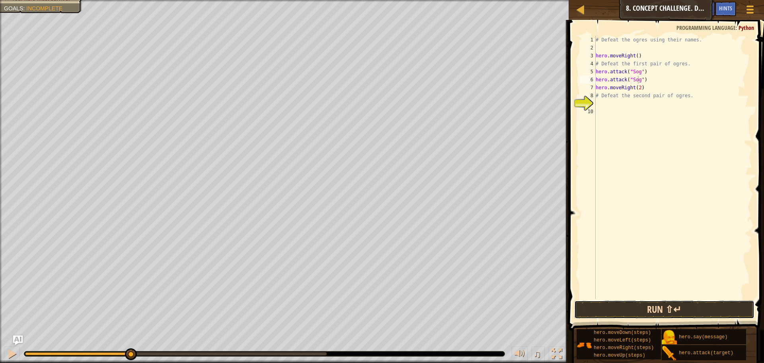
click at [627, 312] on button "Run ⇧↵" at bounding box center [664, 309] width 180 height 18
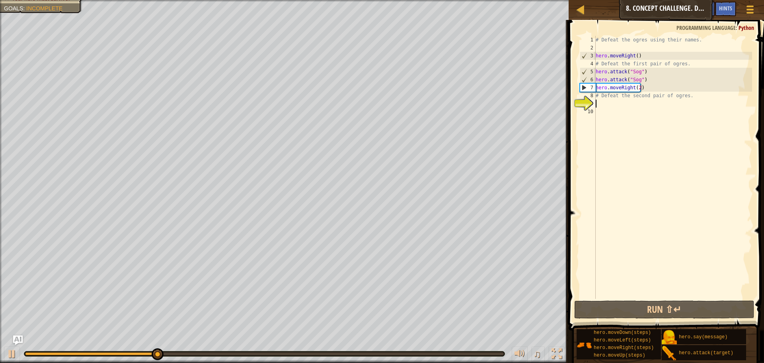
click at [612, 105] on div "# Defeat the ogres using their names. hero . moveRight ( ) # Defeat the first p…" at bounding box center [673, 175] width 158 height 279
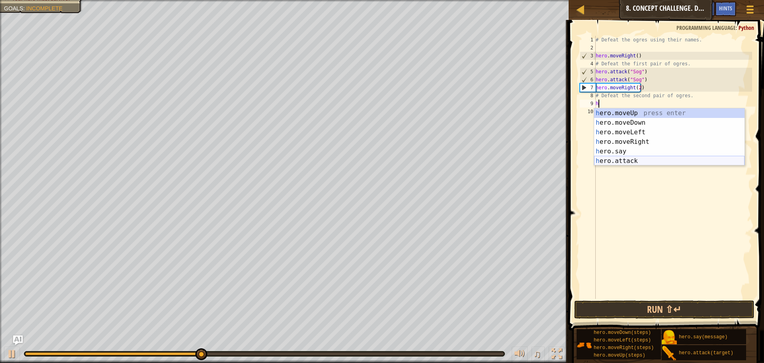
click at [609, 159] on div "h ero.moveUp press enter h ero.moveDown press enter h ero.moveLeft press enter …" at bounding box center [669, 146] width 150 height 76
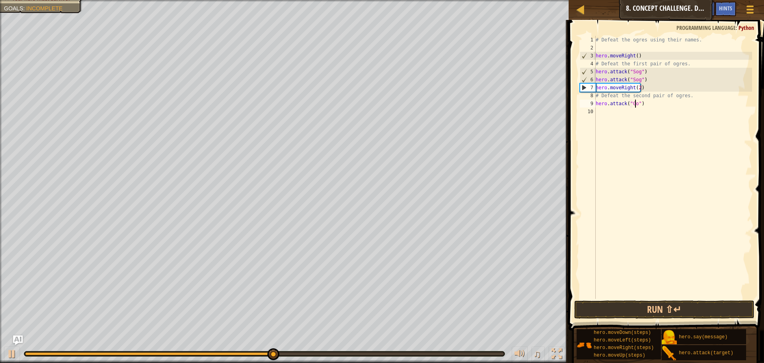
type textarea "hero.attack("Gos")"
click at [608, 110] on div "# Defeat the ogres using their names. hero . moveRight ( ) # Defeat the first p…" at bounding box center [673, 175] width 158 height 279
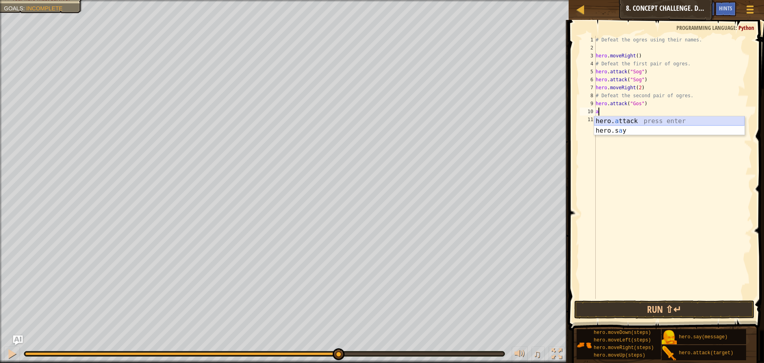
click at [633, 122] on div "hero. a ttack press enter hero.s a y press enter" at bounding box center [669, 135] width 150 height 38
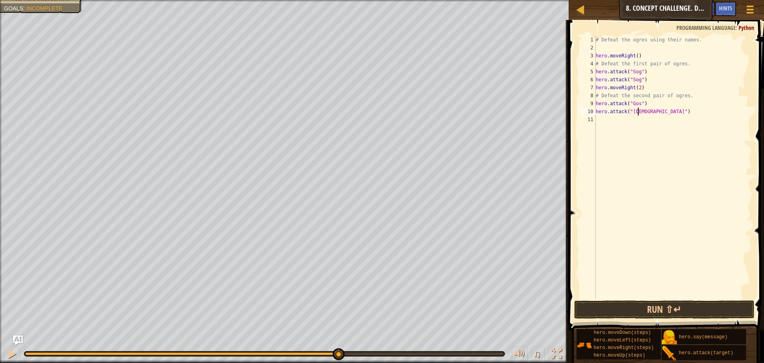
type textarea "hero.attack("Gos")"
click at [620, 120] on div "# Defeat the ogres using their names. hero . moveRight ( ) # Defeat the first p…" at bounding box center [673, 175] width 158 height 279
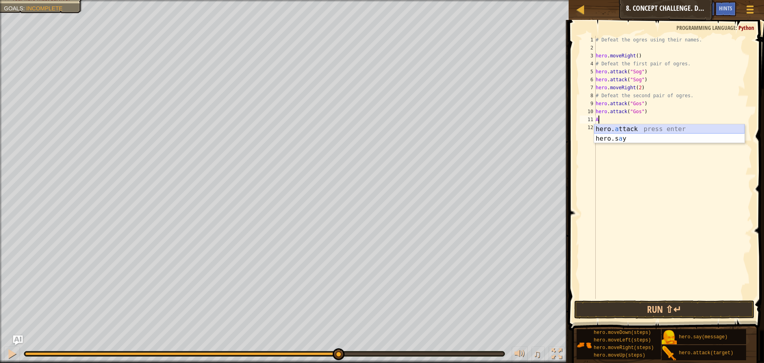
click at [635, 130] on div "hero. a ttack press enter hero.s a y press enter" at bounding box center [669, 143] width 150 height 38
type textarea "hero.attack("Ergo")"
click at [635, 130] on div "# Defeat the ogres using their names. hero . moveRight ( ) # Defeat the first p…" at bounding box center [673, 175] width 158 height 279
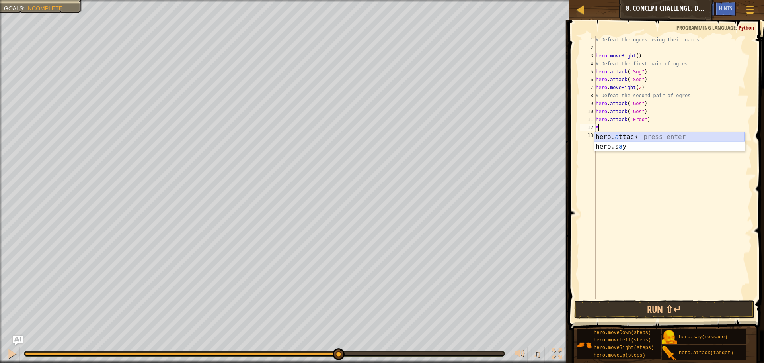
click at [620, 136] on div "hero. a ttack press enter hero.s a y press enter" at bounding box center [669, 151] width 150 height 38
type textarea "hero.attack("Ergo")"
click at [620, 136] on div "# Defeat the ogres using their names. hero . moveRight ( ) # Defeat the first p…" at bounding box center [673, 175] width 158 height 279
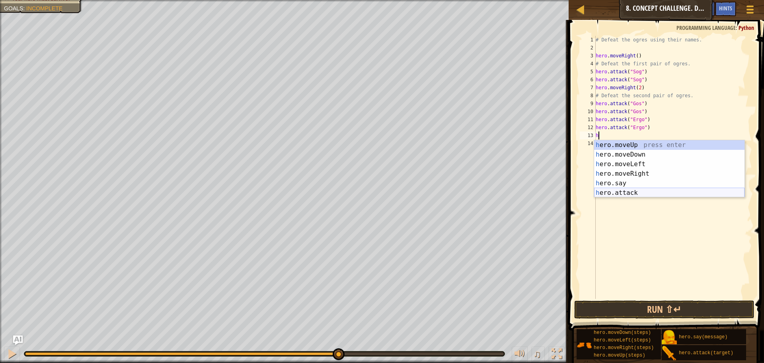
click at [599, 193] on div "h ero.moveUp press enter h ero.moveDown press enter h ero.moveLeft press enter …" at bounding box center [669, 178] width 150 height 76
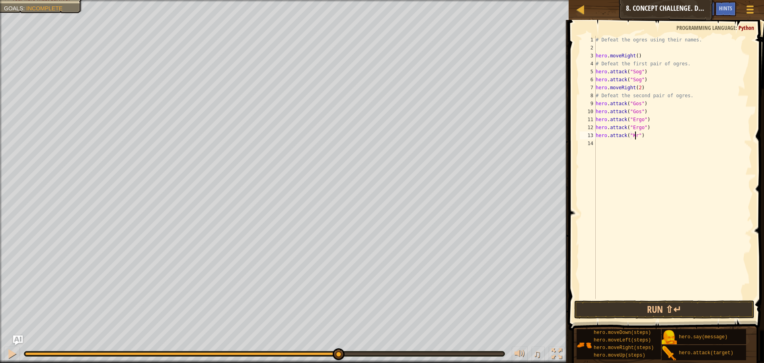
type textarea "hero.attack("Kro")"
click at [665, 142] on div "# Defeat the ogres using their names. hero . moveRight ( ) # Defeat the first p…" at bounding box center [673, 175] width 158 height 279
click at [644, 151] on div "hero.attac k press enter" at bounding box center [669, 162] width 150 height 29
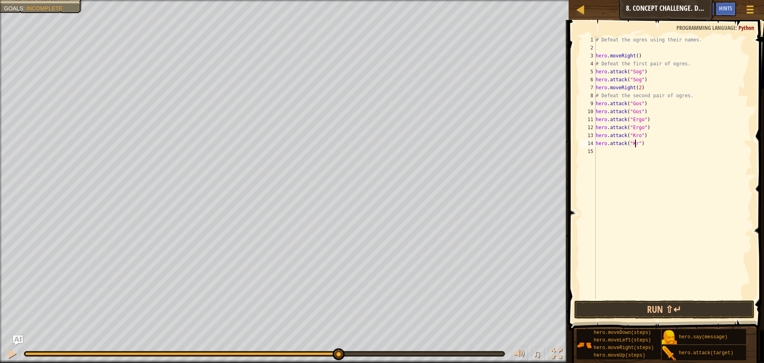
scroll to position [4, 4]
type textarea "hero.attack("Kro")"
click at [645, 314] on button "Run ⇧↵" at bounding box center [664, 309] width 180 height 18
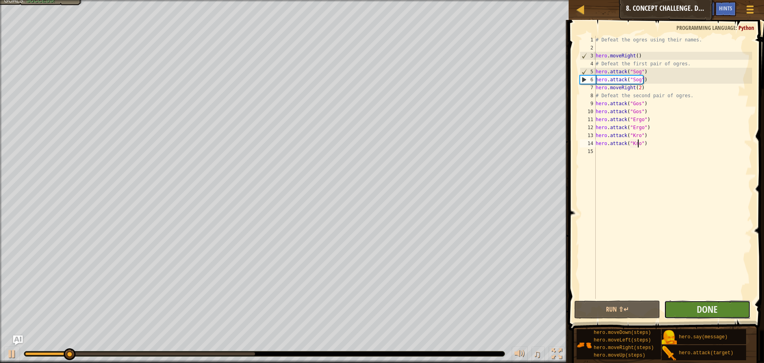
click at [692, 306] on button "Done" at bounding box center [707, 309] width 86 height 18
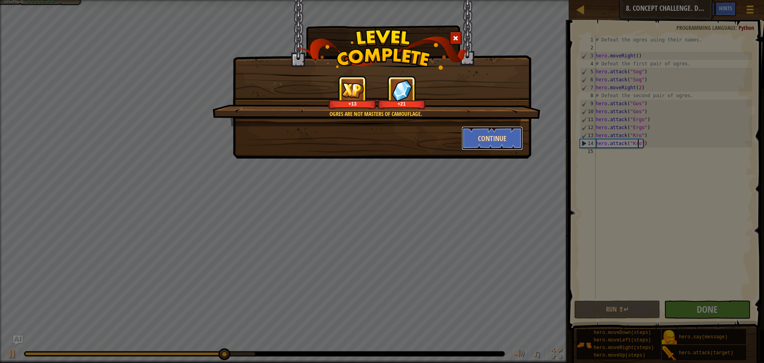
click at [497, 135] on button "Continue" at bounding box center [493, 138] width 62 height 24
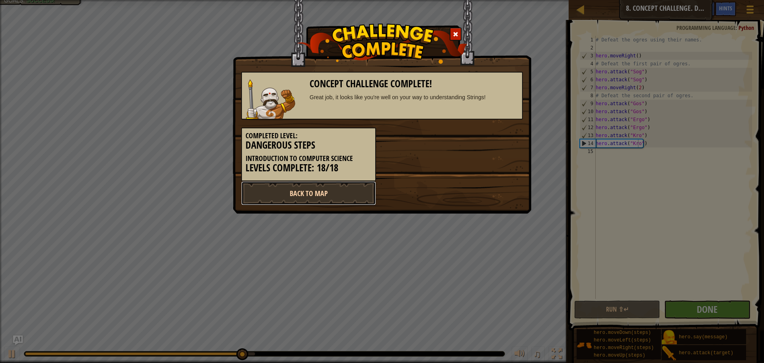
click at [349, 203] on link "Back to Map" at bounding box center [308, 193] width 135 height 24
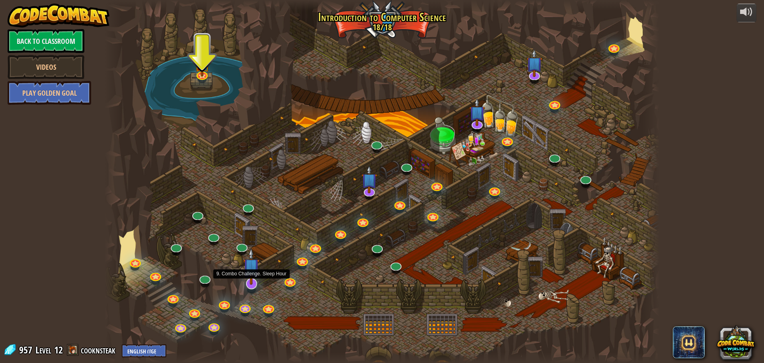
click at [248, 269] on img at bounding box center [251, 266] width 16 height 37
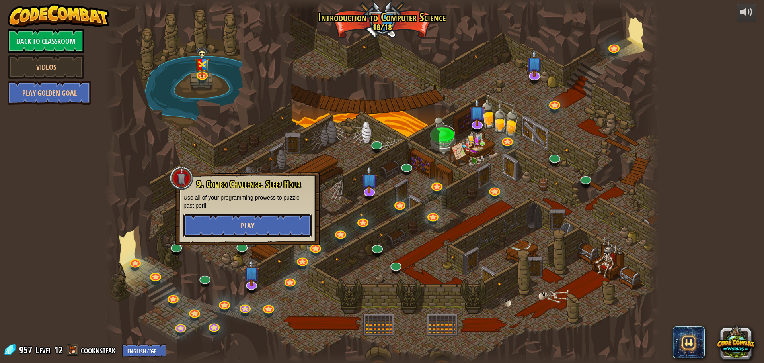
click at [268, 217] on button "Play" at bounding box center [247, 225] width 128 height 24
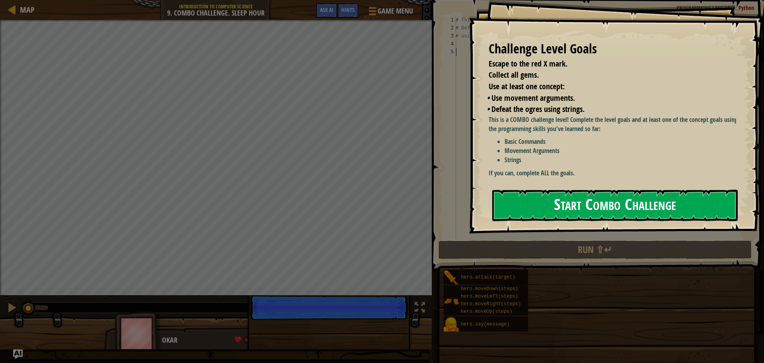
click at [529, 201] on button "Start Combo Challenge" at bounding box center [615, 204] width 246 height 31
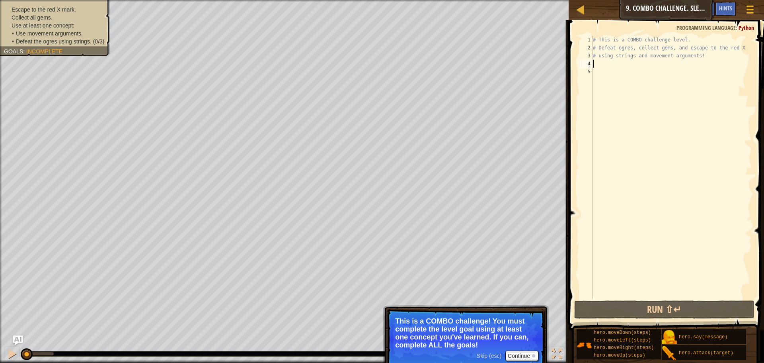
click at [628, 64] on div "# This is a COMBO challenge level. # Defeat [PERSON_NAME], collect gems, and es…" at bounding box center [671, 175] width 161 height 279
type textarea "g"
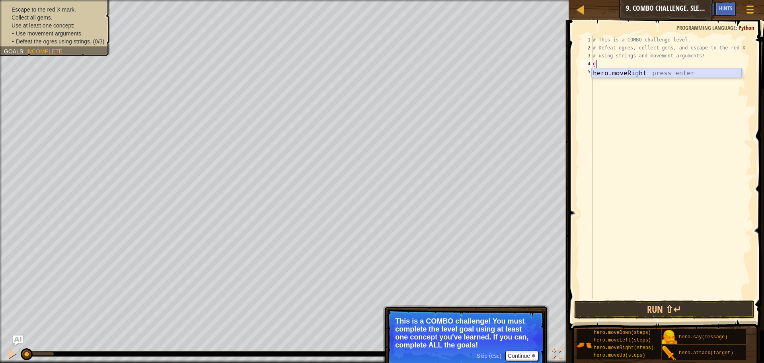
type textarea "u"
click at [626, 72] on div "hero.move U p press enter" at bounding box center [666, 82] width 150 height 29
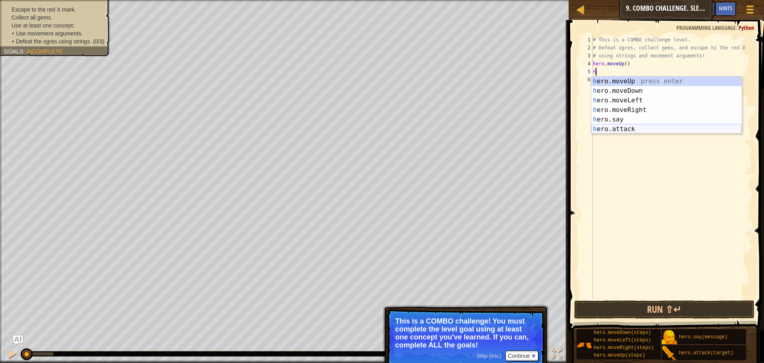
click at [634, 127] on div "h ero.moveUp press enter h ero.moveDown press enter h ero.moveLeft press enter …" at bounding box center [666, 114] width 150 height 76
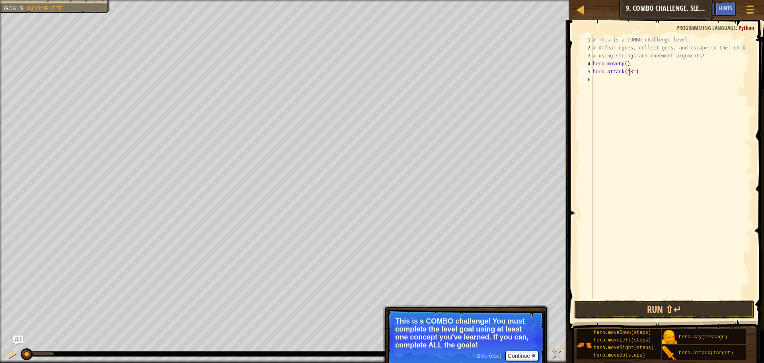
scroll to position [4, 3]
type textarea "hero.attack("Rexxar")"
drag, startPoint x: 652, startPoint y: 74, endPoint x: 592, endPoint y: 75, distance: 59.3
click at [592, 75] on div "hero.attack("Rexxar") 1 2 3 4 5 6 # This is a COMBO challenge level. # Defeat […" at bounding box center [665, 167] width 174 height 263
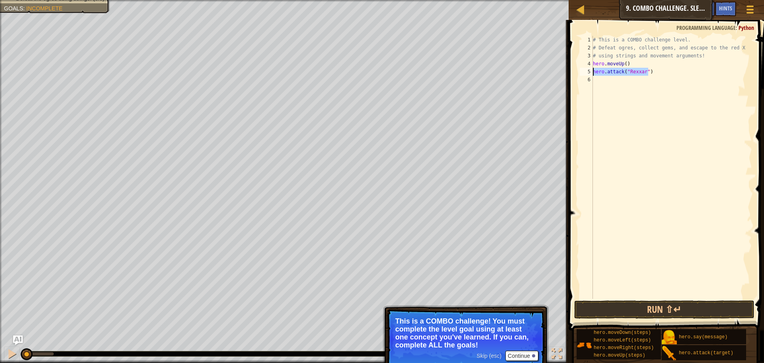
click at [612, 81] on div "# This is a COMBO challenge level. # Defeat [PERSON_NAME], collect gems, and es…" at bounding box center [671, 175] width 161 height 279
type textarea "hero.attack("Rexxar")"
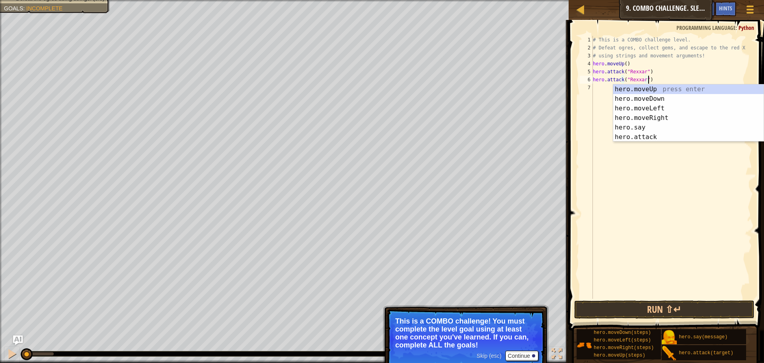
click at [606, 90] on div "# This is a COMBO challenge level. # Defeat [PERSON_NAME], collect gems, and es…" at bounding box center [671, 175] width 161 height 279
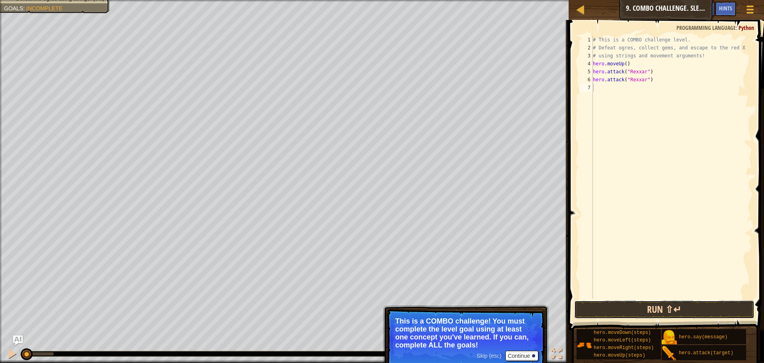
click at [678, 307] on button "Run ⇧↵" at bounding box center [664, 309] width 180 height 18
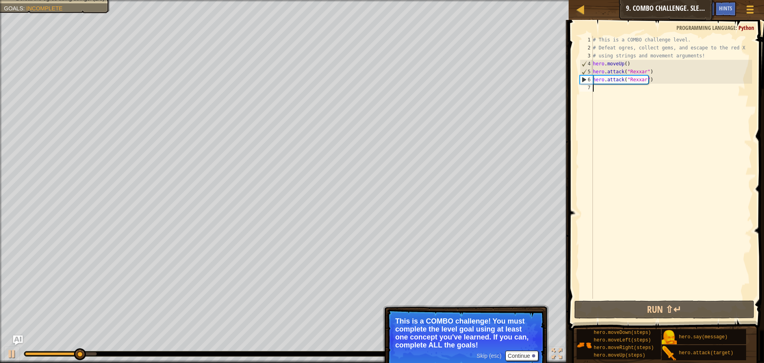
click at [652, 90] on div "# This is a COMBO challenge level. # Defeat [PERSON_NAME], collect gems, and es…" at bounding box center [671, 175] width 161 height 279
type textarea "h"
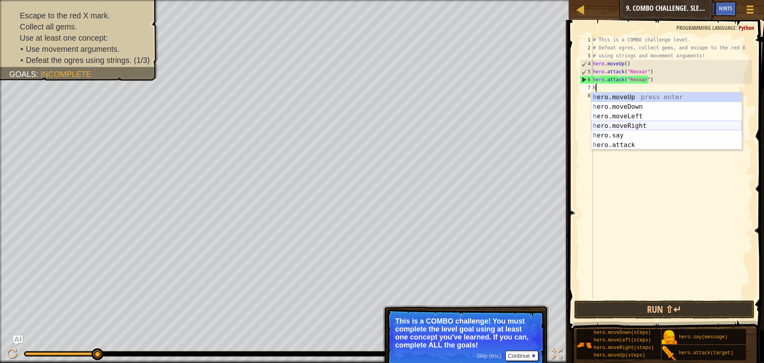
click at [634, 126] on div "h ero.moveUp press enter h ero.moveDown press enter h ero.moveLeft press enter …" at bounding box center [666, 130] width 150 height 76
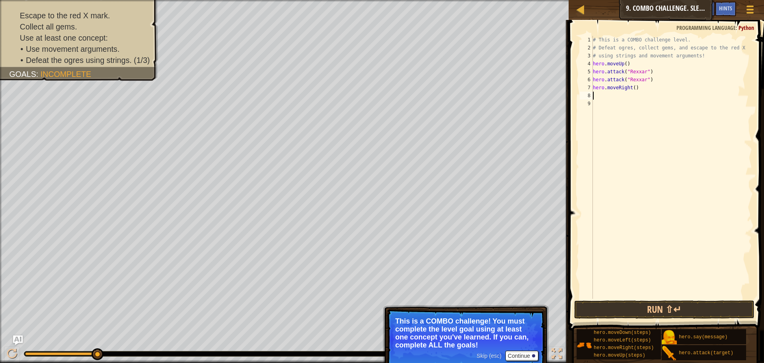
paste textarea "hero.attack("Rexxar")"
click at [641, 94] on div "# This is a COMBO challenge level. # Defeat [PERSON_NAME], collect gems, and es…" at bounding box center [671, 175] width 161 height 279
click at [641, 95] on div "# This is a COMBO challenge level. # Defeat [PERSON_NAME], collect gems, and es…" at bounding box center [671, 175] width 161 height 279
click at [644, 93] on div "# This is a COMBO challenge level. # Defeat [PERSON_NAME], collect gems, and es…" at bounding box center [671, 175] width 161 height 279
click at [643, 97] on div "# This is a COMBO challenge level. # Defeat [PERSON_NAME], collect gems, and es…" at bounding box center [671, 175] width 161 height 279
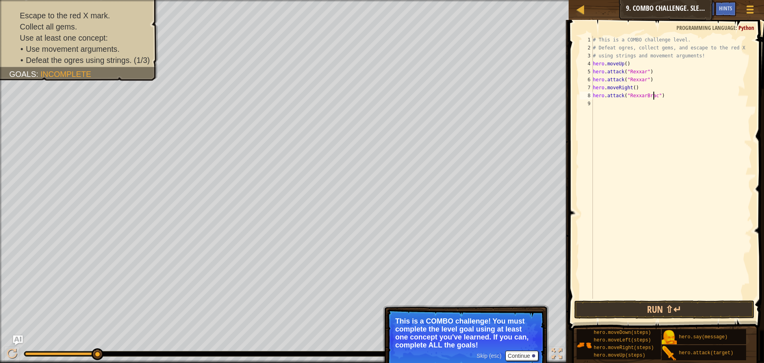
scroll to position [4, 5]
click at [643, 96] on div "# This is a COMBO challenge level. # Defeat [PERSON_NAME], collect gems, and es…" at bounding box center [671, 175] width 161 height 279
type textarea "hero.attack("Brack")"
drag, startPoint x: 646, startPoint y: 97, endPoint x: 592, endPoint y: 98, distance: 54.1
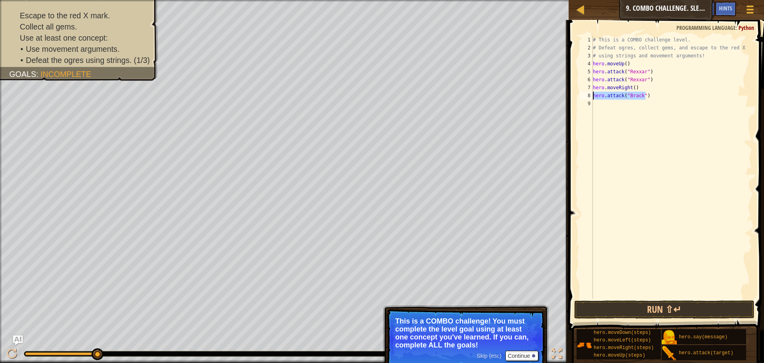
click at [592, 98] on div "hero.attack("[PERSON_NAME]") 1 2 3 4 5 6 7 8 9 # This is a COMBO challenge leve…" at bounding box center [665, 167] width 174 height 263
click at [598, 104] on div "# This is a COMBO challenge level. # Defeat [PERSON_NAME], collect gems, and es…" at bounding box center [671, 175] width 161 height 279
paste textarea "hero.attack("Brack")"
type textarea "hero.attack("Brack")"
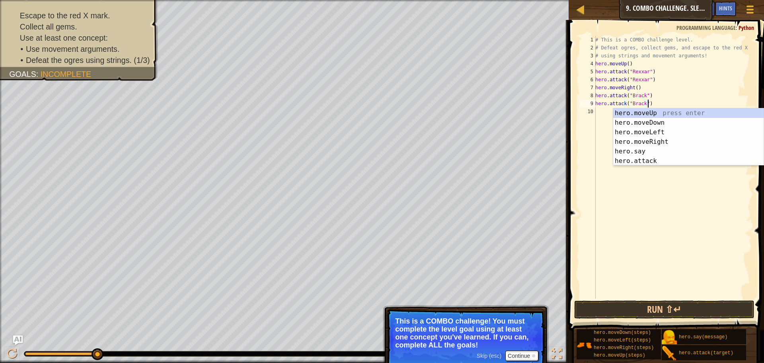
click at [595, 115] on div "10" at bounding box center [588, 111] width 16 height 8
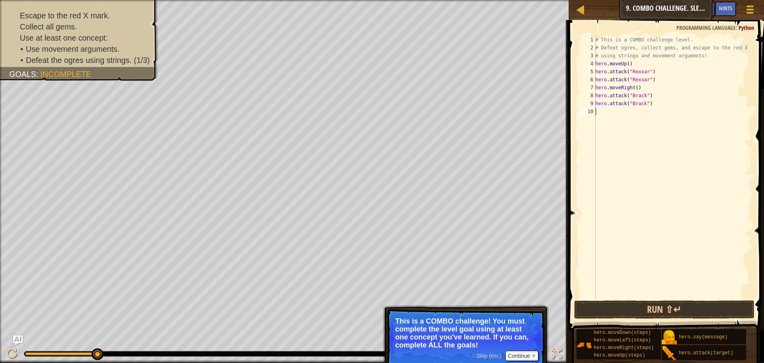
type textarea "h"
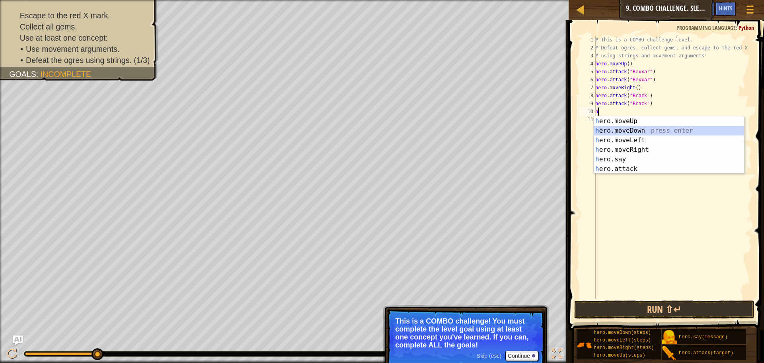
click at [651, 133] on div "h ero.moveUp press enter h ero.moveDown press enter h ero.moveLeft press enter …" at bounding box center [669, 154] width 150 height 76
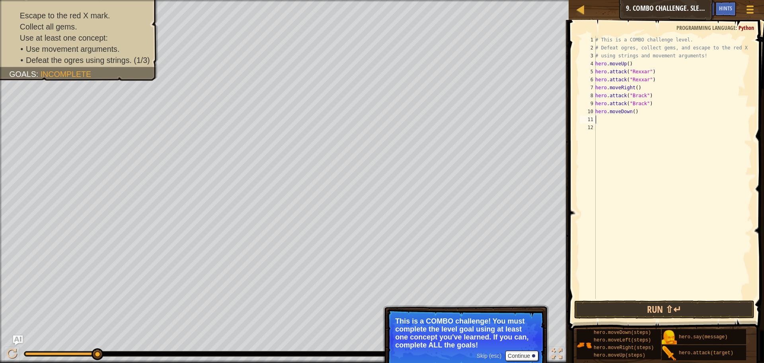
paste textarea "hero.attack("Brack")"
click at [641, 117] on div "# This is a COMBO challenge level. # Defeat [PERSON_NAME], collect gems, and es…" at bounding box center [673, 175] width 158 height 279
click at [642, 118] on div "# This is a COMBO challenge level. # Defeat [PERSON_NAME], collect gems, and es…" at bounding box center [673, 175] width 158 height 279
type textarea "hero.attack("Ursa")"
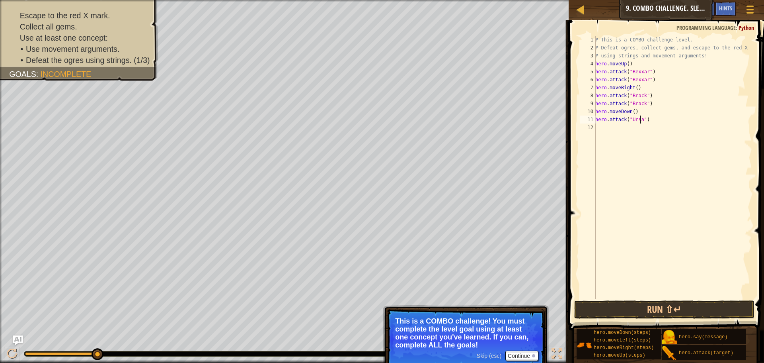
click at [608, 132] on div "# This is a COMBO challenge level. # Defeat [PERSON_NAME], collect gems, and es…" at bounding box center [673, 175] width 158 height 279
click at [651, 150] on div "h ero.s a y press enter h ero. a ttack press enter" at bounding box center [669, 151] width 150 height 38
type textarea "hero.attack("Ursa")"
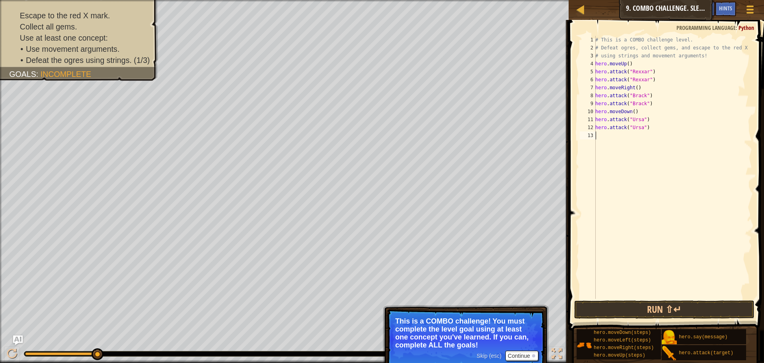
click at [615, 138] on div "# This is a COMBO challenge level. # Defeat [PERSON_NAME], collect gems, and es…" at bounding box center [673, 175] width 158 height 279
type textarea "h"
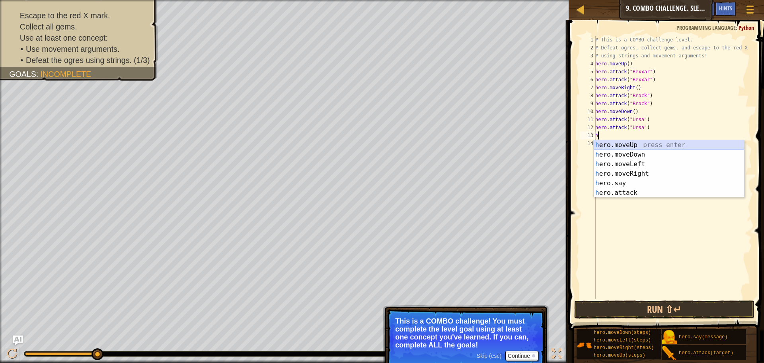
click at [626, 147] on div "h ero.moveUp press enter h ero.moveDown press enter h ero.moveLeft press enter …" at bounding box center [669, 178] width 150 height 76
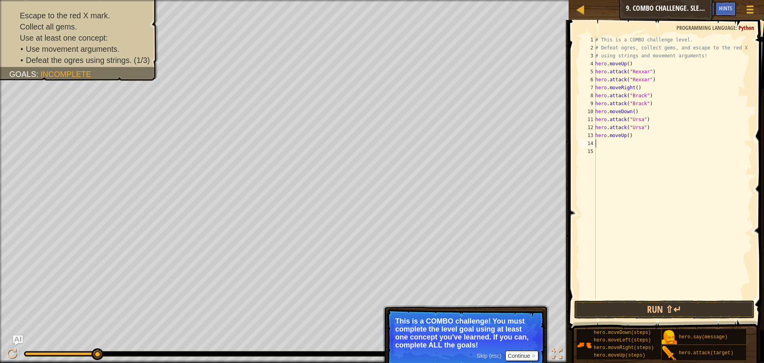
click at [598, 140] on div "# This is a COMBO challenge level. # Defeat [PERSON_NAME], collect gems, and es…" at bounding box center [673, 175] width 158 height 279
type textarea "h"
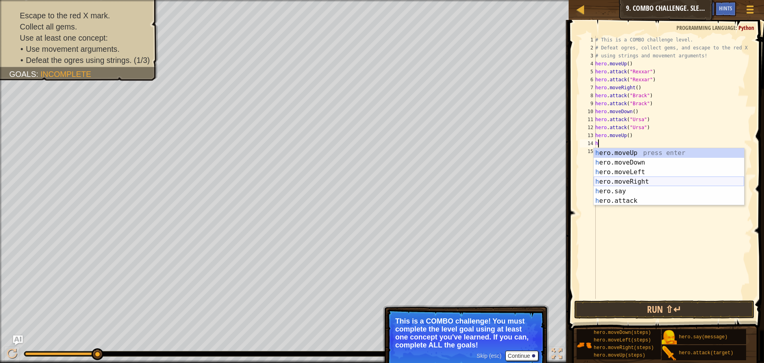
click at [646, 178] on div "h ero.moveUp press enter h ero.moveDown press enter h ero.moveLeft press enter …" at bounding box center [669, 186] width 150 height 76
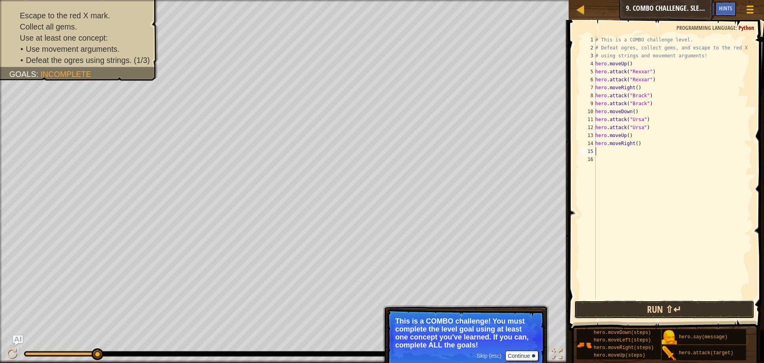
click at [669, 309] on button "Run ⇧↵" at bounding box center [664, 309] width 180 height 18
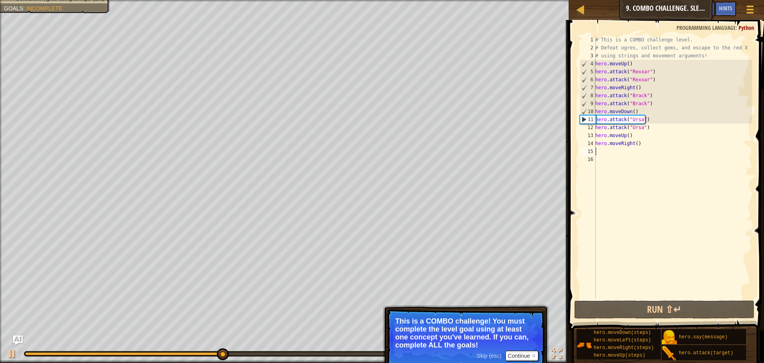
click at [524, 348] on p "This is a COMBO challenge! You must complete the level goal using at least one …" at bounding box center [465, 333] width 141 height 32
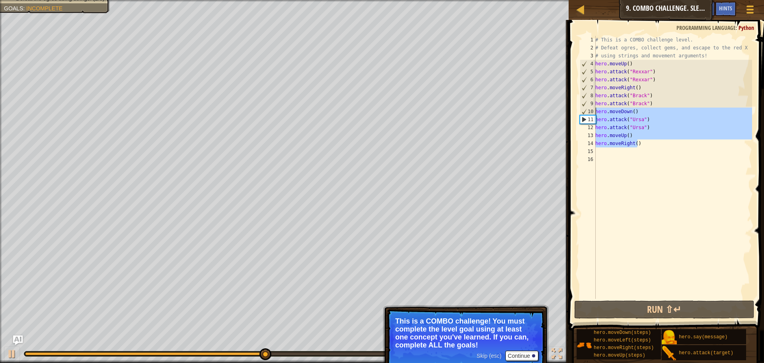
drag, startPoint x: 643, startPoint y: 146, endPoint x: 591, endPoint y: 113, distance: 61.7
click at [591, 113] on div "1 2 3 4 5 6 7 8 9 10 11 12 13 14 15 16 # This is a COMBO challenge level. # Def…" at bounding box center [665, 167] width 174 height 263
type textarea "hero.moveDown() hero.attack("Ursa")"
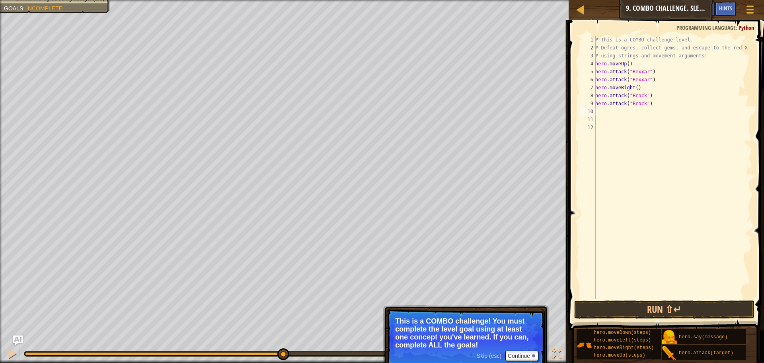
type textarea "h"
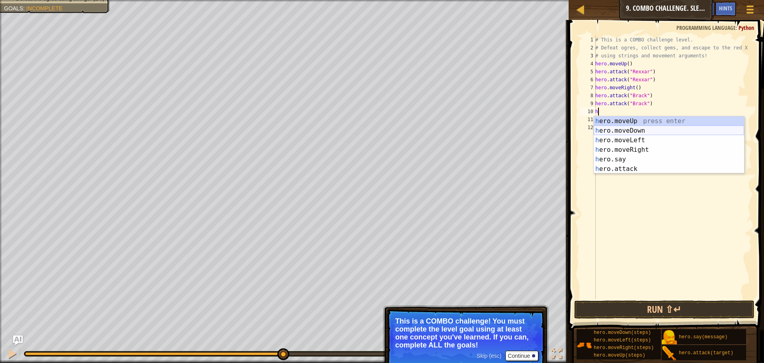
click at [621, 136] on div "h ero.moveUp press enter h ero.moveDown press enter h ero.moveLeft press enter …" at bounding box center [669, 154] width 150 height 76
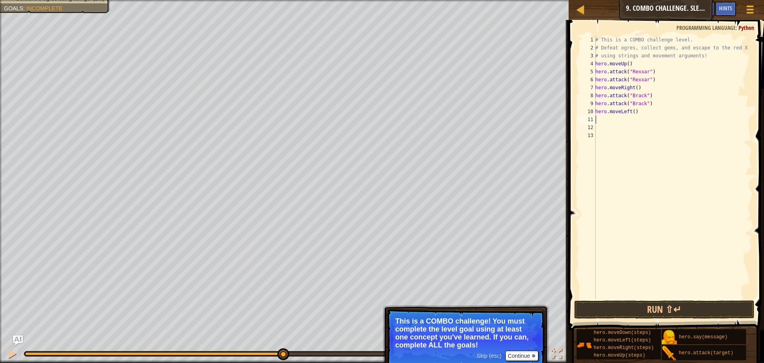
type textarea "h"
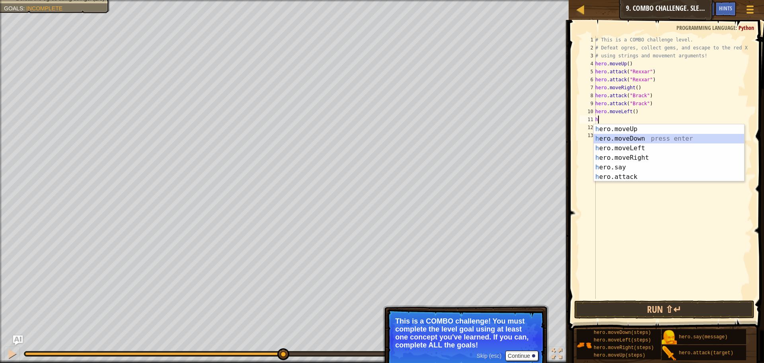
click at [641, 141] on div "h ero.moveUp press enter h ero.moveDown press enter h ero.moveLeft press enter …" at bounding box center [669, 162] width 150 height 76
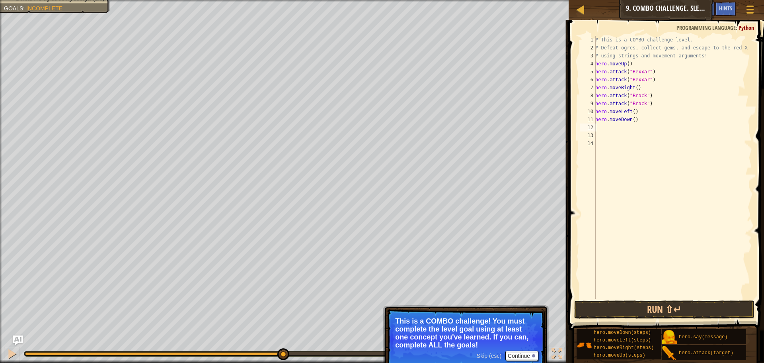
type textarea "h"
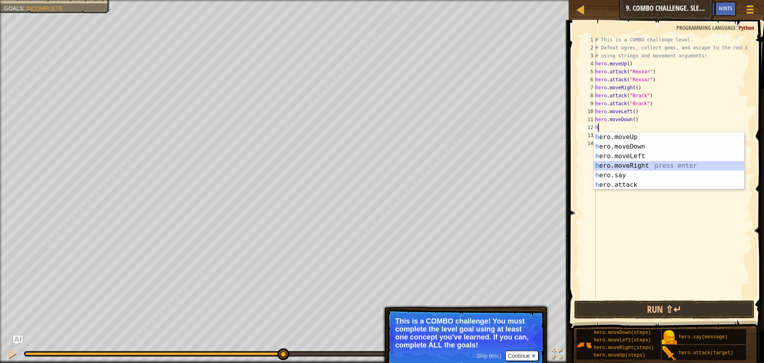
click at [637, 165] on div "h ero.moveUp press enter h ero.moveDown press enter h ero.moveLeft press enter …" at bounding box center [669, 170] width 150 height 76
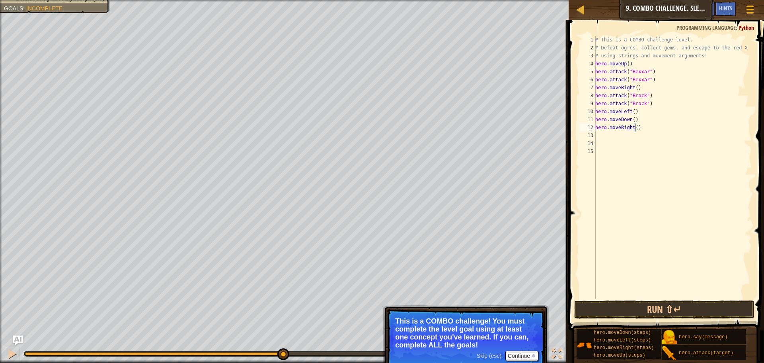
click at [635, 127] on div "# This is a COMBO challenge level. # Defeat [PERSON_NAME], collect gems, and es…" at bounding box center [673, 175] width 158 height 279
type textarea "hero.moveRight(2)"
click at [631, 137] on div "# This is a COMBO challenge level. # Defeat [PERSON_NAME], collect gems, and es…" at bounding box center [673, 175] width 158 height 279
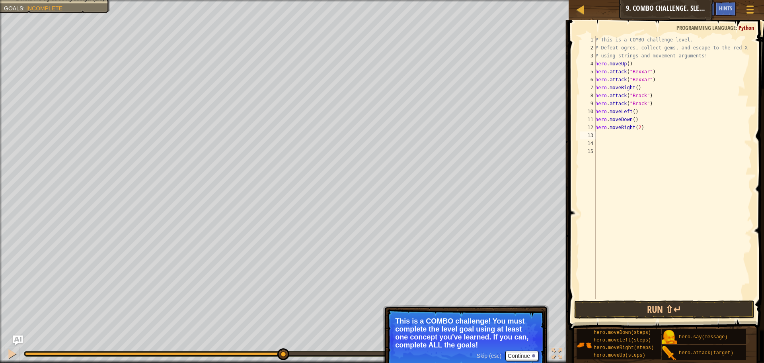
type textarea "h"
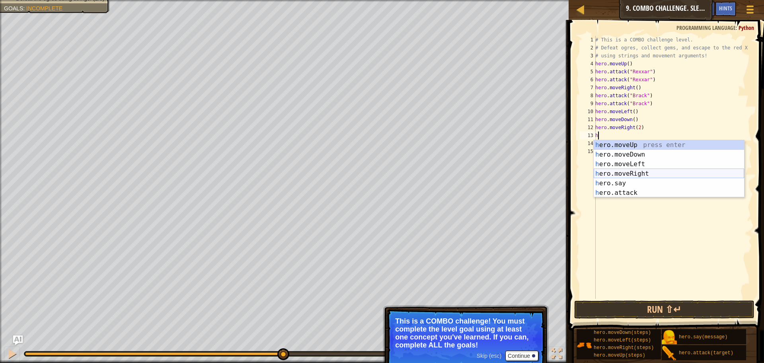
click at [626, 176] on div "h ero.moveUp press enter h ero.moveDown press enter h ero.moveLeft press enter …" at bounding box center [669, 178] width 150 height 76
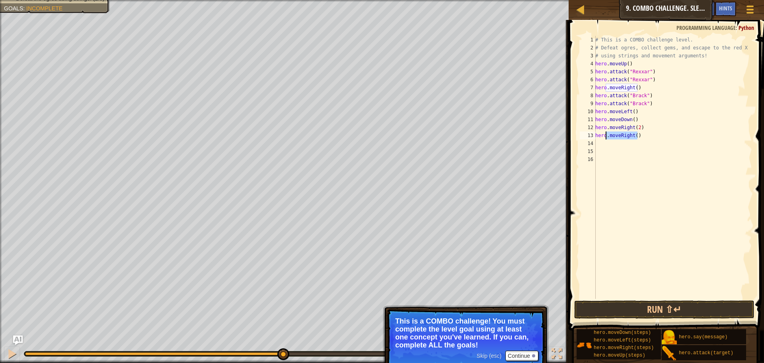
drag, startPoint x: 638, startPoint y: 135, endPoint x: 607, endPoint y: 135, distance: 31.0
click at [607, 135] on div "# This is a COMBO challenge level. # Defeat [PERSON_NAME], collect gems, and es…" at bounding box center [673, 175] width 158 height 279
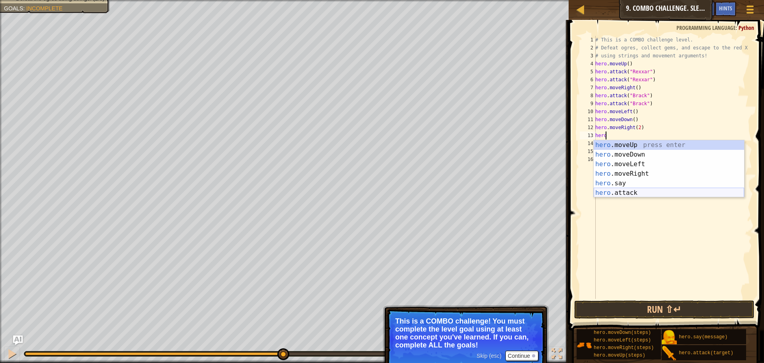
click at [631, 193] on div "hero .moveUp press enter hero .moveDown press enter hero .moveLeft press enter …" at bounding box center [669, 178] width 150 height 76
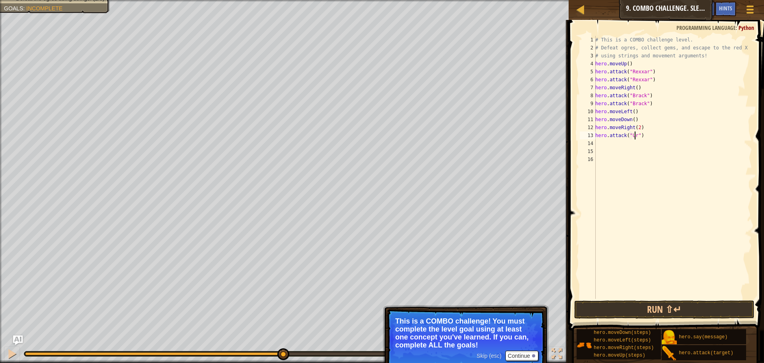
scroll to position [4, 4]
type textarea "hero.attack("Ursa")"
drag, startPoint x: 645, startPoint y: 136, endPoint x: 596, endPoint y: 139, distance: 48.6
click at [596, 139] on div "# This is a COMBO challenge level. # Defeat [PERSON_NAME], collect gems, and es…" at bounding box center [673, 175] width 158 height 279
click at [603, 140] on div "# This is a COMBO challenge level. # Defeat [PERSON_NAME], collect gems, and es…" at bounding box center [673, 175] width 158 height 279
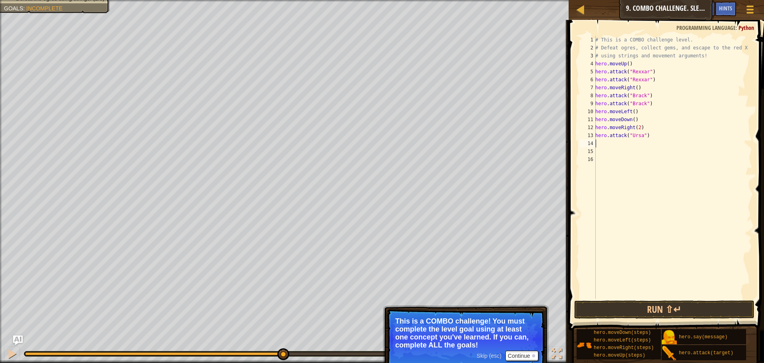
scroll to position [4, 0]
paste textarea "hero.attack("Ursa")"
type textarea "hero.attack("Ursa")"
click at [622, 152] on div "# This is a COMBO challenge level. # Defeat [PERSON_NAME], collect gems, and es…" at bounding box center [673, 175] width 158 height 279
type textarea "h"
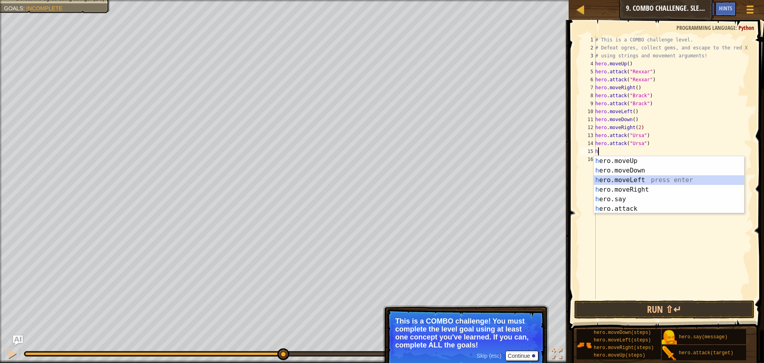
click at [633, 177] on div "h ero.moveUp press enter h ero.moveDown press enter h ero.moveLeft press enter …" at bounding box center [669, 194] width 150 height 76
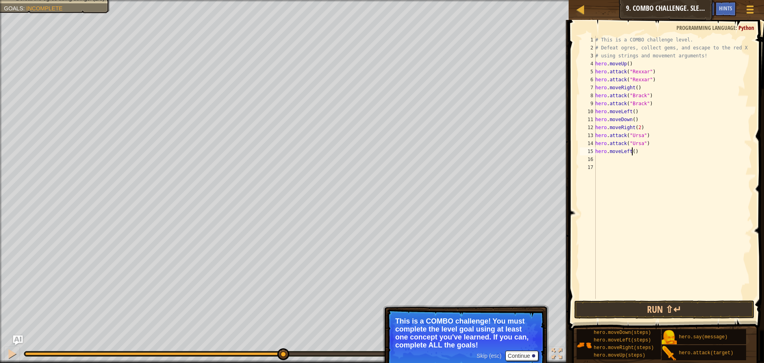
click at [632, 153] on div "# This is a COMBO challenge level. # Defeat [PERSON_NAME], collect gems, and es…" at bounding box center [673, 175] width 158 height 279
type textarea "hero.moveLeft(2)"
click at [617, 156] on div "# This is a COMBO challenge level. # Defeat [PERSON_NAME], collect gems, and es…" at bounding box center [673, 175] width 158 height 279
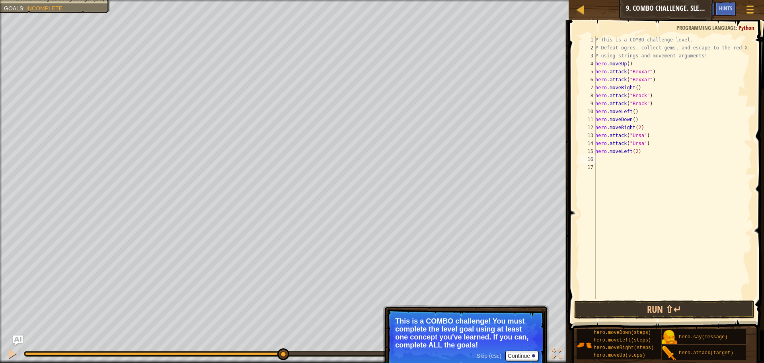
type textarea "k"
type textarea "u"
click at [631, 170] on div "hero.move U p press enter" at bounding box center [669, 178] width 150 height 29
type textarea "h"
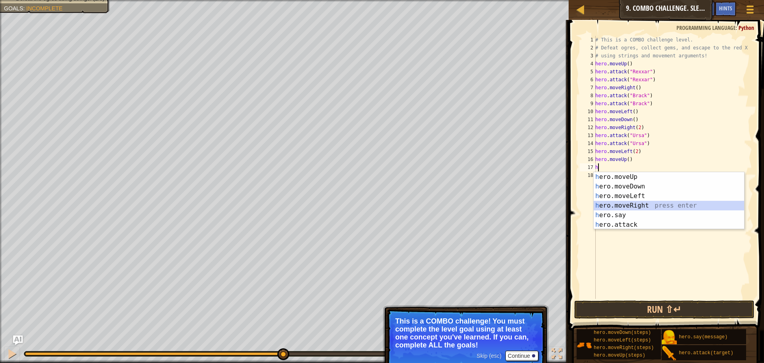
click at [632, 208] on div "h ero.moveUp press enter h ero.moveDown press enter h ero.moveLeft press enter …" at bounding box center [669, 210] width 150 height 76
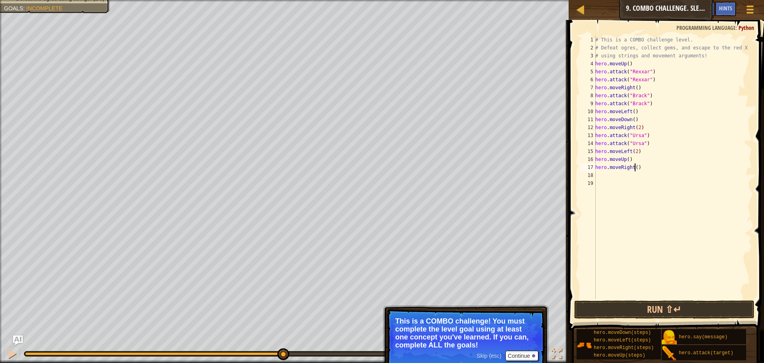
click at [635, 167] on div "# This is a COMBO challenge level. # Defeat [PERSON_NAME], collect gems, and es…" at bounding box center [673, 175] width 158 height 279
click at [650, 313] on button "Run ⇧↵" at bounding box center [664, 309] width 180 height 18
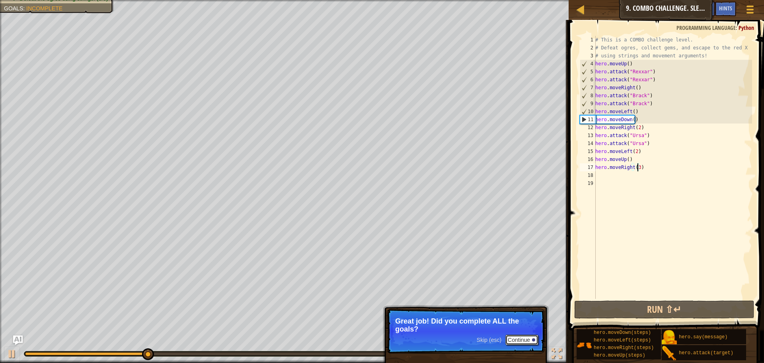
click at [517, 341] on button "Continue" at bounding box center [521, 339] width 33 height 10
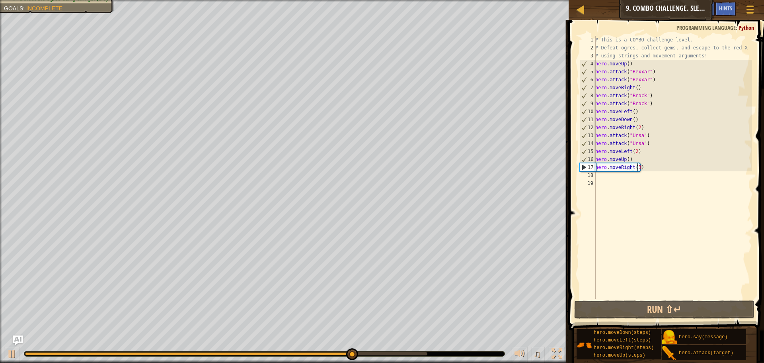
click at [643, 151] on div "# This is a COMBO challenge level. # Defeat [PERSON_NAME], collect gems, and es…" at bounding box center [673, 175] width 158 height 279
type textarea "hero.moveLeft(2)"
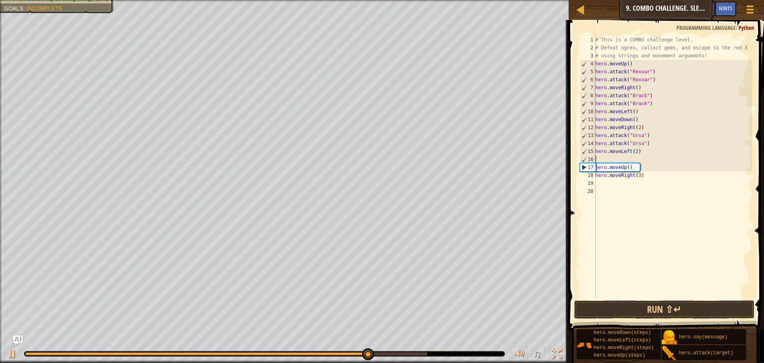
scroll to position [4, 0]
type textarea "h"
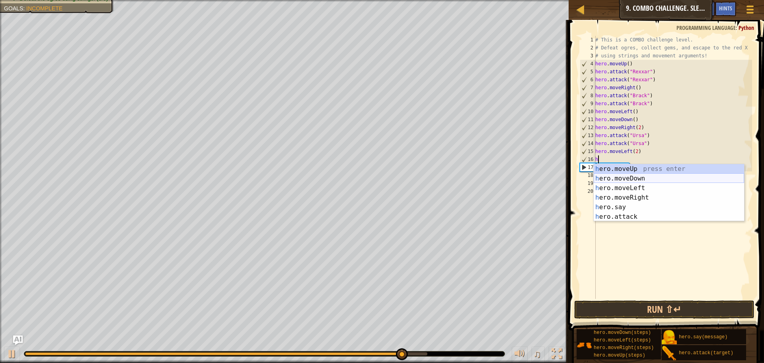
click at [659, 177] on div "h ero.moveUp press enter h ero.moveDown press enter h ero.moveLeft press enter …" at bounding box center [669, 202] width 150 height 76
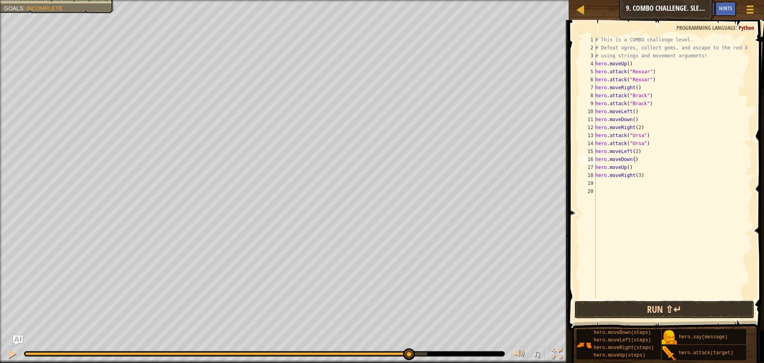
click at [652, 308] on button "Run ⇧↵" at bounding box center [664, 309] width 180 height 18
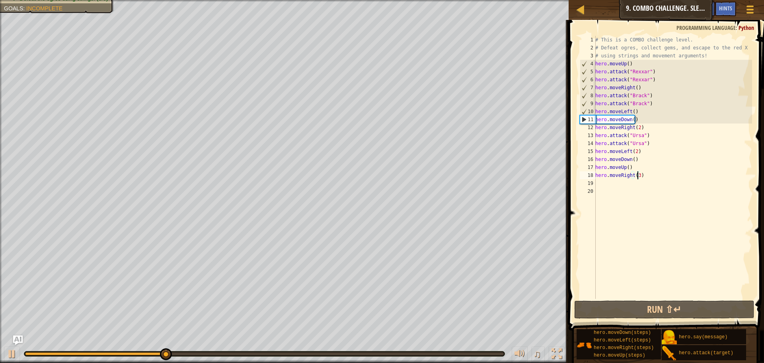
click at [638, 175] on div "# This is a COMBO challenge level. # Defeat [PERSON_NAME], collect gems, and es…" at bounding box center [673, 175] width 158 height 279
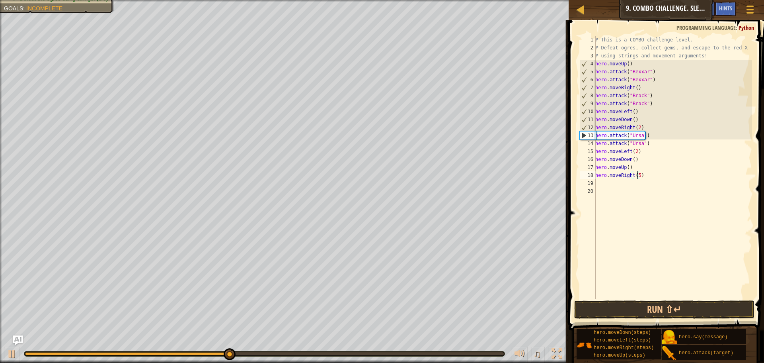
scroll to position [4, 3]
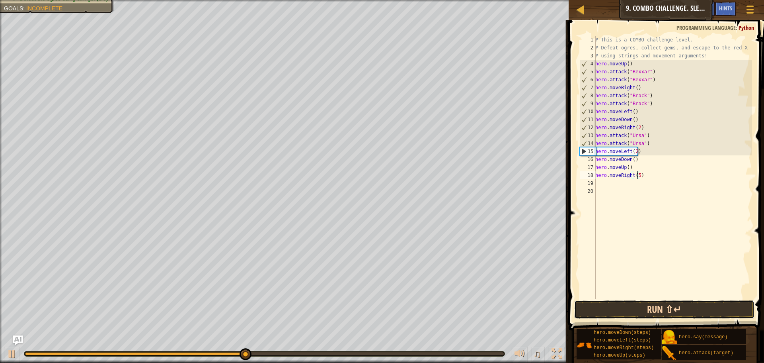
click at [666, 307] on button "Run ⇧↵" at bounding box center [664, 309] width 180 height 18
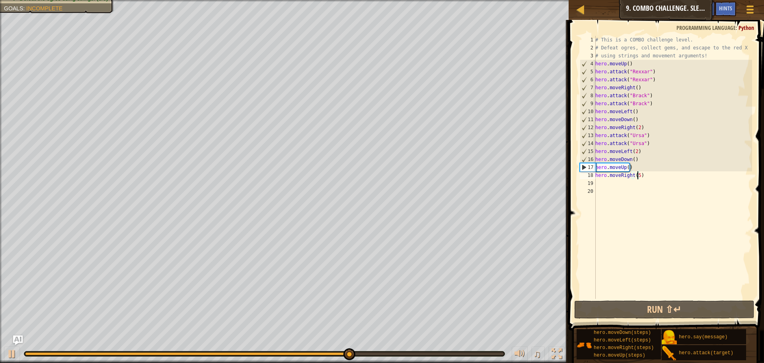
click at [626, 167] on div "# This is a COMBO challenge level. # Defeat [PERSON_NAME], collect gems, and es…" at bounding box center [673, 175] width 158 height 279
click at [627, 163] on div "# This is a COMBO challenge level. # Defeat [PERSON_NAME], collect gems, and es…" at bounding box center [673, 167] width 158 height 263
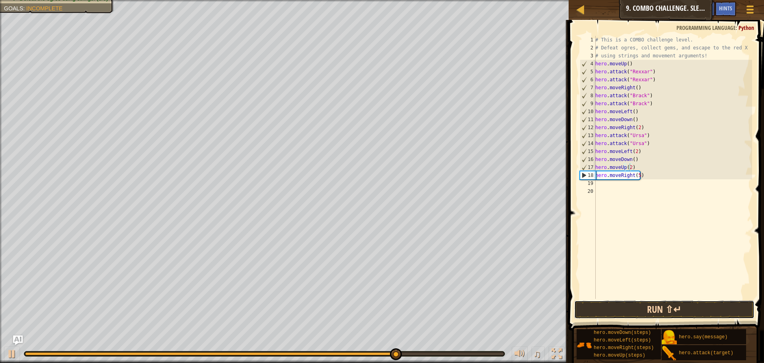
click at [646, 306] on button "Run ⇧↵" at bounding box center [664, 309] width 180 height 18
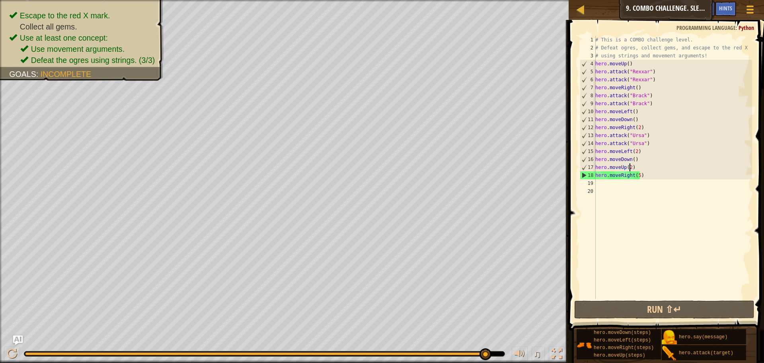
click at [642, 158] on div "# This is a COMBO challenge level. # Defeat [PERSON_NAME], collect gems, and es…" at bounding box center [673, 175] width 158 height 279
type textarea "hero.moveDown()"
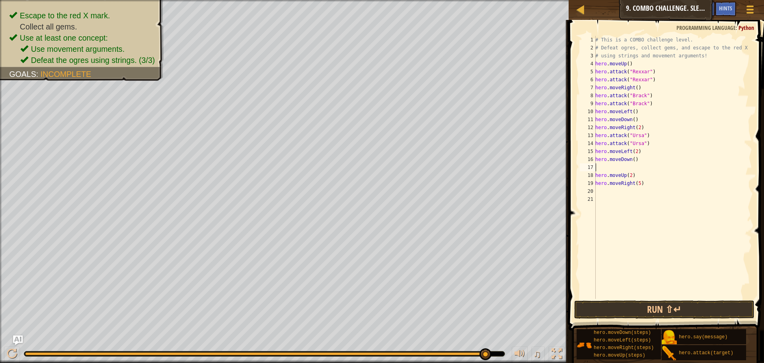
type textarea "h"
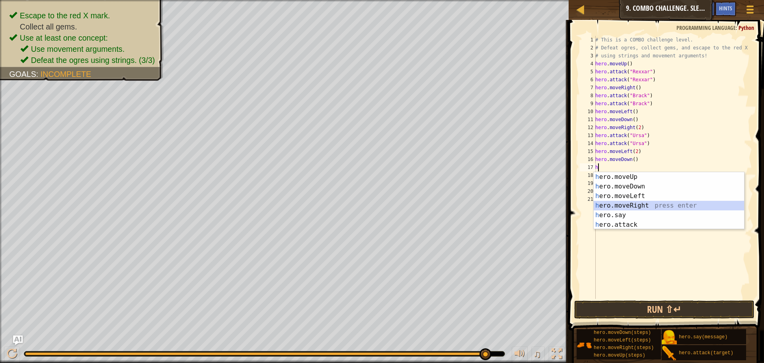
click at [644, 209] on div "h ero.moveUp press enter h ero.moveDown press enter h ero.moveLeft press enter …" at bounding box center [669, 210] width 150 height 76
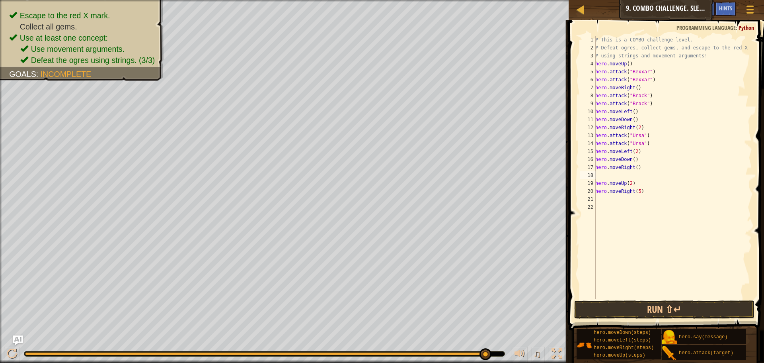
click at [635, 167] on div "# This is a COMBO challenge level. # Defeat [PERSON_NAME], collect gems, and es…" at bounding box center [673, 175] width 158 height 279
type textarea "hero.moveRight(2)"
click at [608, 175] on div "# This is a COMBO challenge level. # Defeat [PERSON_NAME], collect gems, and es…" at bounding box center [673, 175] width 158 height 279
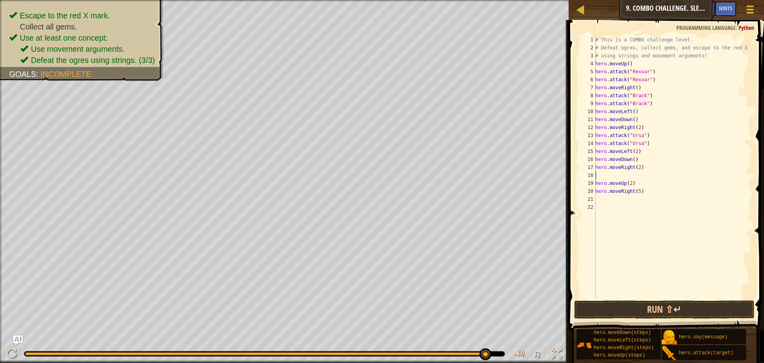
type textarea "h"
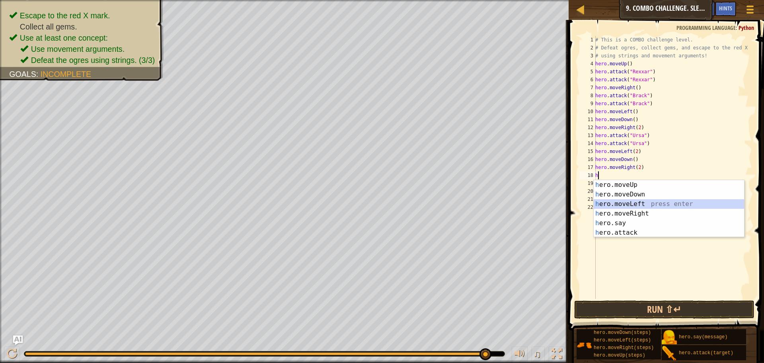
click at [625, 202] on div "h ero.moveUp press enter h ero.moveDown press enter h ero.moveLeft press enter …" at bounding box center [669, 218] width 150 height 76
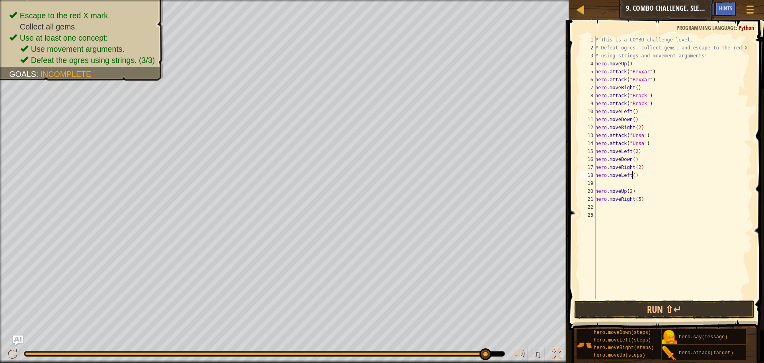
click at [633, 177] on div "# This is a COMBO challenge level. # Defeat [PERSON_NAME], collect gems, and es…" at bounding box center [673, 175] width 158 height 279
type textarea "hero.moveLeft(2)"
click at [630, 183] on div "# This is a COMBO challenge level. # Defeat [PERSON_NAME], collect gems, and es…" at bounding box center [673, 175] width 158 height 279
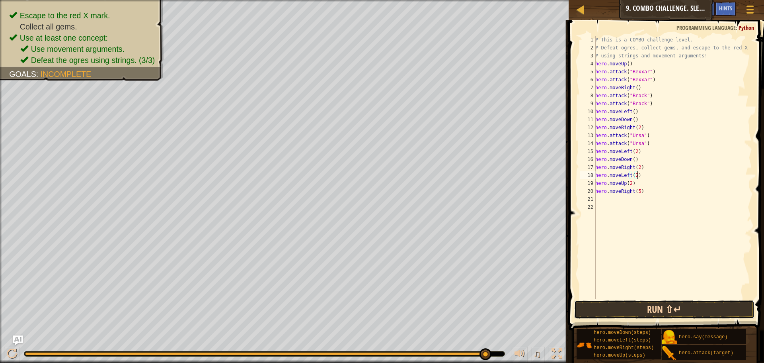
click at [650, 306] on button "Run ⇧↵" at bounding box center [664, 309] width 180 height 18
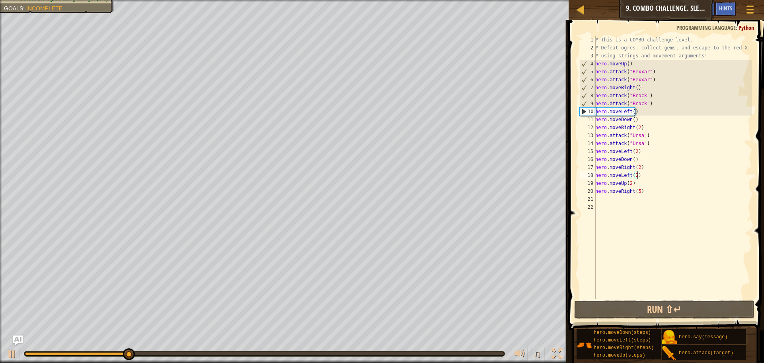
click at [630, 182] on div "# This is a COMBO challenge level. # Defeat [PERSON_NAME], collect gems, and es…" at bounding box center [673, 175] width 158 height 279
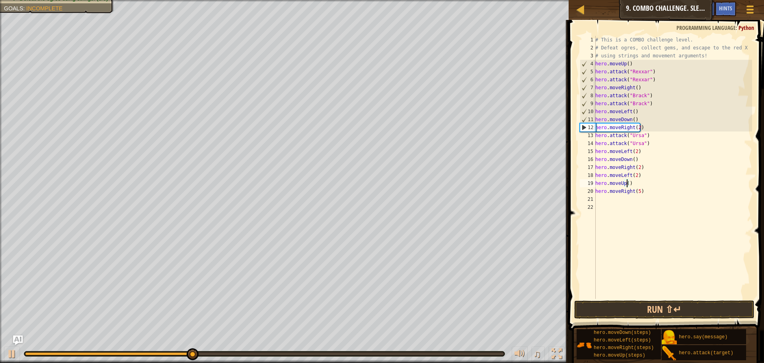
scroll to position [4, 3]
type textarea "hero.moveUp(3)"
click at [653, 313] on button "Run ⇧↵" at bounding box center [664, 309] width 180 height 18
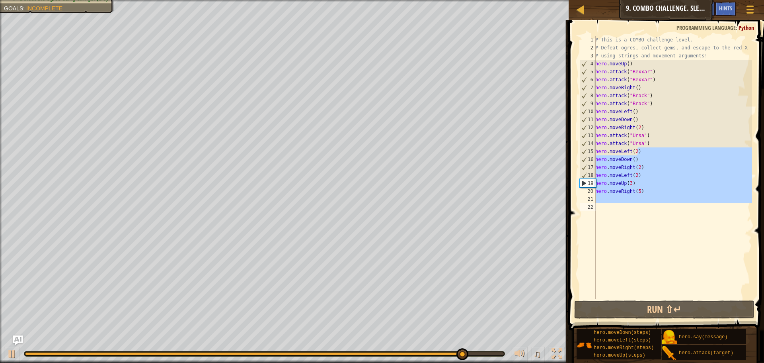
drag, startPoint x: 639, startPoint y: 153, endPoint x: 608, endPoint y: 203, distance: 59.5
click at [608, 203] on div "# This is a COMBO challenge level. # Defeat [PERSON_NAME], collect gems, and es…" at bounding box center [673, 175] width 158 height 279
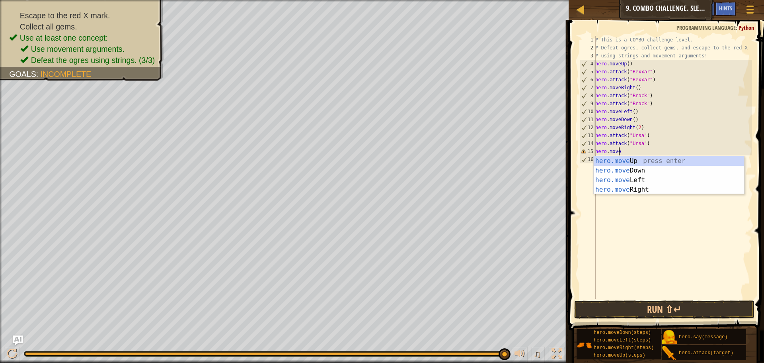
scroll to position [4, 2]
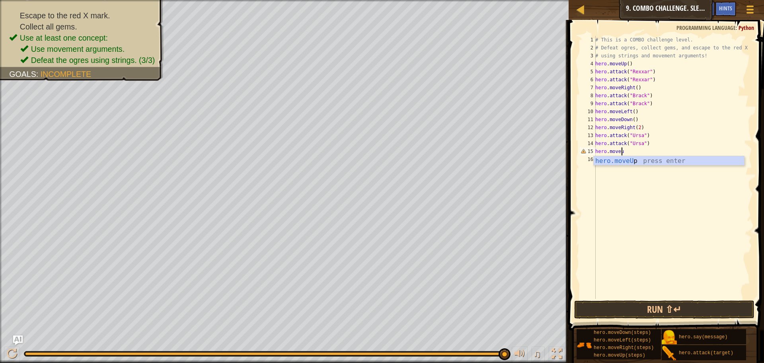
type textarea "hero.move"
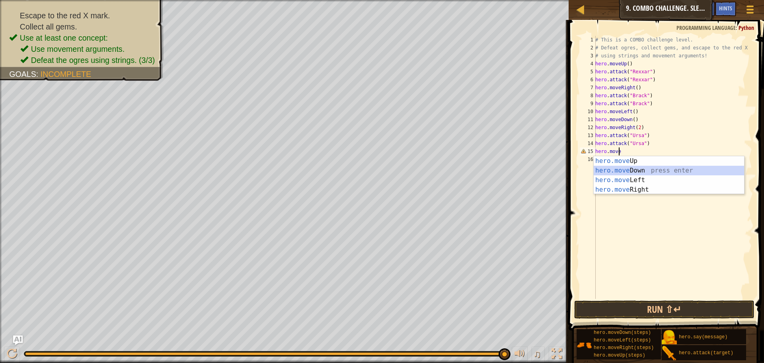
click at [648, 170] on div "hero.move Up press enter hero.move Down press enter hero.move Left press enter …" at bounding box center [669, 184] width 150 height 57
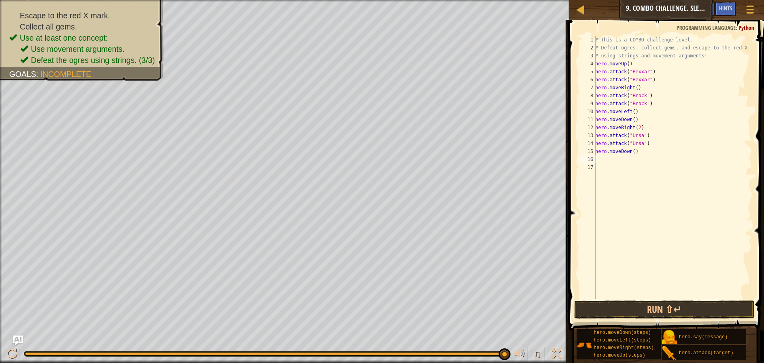
type textarea "l"
click at [611, 173] on div "# This is a COMBO challenge level. # Defeat [PERSON_NAME], collect gems, and es…" at bounding box center [673, 175] width 158 height 279
click at [614, 159] on div "# This is a COMBO challenge level. # Defeat [PERSON_NAME], collect gems, and es…" at bounding box center [673, 175] width 158 height 279
type textarea "l"
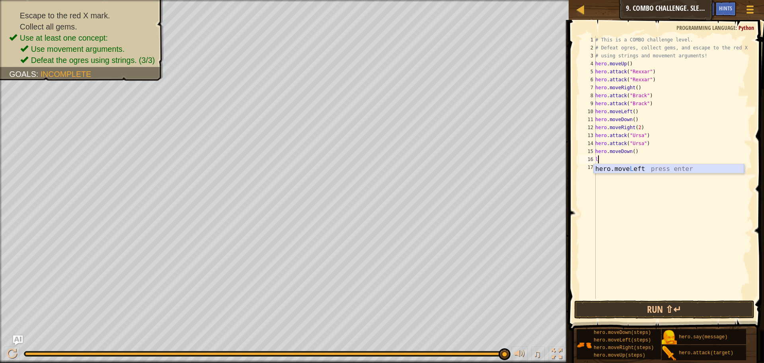
click at [616, 171] on div "hero.move L eft press enter" at bounding box center [669, 178] width 150 height 29
click at [631, 160] on div "# This is a COMBO challenge level. # Defeat [PERSON_NAME], collect gems, and es…" at bounding box center [673, 175] width 158 height 279
type textarea "hero.moveLeft(2)"
click at [622, 165] on div "# This is a COMBO challenge level. # Defeat [PERSON_NAME], collect gems, and es…" at bounding box center [673, 175] width 158 height 279
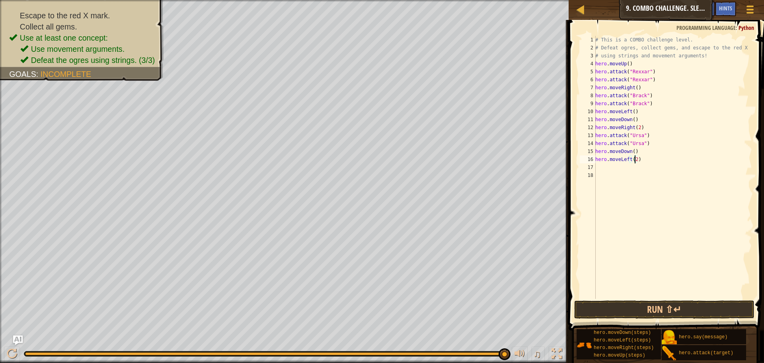
scroll to position [4, 0]
type textarea "u"
click at [618, 178] on div "hero.move U p press enter" at bounding box center [669, 186] width 150 height 29
click at [626, 168] on div "# This is a COMBO challenge level. # Defeat [PERSON_NAME], collect gems, and es…" at bounding box center [673, 175] width 158 height 279
click at [630, 169] on div "# This is a COMBO challenge level. # Defeat [PERSON_NAME], collect gems, and es…" at bounding box center [673, 175] width 158 height 279
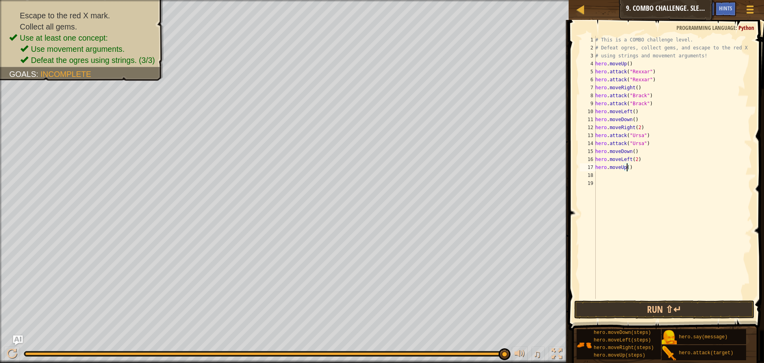
click at [626, 168] on div "# This is a COMBO challenge level. # Defeat [PERSON_NAME], collect gems, and es…" at bounding box center [673, 175] width 158 height 279
type textarea "hero.moveUp(2)"
click at [621, 172] on div "# This is a COMBO challenge level. # Defeat [PERSON_NAME], collect gems, and es…" at bounding box center [673, 175] width 158 height 279
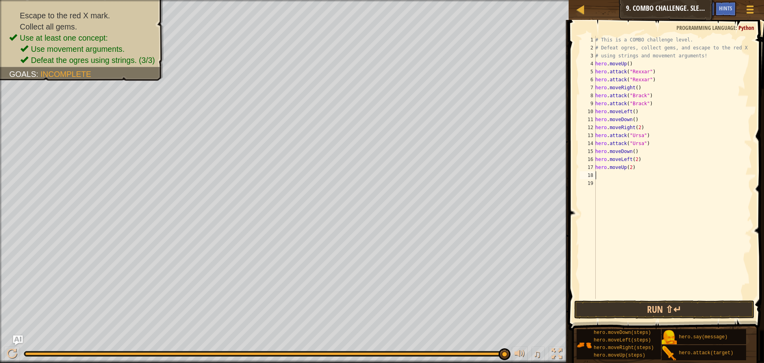
type textarea "r"
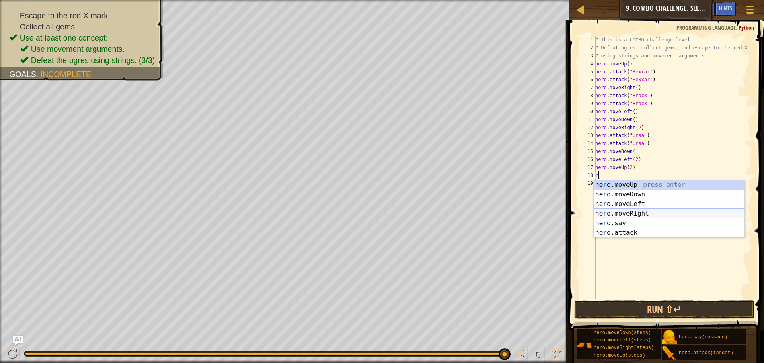
click at [624, 214] on div "he r o.moveUp press enter he r o.moveDown press enter he r o.moveLeft press ent…" at bounding box center [669, 218] width 150 height 76
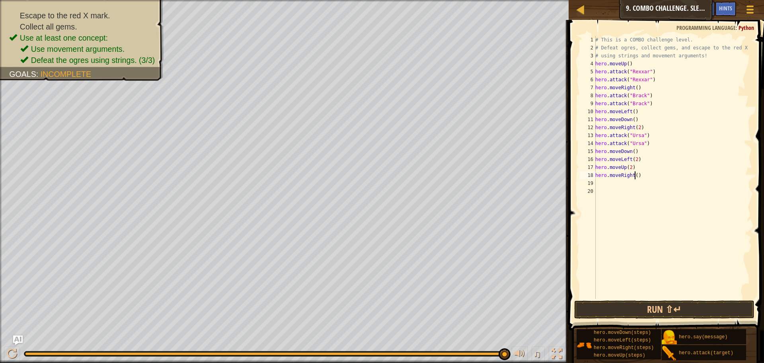
click at [635, 176] on div "# This is a COMBO challenge level. # Defeat [PERSON_NAME], collect gems, and es…" at bounding box center [673, 175] width 158 height 279
type textarea "hero.moveRight(3)"
click at [622, 305] on button "Run ⇧↵" at bounding box center [664, 309] width 180 height 18
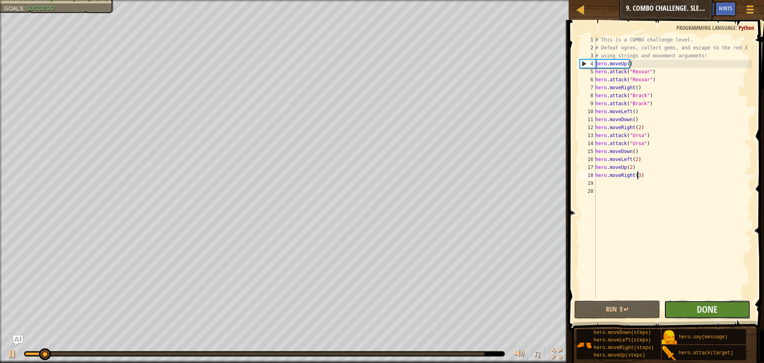
click at [688, 306] on button "Done" at bounding box center [707, 309] width 86 height 18
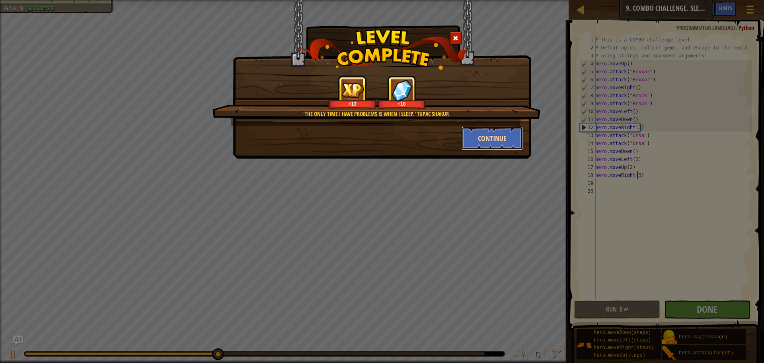
click at [487, 138] on button "Continue" at bounding box center [493, 138] width 62 height 24
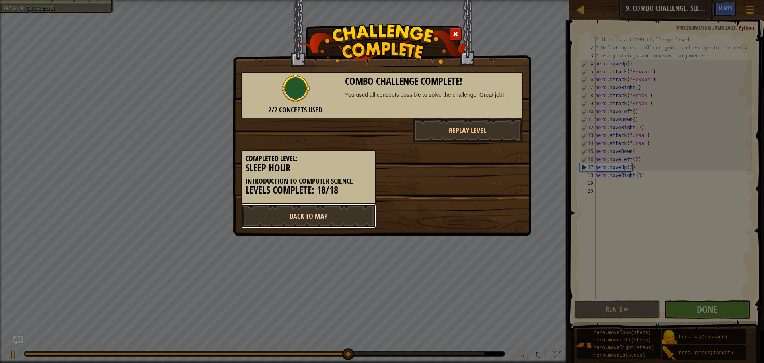
click at [321, 214] on link "Back to Map" at bounding box center [308, 216] width 135 height 24
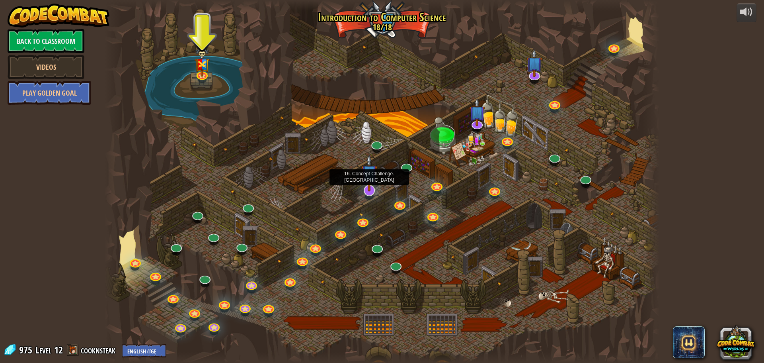
click at [374, 183] on img at bounding box center [369, 172] width 16 height 37
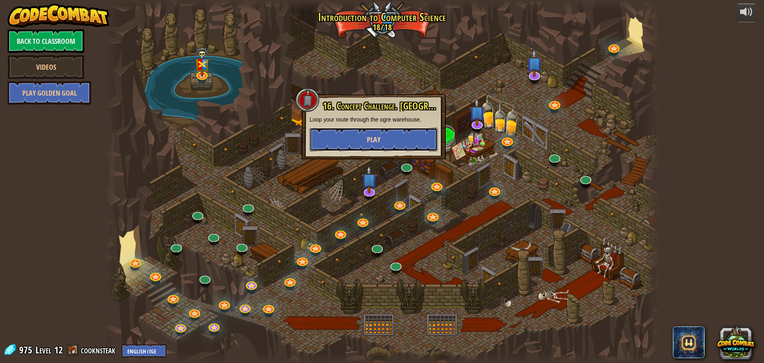
click at [391, 145] on button "Play" at bounding box center [374, 139] width 128 height 24
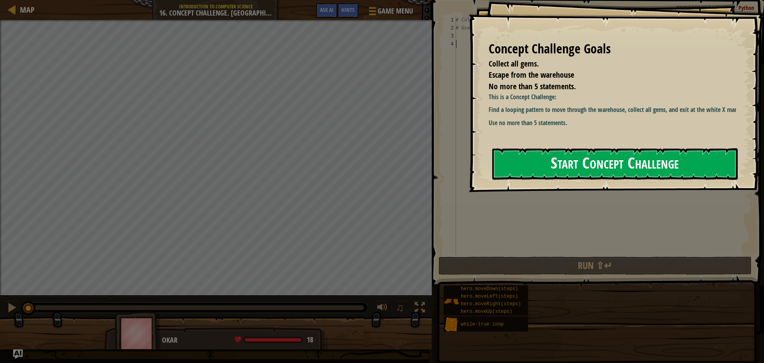
click at [528, 150] on button "Start Concept Challenge" at bounding box center [615, 163] width 246 height 31
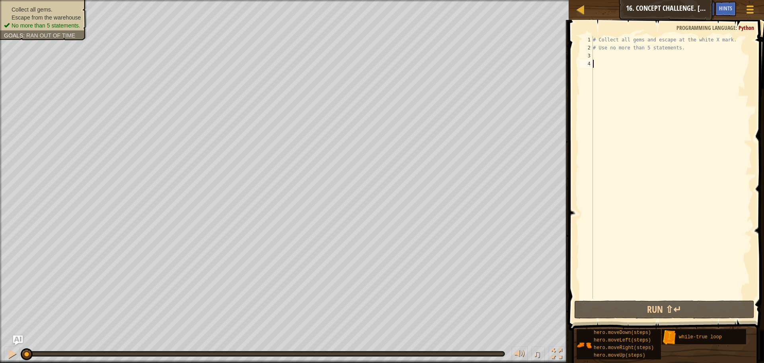
type textarea "k"
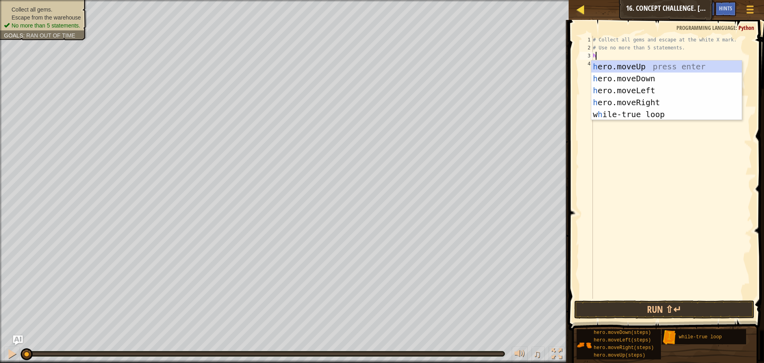
type textarea "h"
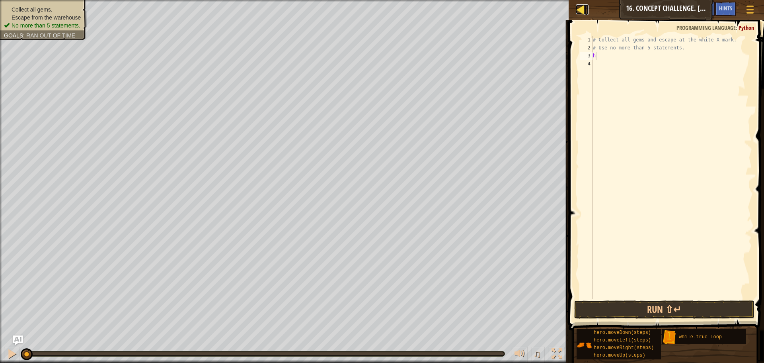
click at [585, 14] on div at bounding box center [581, 9] width 10 height 10
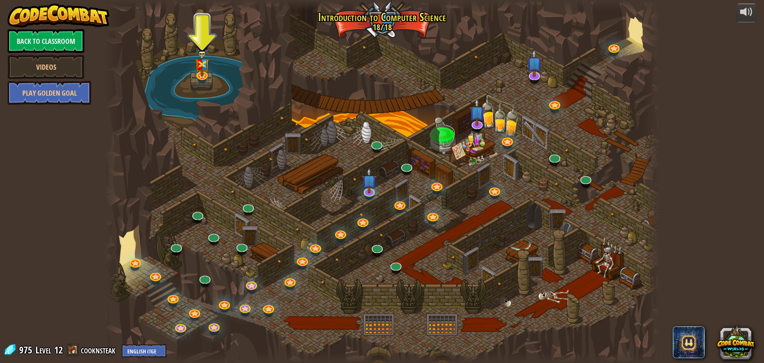
click at [378, 188] on div at bounding box center [382, 181] width 555 height 363
click at [369, 187] on img at bounding box center [369, 174] width 15 height 34
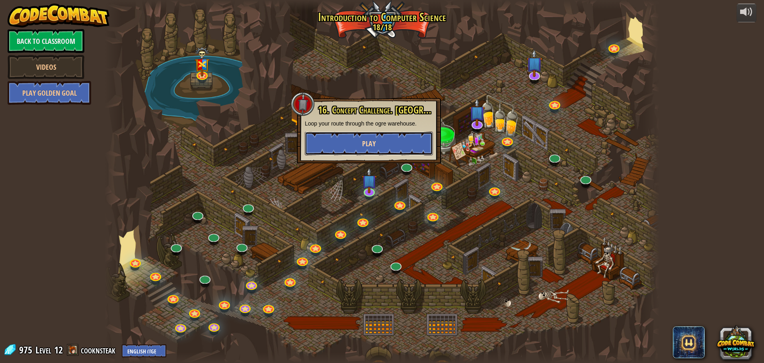
click at [384, 152] on button "Play" at bounding box center [369, 143] width 128 height 24
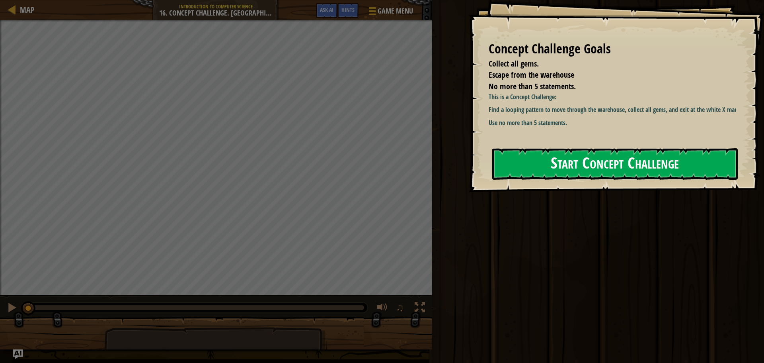
click at [518, 169] on button "Start Concept Challenge" at bounding box center [615, 163] width 246 height 31
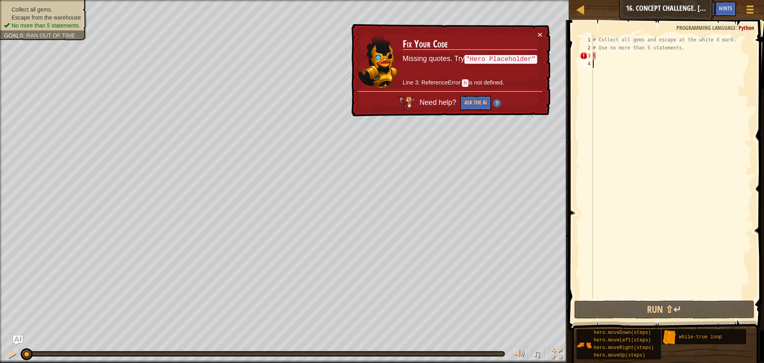
click at [644, 56] on div "# Collect all gems and escape at the white X mark. # Use no more than 5 stateme…" at bounding box center [671, 175] width 161 height 279
type textarea "h"
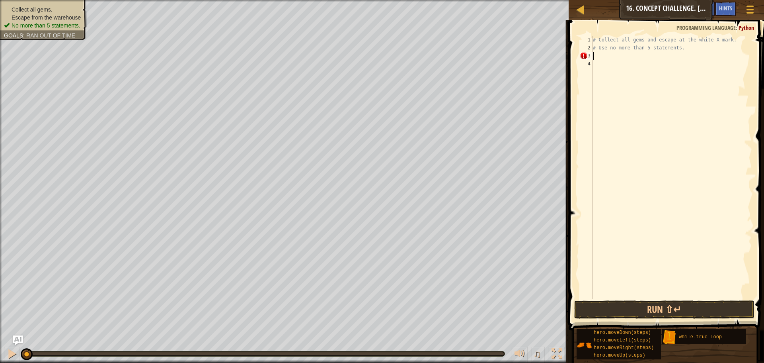
type textarea "k"
type textarea "u"
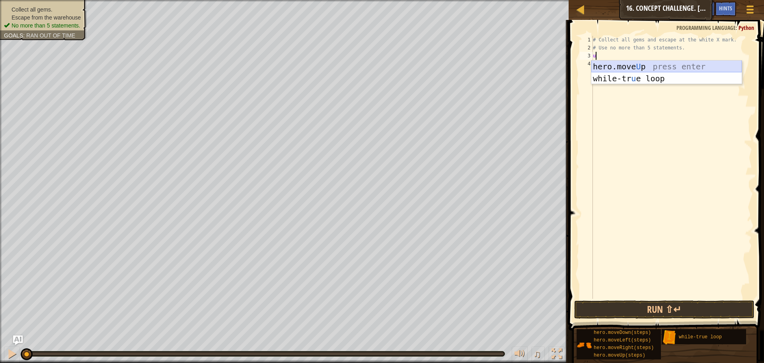
click at [616, 64] on div "hero.move U p press enter while-tr u e loop press enter" at bounding box center [666, 84] width 150 height 48
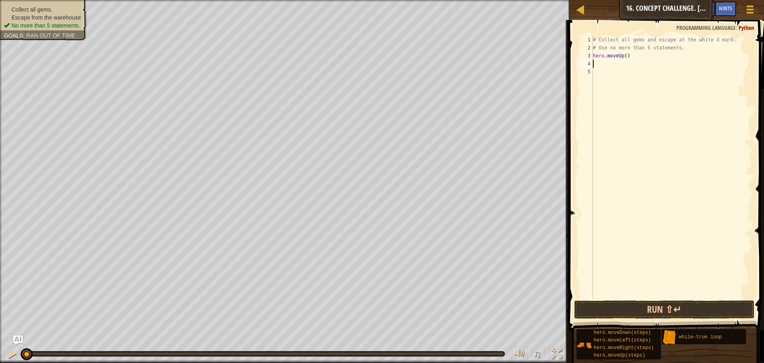
type textarea "h"
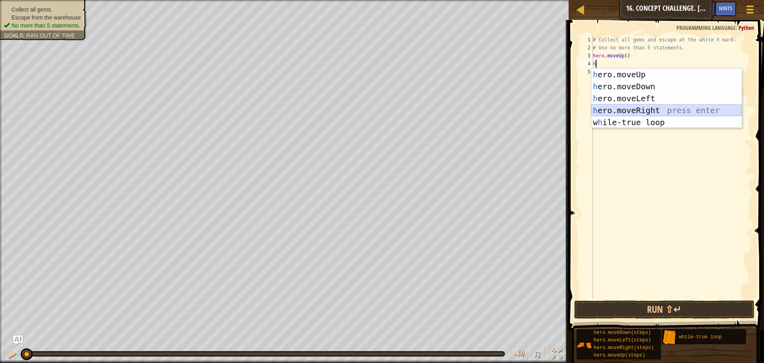
click at [630, 106] on div "h ero.moveUp press enter h ero.moveDown press enter h ero.moveLeft press enter …" at bounding box center [666, 110] width 150 height 84
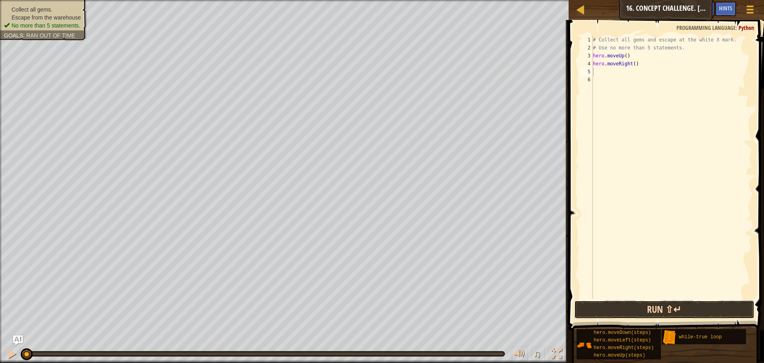
click at [614, 305] on button "Run ⇧↵" at bounding box center [664, 309] width 180 height 18
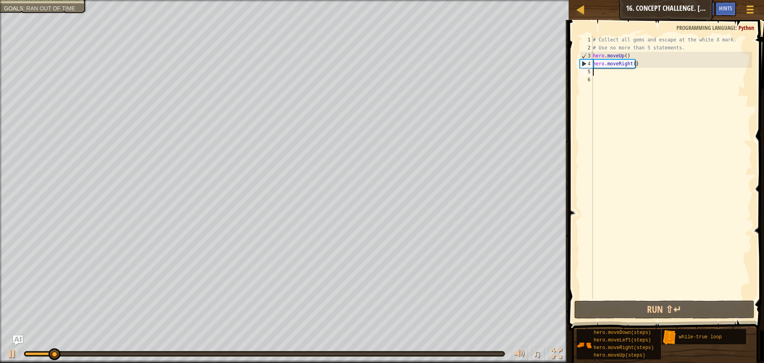
click at [625, 57] on div "# Collect all gems and escape at the white X mark. # Use no more than 5 stateme…" at bounding box center [671, 175] width 161 height 279
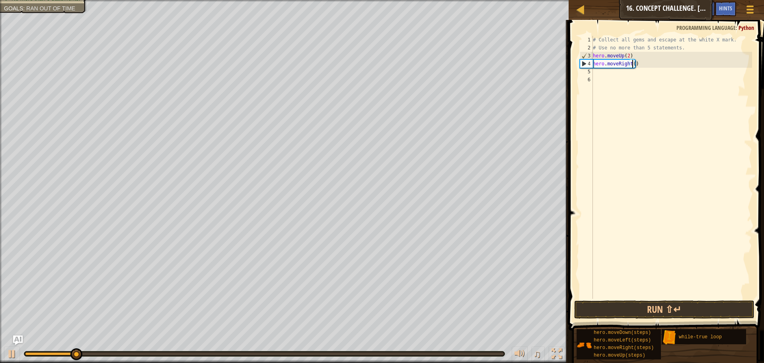
click at [631, 62] on div "# Collect all gems and escape at the white X mark. # Use no more than 5 stateme…" at bounding box center [671, 175] width 161 height 279
type textarea "hero.moveRight(2)"
drag, startPoint x: 674, startPoint y: 310, endPoint x: 701, endPoint y: 322, distance: 30.1
click at [692, 319] on div "hero.moveRight(2) 1 2 3 4 5 6 # Collect all gems and escape at the white X mark…" at bounding box center [665, 190] width 198 height 333
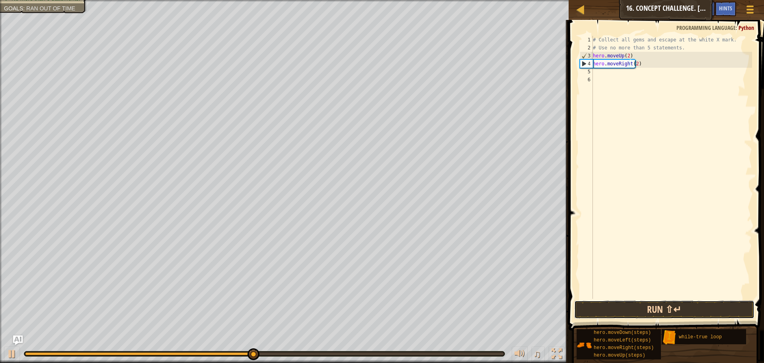
click at [715, 312] on button "Run ⇧↵" at bounding box center [664, 309] width 180 height 18
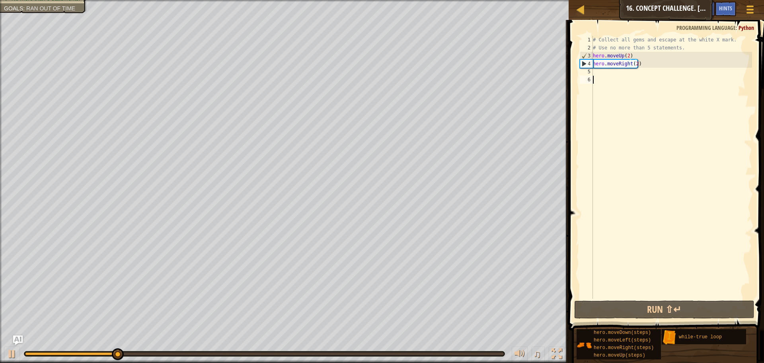
click at [645, 76] on div "# Collect all gems and escape at the white X mark. # Use no more than 5 stateme…" at bounding box center [671, 175] width 161 height 279
click at [649, 72] on div "# Collect all gems and escape at the white X mark. # Use no more than 5 stateme…" at bounding box center [671, 175] width 161 height 279
type textarea "h"
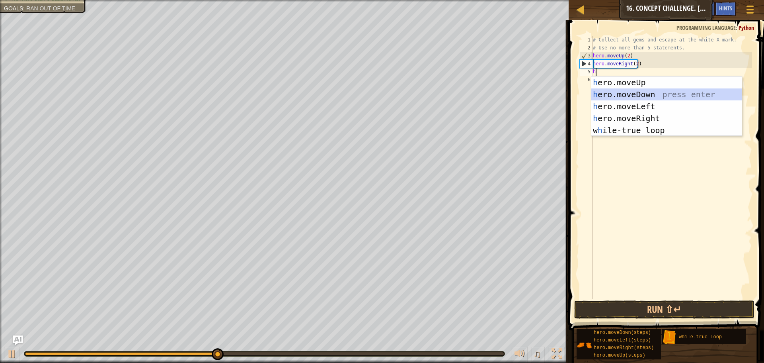
click at [639, 95] on div "h ero.moveUp press enter h ero.moveDown press enter h ero.moveLeft press enter …" at bounding box center [666, 118] width 150 height 84
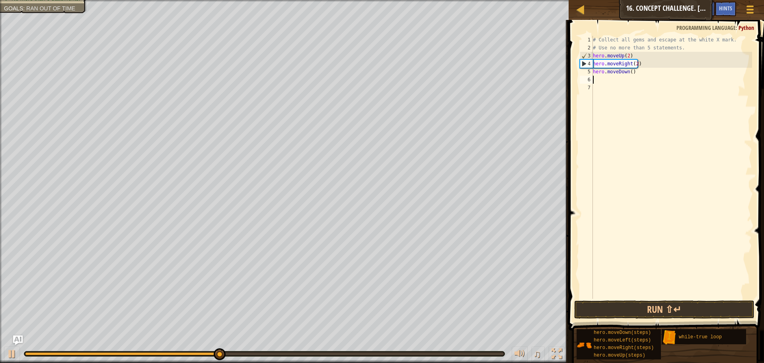
type textarea "h"
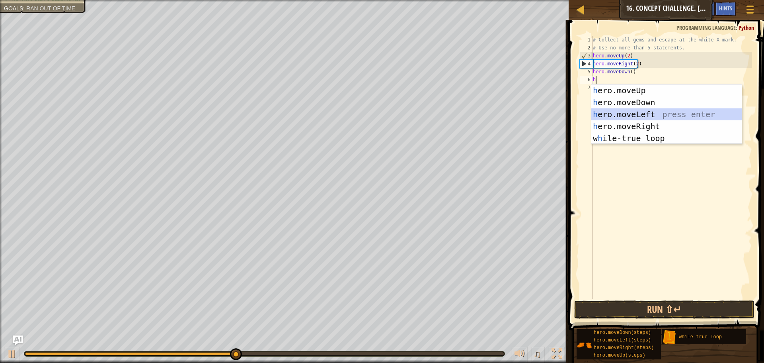
drag, startPoint x: 672, startPoint y: 115, endPoint x: 653, endPoint y: 105, distance: 20.6
click at [668, 115] on div "h ero.moveUp press enter h ero.moveDown press enter h ero.moveLeft press enter …" at bounding box center [666, 126] width 150 height 84
type textarea "h"
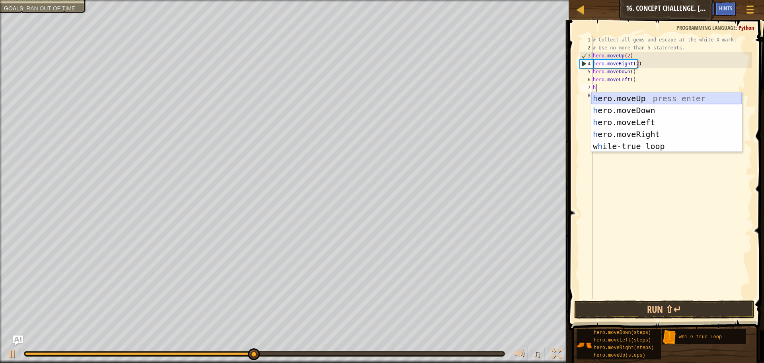
click at [648, 101] on div "h ero.moveUp press enter h ero.moveDown press enter h ero.moveLeft press enter …" at bounding box center [666, 134] width 150 height 84
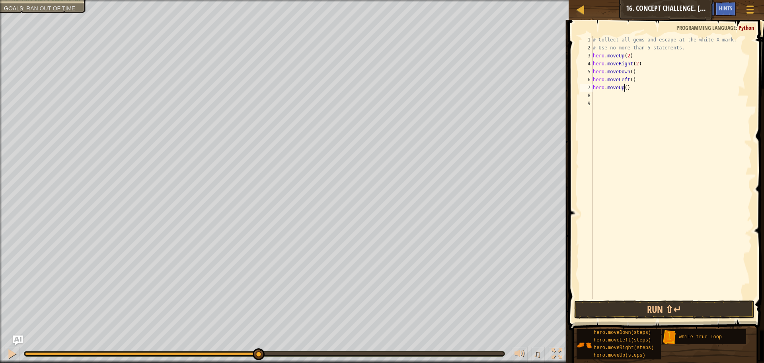
click at [623, 87] on div "# Collect all gems and escape at the white X mark. # Use no more than 5 stateme…" at bounding box center [671, 175] width 161 height 279
click at [625, 87] on div "# Collect all gems and escape at the white X mark. # Use no more than 5 stateme…" at bounding box center [671, 167] width 161 height 263
type textarea "hero.moveUp(2)"
click at [608, 93] on div "# Collect all gems and escape at the white X mark. # Use no more than 5 stateme…" at bounding box center [671, 175] width 161 height 279
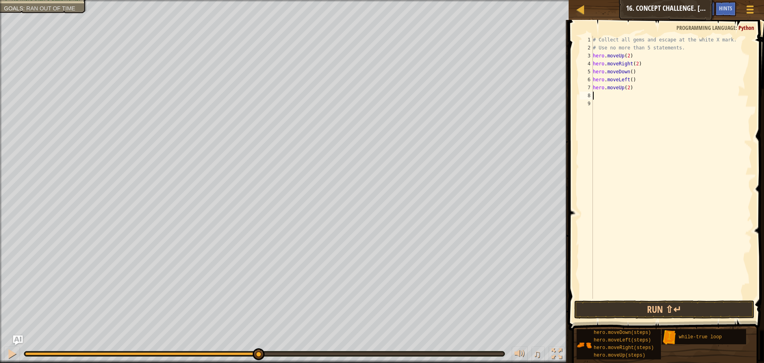
scroll to position [4, 0]
type textarea "h"
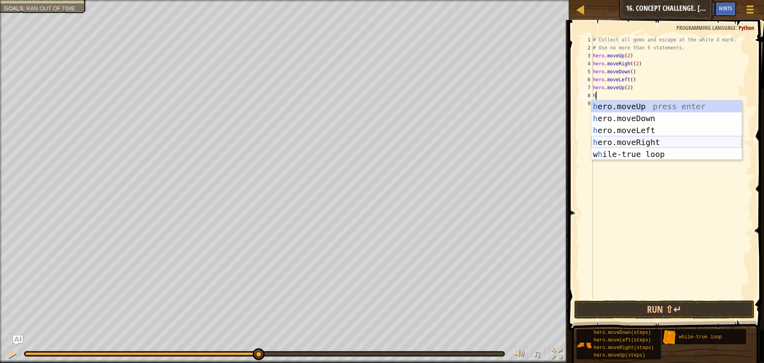
click at [626, 141] on div "h ero.moveUp press enter h ero.moveDown press enter h ero.moveLeft press enter …" at bounding box center [666, 142] width 150 height 84
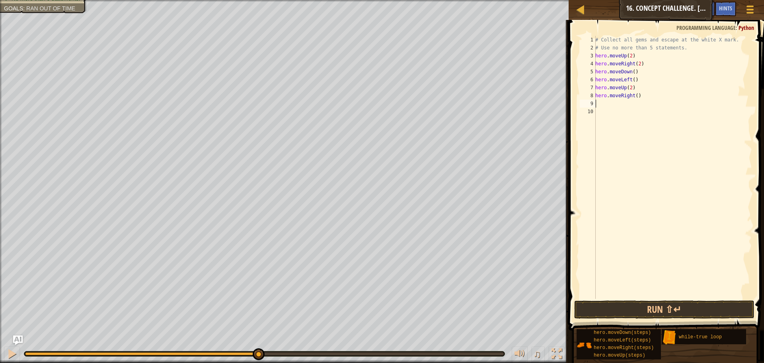
type textarea "u"
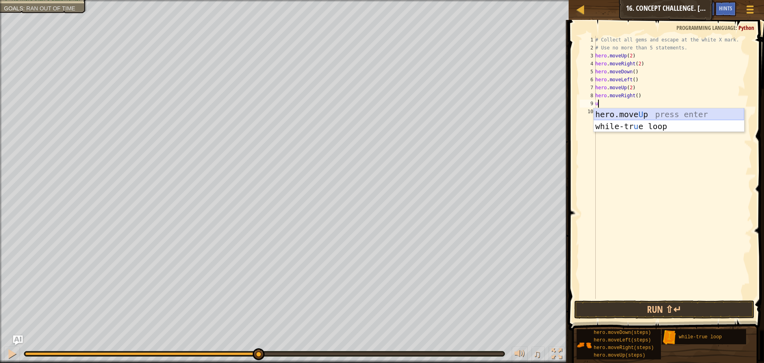
click at [614, 109] on div "hero.move U p press enter while-tr u e loop press enter" at bounding box center [669, 132] width 150 height 48
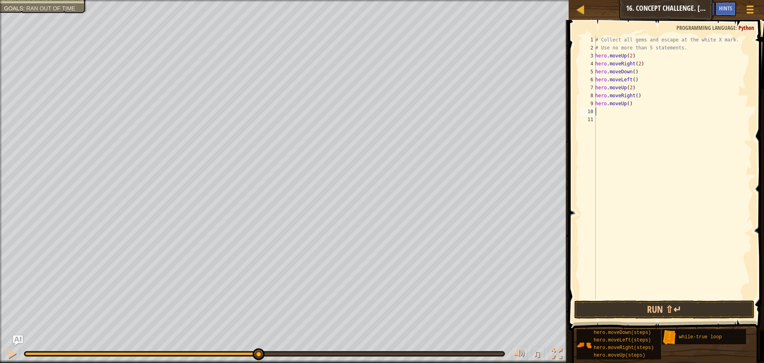
type textarea "u"
type textarea "r"
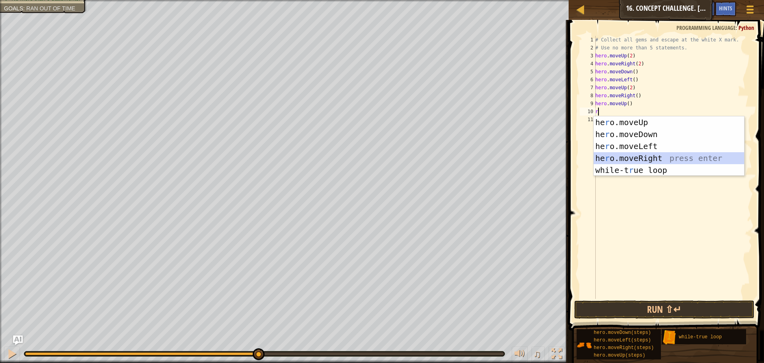
click at [635, 159] on div "he r o.moveUp press enter he r o.moveDown press enter he r o.moveLeft press ent…" at bounding box center [669, 158] width 150 height 84
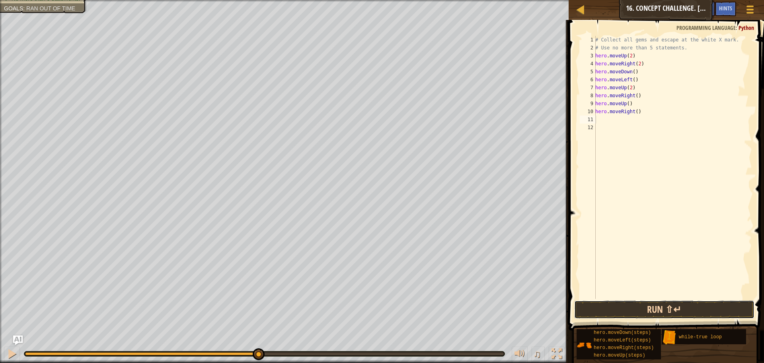
click at [658, 310] on button "Run ⇧↵" at bounding box center [664, 309] width 180 height 18
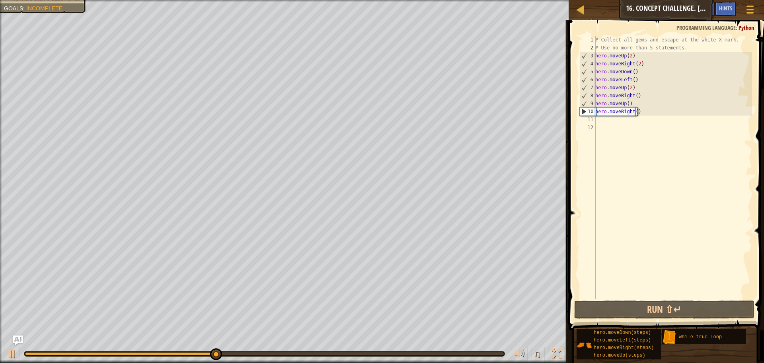
click at [635, 112] on div "# Collect all gems and escape at the white X mark. # Use no more than 5 stateme…" at bounding box center [673, 175] width 158 height 279
type textarea "hero.moveRight(2)"
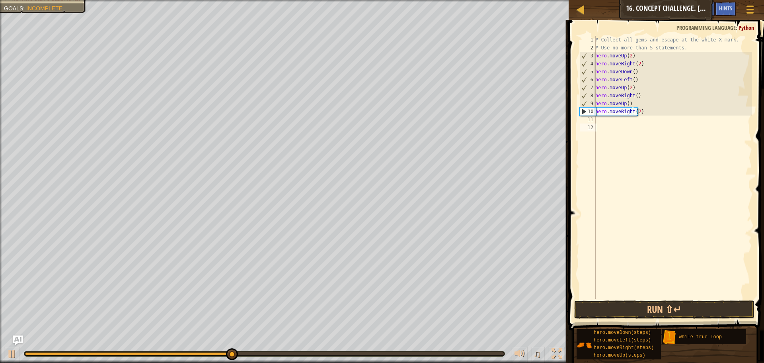
click at [622, 125] on div "# Collect all gems and escape at the white X mark. # Use no more than 5 stateme…" at bounding box center [673, 175] width 158 height 279
click at [620, 123] on div "# Collect all gems and escape at the white X mark. # Use no more than 5 stateme…" at bounding box center [673, 175] width 158 height 279
click at [622, 119] on div "# Collect all gems and escape at the white X mark. # Use no more than 5 stateme…" at bounding box center [673, 175] width 158 height 279
type textarea "d"
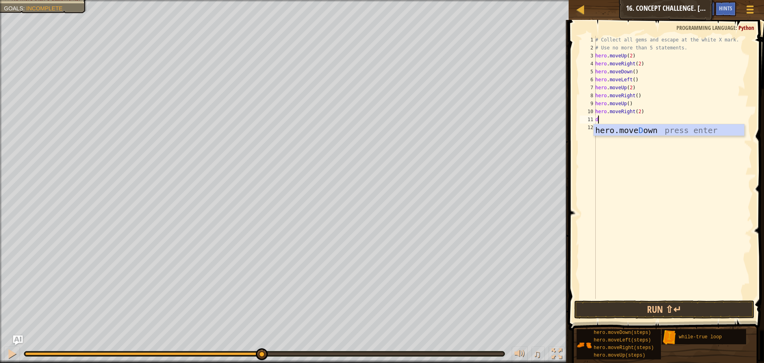
click at [648, 135] on div "hero.move D own press enter" at bounding box center [669, 142] width 150 height 36
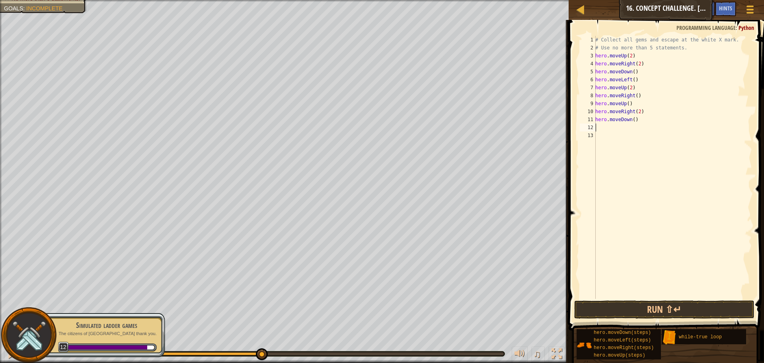
type textarea "l"
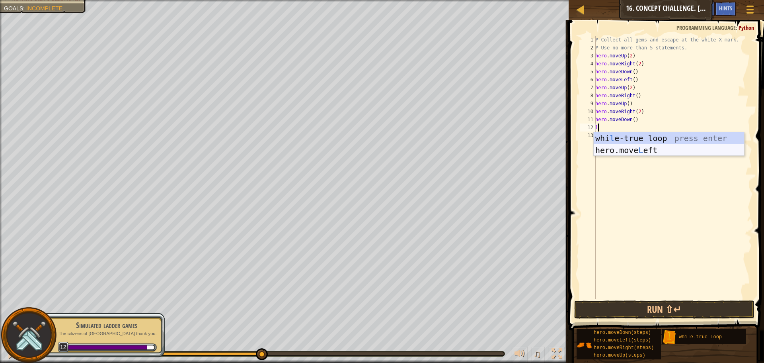
click at [620, 148] on div "whi l e-true loop press enter hero.move L eft press enter" at bounding box center [669, 156] width 150 height 48
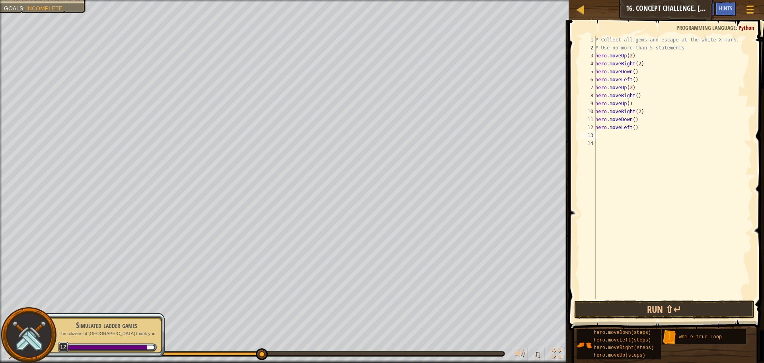
type textarea "d"
click at [636, 147] on div "hero.move D own press enter" at bounding box center [669, 158] width 150 height 36
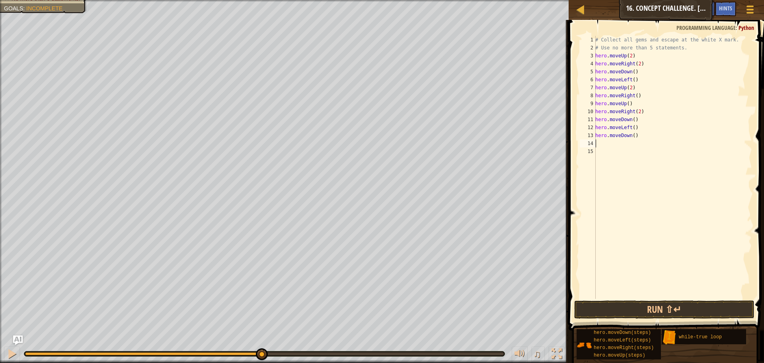
type textarea "u"
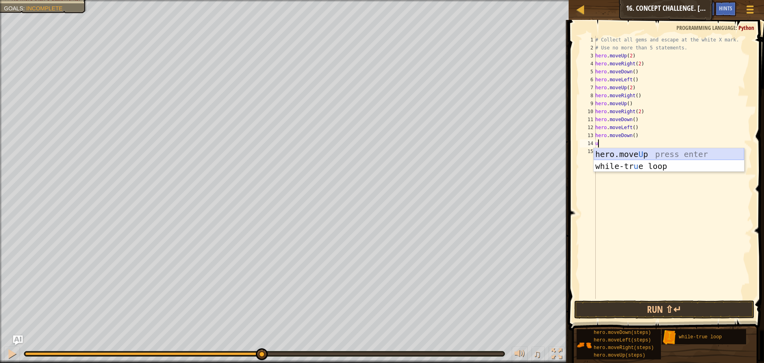
click at [631, 150] on div "hero.move U p press enter while-tr u e loop press enter" at bounding box center [669, 172] width 150 height 48
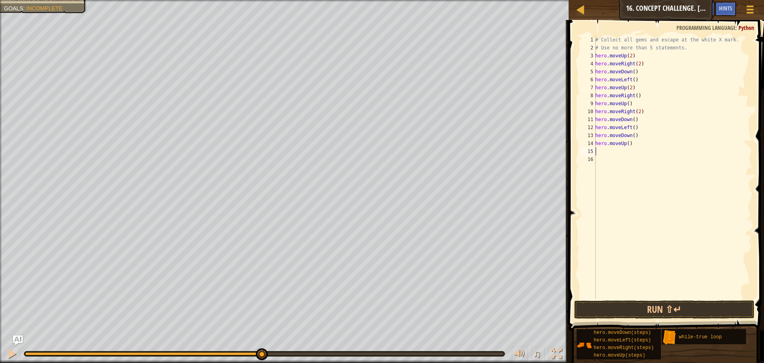
click at [628, 144] on div "# Collect all gems and escape at the white X mark. # Use no more than 5 stateme…" at bounding box center [673, 175] width 158 height 279
click at [671, 309] on button "Run ⇧↵" at bounding box center [664, 309] width 180 height 18
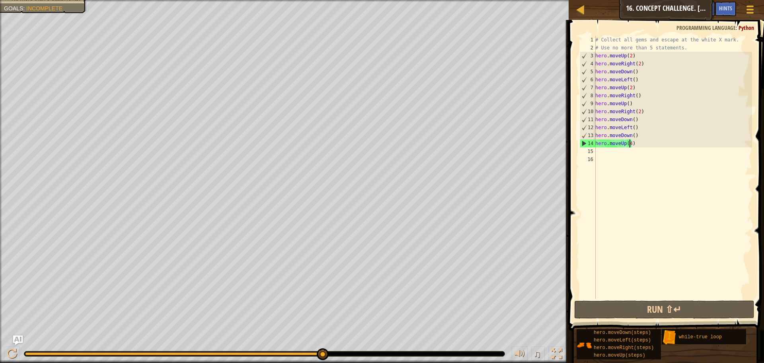
click at [653, 54] on div "# Collect all gems and escape at the white X mark. # Use no more than 5 stateme…" at bounding box center [673, 175] width 158 height 279
click at [682, 45] on div "# Collect all gems and escape at the white X mark. # Use no more than 5 stateme…" at bounding box center [673, 175] width 158 height 279
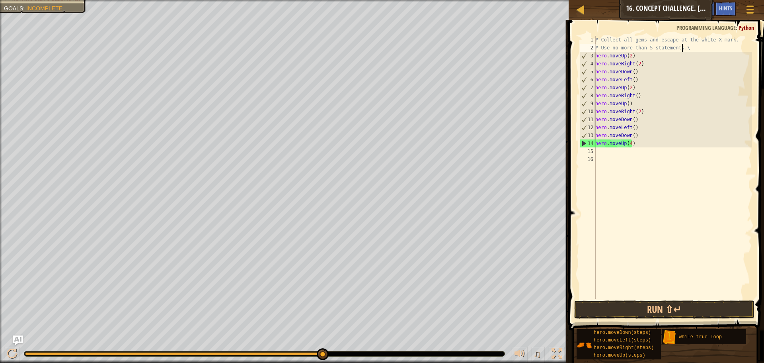
scroll to position [4, 7]
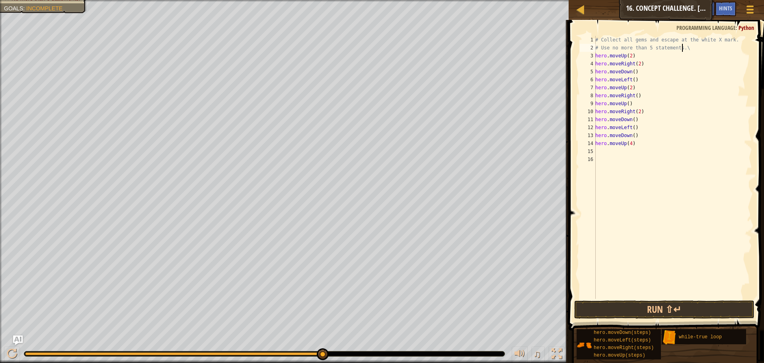
type textarea "# Use no more than 5 statements."
type textarea "h"
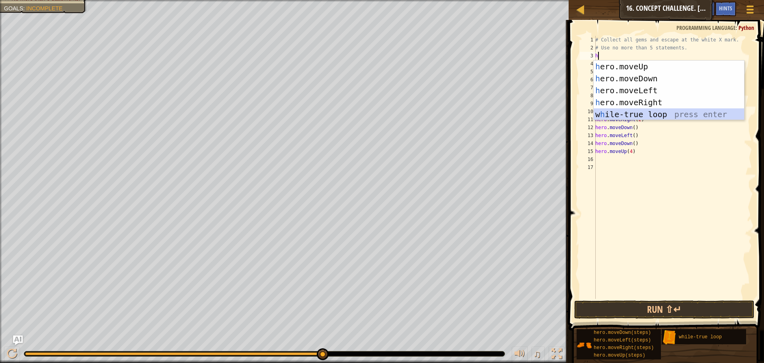
click at [652, 109] on div "h ero.moveUp press enter h ero.moveDown press enter h ero.moveLeft press enter …" at bounding box center [669, 102] width 150 height 84
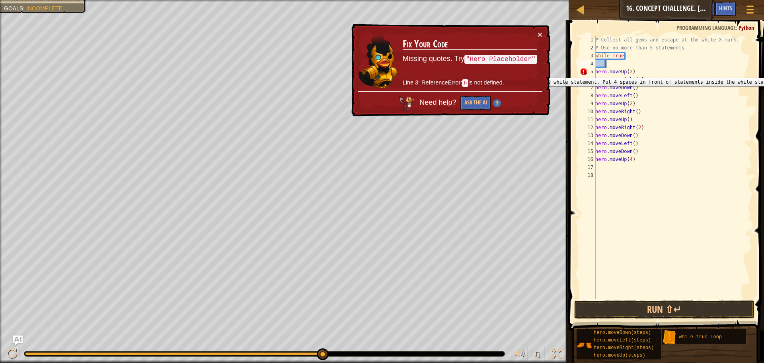
click at [594, 72] on div "5" at bounding box center [588, 72] width 16 height 8
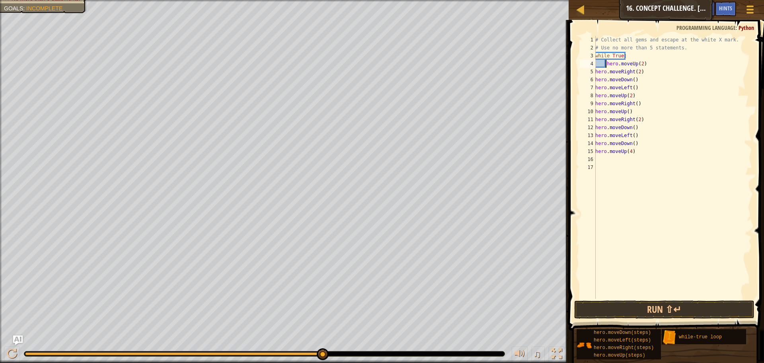
click at [595, 72] on div "5" at bounding box center [588, 72] width 16 height 8
type textarea "hero.moveRight(2)"
click at [595, 72] on div "5" at bounding box center [588, 72] width 16 height 8
click at [596, 95] on div "# Collect all gems and escape at the white X mark. # Use no more than 5 stateme…" at bounding box center [673, 175] width 158 height 279
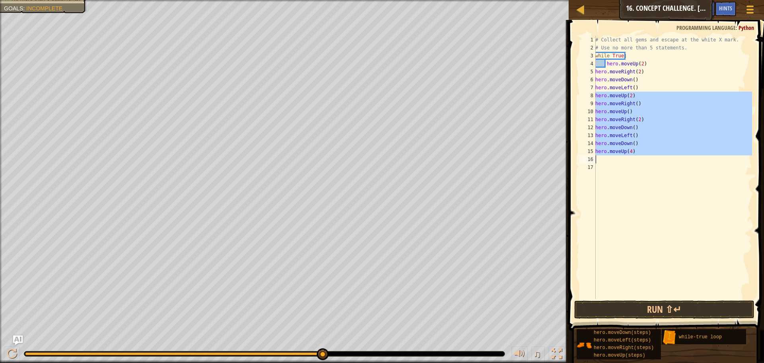
drag, startPoint x: 595, startPoint y: 94, endPoint x: 649, endPoint y: 155, distance: 81.7
click at [649, 155] on div "hero.moveUp(2) 1 2 3 4 5 6 7 8 9 10 11 12 13 14 15 16 17 # Collect all gems and…" at bounding box center [665, 167] width 174 height 263
type textarea "hero.moveUp(4)"
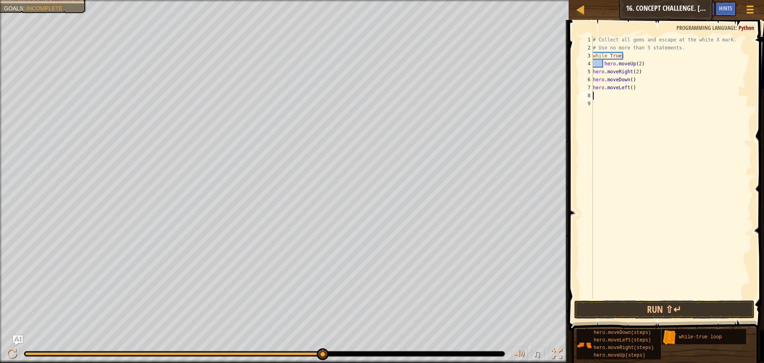
click at [594, 71] on div "# Collect all gems and escape at the white X mark. # Use no more than 5 stateme…" at bounding box center [671, 175] width 161 height 279
click at [591, 80] on div "6" at bounding box center [586, 80] width 13 height 8
click at [590, 89] on div "7" at bounding box center [586, 88] width 13 height 8
click at [600, 73] on div "# Collect all gems and escape at the white X mark. # Use no more than 5 stateme…" at bounding box center [671, 175] width 161 height 279
click at [601, 80] on div "# Collect all gems and escape at the white X mark. # Use no more than 5 stateme…" at bounding box center [671, 175] width 161 height 279
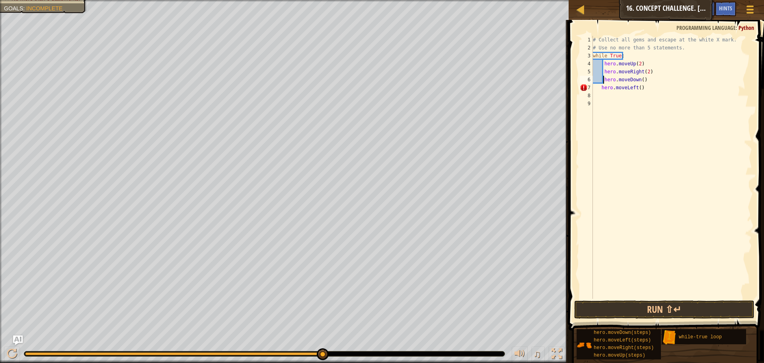
click at [602, 89] on div "# Collect all gems and escape at the white X mark. # Use no more than 5 stateme…" at bounding box center [671, 175] width 161 height 279
click at [600, 89] on div "# Collect all gems and escape at the white X mark. # Use no more than 5 stateme…" at bounding box center [671, 175] width 161 height 279
type textarea "hero.moveLeft()"
click at [639, 310] on button "Run ⇧↵" at bounding box center [664, 309] width 180 height 18
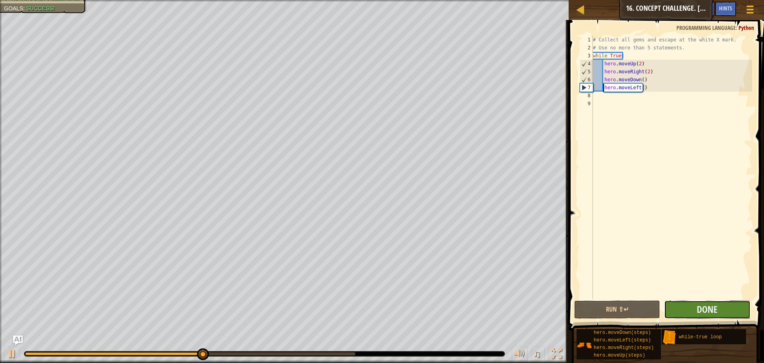
click at [688, 314] on button "Done" at bounding box center [707, 309] width 86 height 18
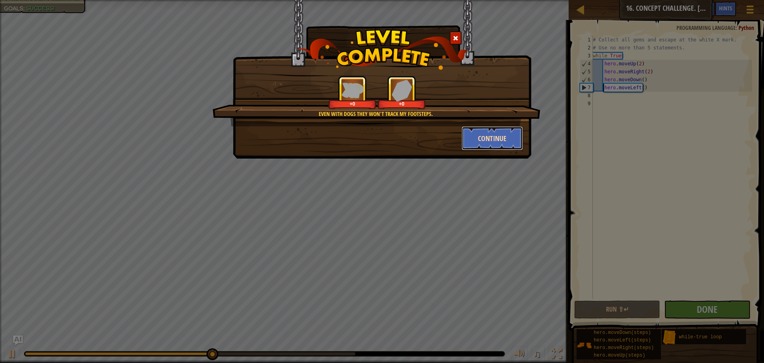
click at [477, 138] on button "Continue" at bounding box center [493, 138] width 62 height 24
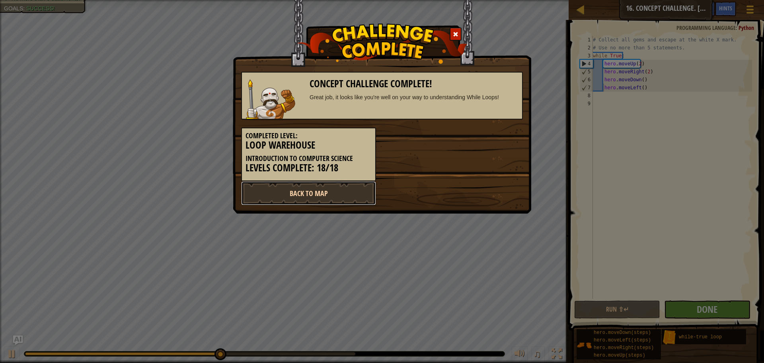
click at [371, 193] on link "Back to Map" at bounding box center [308, 193] width 135 height 24
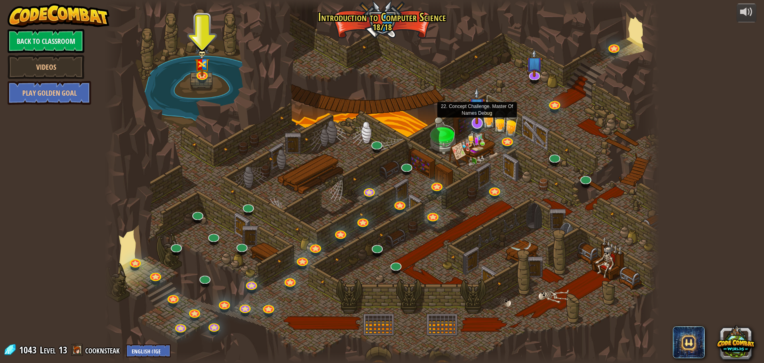
click at [474, 119] on img at bounding box center [477, 105] width 16 height 37
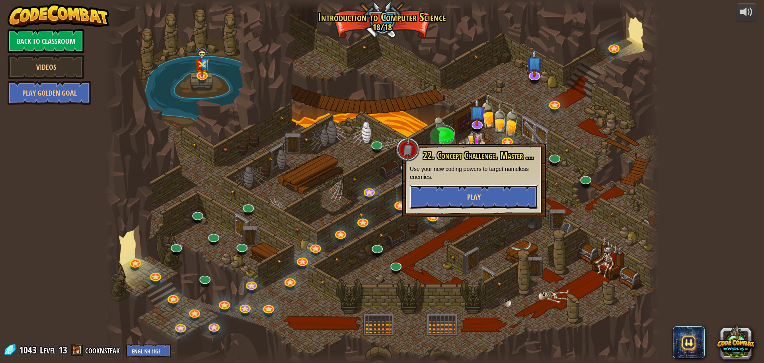
click at [478, 200] on span "Play" at bounding box center [474, 197] width 14 height 10
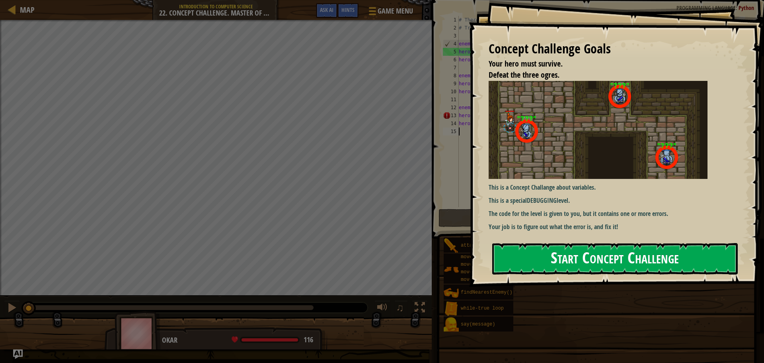
click at [620, 259] on button "Start Concept Challenge" at bounding box center [615, 258] width 246 height 31
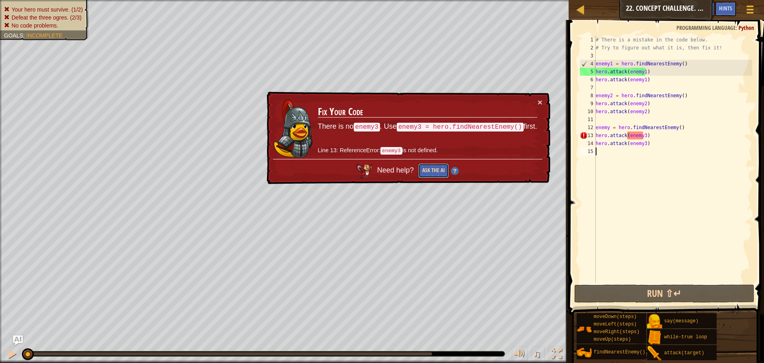
click at [426, 170] on button "Ask the AI" at bounding box center [432, 171] width 31 height 15
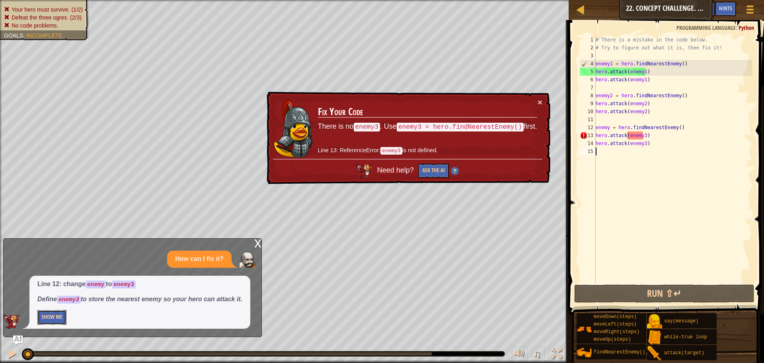
click at [49, 313] on button "Show Me" at bounding box center [51, 317] width 29 height 15
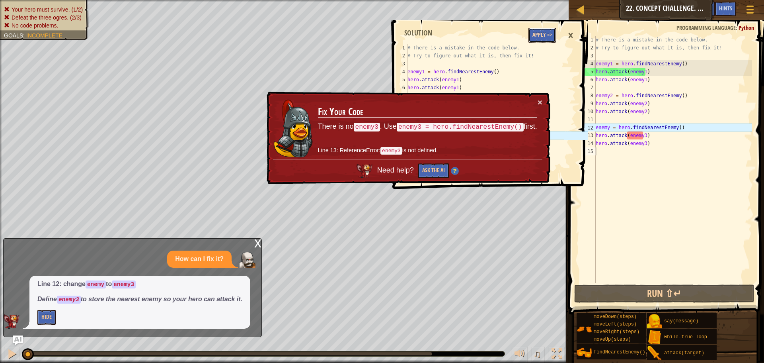
click at [531, 33] on button "Apply =>" at bounding box center [541, 35] width 27 height 15
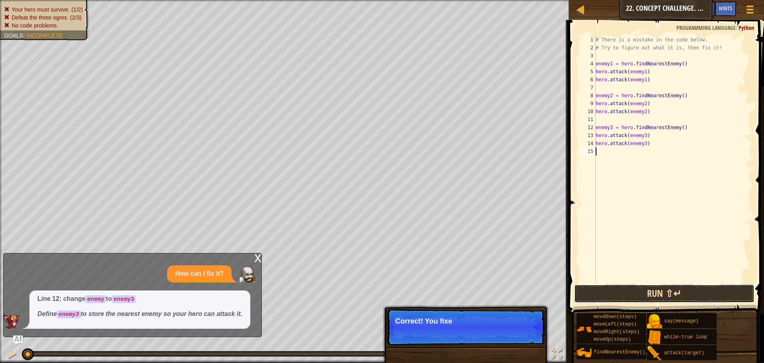
click at [656, 296] on button "Run ⇧↵" at bounding box center [664, 293] width 180 height 18
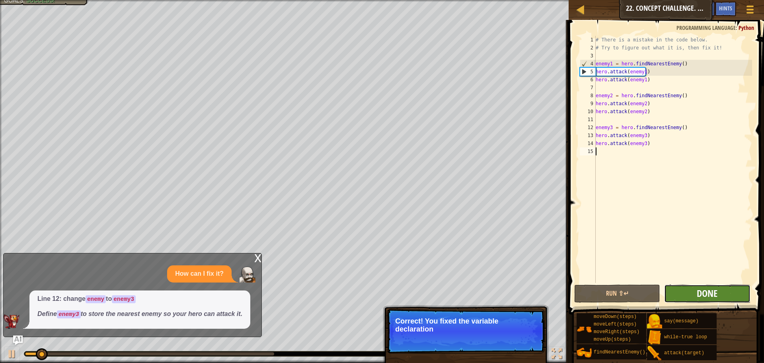
click at [706, 298] on span "Done" at bounding box center [707, 292] width 21 height 13
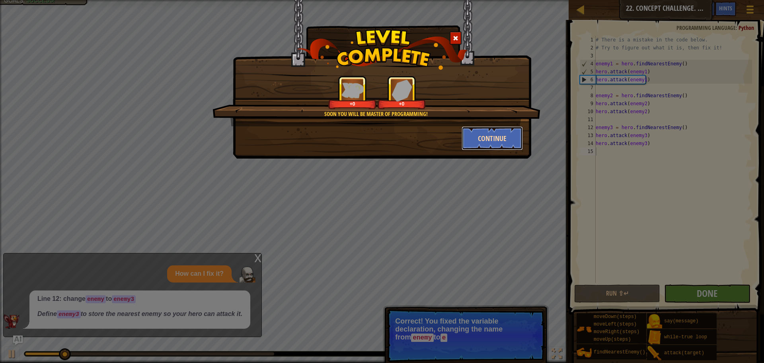
click at [475, 137] on button "Continue" at bounding box center [493, 138] width 62 height 24
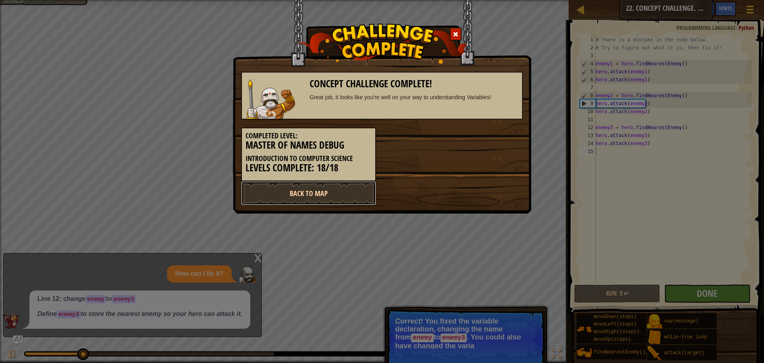
click at [303, 196] on link "Back to Map" at bounding box center [308, 193] width 135 height 24
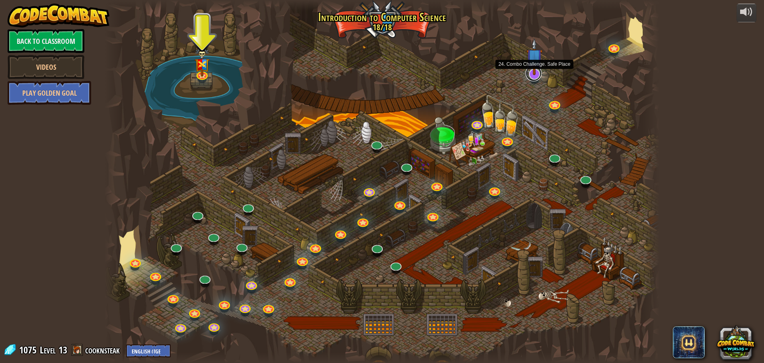
click at [531, 77] on link at bounding box center [534, 73] width 16 height 16
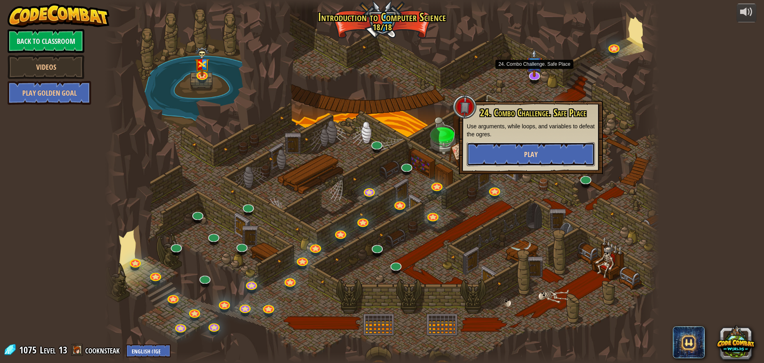
click at [539, 148] on button "Play" at bounding box center [531, 154] width 128 height 24
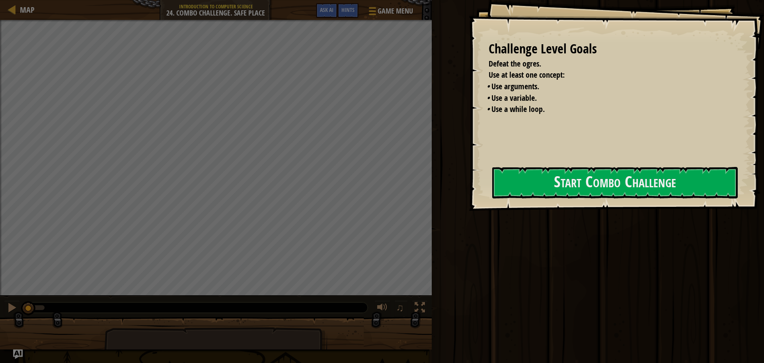
click at [514, 175] on button "Start Combo Challenge" at bounding box center [615, 182] width 246 height 31
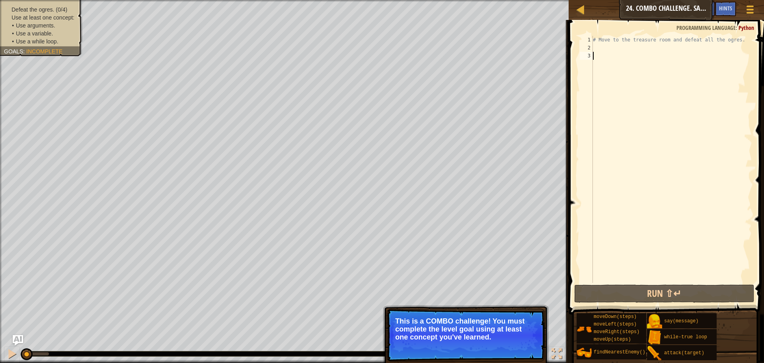
click at [17, 337] on img "Ask AI" at bounding box center [18, 340] width 10 height 10
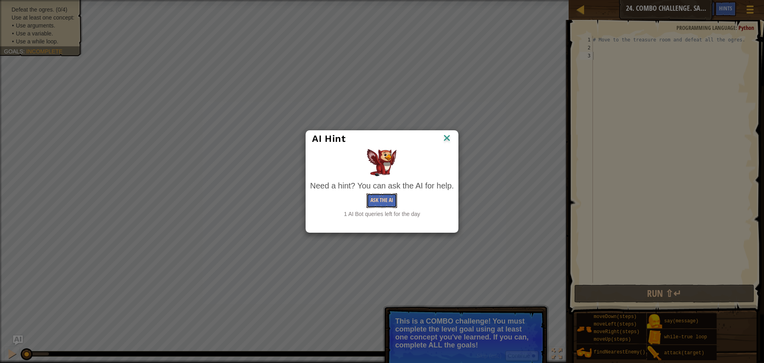
click at [384, 197] on button "Ask the AI" at bounding box center [381, 200] width 31 height 15
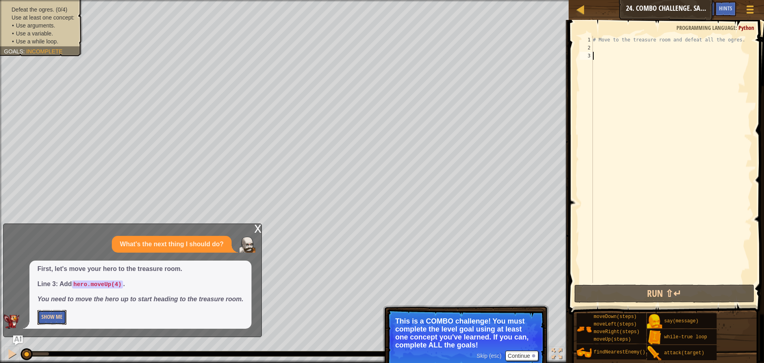
click at [62, 314] on button "Show Me" at bounding box center [51, 317] width 29 height 15
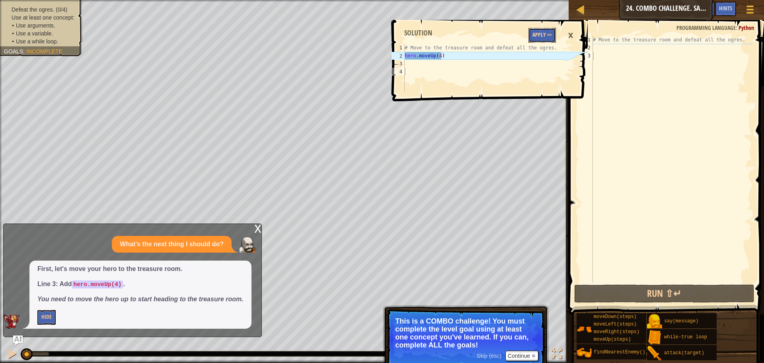
click at [540, 31] on button "Apply =>" at bounding box center [541, 35] width 27 height 15
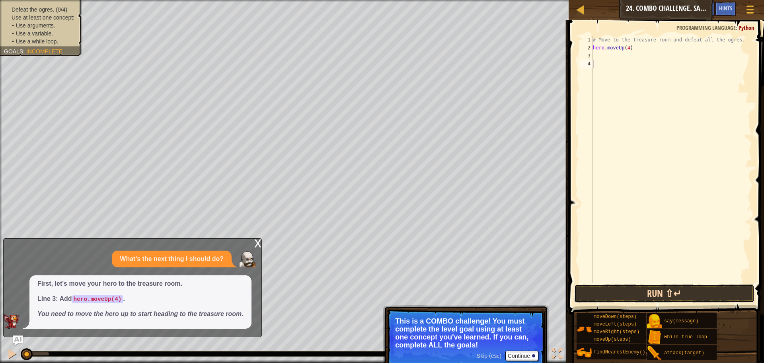
click at [625, 289] on button "Run ⇧↵" at bounding box center [664, 293] width 180 height 18
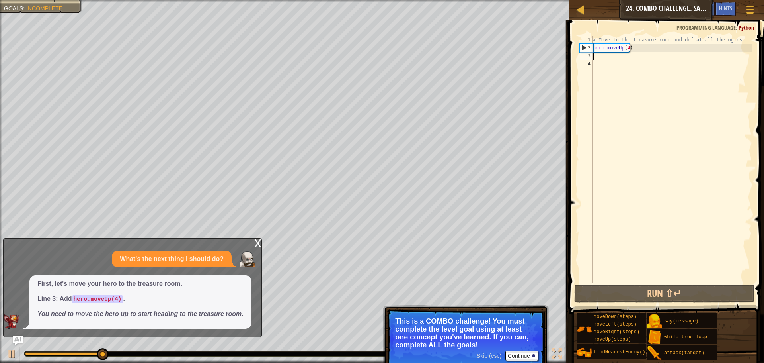
click at [645, 55] on div "# Move to the treasure room and defeat all the ogres. hero . moveUp ( 4 )" at bounding box center [671, 167] width 161 height 263
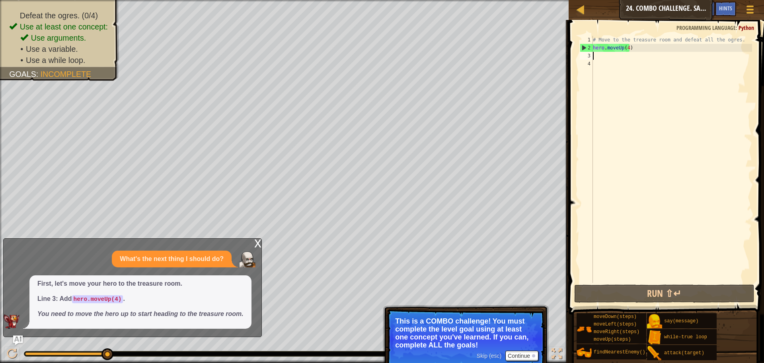
type textarea "h"
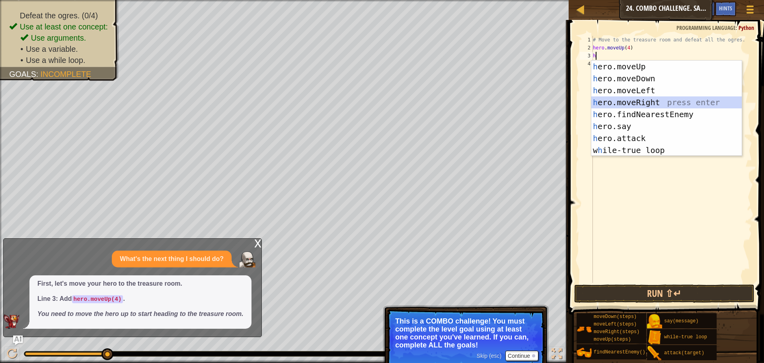
click at [640, 104] on div "h ero.moveUp press enter h ero.moveDown press enter h ero.moveLeft press enter …" at bounding box center [666, 119] width 150 height 119
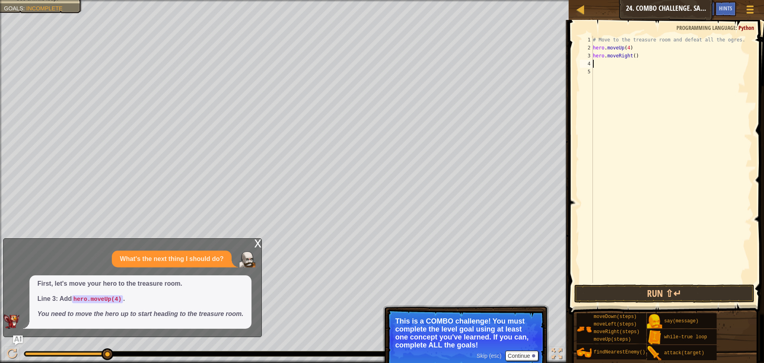
click at [631, 55] on div "# Move to the treasure room and defeat all the ogres. hero . moveUp ( 4 ) hero …" at bounding box center [671, 167] width 161 height 263
type textarea "hero.moveRight(4)"
click at [622, 62] on div "# Move to the treasure room and defeat all the ogres. hero . moveUp ( 4 ) hero …" at bounding box center [671, 167] width 161 height 263
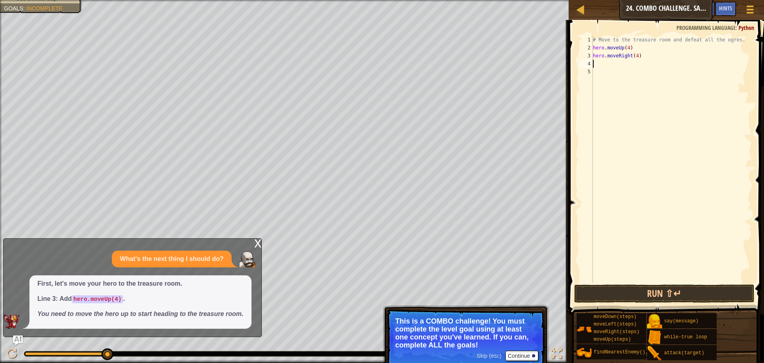
type textarea "h"
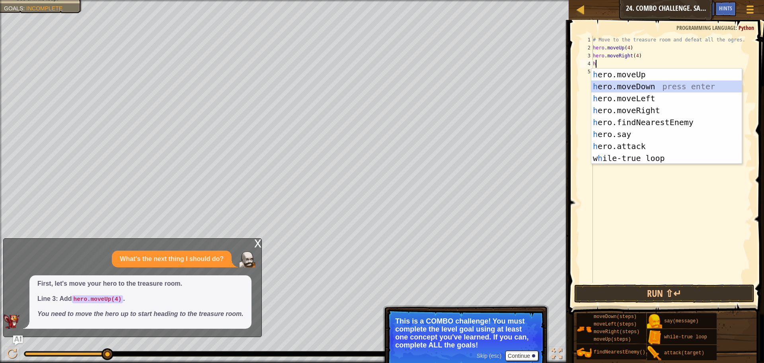
click at [653, 86] on div "h ero.moveUp press enter h ero.moveDown press enter h ero.moveLeft press enter …" at bounding box center [666, 127] width 150 height 119
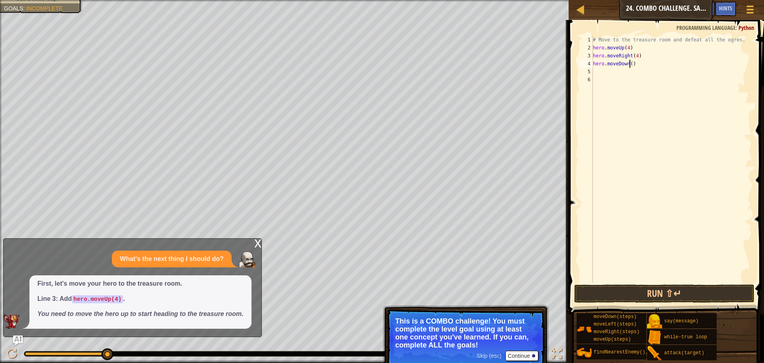
click at [629, 64] on div "# Move to the treasure room and defeat all the ogres. hero . moveUp ( 4 ) hero …" at bounding box center [671, 167] width 161 height 263
type textarea "hero.moveDown(3)"
drag, startPoint x: 629, startPoint y: 281, endPoint x: 626, endPoint y: 285, distance: 5.0
click at [628, 281] on div "# Move to the treasure room and defeat all the ogres. hero . moveUp ( 4 ) hero …" at bounding box center [671, 167] width 161 height 263
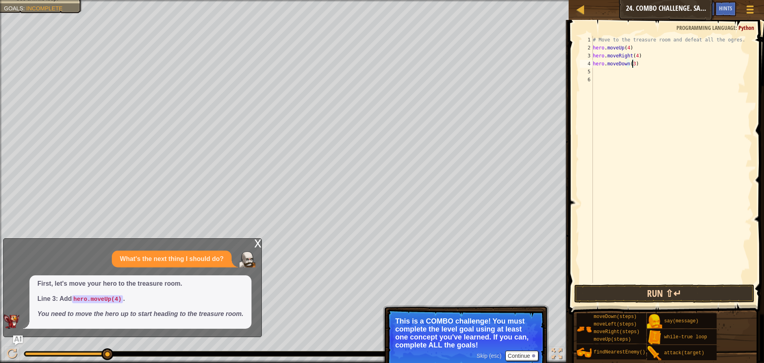
scroll to position [4, 0]
click at [627, 286] on button "Run ⇧↵" at bounding box center [664, 293] width 180 height 18
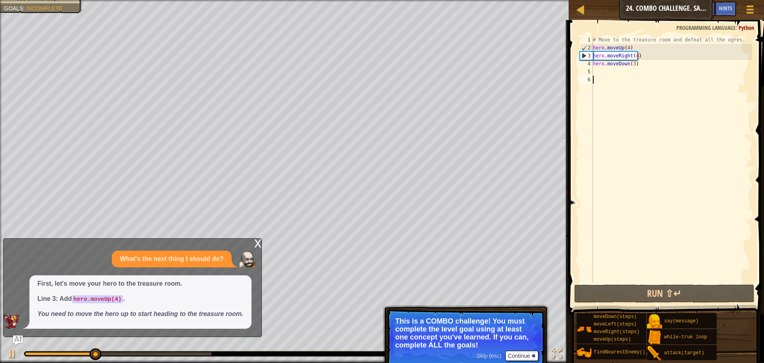
click at [260, 245] on div "x" at bounding box center [257, 242] width 7 height 8
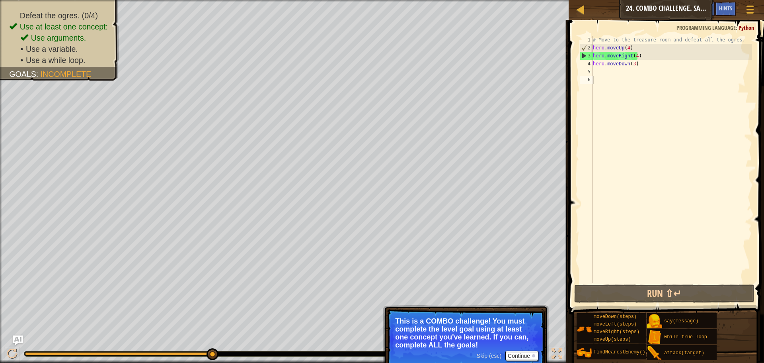
click at [617, 69] on div "# Move to the treasure room and defeat all the ogres. hero . moveUp ( 4 ) hero …" at bounding box center [671, 167] width 161 height 263
type textarea "k"
type textarea "h"
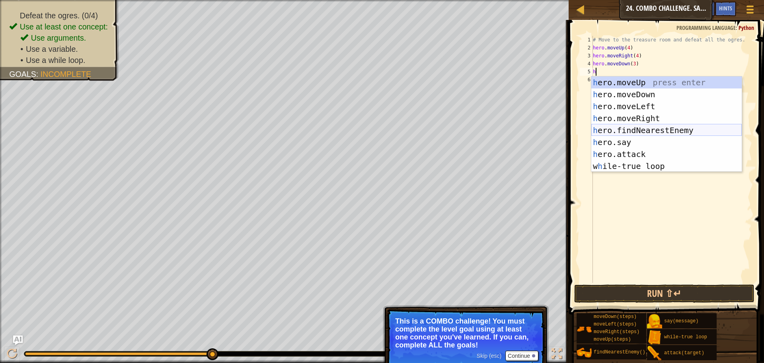
click at [660, 130] on div "h ero.moveUp press enter h ero.moveDown press enter h ero.moveLeft press enter …" at bounding box center [666, 135] width 150 height 119
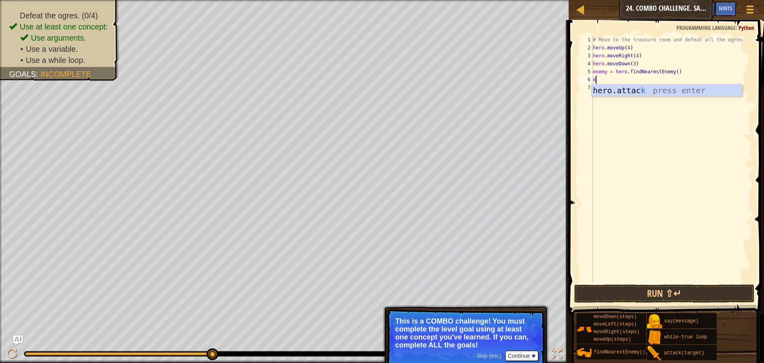
click at [614, 86] on div "hero.attac k press enter" at bounding box center [666, 102] width 150 height 36
type textarea "hero.attack(enemy)"
click at [620, 86] on div "# Move to the treasure room and defeat all the ogres. hero . moveUp ( 4 ) hero …" at bounding box center [671, 167] width 161 height 263
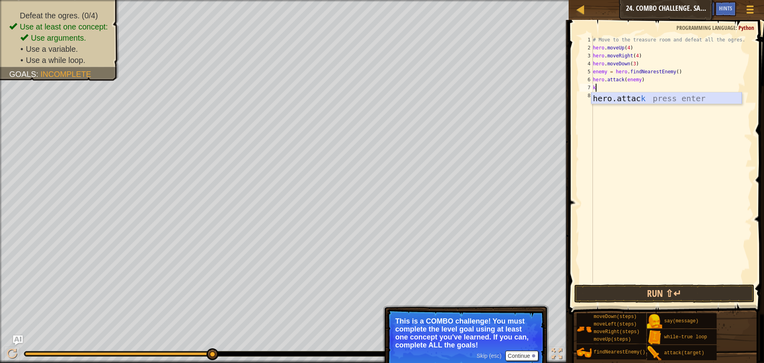
click at [620, 101] on div "hero.attac k press enter" at bounding box center [666, 110] width 150 height 36
type textarea "hero.attack(enemy)"
click at [614, 101] on div "# Move to the treasure room and defeat all the ogres. hero . moveUp ( 4 ) hero …" at bounding box center [671, 167] width 161 height 263
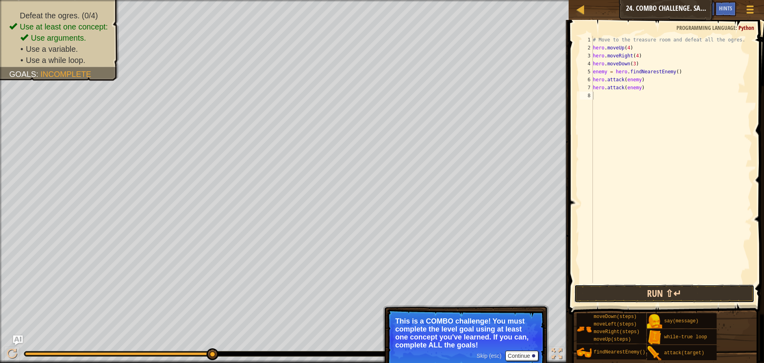
click at [681, 296] on button "Run ⇧↵" at bounding box center [664, 293] width 180 height 18
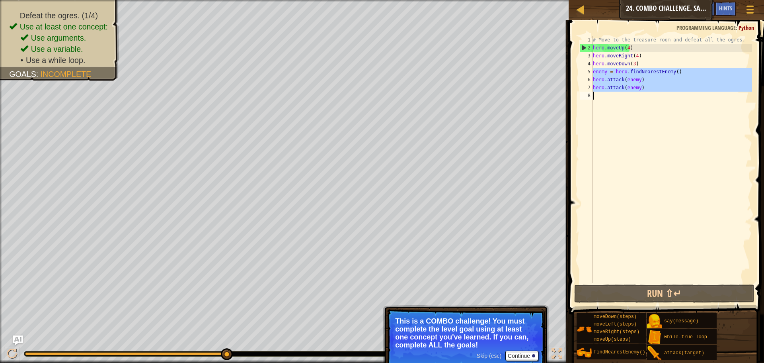
drag, startPoint x: 593, startPoint y: 72, endPoint x: 615, endPoint y: 94, distance: 31.0
click at [615, 94] on div "# Move to the treasure room and defeat all the ogres. hero . moveUp ( 4 ) hero …" at bounding box center [671, 167] width 161 height 263
type textarea "hero.attack(enemy)"
click at [612, 94] on div "# Move to the treasure room and defeat all the ogres. hero . moveUp ( 4 ) hero …" at bounding box center [671, 159] width 161 height 247
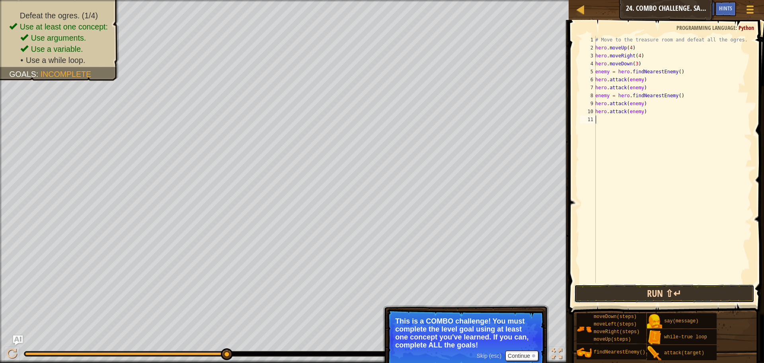
click at [664, 285] on button "Run ⇧↵" at bounding box center [664, 293] width 180 height 18
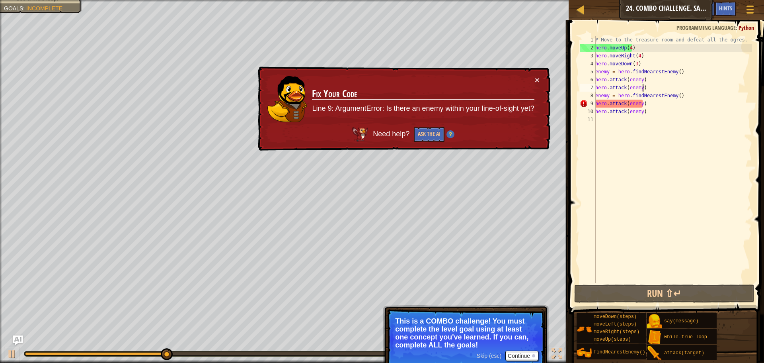
click at [648, 86] on div "# Move to the treasure room and defeat all the ogres. hero . moveUp ( 4 ) hero …" at bounding box center [673, 167] width 158 height 263
type textarea "hero.attack(enemy)"
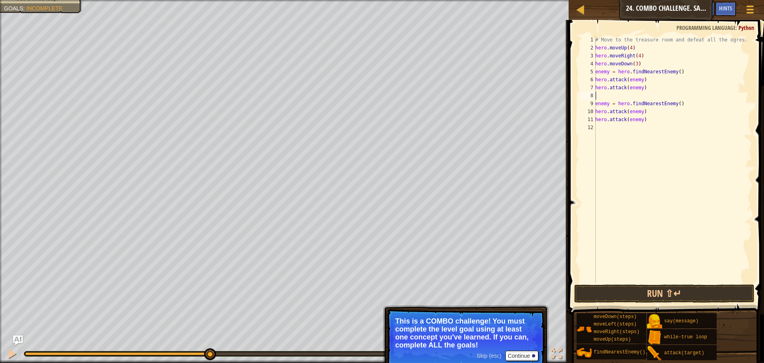
type textarea "m"
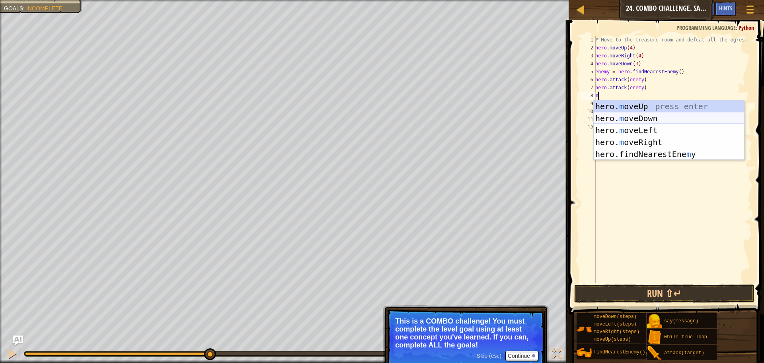
click at [652, 124] on div "hero. m oveUp press enter hero. m oveDown press enter hero. m oveLeft press ent…" at bounding box center [669, 142] width 150 height 84
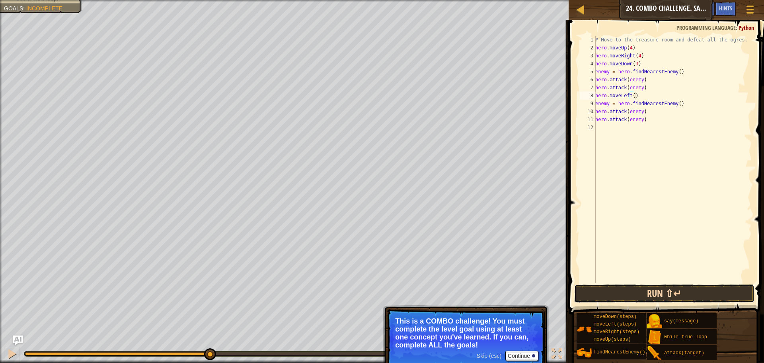
click at [664, 296] on button "Run ⇧↵" at bounding box center [664, 293] width 180 height 18
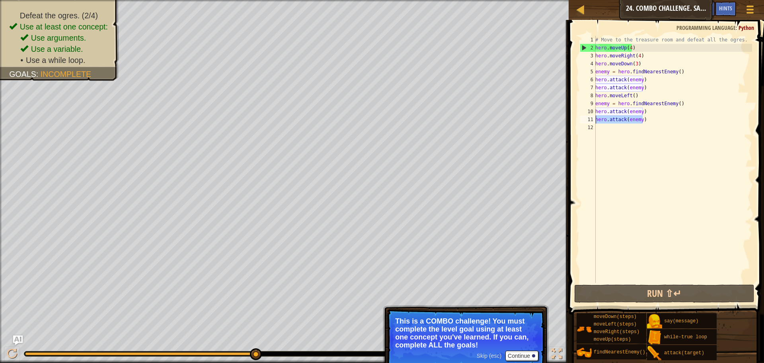
drag, startPoint x: 653, startPoint y: 117, endPoint x: 592, endPoint y: 120, distance: 61.3
click at [592, 120] on div "hero.moveLeft() 1 2 3 4 5 6 7 8 9 10 11 12 # Move to the treasure room and defe…" at bounding box center [665, 159] width 174 height 247
type textarea "hero.attack(enemy)"
click at [677, 131] on div "# Move to the treasure room and defeat all the ogres. hero . moveUp ( 4 ) hero …" at bounding box center [673, 167] width 158 height 263
click at [674, 94] on div "# Move to the treasure room and defeat all the ogres. hero . moveUp ( 4 ) hero …" at bounding box center [673, 167] width 158 height 263
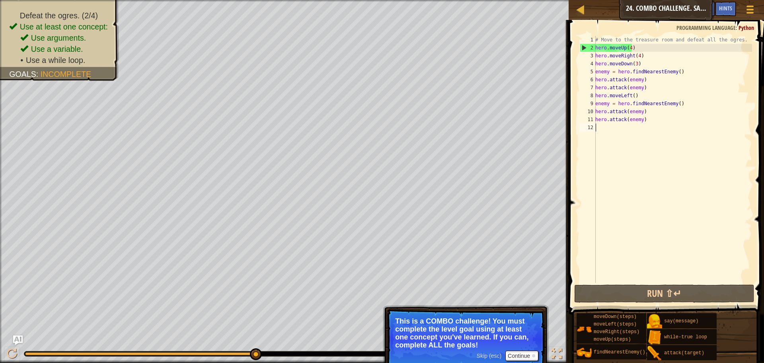
type textarea "hero.moveLeft()"
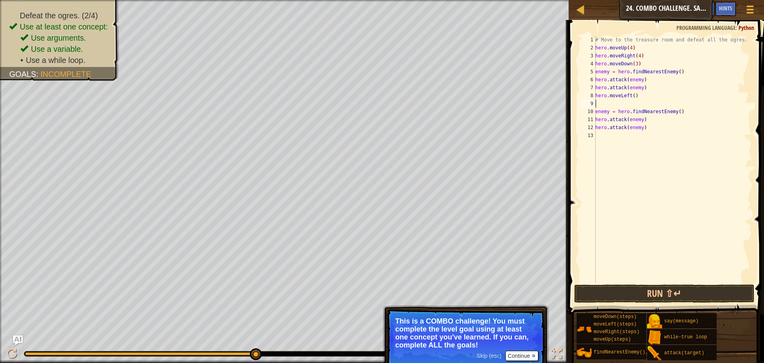
type textarea "l"
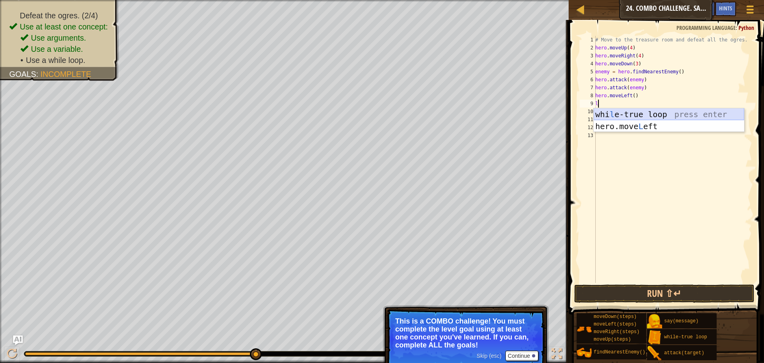
click at [629, 109] on div "whi l e-true loop press enter hero.move L eft press enter" at bounding box center [669, 132] width 150 height 48
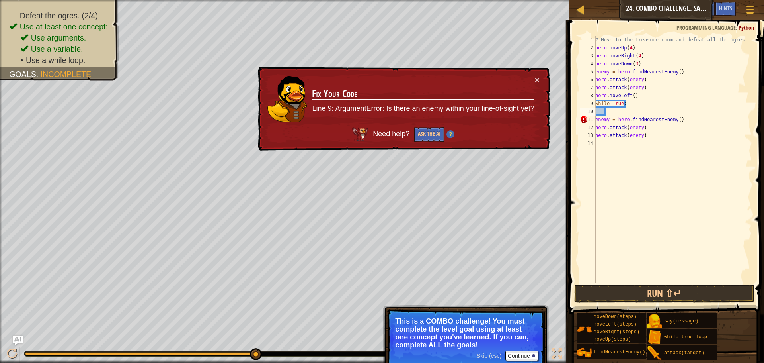
click at [598, 118] on div "# Move to the treasure room and defeat all the ogres. hero . moveUp ( 4 ) hero …" at bounding box center [673, 167] width 158 height 263
click at [596, 118] on div "# Move to the treasure room and defeat all the ogres. hero . moveUp ( 4 ) hero …" at bounding box center [673, 167] width 158 height 263
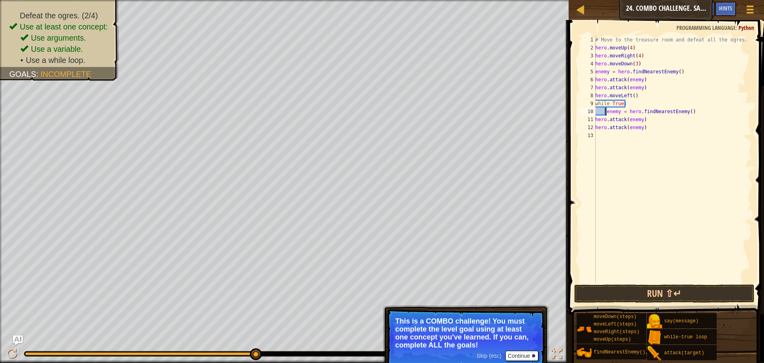
click at [595, 118] on div "11" at bounding box center [588, 119] width 16 height 8
click at [597, 119] on div "# Move to the treasure room and defeat all the ogres. hero . moveUp ( 4 ) hero …" at bounding box center [673, 167] width 158 height 263
click at [596, 119] on div "# Move to the treasure room and defeat all the ogres. hero . moveUp ( 4 ) hero …" at bounding box center [673, 167] width 158 height 263
click at [596, 125] on div "# Move to the treasure room and defeat all the ogres. hero . moveUp ( 4 ) hero …" at bounding box center [673, 167] width 158 height 263
type textarea "hero.attack(enemy)"
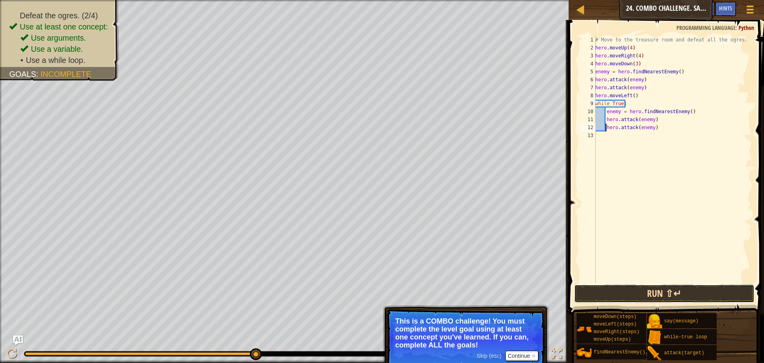
click at [634, 292] on button "Run ⇧↵" at bounding box center [664, 293] width 180 height 18
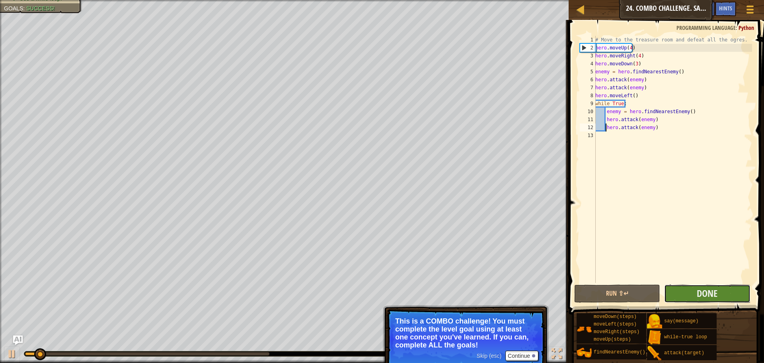
click at [688, 290] on button "Done" at bounding box center [707, 293] width 86 height 18
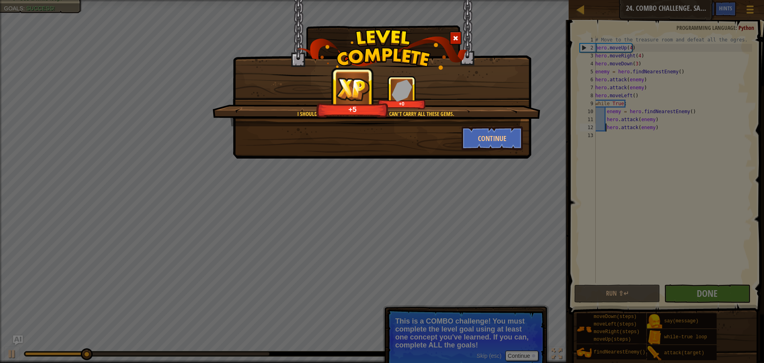
click at [506, 152] on div "I should have left at least one ogre. I can't carry all these gems. +5 +0 Conti…" at bounding box center [382, 79] width 298 height 158
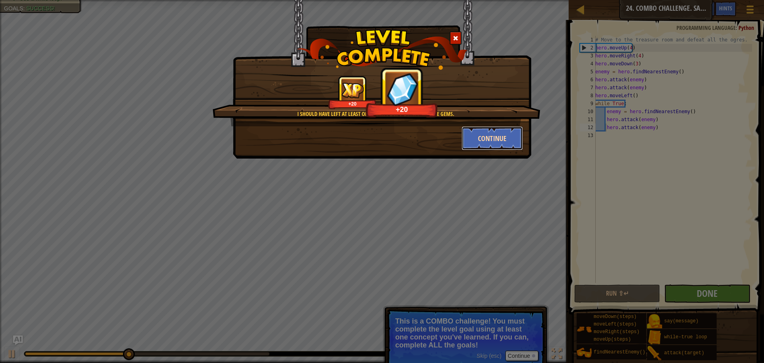
click at [498, 146] on button "Continue" at bounding box center [493, 138] width 62 height 24
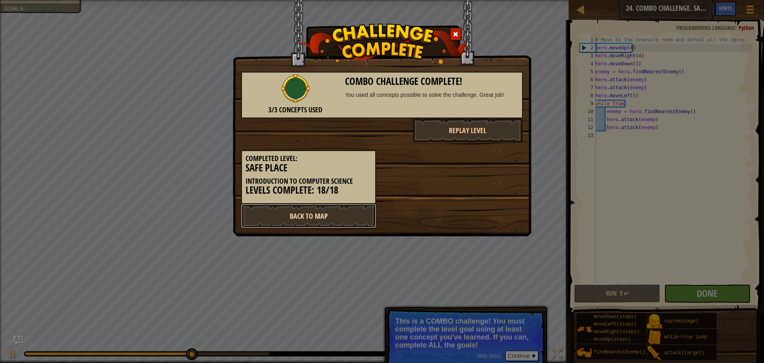
click at [343, 214] on link "Back to Map" at bounding box center [308, 216] width 135 height 24
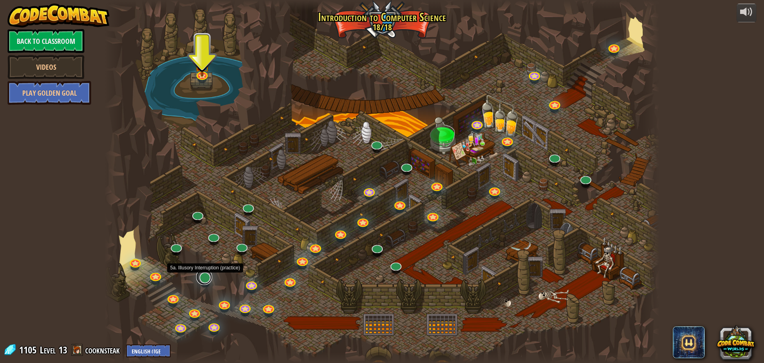
click at [202, 276] on link at bounding box center [204, 277] width 16 height 16
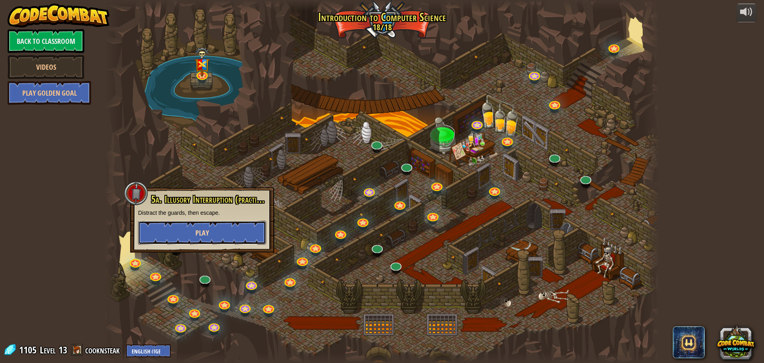
click at [185, 228] on button "Play" at bounding box center [202, 232] width 128 height 24
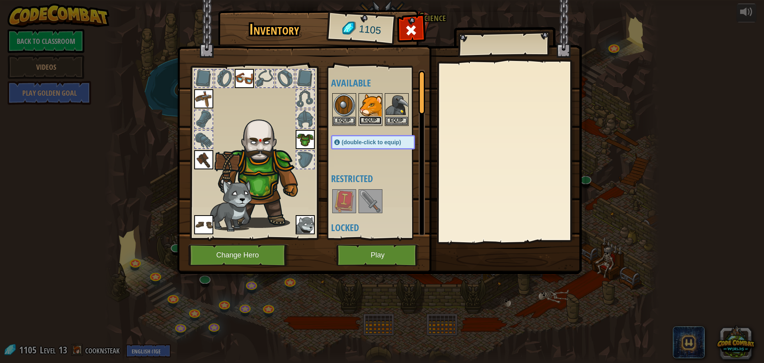
click at [368, 118] on button "Equip" at bounding box center [370, 120] width 22 height 8
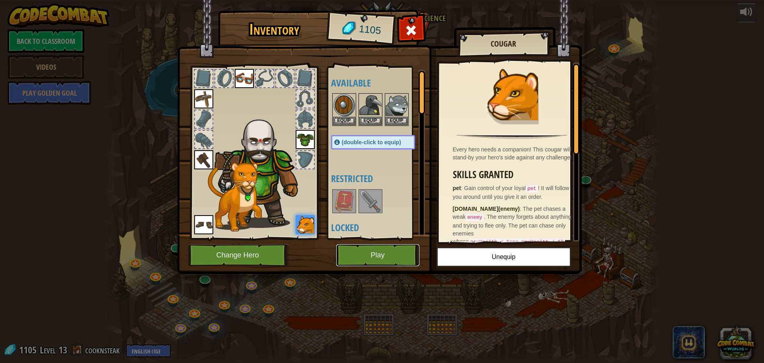
click at [394, 259] on button "Play" at bounding box center [377, 255] width 83 height 22
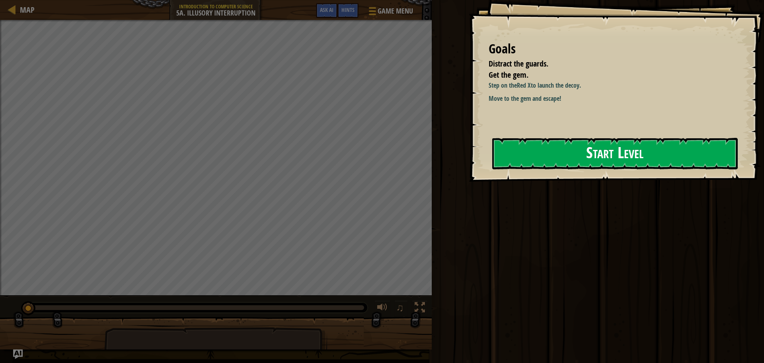
click at [512, 149] on button "Start Level" at bounding box center [615, 153] width 246 height 31
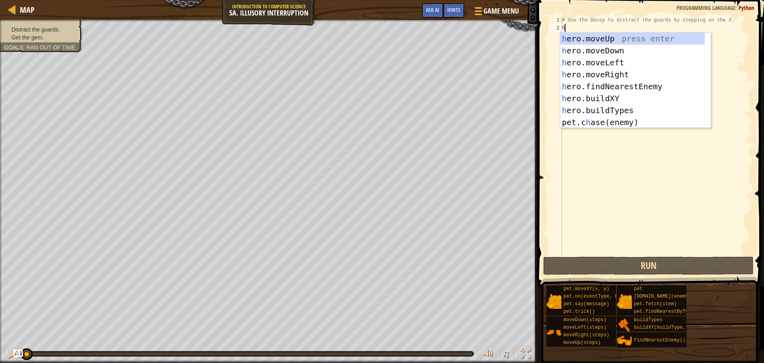
scroll to position [4, 0]
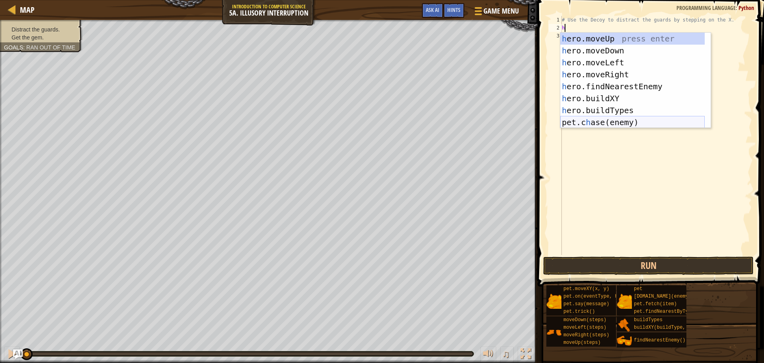
click at [607, 119] on div "h ero.moveUp press enter h ero.moveDown press enter h ero.moveLeft press enter …" at bounding box center [632, 92] width 144 height 119
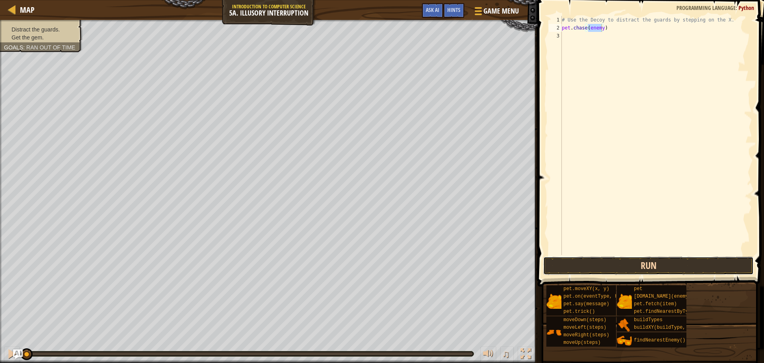
click at [694, 259] on button "Run" at bounding box center [648, 265] width 210 height 18
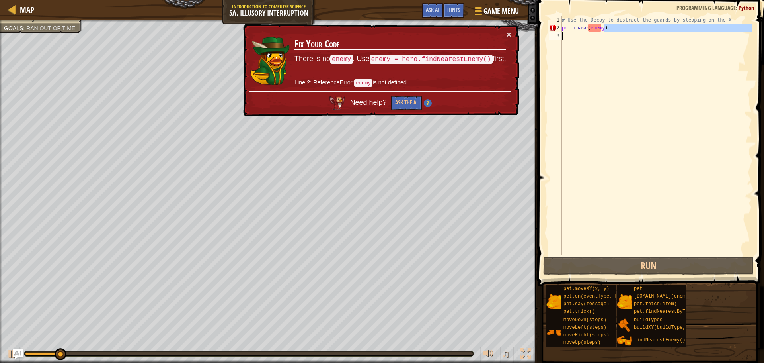
drag, startPoint x: 621, startPoint y: 30, endPoint x: 574, endPoint y: 48, distance: 49.9
click at [574, 48] on div "# Use the Decoy to distract the guards by stepping on the X. pet . chase ( enem…" at bounding box center [656, 143] width 192 height 255
click at [602, 21] on div "# Use the Decoy to distract the guards by stepping on the X. pet . chase ( enem…" at bounding box center [656, 143] width 192 height 255
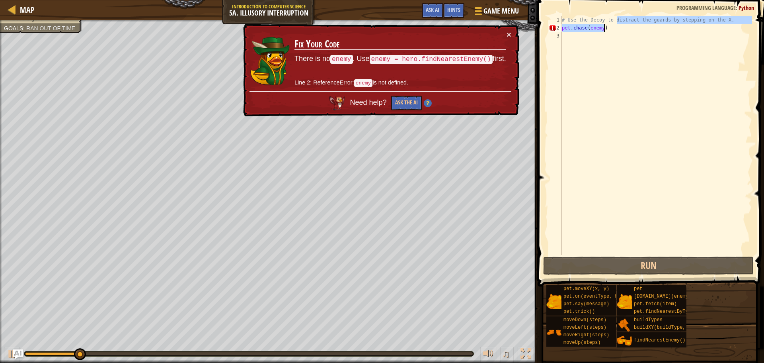
drag, startPoint x: 618, startPoint y: 23, endPoint x: 614, endPoint y: 25, distance: 4.2
click at [614, 25] on div "# Use the Decoy to distract the guards by stepping on the X. pet . chase ( enem…" at bounding box center [656, 143] width 192 height 255
click at [620, 31] on div "# Use the Decoy to distract the guards by stepping on the X. pet . chase ( enem…" at bounding box center [656, 135] width 192 height 239
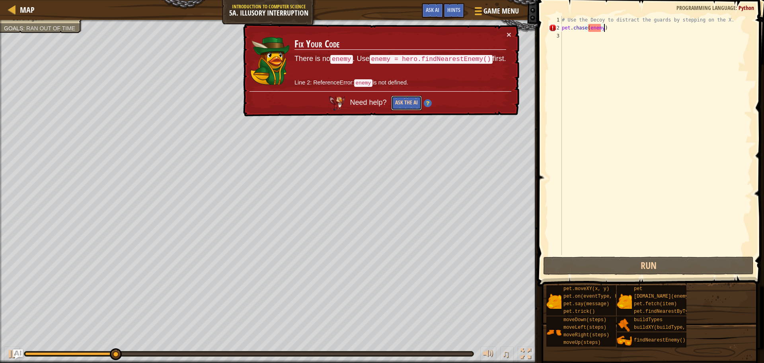
click at [398, 102] on button "Ask the AI" at bounding box center [406, 102] width 31 height 15
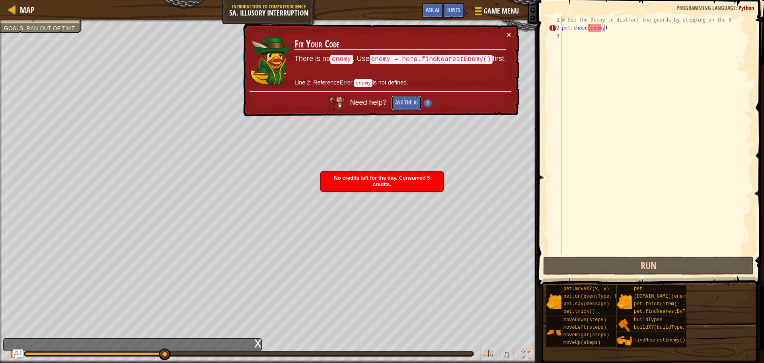
click at [411, 104] on button "Ask the AI" at bounding box center [406, 102] width 31 height 15
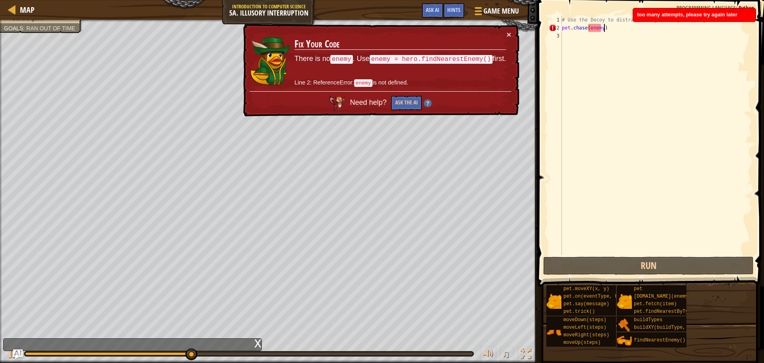
click at [506, 32] on td "Fix Your Code There is no enemy . Use enemy = hero.findNearestEnemy() first. Li…" at bounding box center [400, 60] width 212 height 61
click at [511, 33] on div "× Fix Your Code There is no enemy . Use enemy = hero.findNearestEnemy() first. …" at bounding box center [381, 70] width 278 height 93
click at [507, 36] on button "×" at bounding box center [509, 34] width 5 height 8
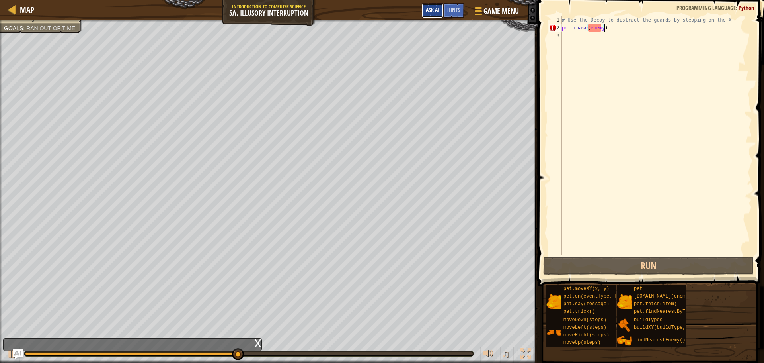
click at [432, 10] on span "Ask AI" at bounding box center [433, 10] width 14 height 8
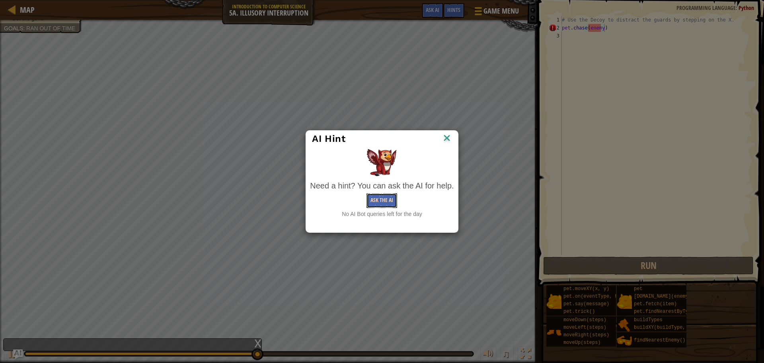
click at [384, 202] on button "Ask the AI" at bounding box center [381, 200] width 31 height 15
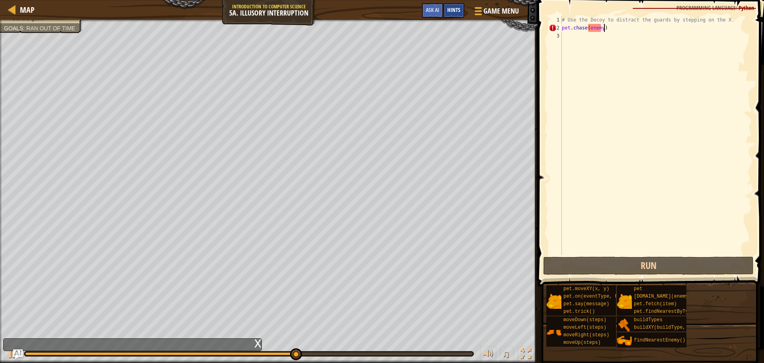
click at [457, 11] on span "Hints" at bounding box center [453, 10] width 13 height 8
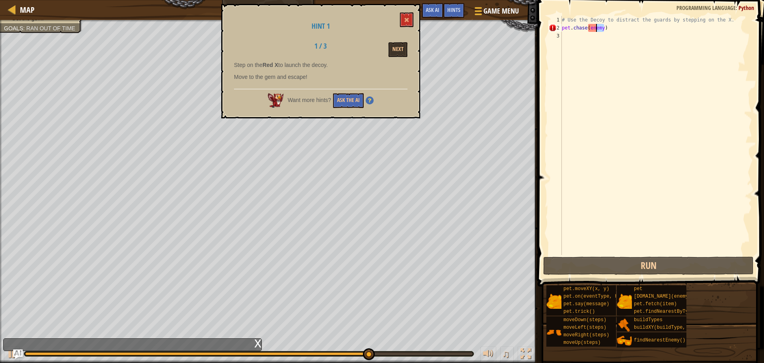
drag, startPoint x: 607, startPoint y: 25, endPoint x: 594, endPoint y: 27, distance: 13.2
click at [594, 27] on div "# Use the Decoy to distract the guards by stepping on the X. pet . chase ( enem…" at bounding box center [656, 143] width 192 height 255
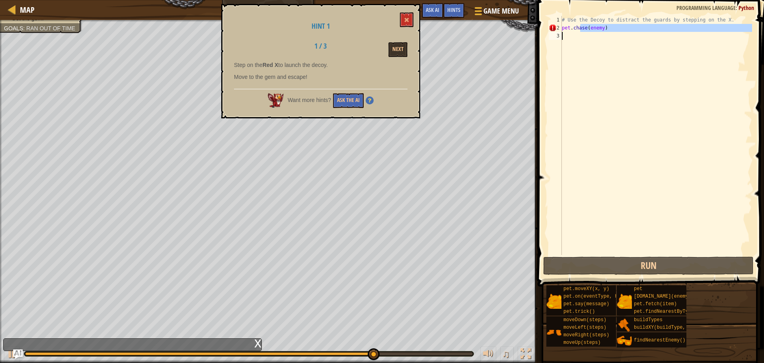
drag, startPoint x: 579, startPoint y: 33, endPoint x: 566, endPoint y: 34, distance: 13.2
click at [565, 34] on div "# Use the Decoy to distract the guards by stepping on the X. pet . chase ( enem…" at bounding box center [656, 143] width 192 height 255
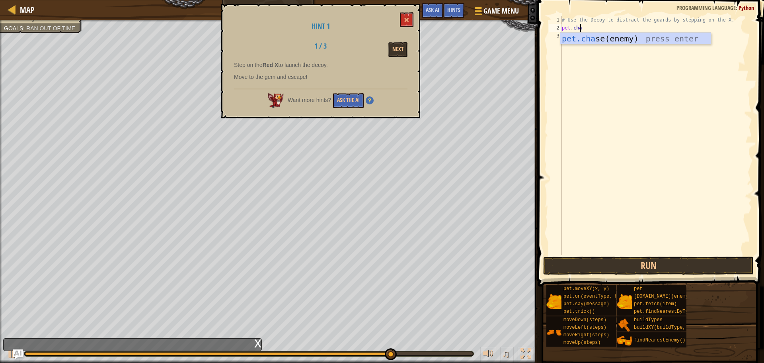
type textarea "p"
type textarea "h"
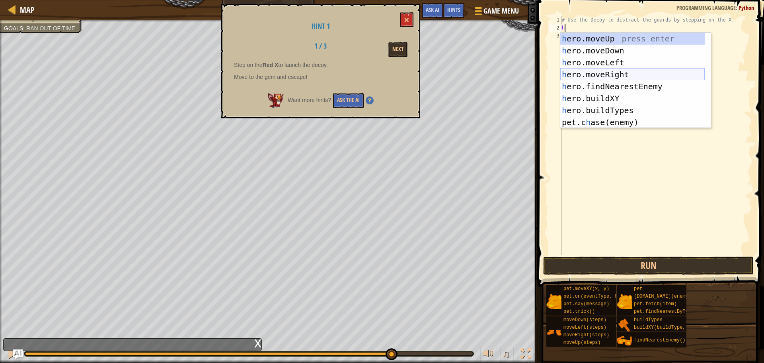
click at [621, 73] on div "h ero.moveUp press enter h ero.moveDown press enter h ero.moveLeft press enter …" at bounding box center [632, 92] width 144 height 119
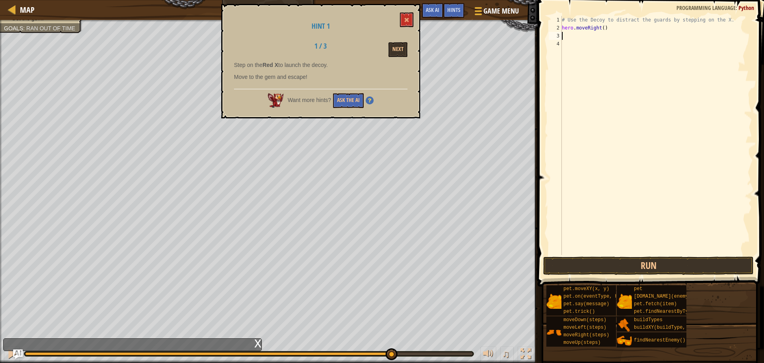
type textarea "h"
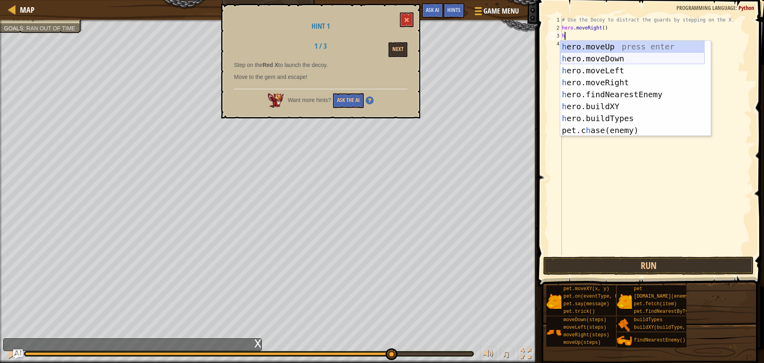
click at [622, 59] on div "h ero.moveUp press enter h ero.moveDown press enter h ero.moveLeft press enter …" at bounding box center [632, 100] width 144 height 119
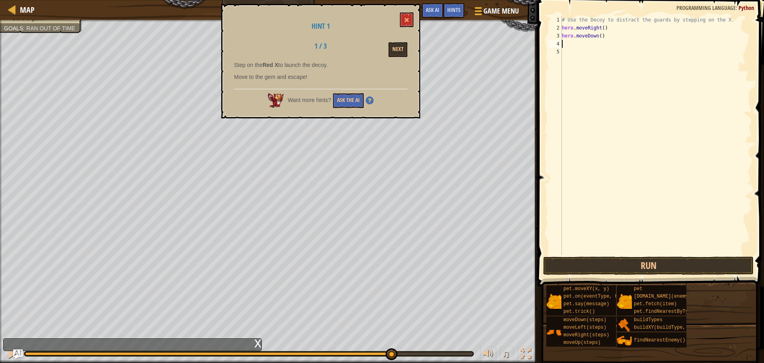
click at [598, 36] on div "# Use the Decoy to distract the guards by stepping on the X. hero . moveRight (…" at bounding box center [656, 143] width 192 height 255
type textarea "hero.moveDown(2)"
click at [584, 51] on div "# Use the Decoy to distract the guards by stepping on the X. hero . moveRight (…" at bounding box center [656, 143] width 192 height 255
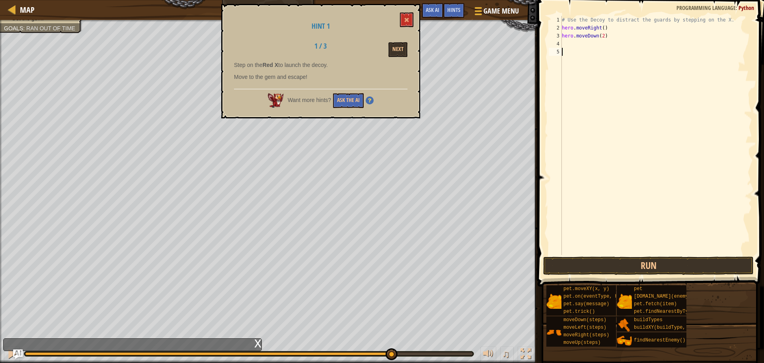
click at [575, 43] on div "# Use the Decoy to distract the guards by stepping on the X. hero . moveRight (…" at bounding box center [656, 143] width 192 height 255
click at [401, 53] on button "Next" at bounding box center [397, 49] width 19 height 15
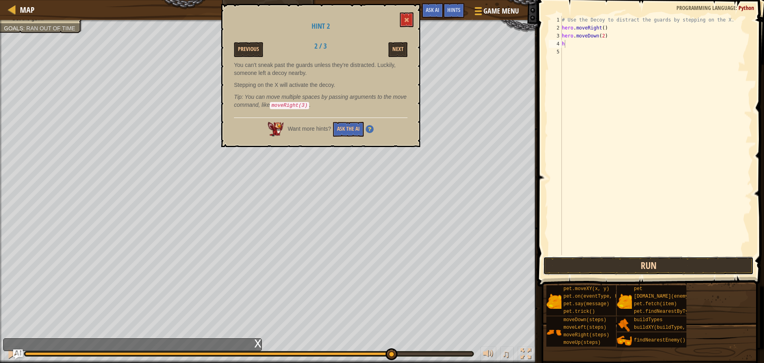
click at [626, 265] on button "Run" at bounding box center [648, 265] width 210 height 18
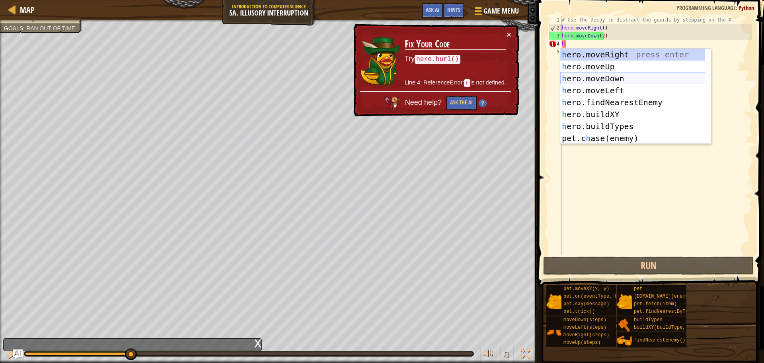
type textarea "hu"
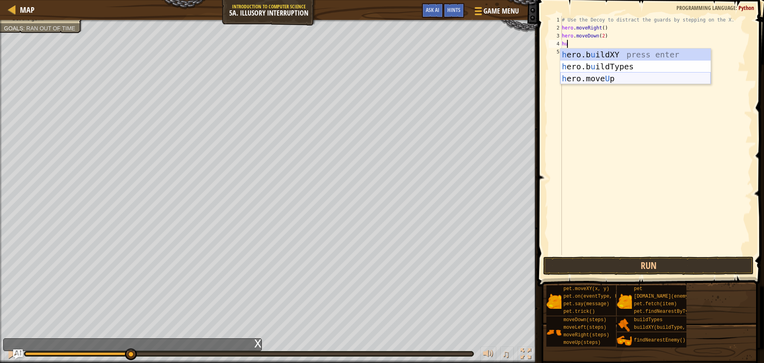
click at [595, 81] on div "h ero.b u ildXY press enter h ero.b u ildTypes press enter h ero.move U p press…" at bounding box center [635, 79] width 150 height 60
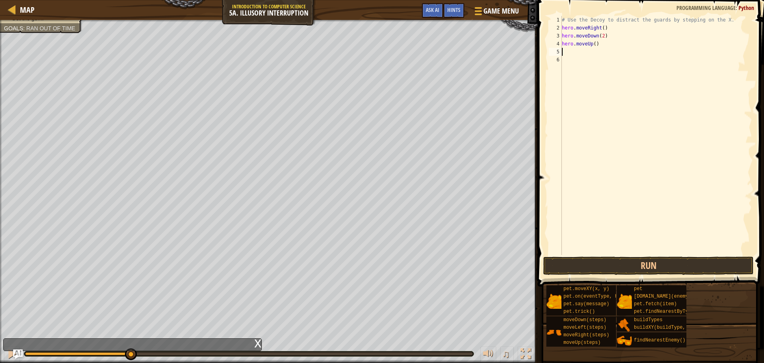
click at [594, 48] on div "# Use the Decoy to distract the guards by stepping on the X. hero . moveRight (…" at bounding box center [656, 143] width 192 height 255
click at [596, 48] on div "# Use the Decoy to distract the guards by stepping on the X. hero . moveRight (…" at bounding box center [656, 143] width 192 height 255
click at [596, 42] on div "# Use the Decoy to distract the guards by stepping on the X. hero . moveRight (…" at bounding box center [656, 143] width 192 height 255
click at [593, 42] on div "# Use the Decoy to distract the guards by stepping on the X. hero . moveRight (…" at bounding box center [656, 143] width 192 height 255
type textarea "hero.moveUp(2)"
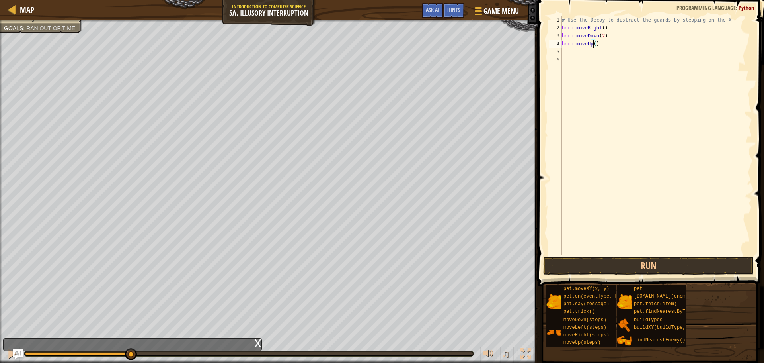
scroll to position [4, 2]
click at [565, 54] on div "# Use the Decoy to distract the guards by stepping on the X. hero . moveRight (…" at bounding box center [656, 143] width 192 height 255
type textarea "r"
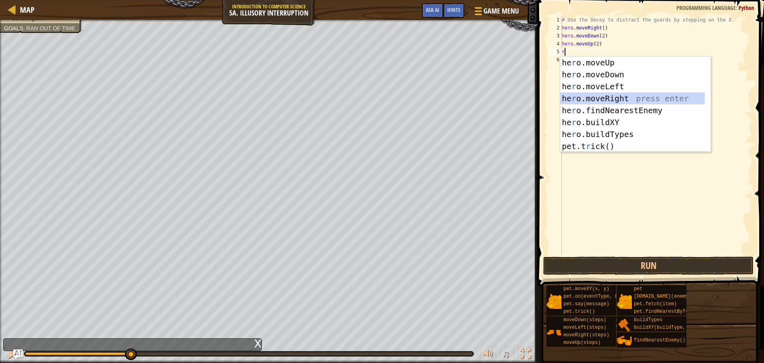
click at [613, 101] on div "he r o.moveUp press enter he r o.moveDown press enter he r o.moveLeft press ent…" at bounding box center [632, 116] width 144 height 119
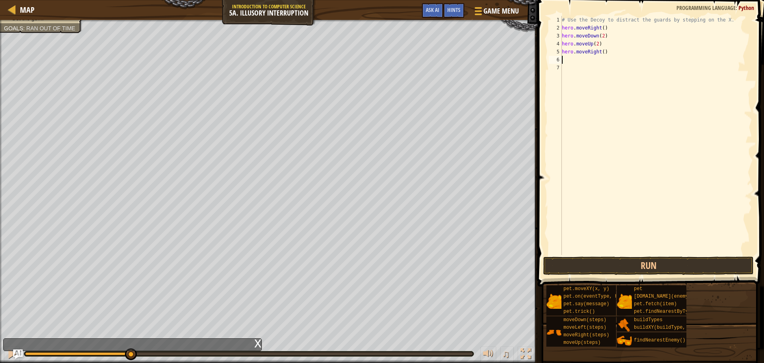
click at [601, 49] on div "# Use the Decoy to distract the guards by stepping on the X. hero . moveRight (…" at bounding box center [656, 143] width 192 height 255
type textarea "hero.moveRight(3)"
click at [650, 263] on button "Run" at bounding box center [648, 265] width 210 height 18
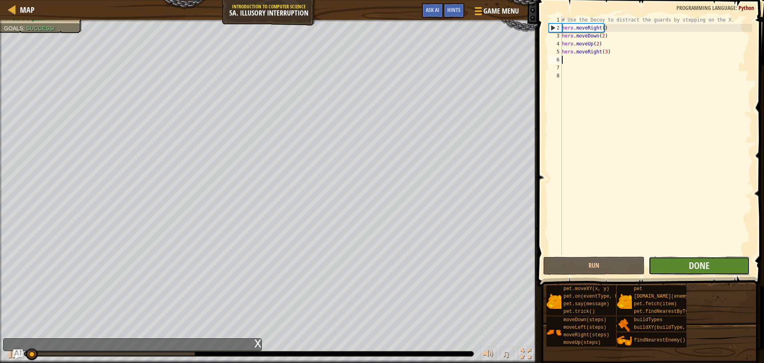
click at [675, 271] on button "Done" at bounding box center [699, 265] width 101 height 18
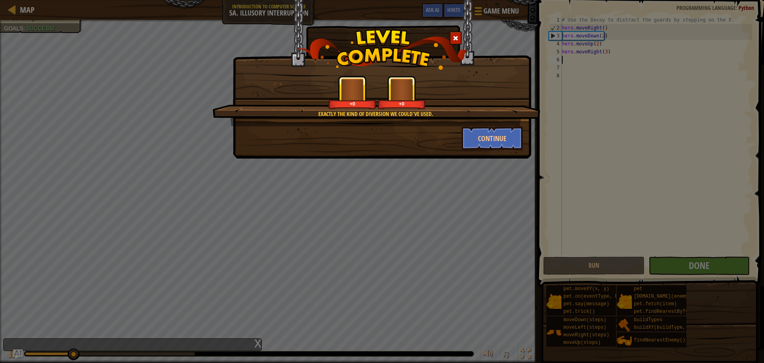
click at [355, 361] on div "Exactly the kind of diversion we could've used. +0 +0 Continue" at bounding box center [382, 181] width 764 height 363
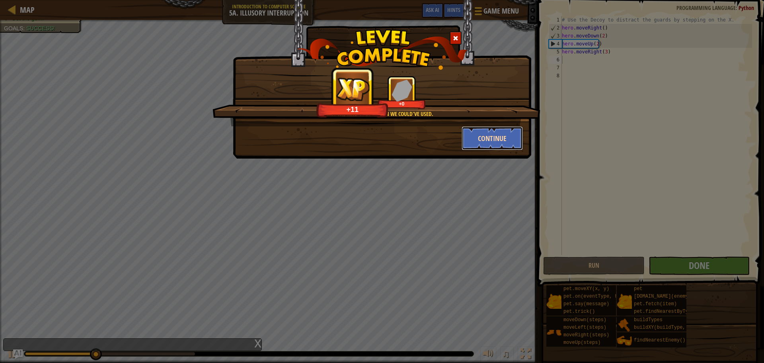
click at [477, 141] on button "Continue" at bounding box center [493, 138] width 62 height 24
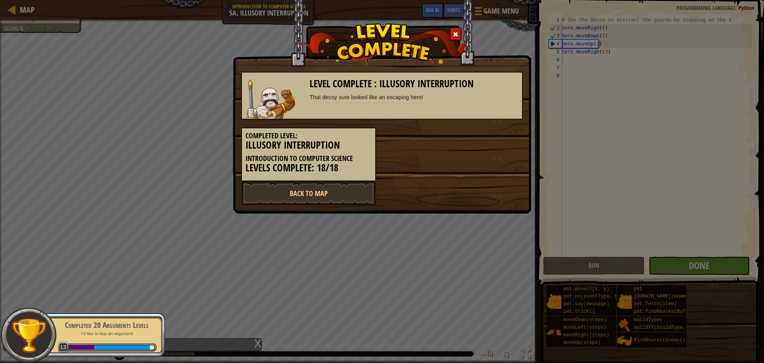
click at [372, 362] on div "Level Complete : Illusory Interruption That decoy sure looked like an escaping …" at bounding box center [382, 181] width 764 height 363
